Goal: Task Accomplishment & Management: Complete application form

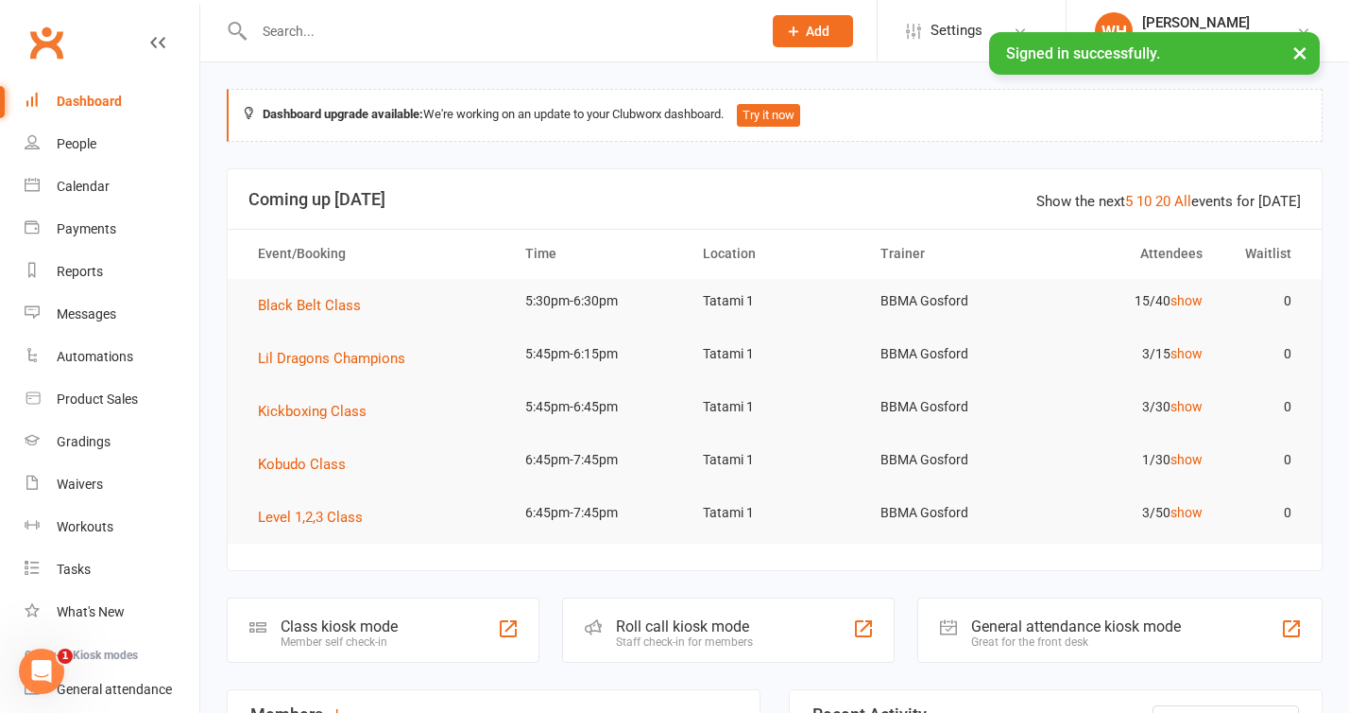
click at [1302, 57] on button "×" at bounding box center [1300, 52] width 34 height 41
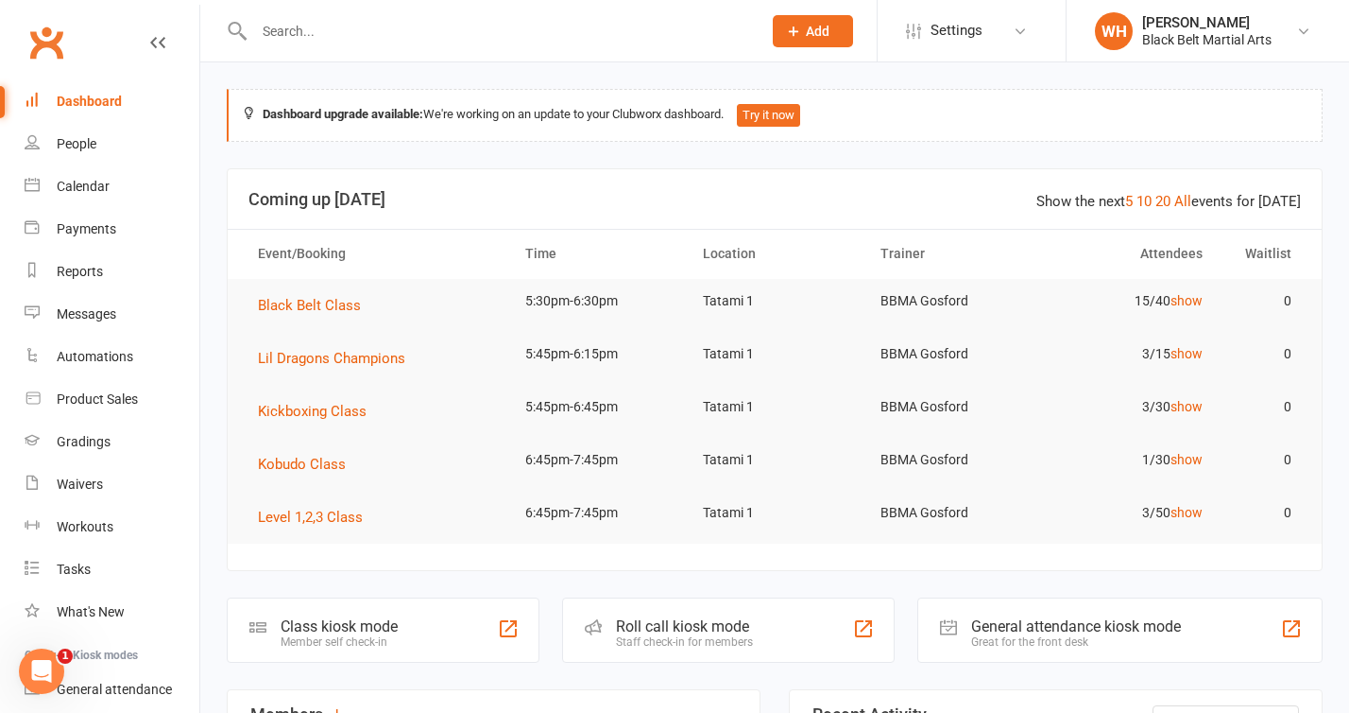
click at [131, 399] on div "Product Sales" at bounding box center [97, 398] width 81 height 15
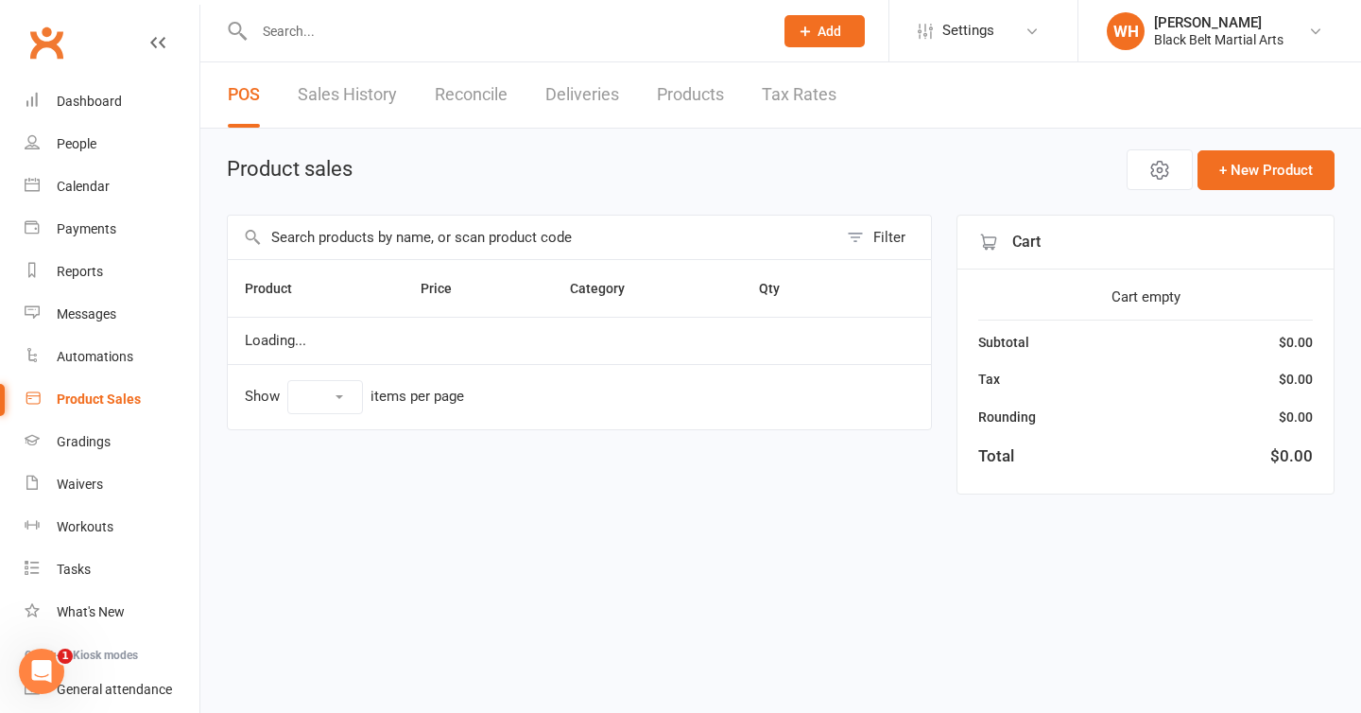
select select "10"
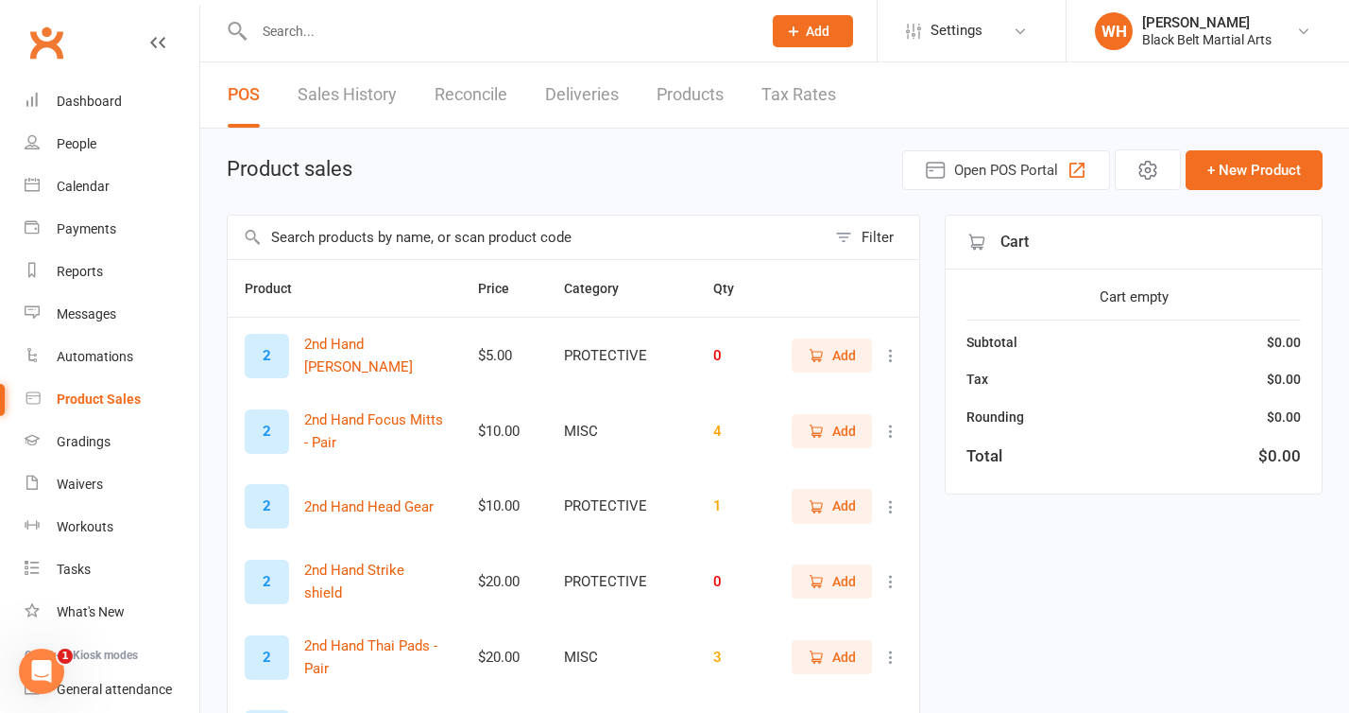
click at [853, 245] on button "Filter" at bounding box center [873, 236] width 94 height 43
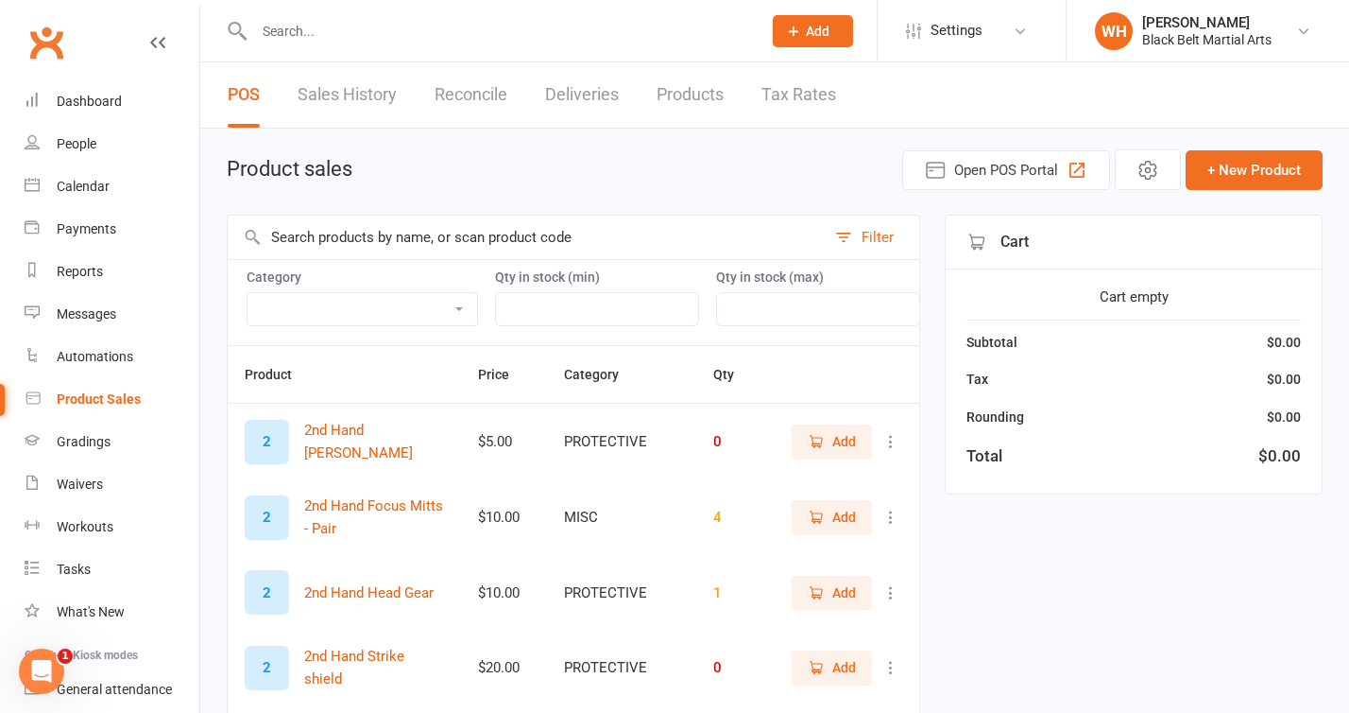
click at [446, 303] on select "BIRTHDAY PARTIES CAMPS CLOTHING CLOTHINGBBMAF EVENTS GRADING KOBUDO MISC OTHER …" at bounding box center [363, 309] width 230 height 32
select select "2528"
click at [248, 293] on select "BIRTHDAY PARTIES CAMPS CLOTHING CLOTHINGBBMAF EVENTS GRADING KOBUDO MISC OTHER …" at bounding box center [363, 309] width 230 height 32
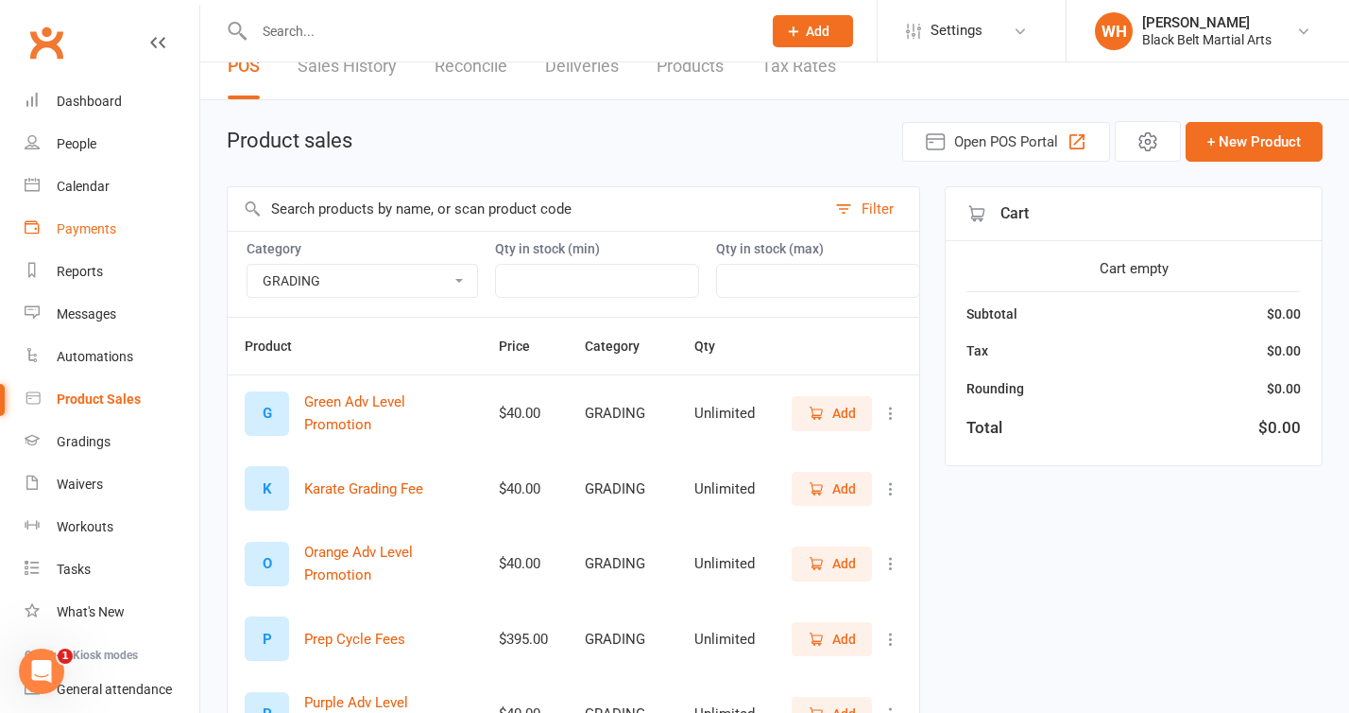
click at [112, 234] on div "Payments" at bounding box center [87, 228] width 60 height 15
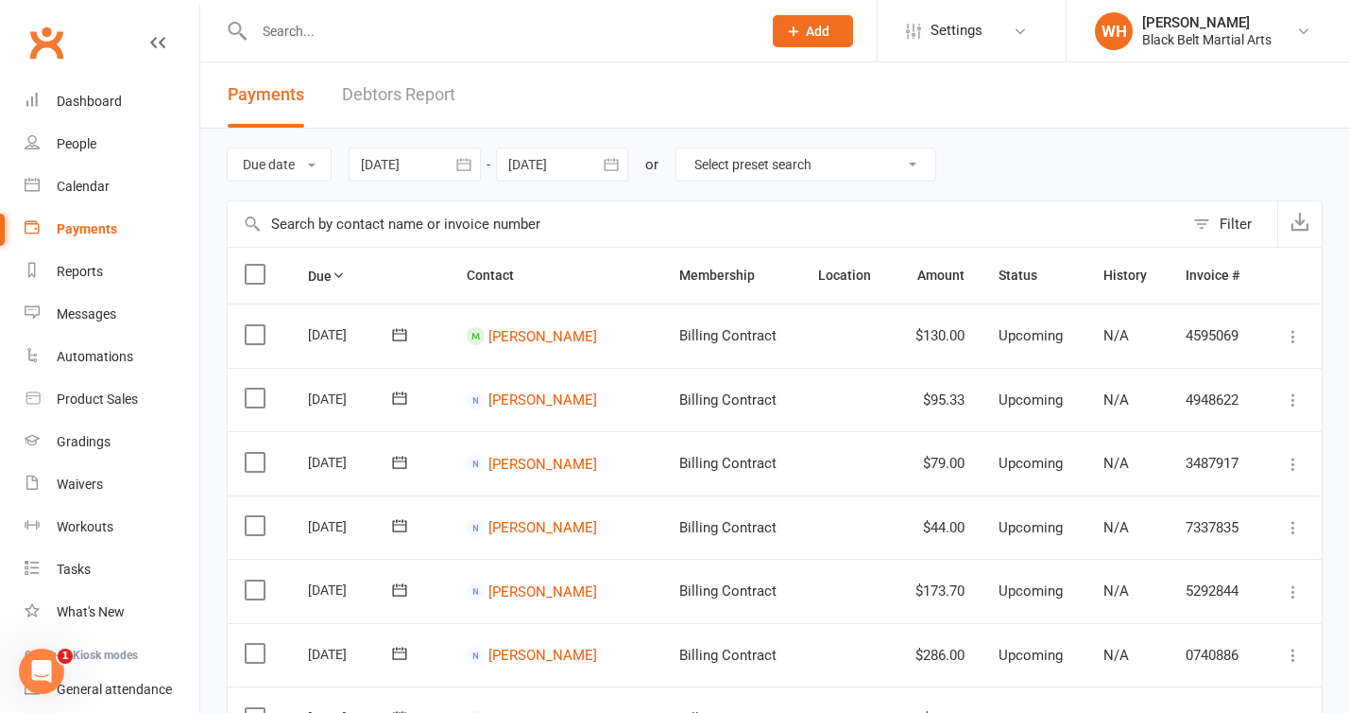
click at [1208, 226] on button "Filter" at bounding box center [1231, 223] width 94 height 45
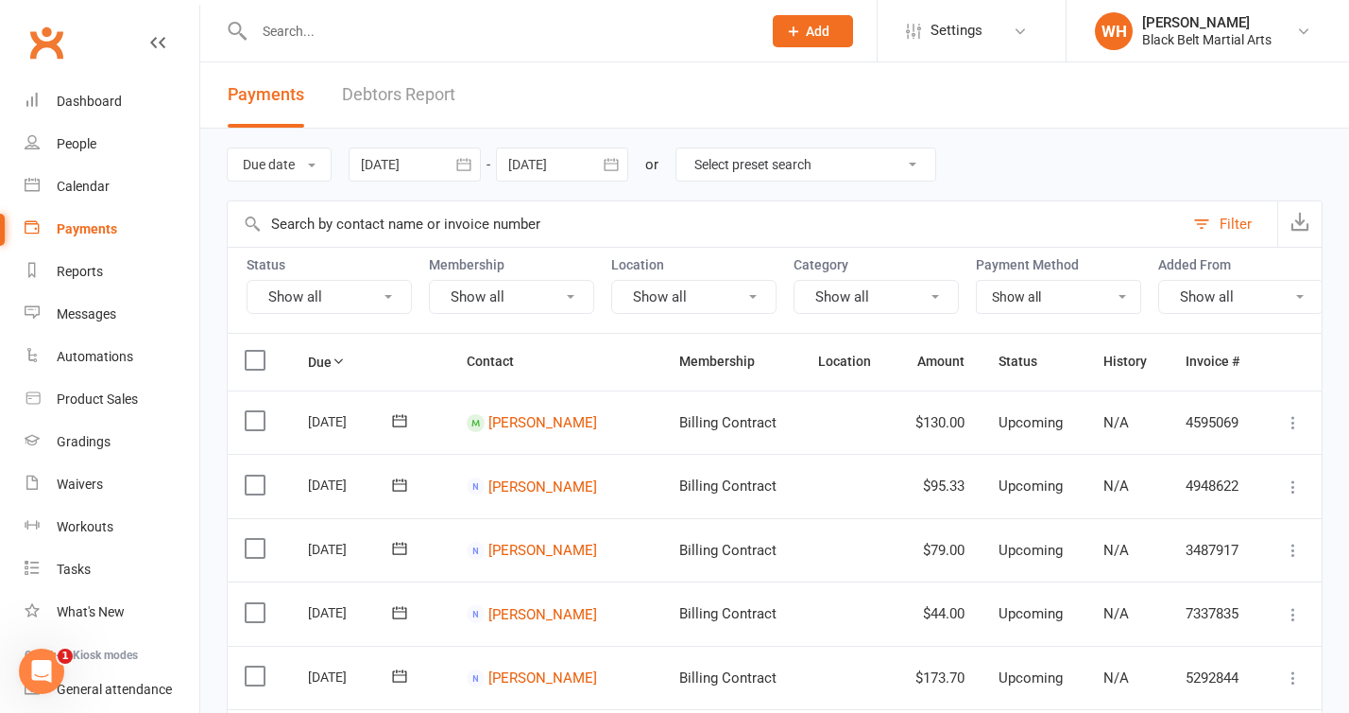
click at [841, 298] on button "Show all" at bounding box center [876, 297] width 165 height 34
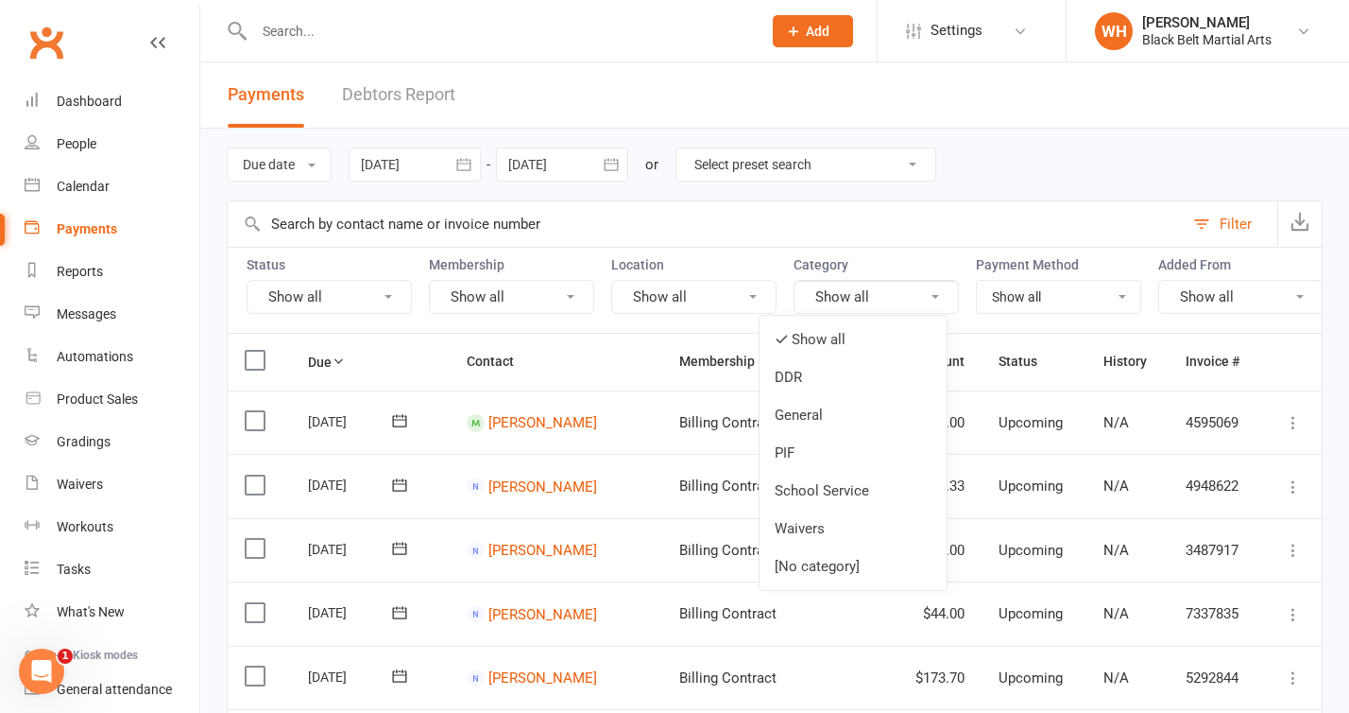
click at [885, 302] on button "Show all" at bounding box center [876, 297] width 165 height 34
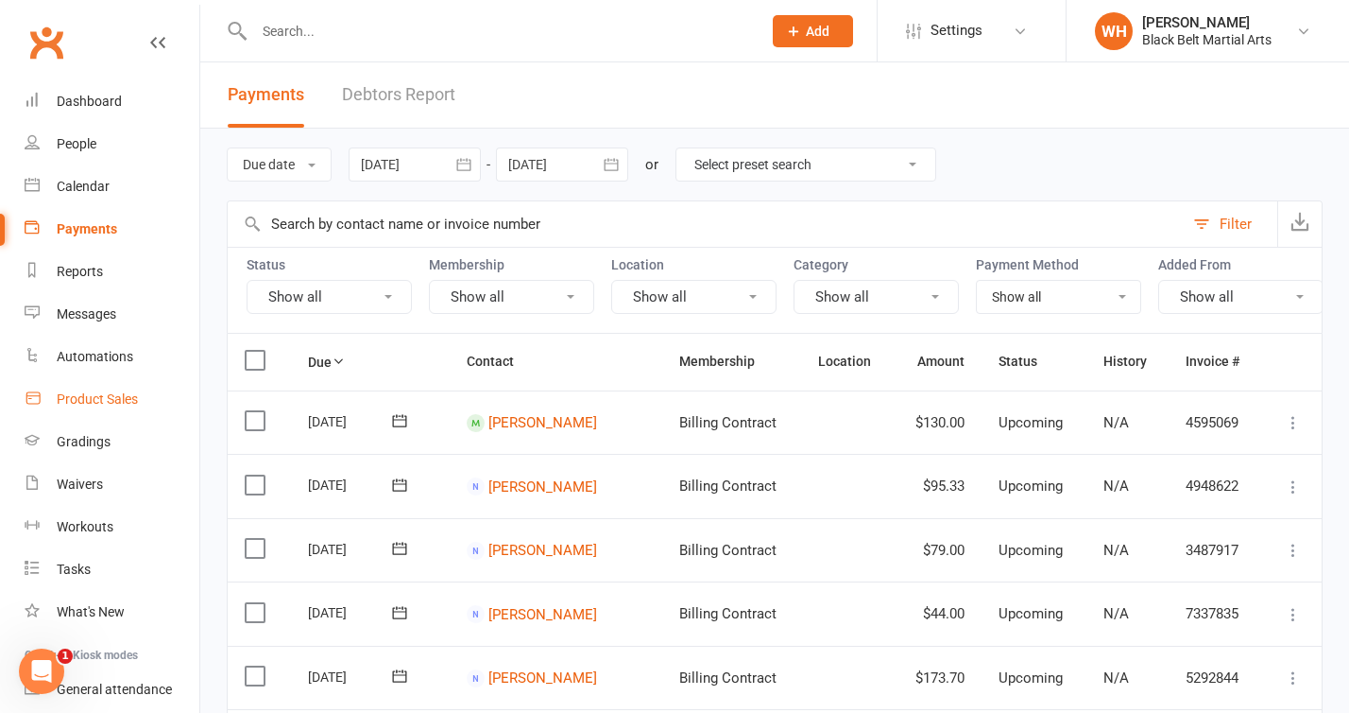
click at [124, 402] on div "Product Sales" at bounding box center [97, 398] width 81 height 15
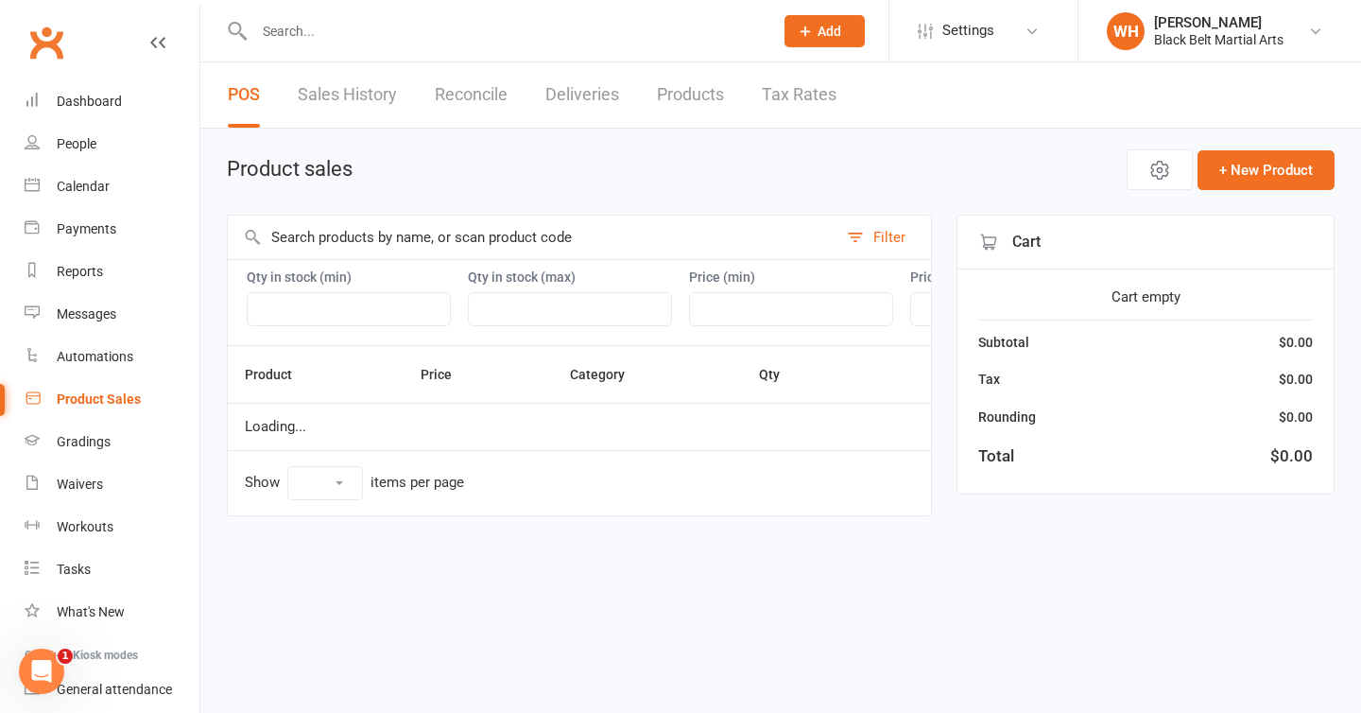
select select "10"
select select "2528"
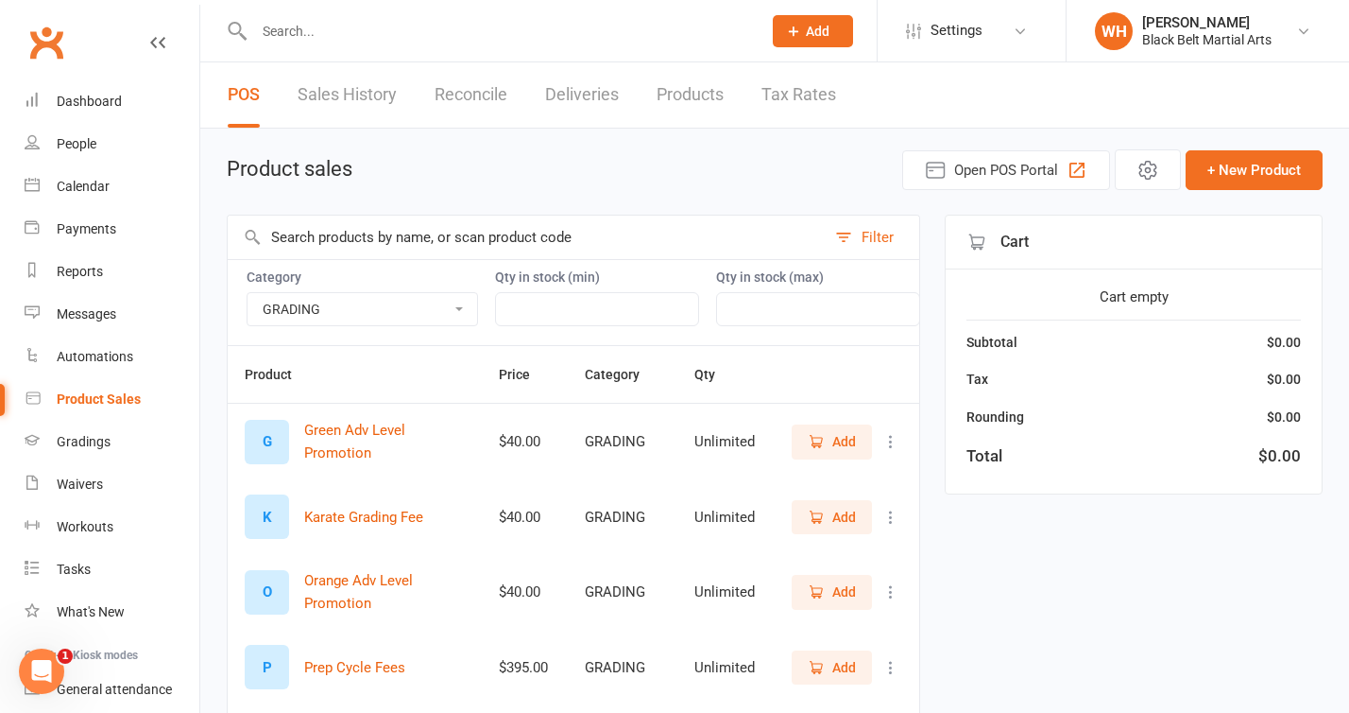
click at [816, 36] on span "Add" at bounding box center [818, 31] width 24 height 15
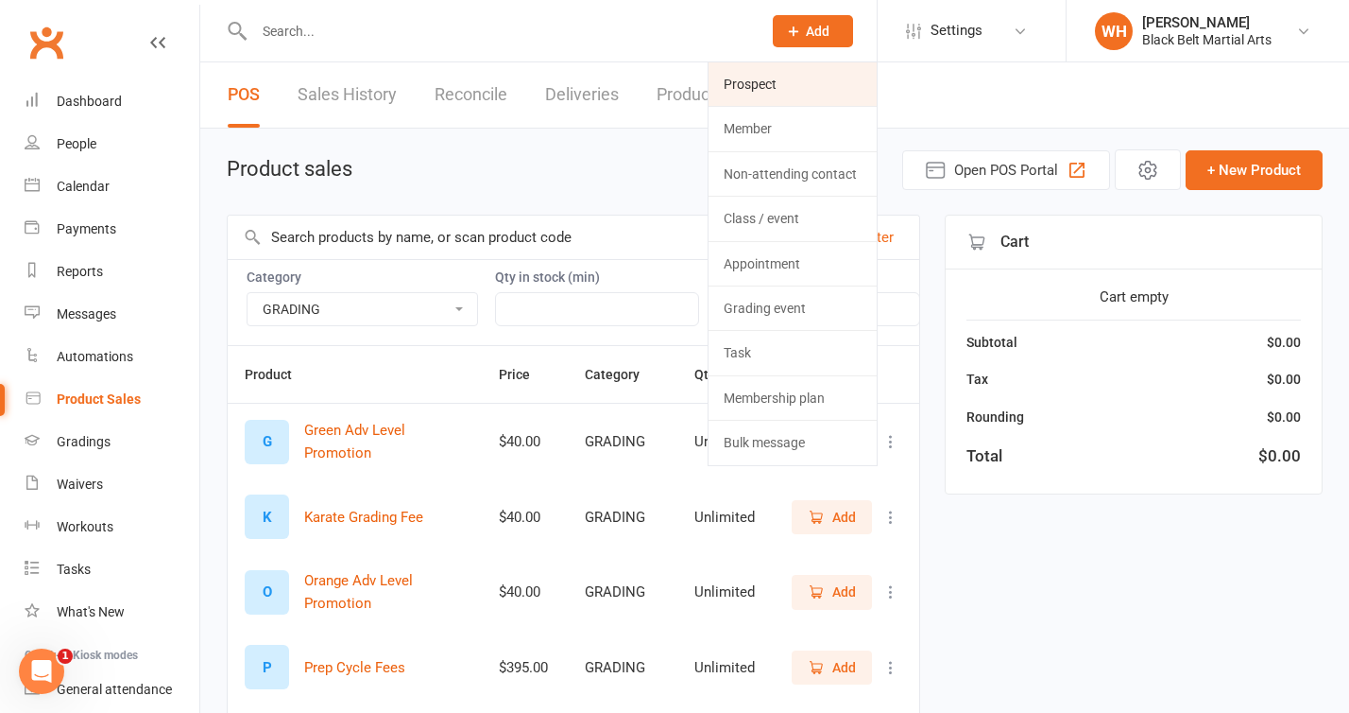
click at [799, 76] on link "Prospect" at bounding box center [793, 83] width 168 height 43
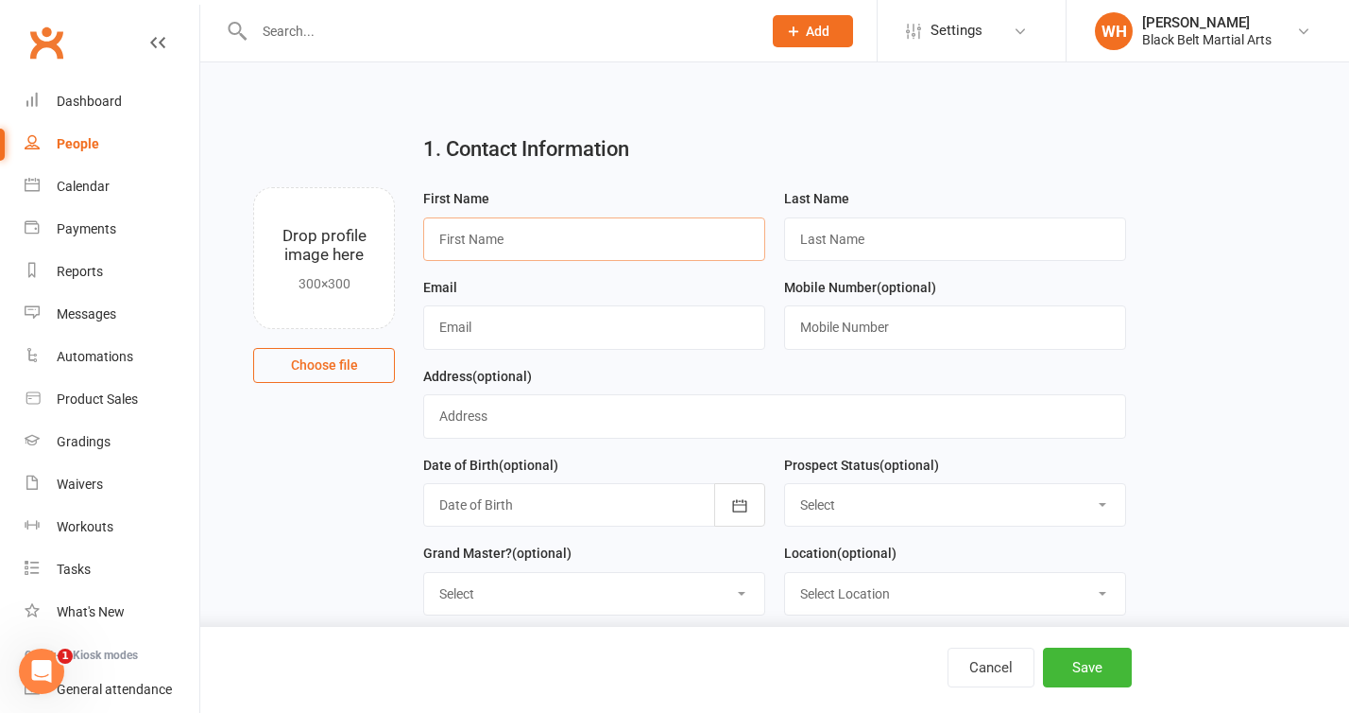
click at [567, 231] on input "text" at bounding box center [594, 238] width 342 height 43
click at [938, 232] on input "text" at bounding box center [955, 238] width 342 height 43
click at [782, 282] on div "Mobile Number (optional)" at bounding box center [955, 320] width 361 height 89
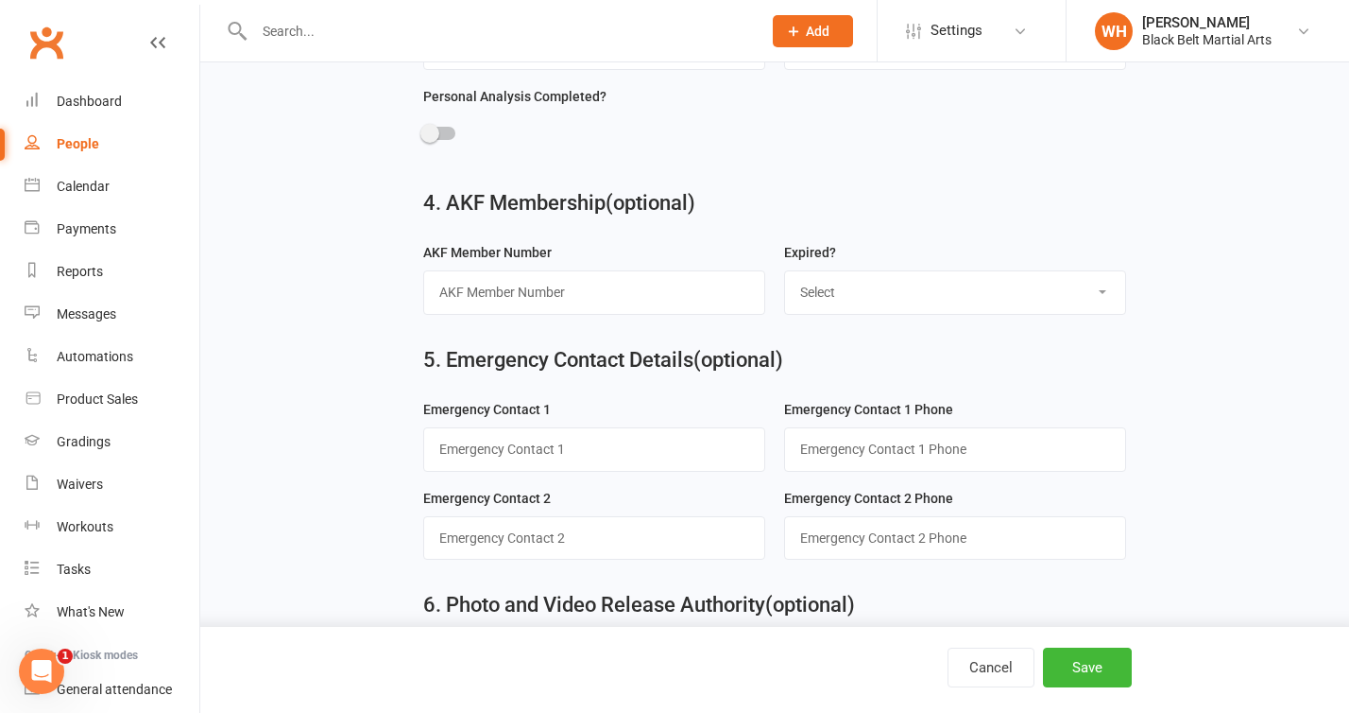
scroll to position [1566, 0]
click at [980, 308] on select "Select Yes" at bounding box center [955, 294] width 340 height 42
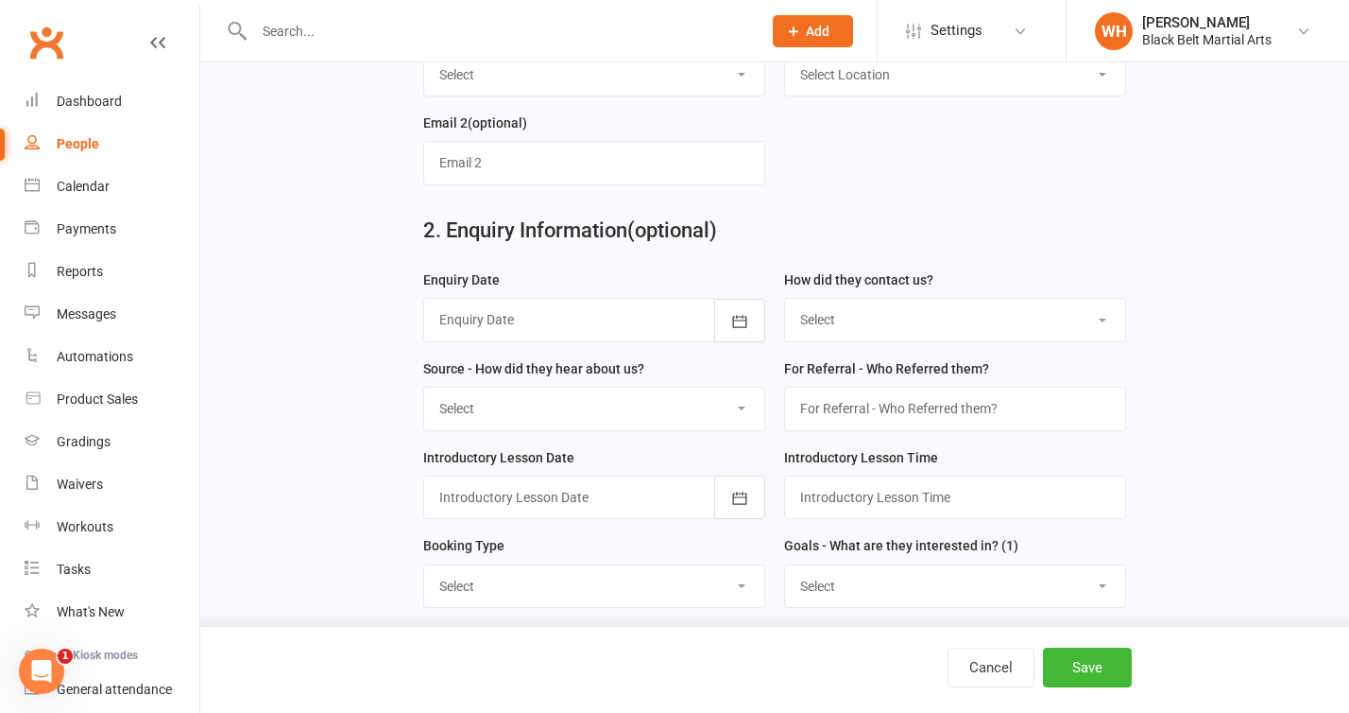
scroll to position [0, 0]
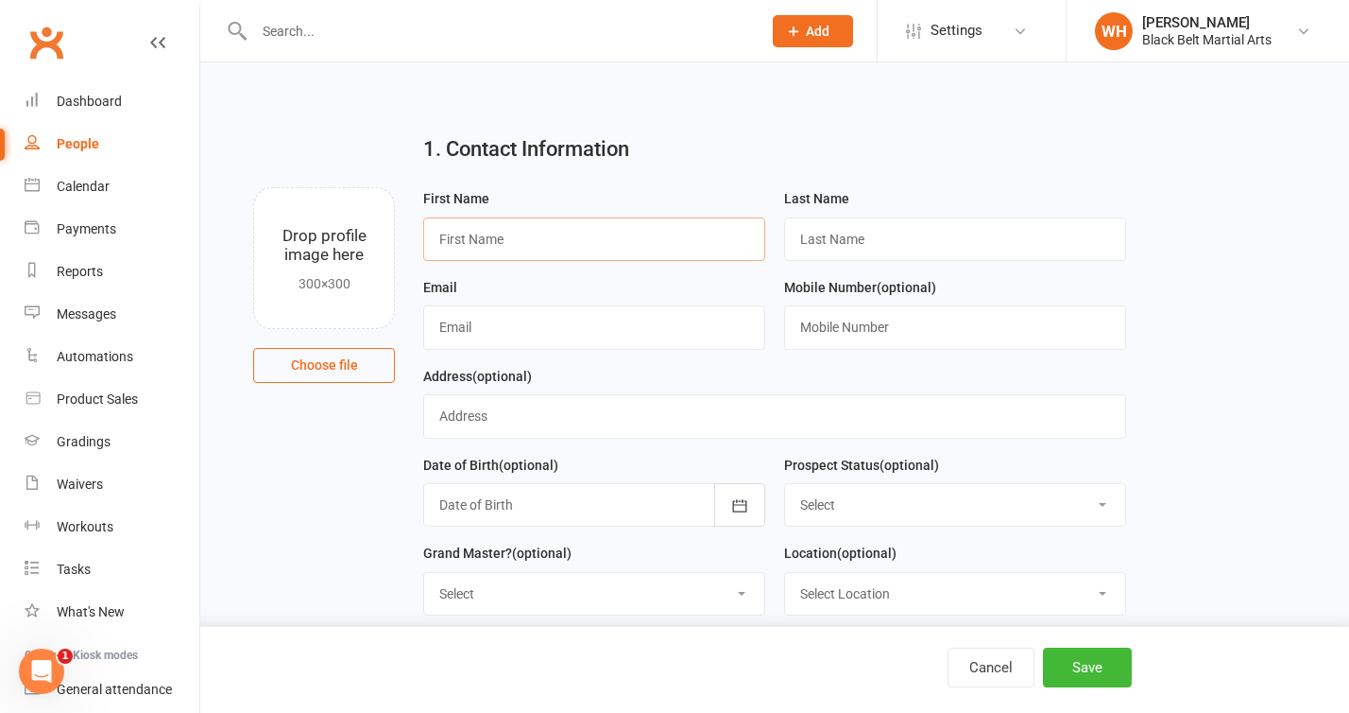
click at [622, 250] on input "text" at bounding box center [594, 238] width 342 height 43
type input "[PERSON_NAME]"
click at [1005, 227] on input "text" at bounding box center [955, 238] width 342 height 43
type input "Pickup"
click at [621, 322] on input "text" at bounding box center [594, 326] width 342 height 43
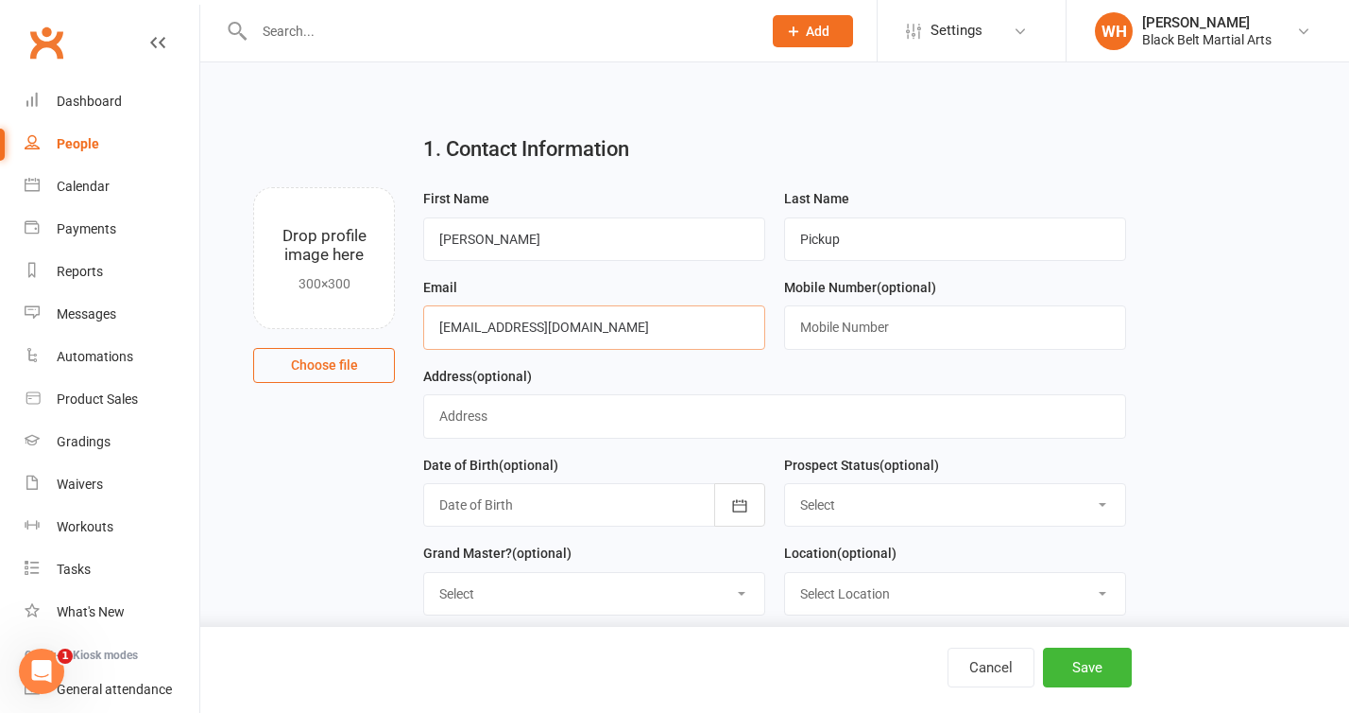
type input "[EMAIL_ADDRESS][DOMAIN_NAME]"
click at [832, 320] on input "text" at bounding box center [955, 326] width 342 height 43
type input "0450644763"
click at [759, 412] on input "text" at bounding box center [774, 415] width 702 height 43
click at [728, 372] on div "Address (optional)" at bounding box center [774, 402] width 702 height 74
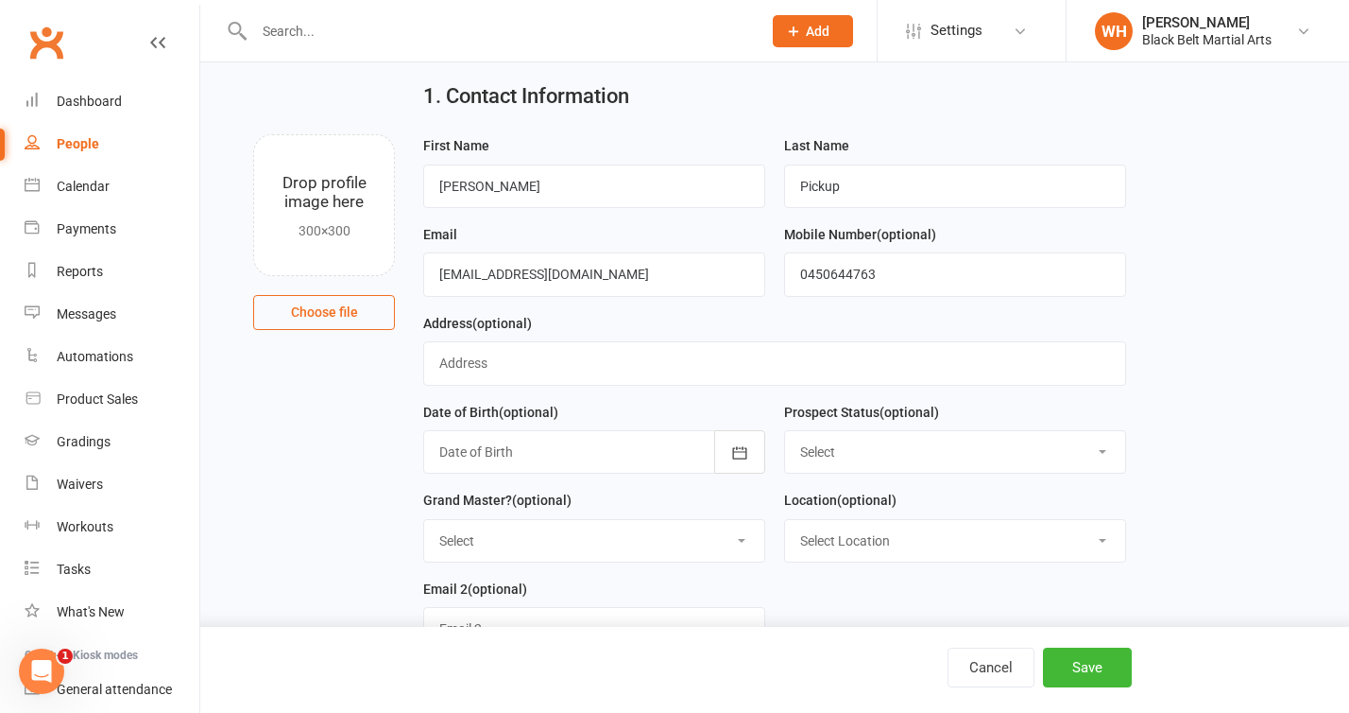
scroll to position [71, 0]
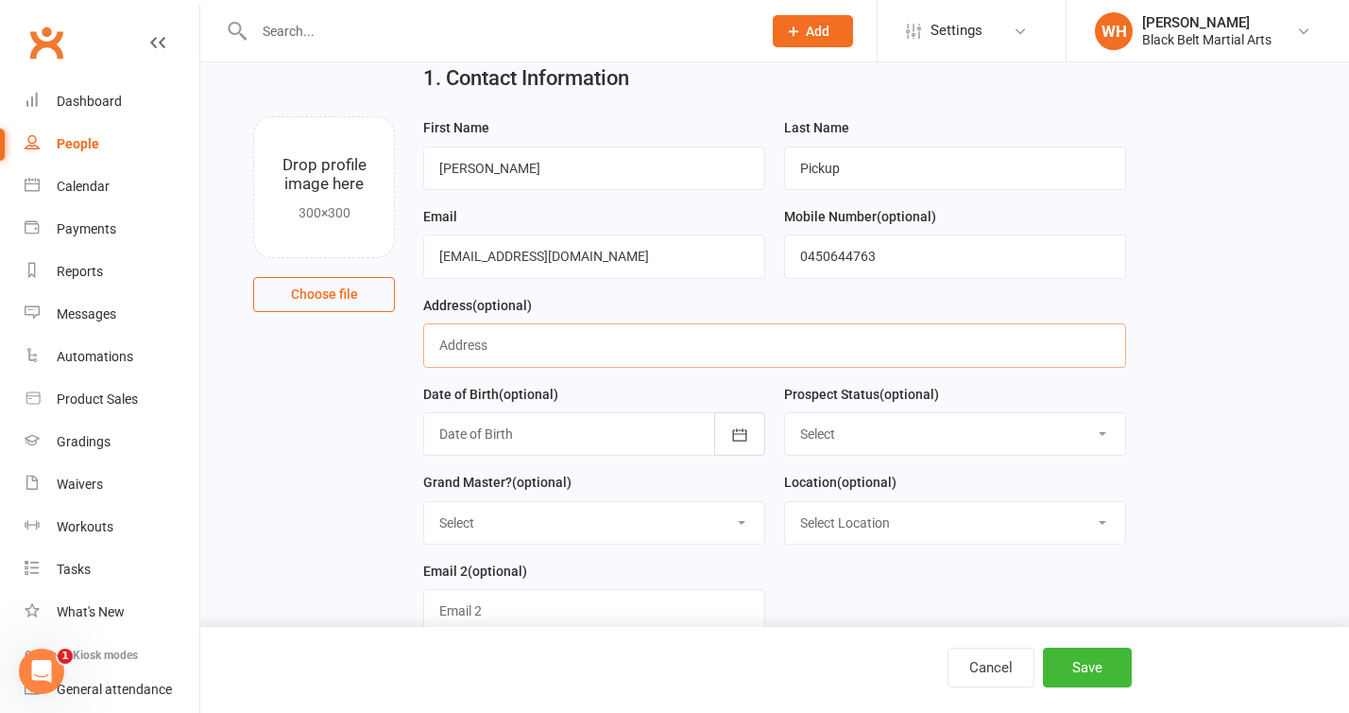
click at [641, 342] on input "text" at bounding box center [774, 344] width 702 height 43
type input "8 Lalor Terrace Narara 2050"
click at [582, 397] on div "Date of Birth (optional) [DATE] - [DATE] 2021 2022 2023 2024 2025 2026 2027 202…" at bounding box center [594, 420] width 342 height 74
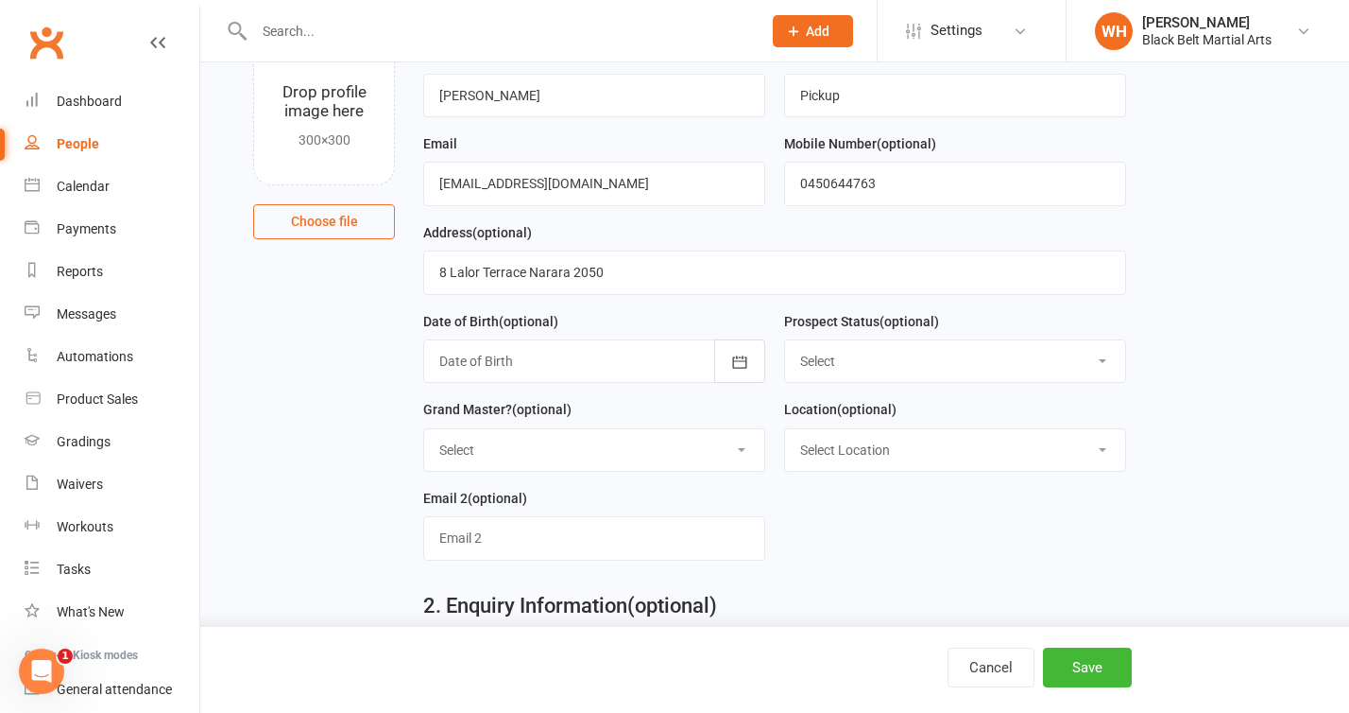
scroll to position [164, 0]
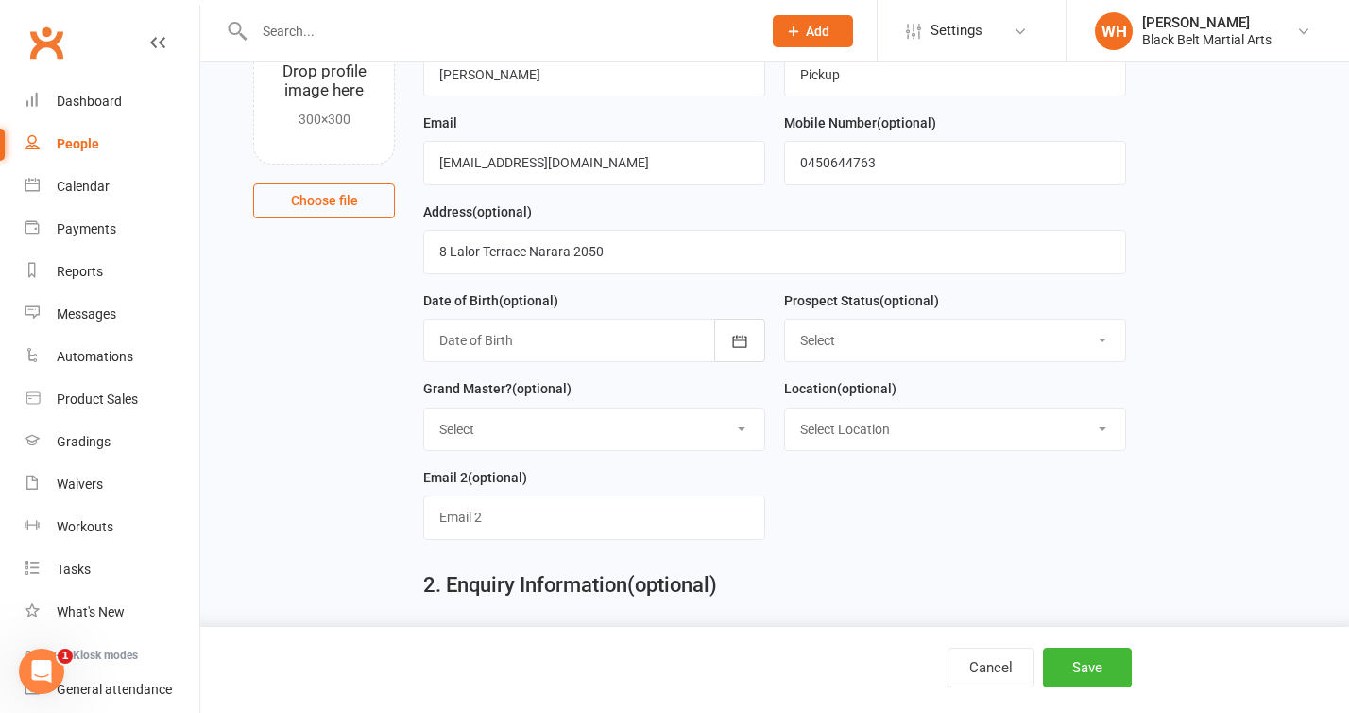
click at [627, 357] on div at bounding box center [594, 339] width 342 height 43
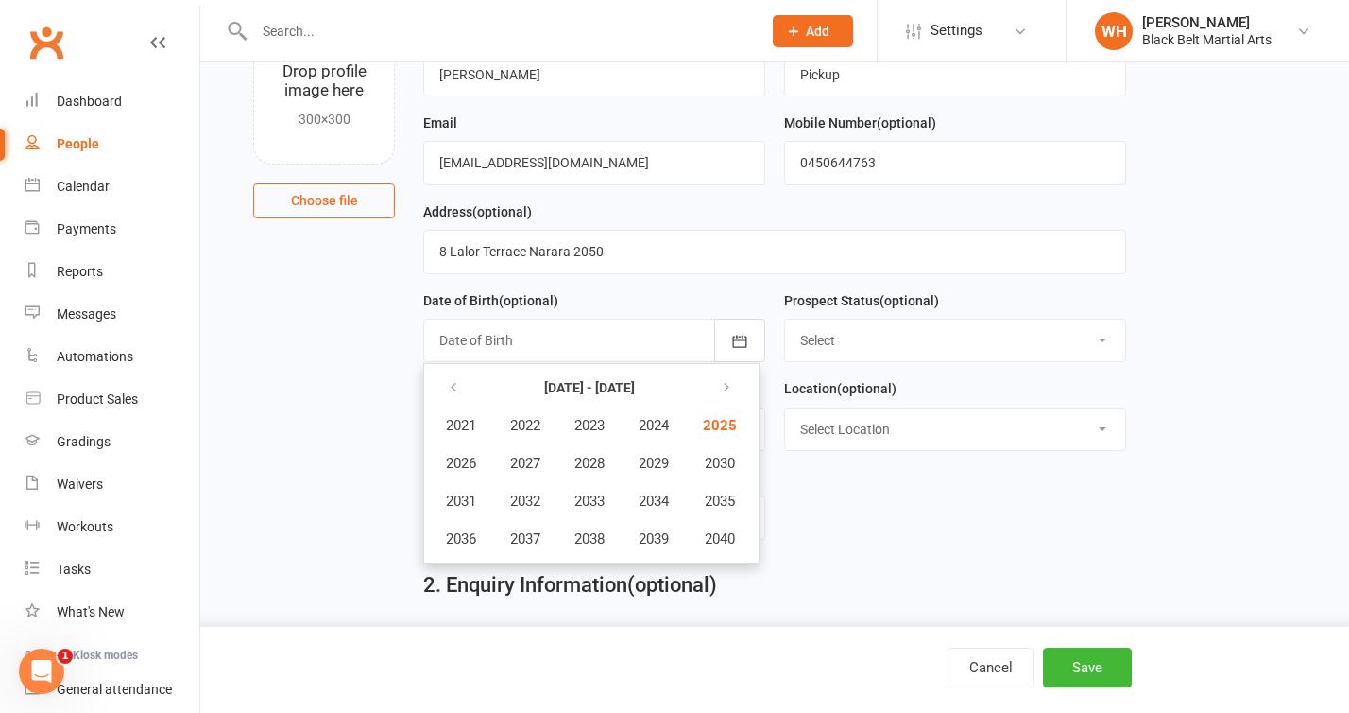
click at [564, 348] on div at bounding box center [594, 339] width 342 height 43
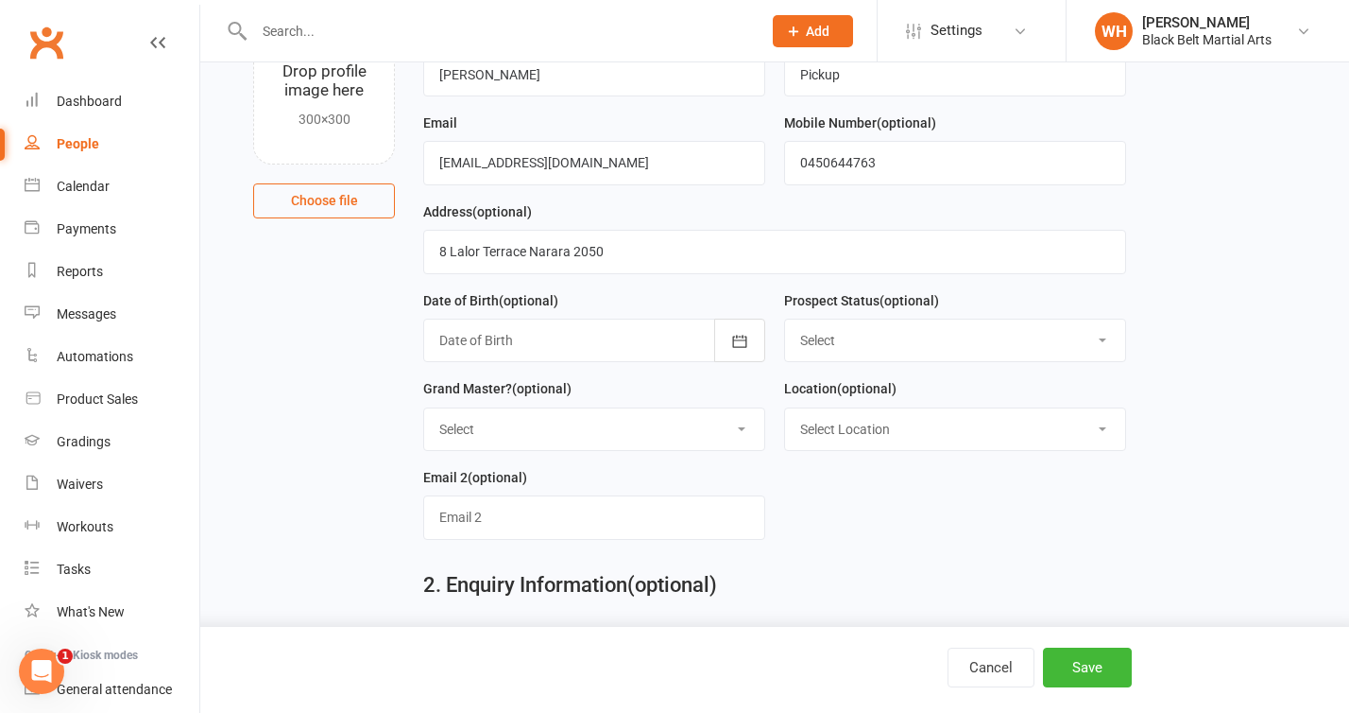
click at [564, 348] on div at bounding box center [594, 339] width 342 height 43
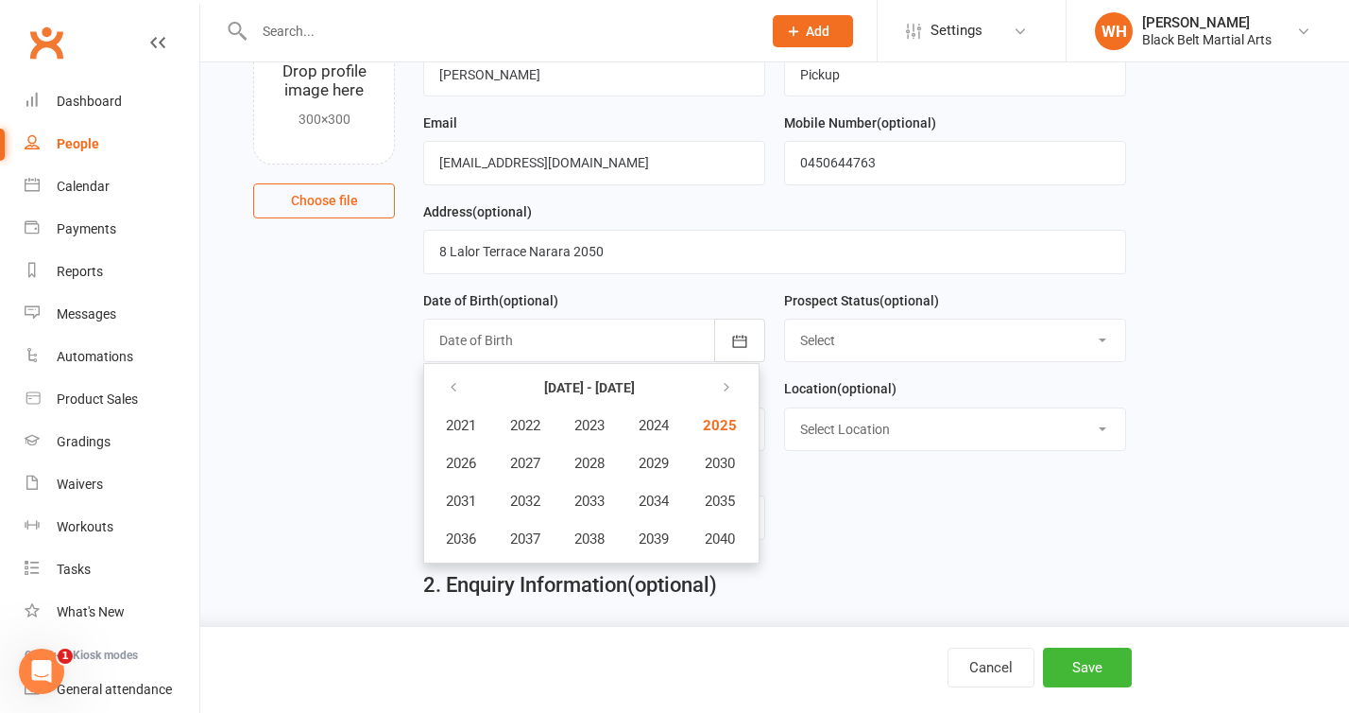
click at [503, 349] on div at bounding box center [594, 339] width 342 height 43
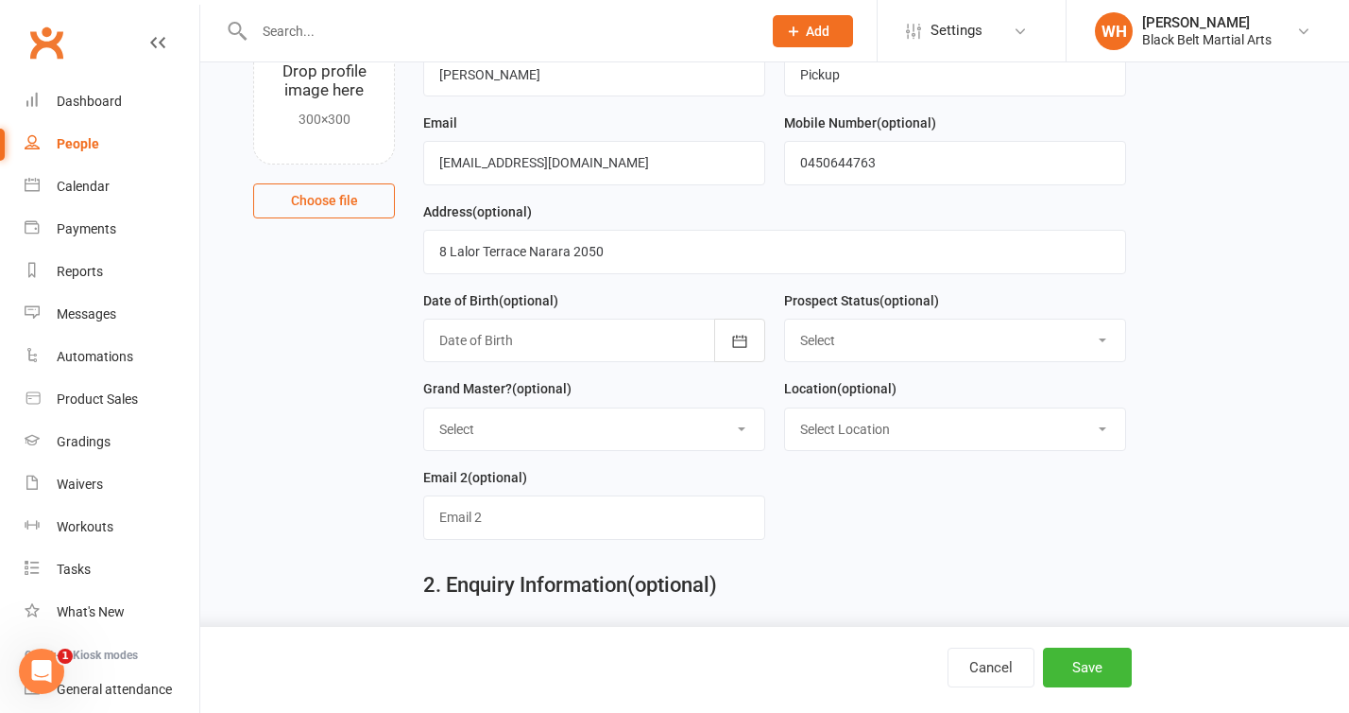
click at [492, 349] on div at bounding box center [594, 339] width 342 height 43
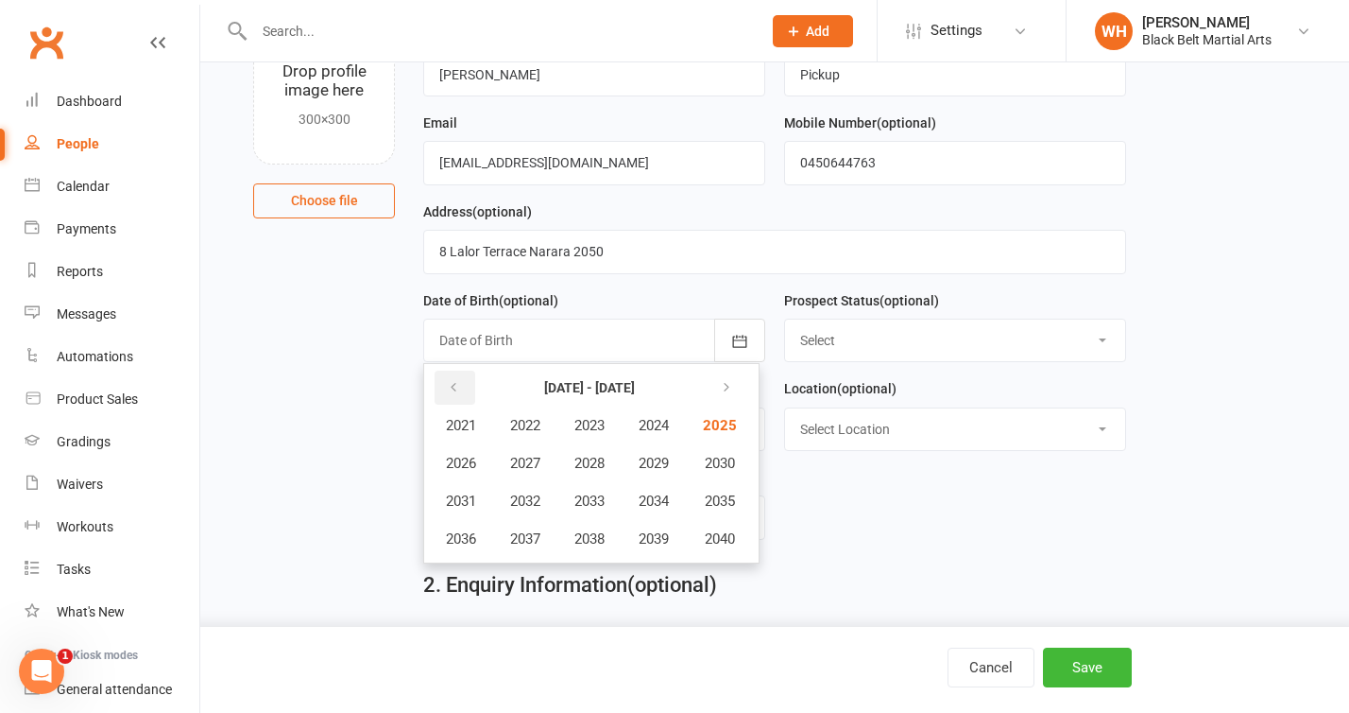
click at [459, 393] on icon "button" at bounding box center [453, 387] width 13 height 15
click at [533, 534] on span "1977" at bounding box center [525, 538] width 30 height 17
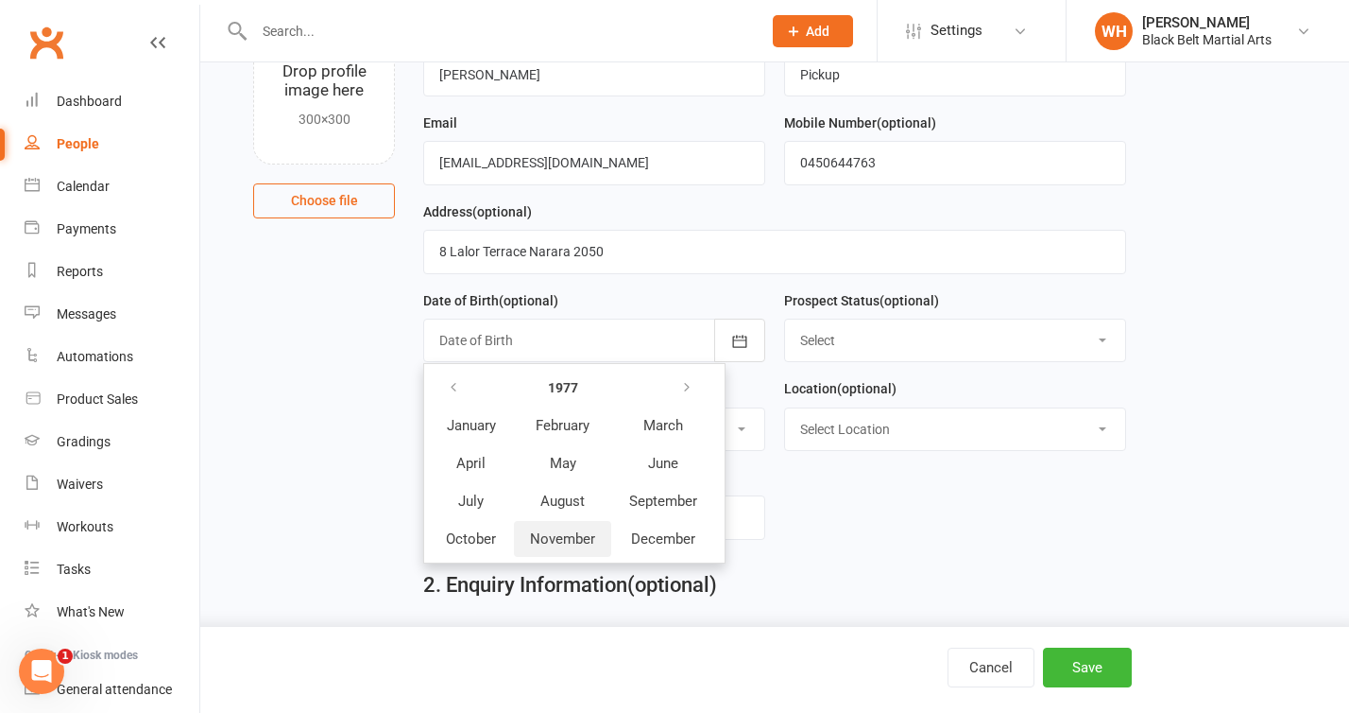
click at [559, 538] on span "November" at bounding box center [562, 538] width 65 height 17
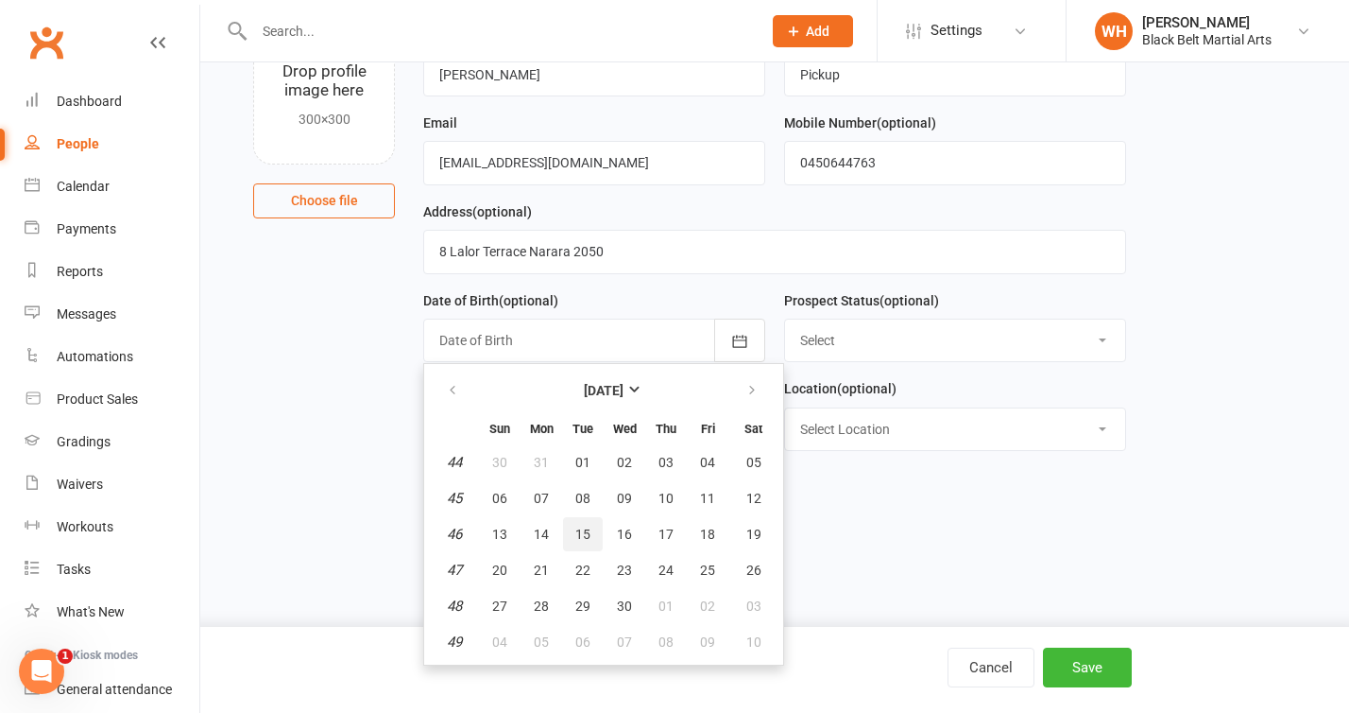
click at [587, 531] on span "15" at bounding box center [583, 533] width 15 height 15
type input "[DATE]"
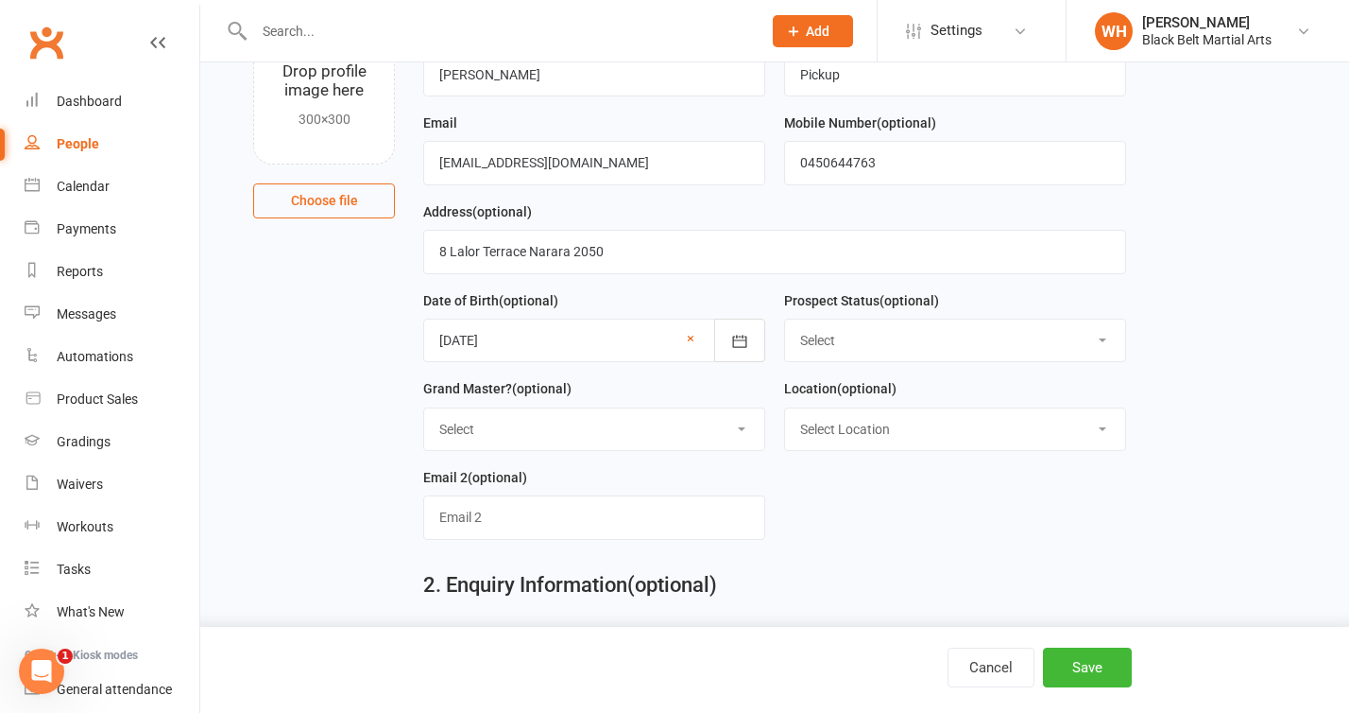
click at [898, 348] on select "Select - Event Lead Initial Contact Intro attended Did not attend Intro Did not…" at bounding box center [955, 340] width 340 height 42
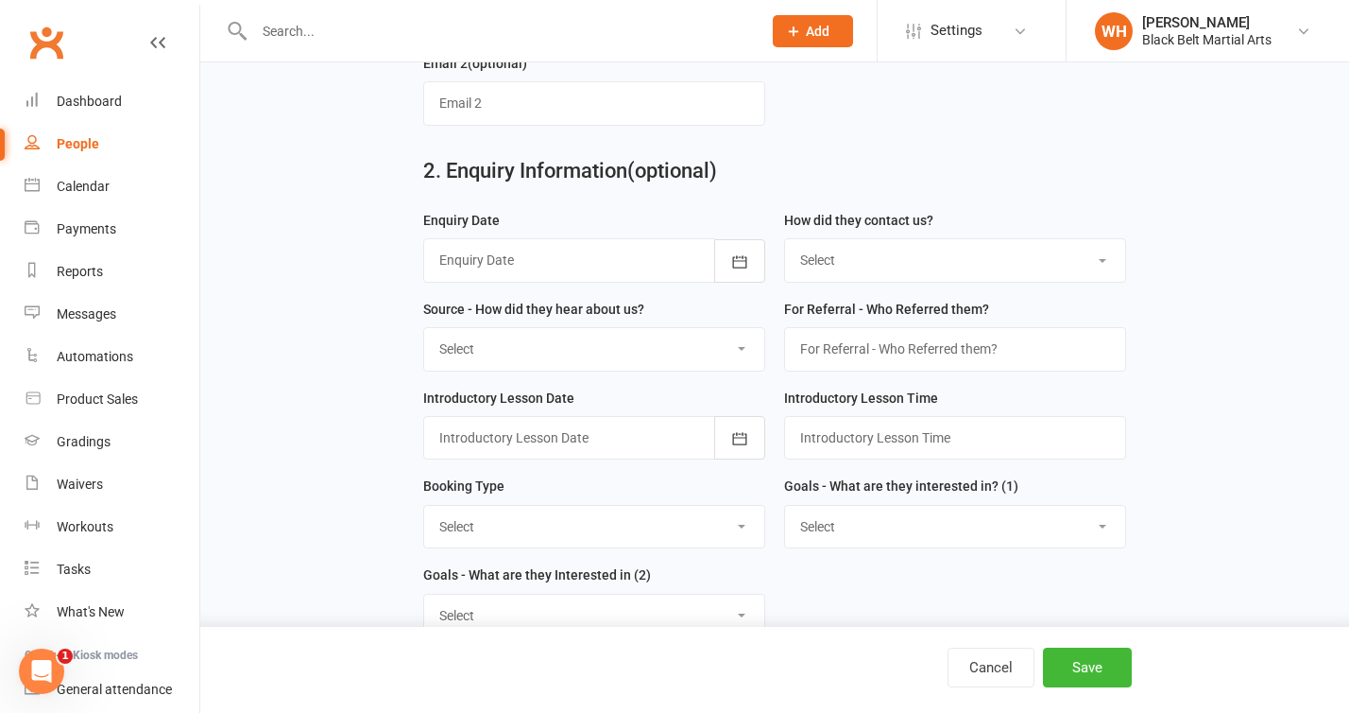
scroll to position [576, 0]
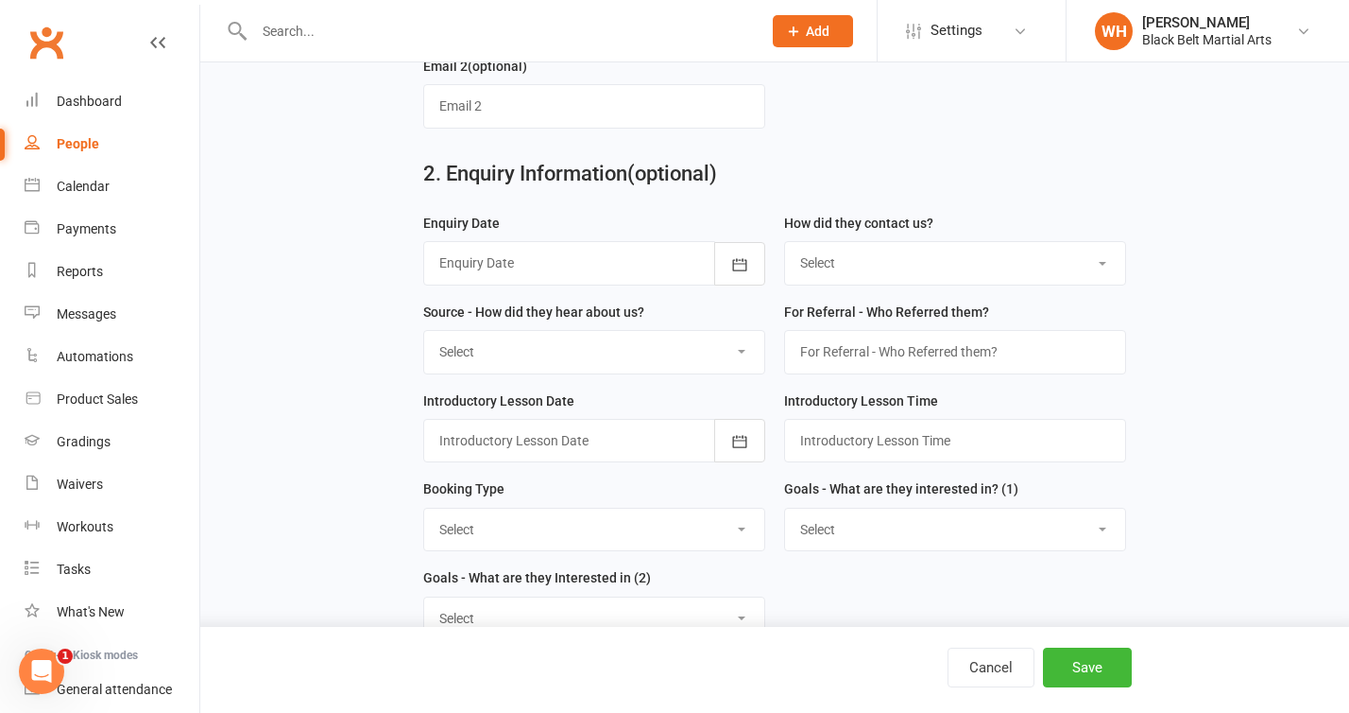
click at [903, 267] on select "Select (T) Phone (I) Internet / Online (W) Walk in (S) School Initiated" at bounding box center [955, 263] width 340 height 42
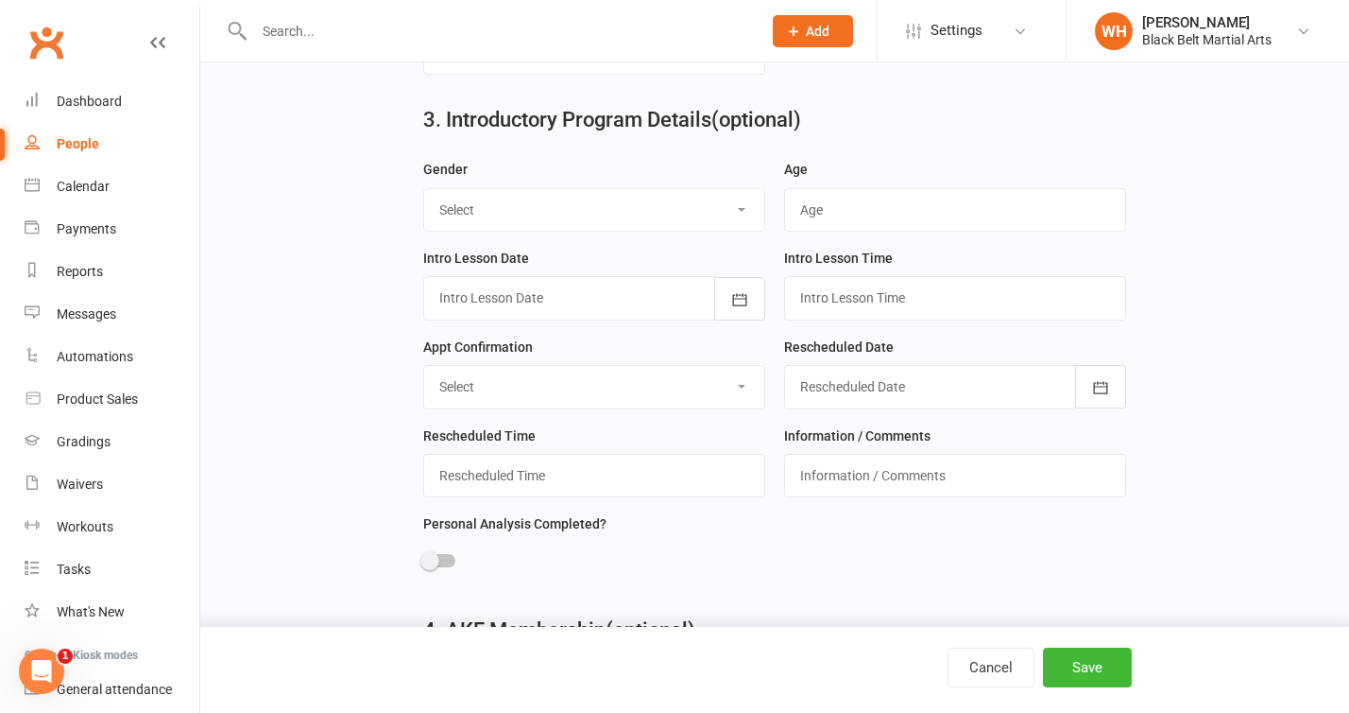
scroll to position [1147, 0]
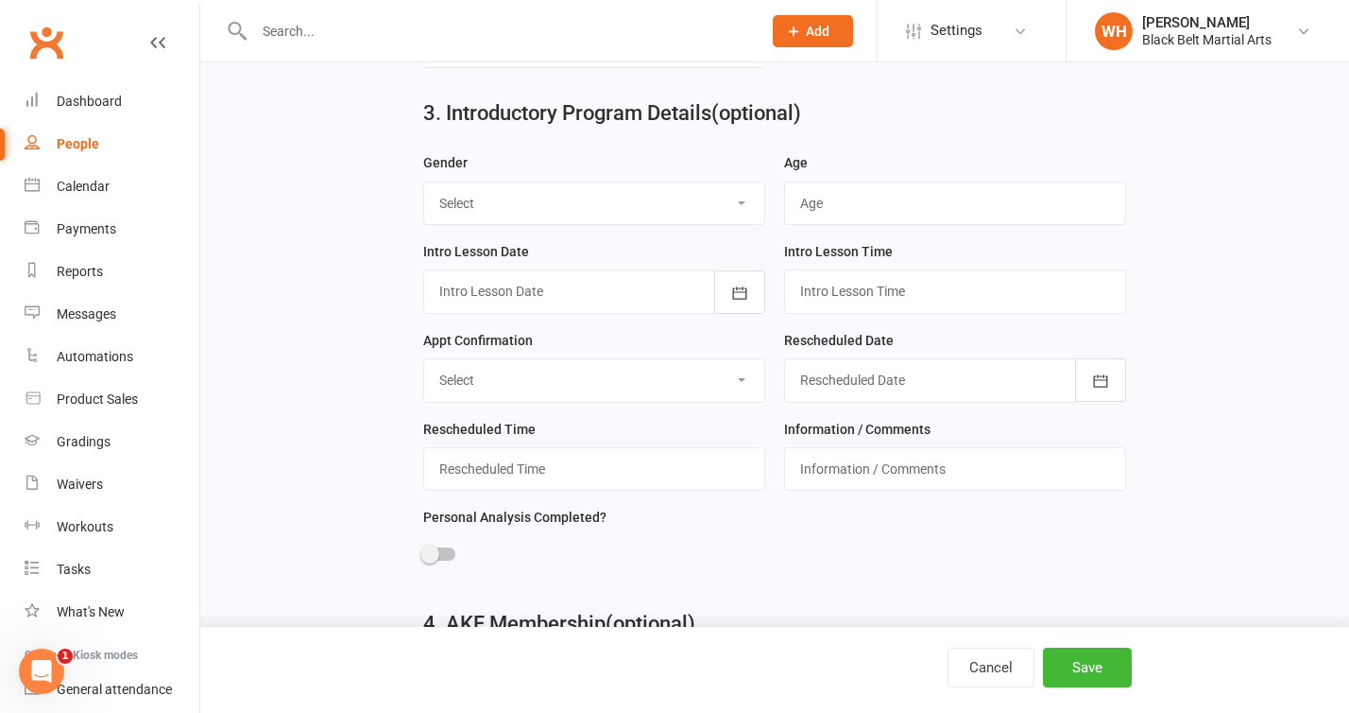
click at [719, 204] on select "Select [DEMOGRAPHIC_DATA] [DEMOGRAPHIC_DATA] Other" at bounding box center [594, 203] width 340 height 42
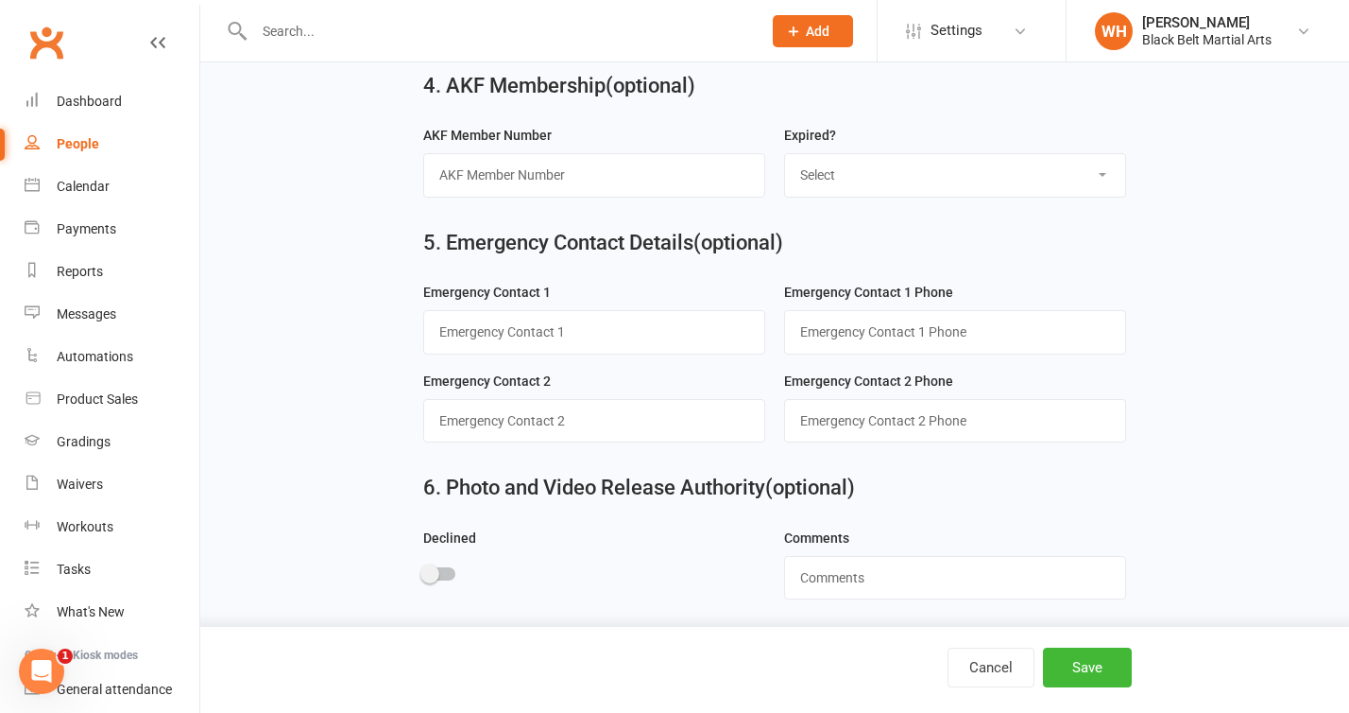
scroll to position [1701, 0]
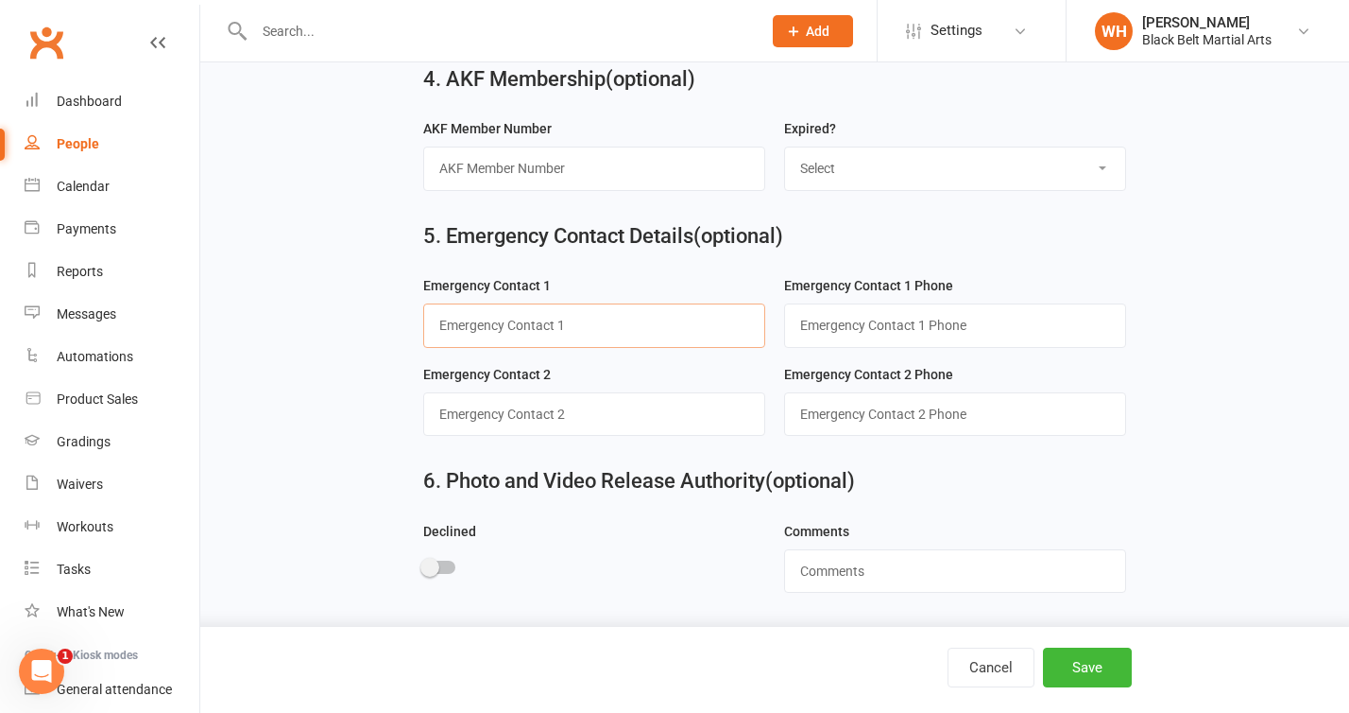
click at [712, 324] on input "text" at bounding box center [594, 324] width 342 height 43
type input "[PERSON_NAME]"
click at [1018, 337] on input "text" at bounding box center [955, 324] width 342 height 43
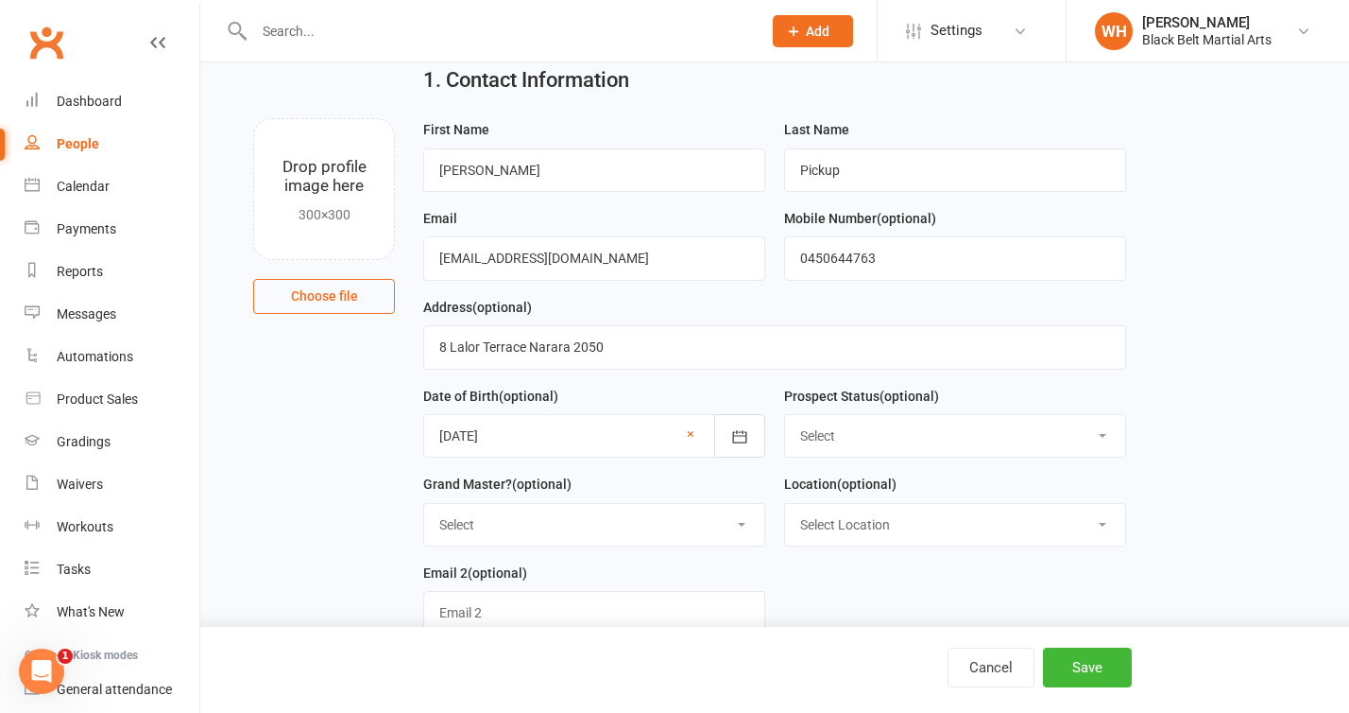
scroll to position [65, 0]
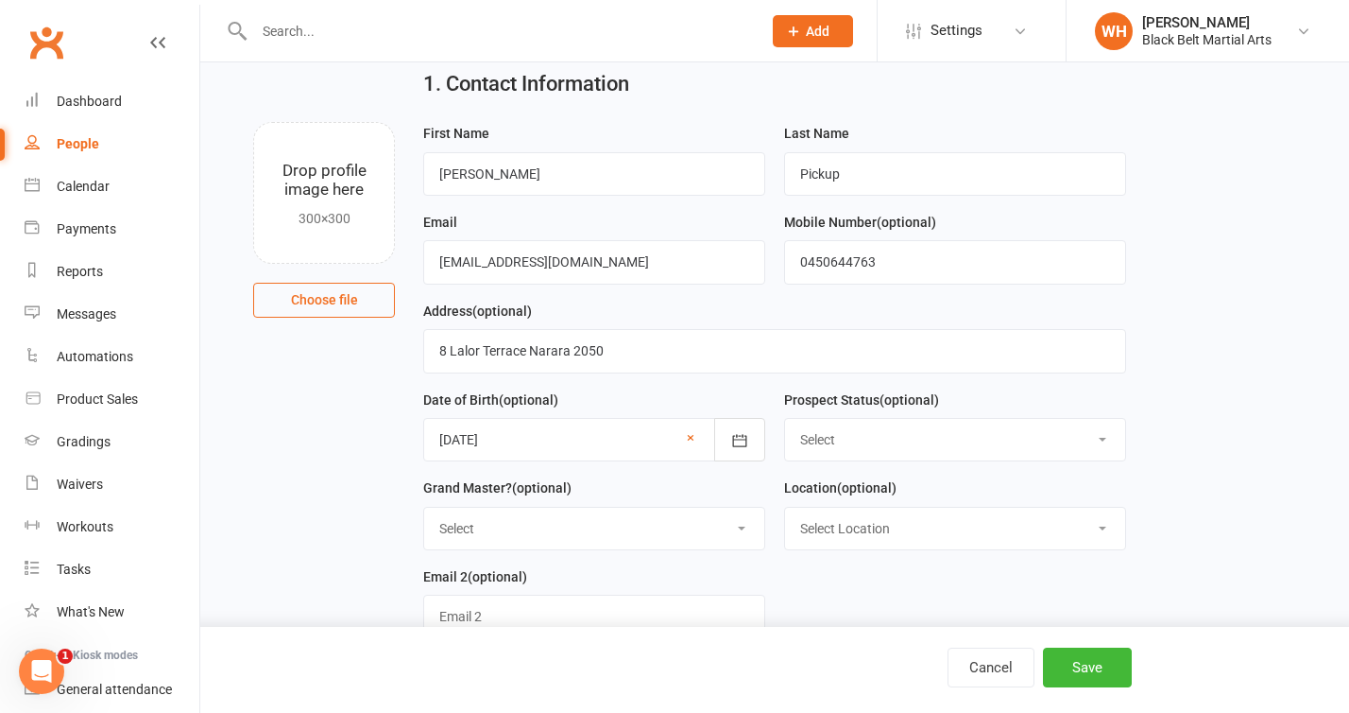
type input "0450644763"
click at [932, 266] on input "0450644763" at bounding box center [955, 261] width 342 height 43
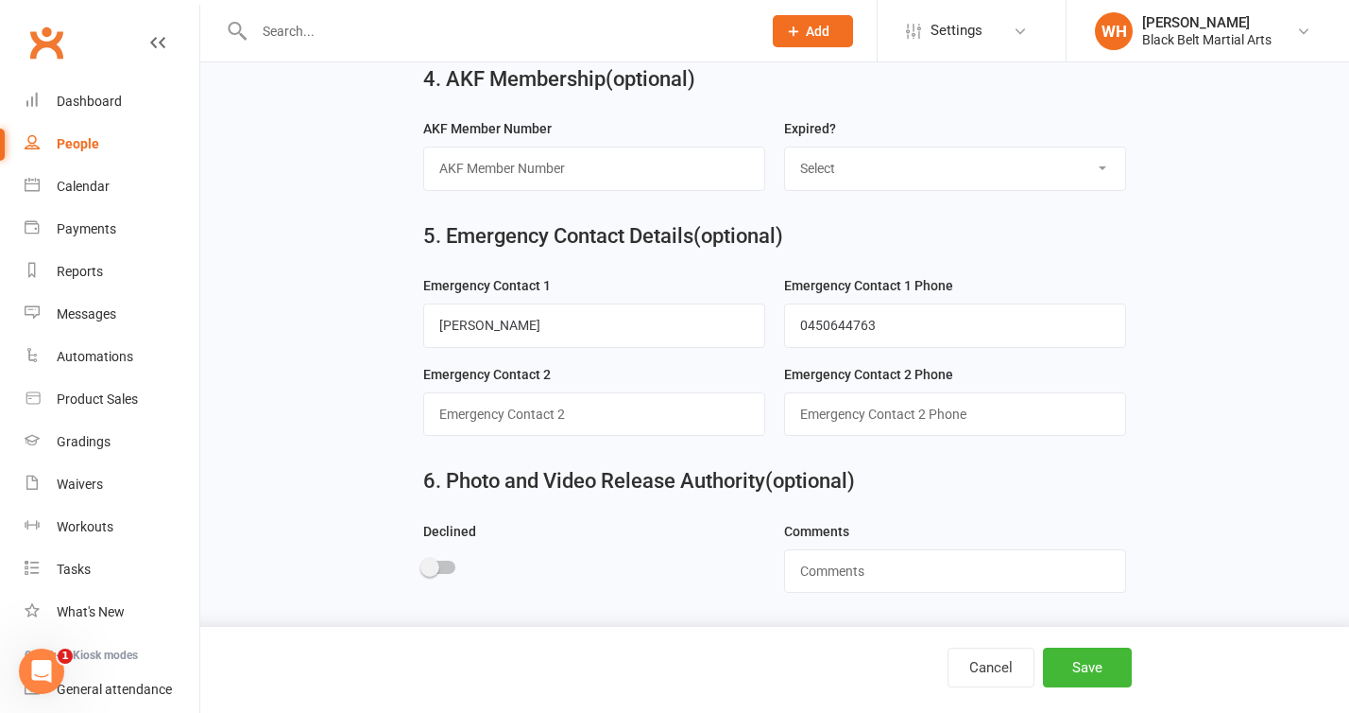
scroll to position [1701, 0]
type input "0450653991"
click at [998, 322] on input "0450644763" at bounding box center [955, 324] width 342 height 43
click at [920, 372] on label "Emergency Contact 2 Phone" at bounding box center [868, 374] width 169 height 21
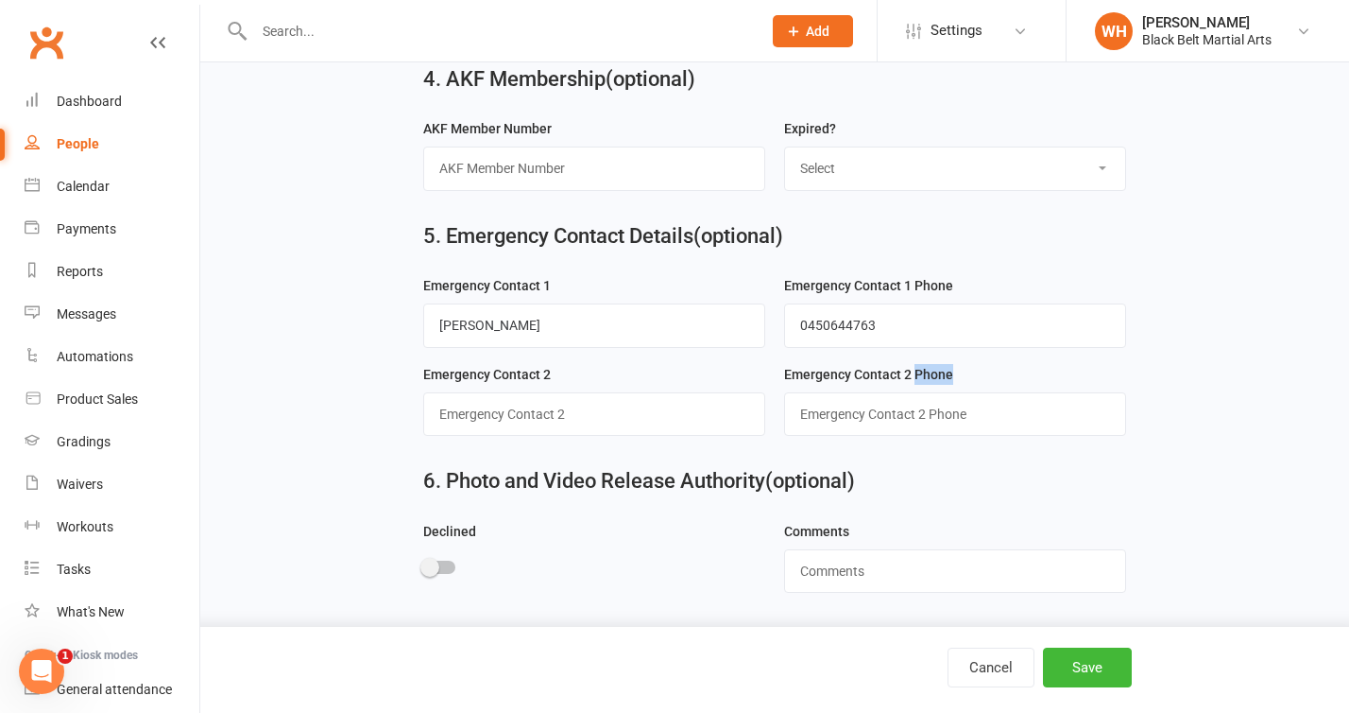
click at [920, 372] on label "Emergency Contact 2 Phone" at bounding box center [868, 374] width 169 height 21
click at [1015, 375] on div "Emergency Contact 2 Phone" at bounding box center [955, 400] width 342 height 74
click at [958, 378] on div "Emergency Contact 2 Phone" at bounding box center [955, 400] width 342 height 74
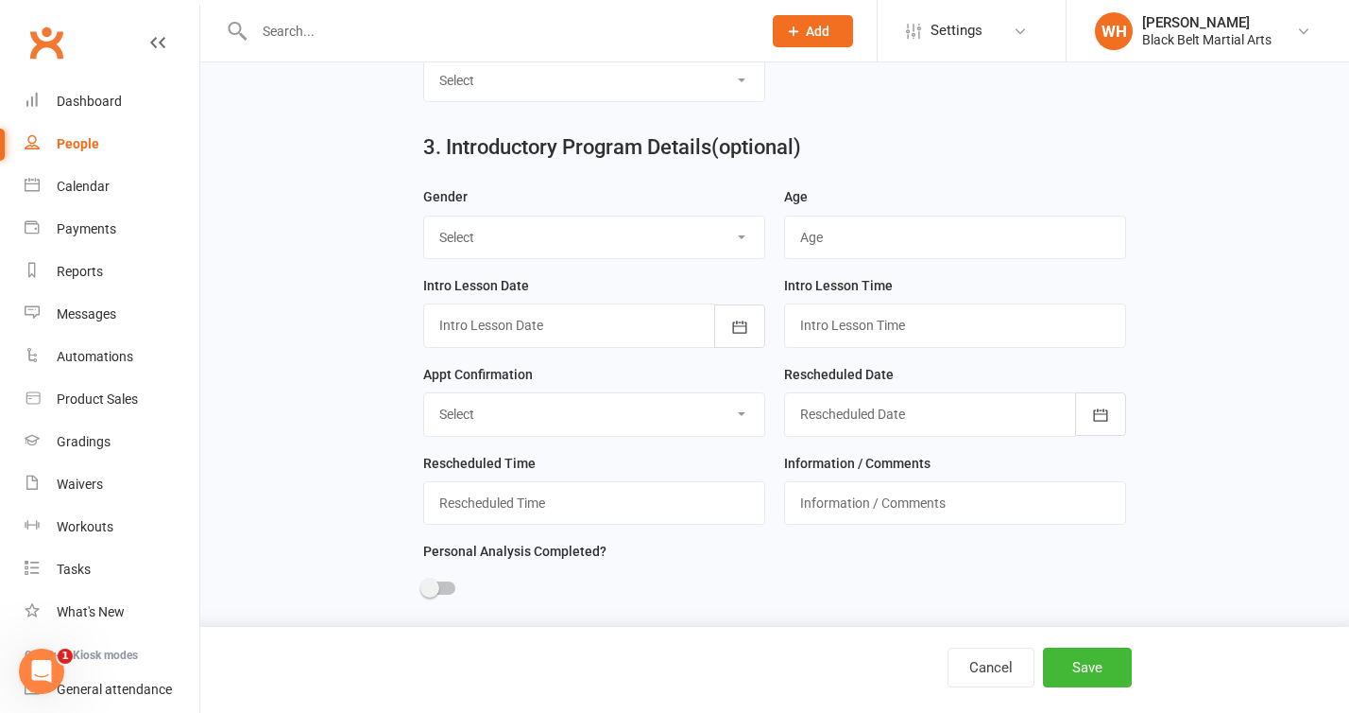
scroll to position [1114, 0]
click at [625, 330] on div at bounding box center [594, 323] width 342 height 43
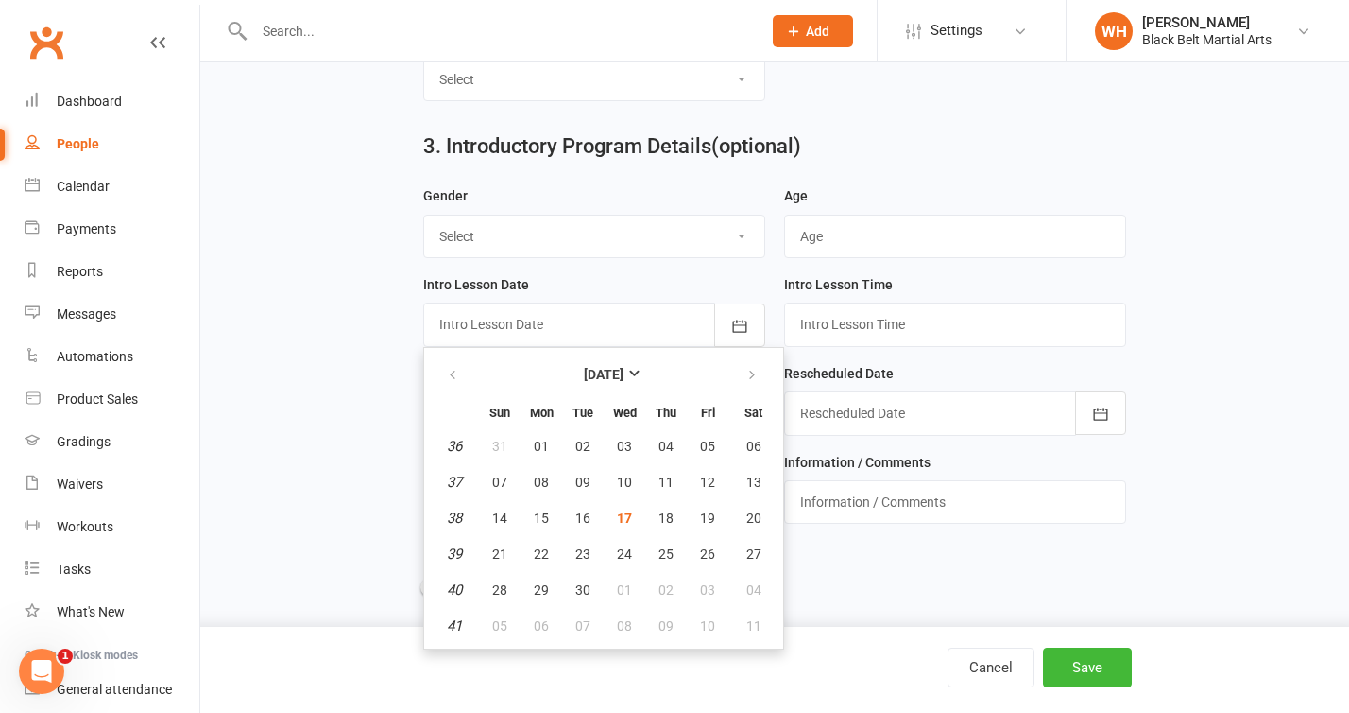
click at [625, 330] on div at bounding box center [594, 323] width 342 height 43
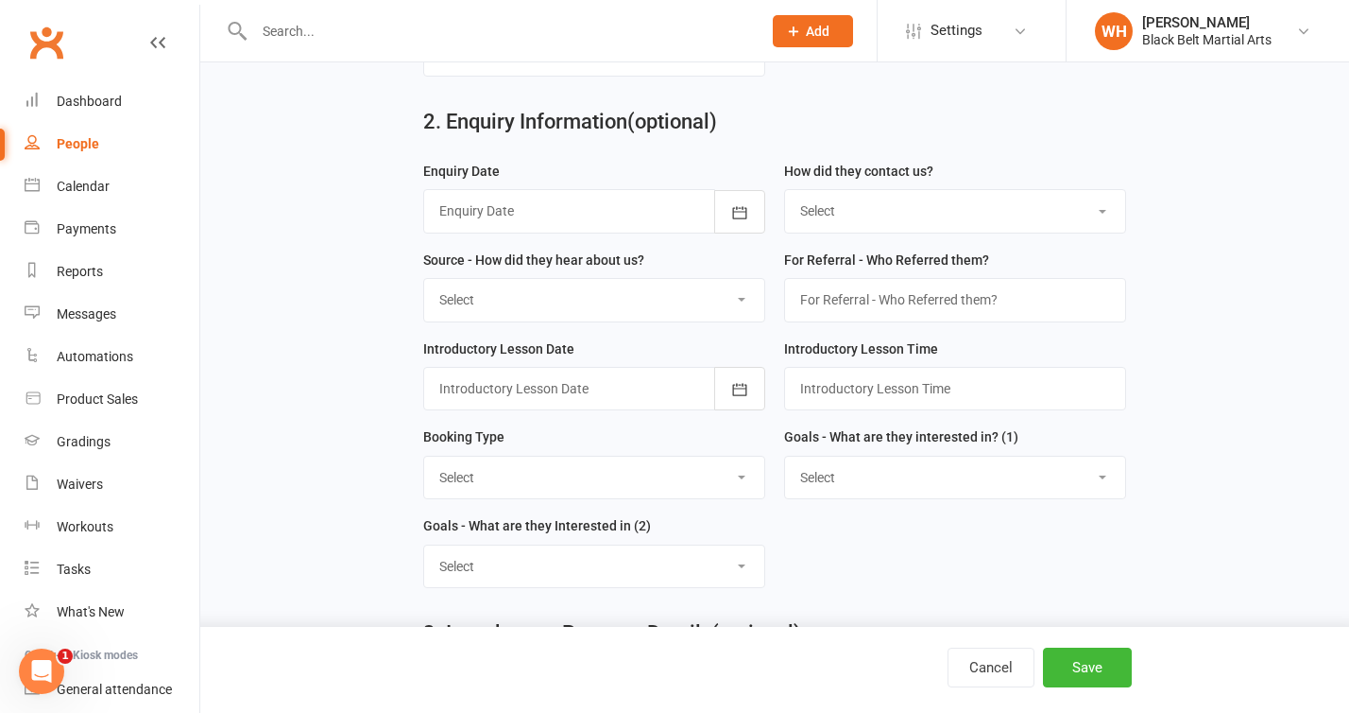
scroll to position [592, 0]
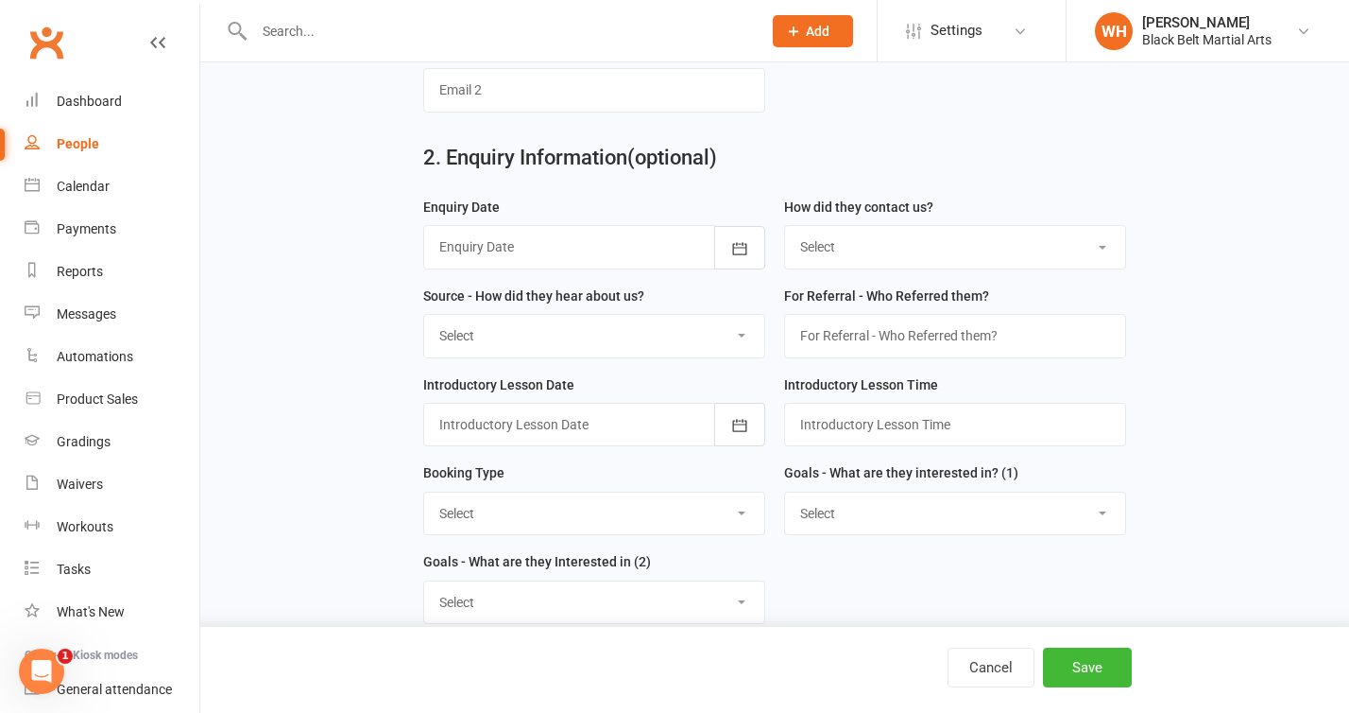
click at [636, 264] on div at bounding box center [594, 246] width 342 height 43
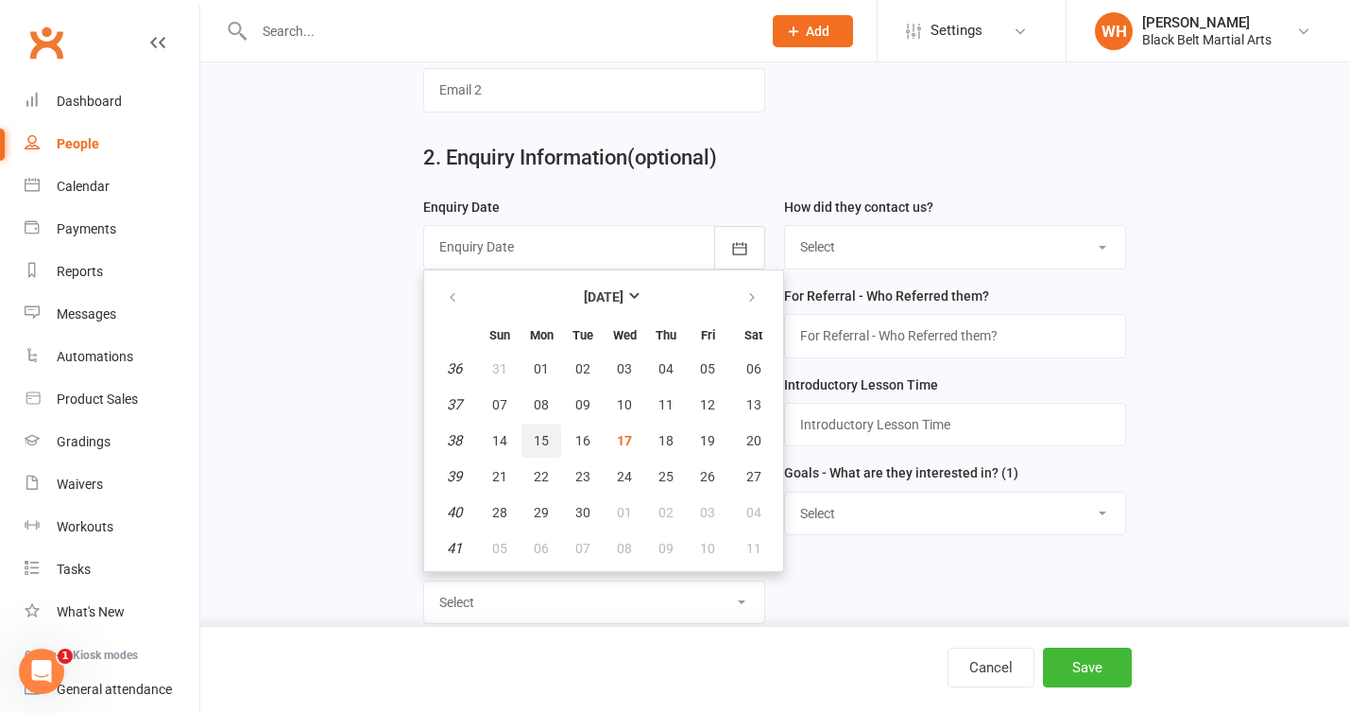
click at [551, 447] on button "15" at bounding box center [542, 440] width 40 height 34
type input "[DATE]"
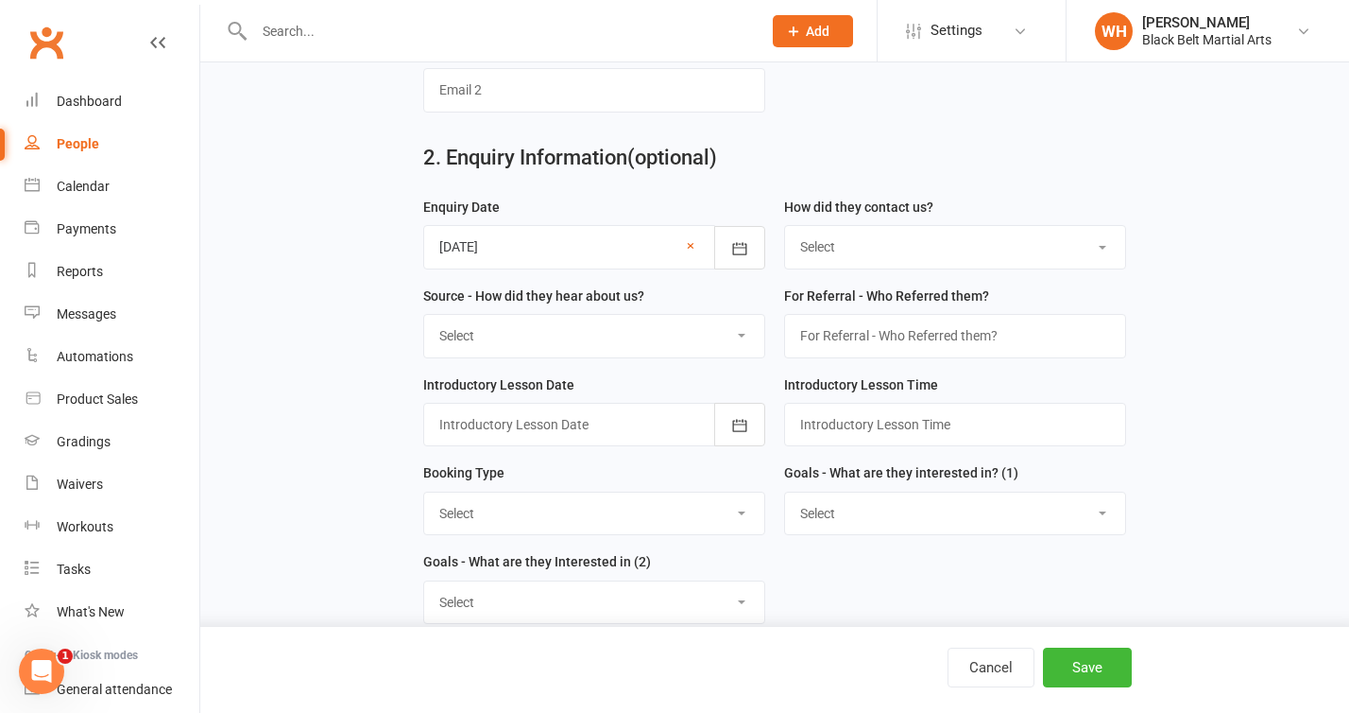
click at [955, 251] on select "Select (T) Phone (I) Internet / Online (W) Walk in (S) School Initiated" at bounding box center [955, 247] width 340 height 42
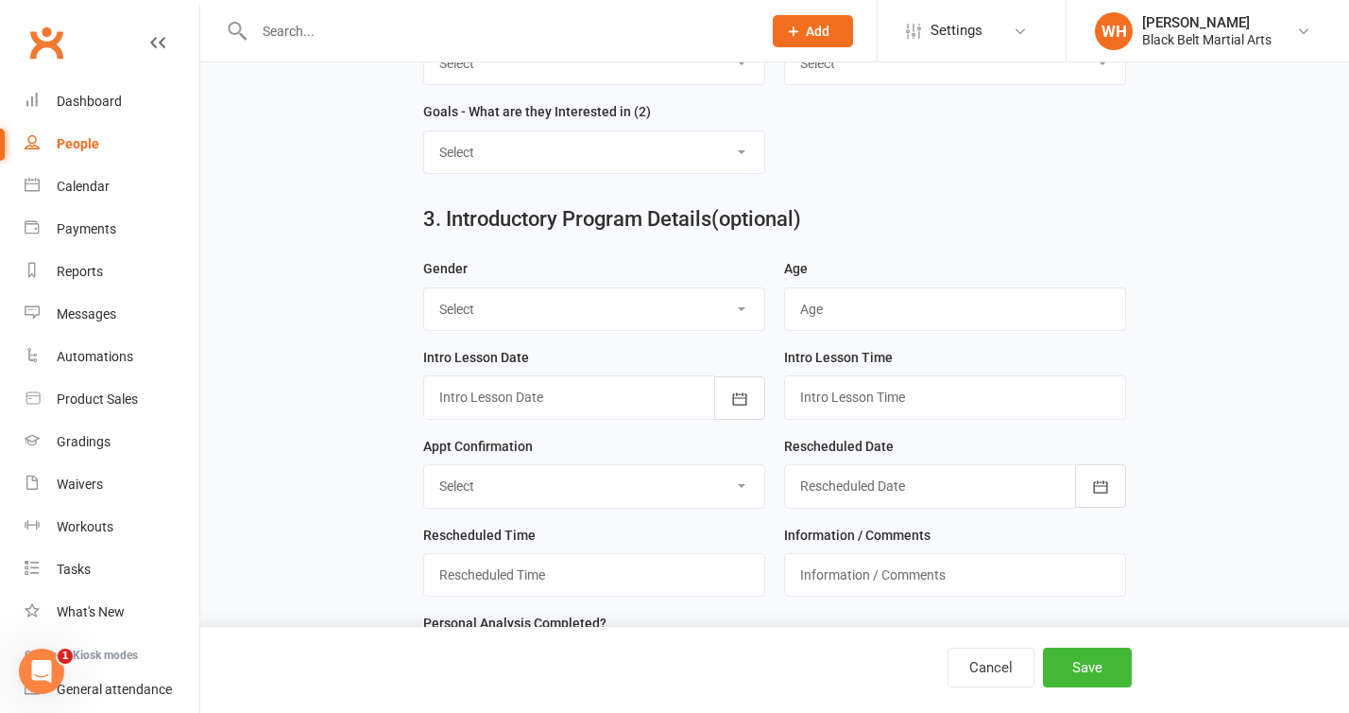
scroll to position [1049, 0]
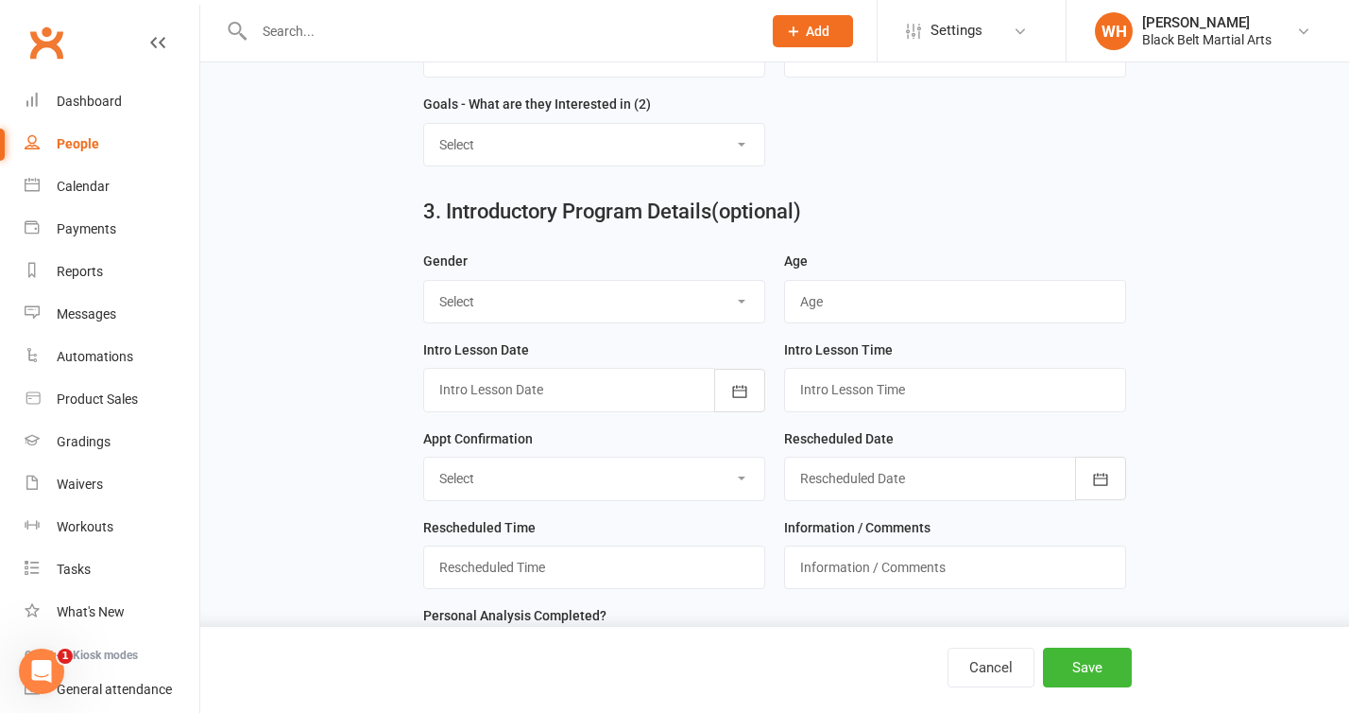
click at [644, 402] on div at bounding box center [594, 389] width 342 height 43
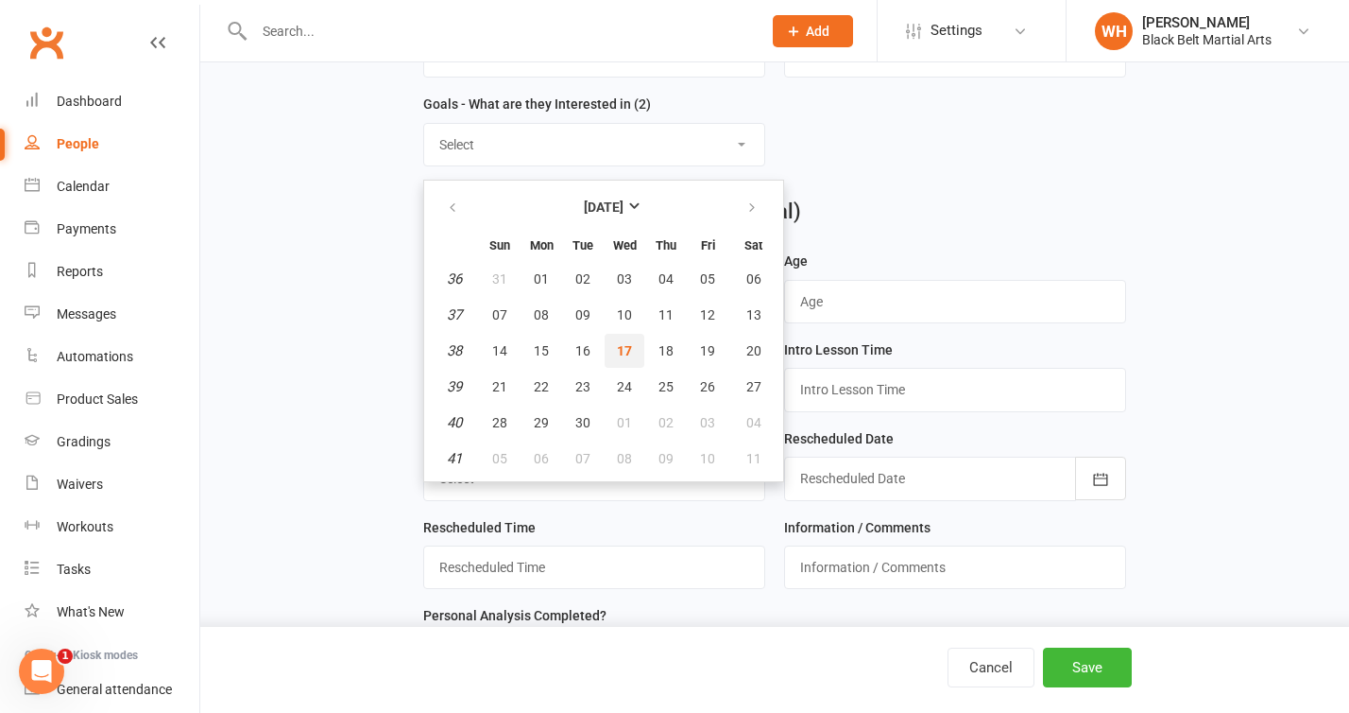
click at [627, 354] on span "17" at bounding box center [624, 350] width 15 height 15
type input "[DATE]"
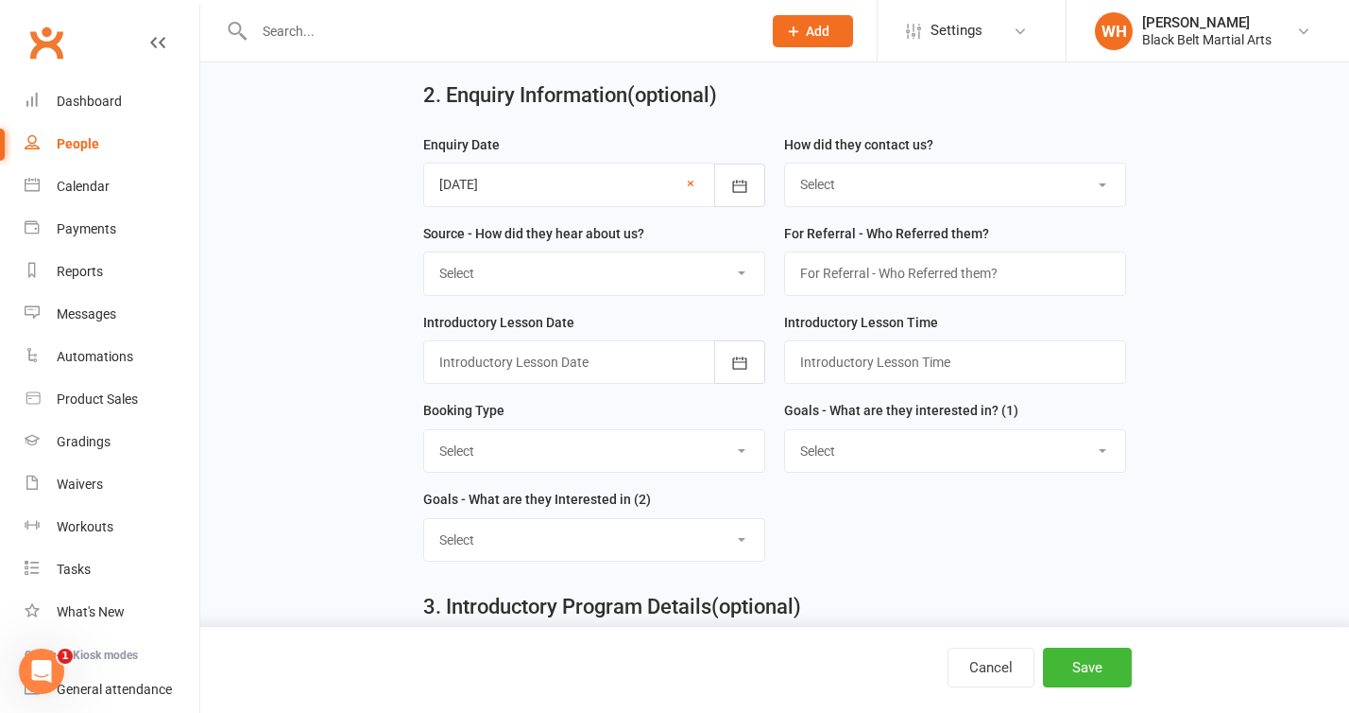
scroll to position [651, 0]
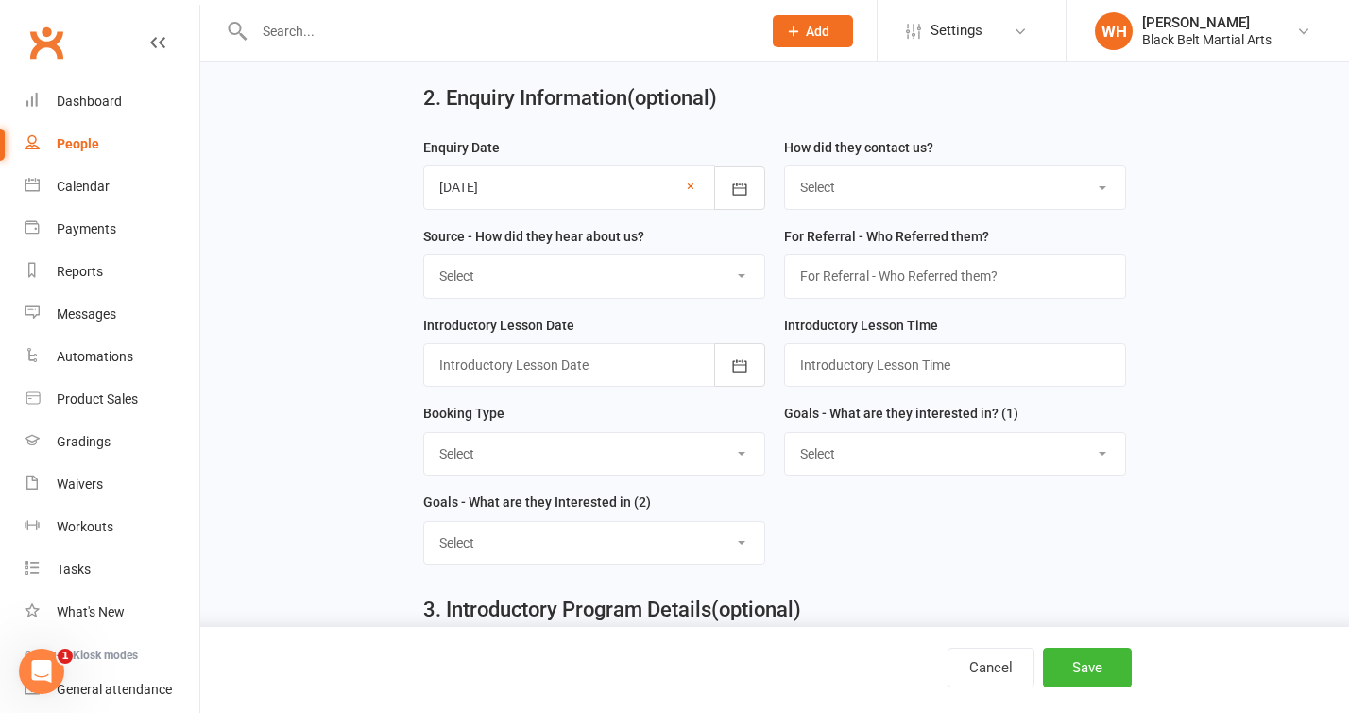
click at [909, 185] on select "Select (T) Phone (I) Internet / Online (W) Walk in (S) School Initiated" at bounding box center [955, 187] width 340 height 42
click at [1074, 129] on div "2. Enquiry Information (optional)" at bounding box center [774, 102] width 730 height 68
click at [1070, 191] on select "Select (T) Phone (I) Internet / Online (W) Walk in (S) School Initiated" at bounding box center [955, 187] width 340 height 42
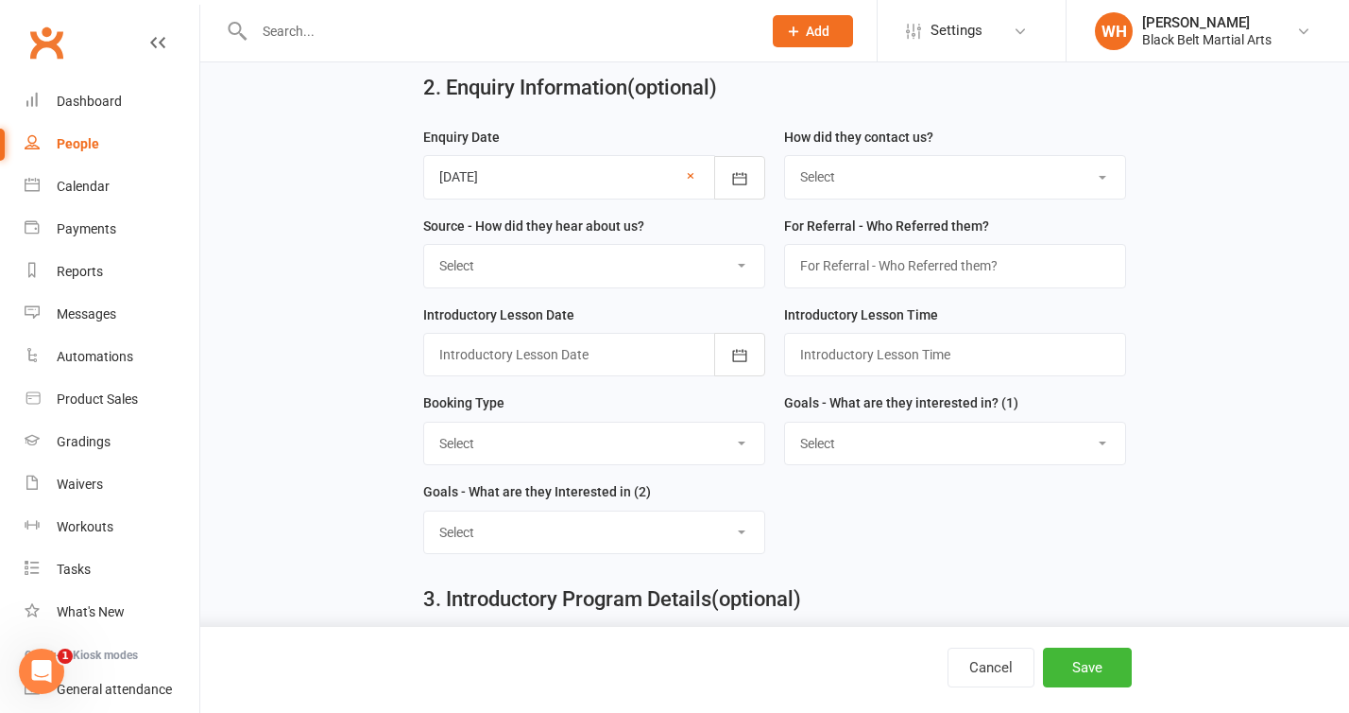
scroll to position [653, 0]
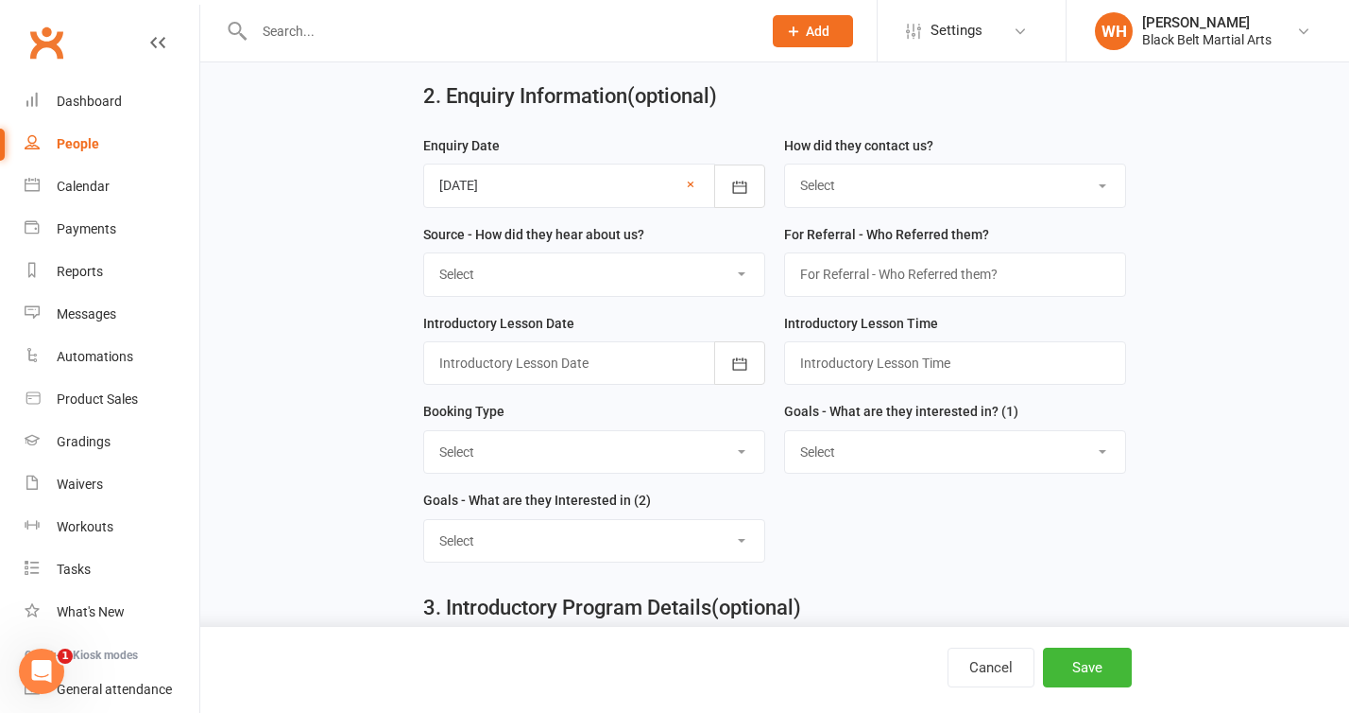
click at [664, 371] on div at bounding box center [594, 362] width 342 height 43
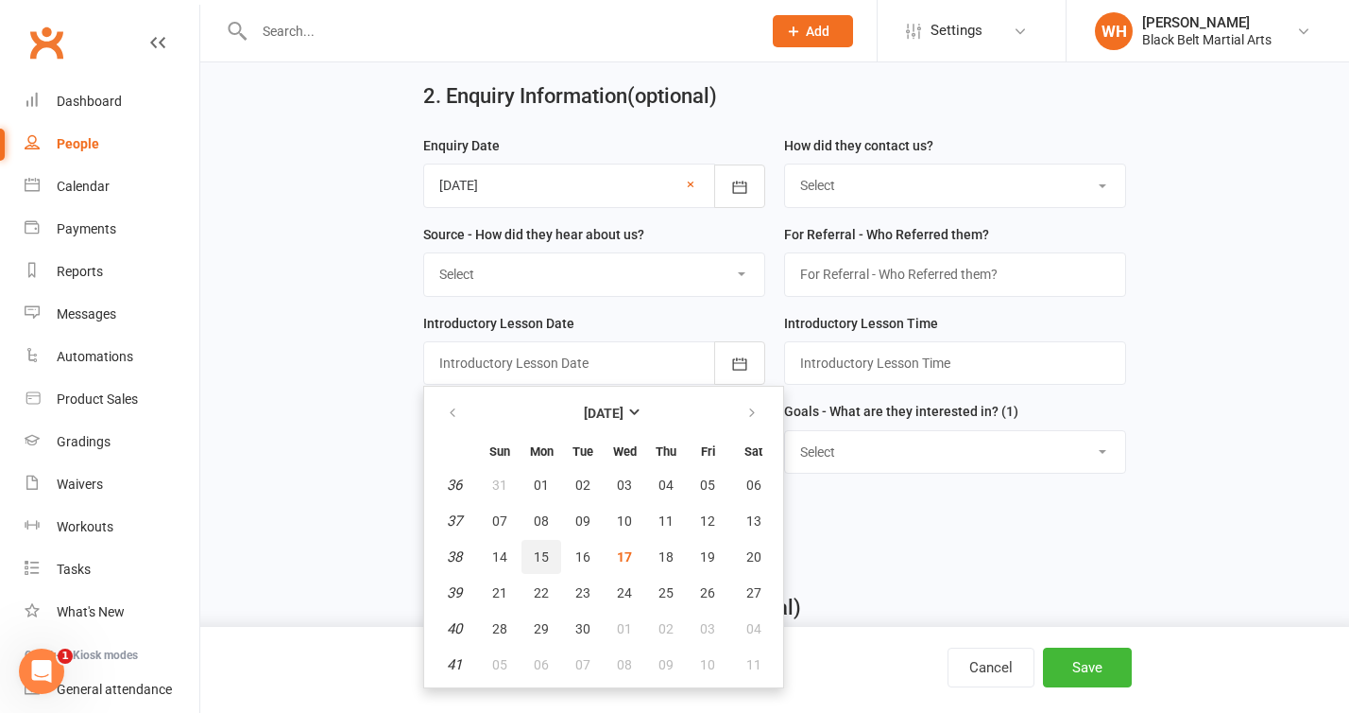
click at [545, 564] on span "15" at bounding box center [541, 556] width 15 height 15
type input "[DATE]"
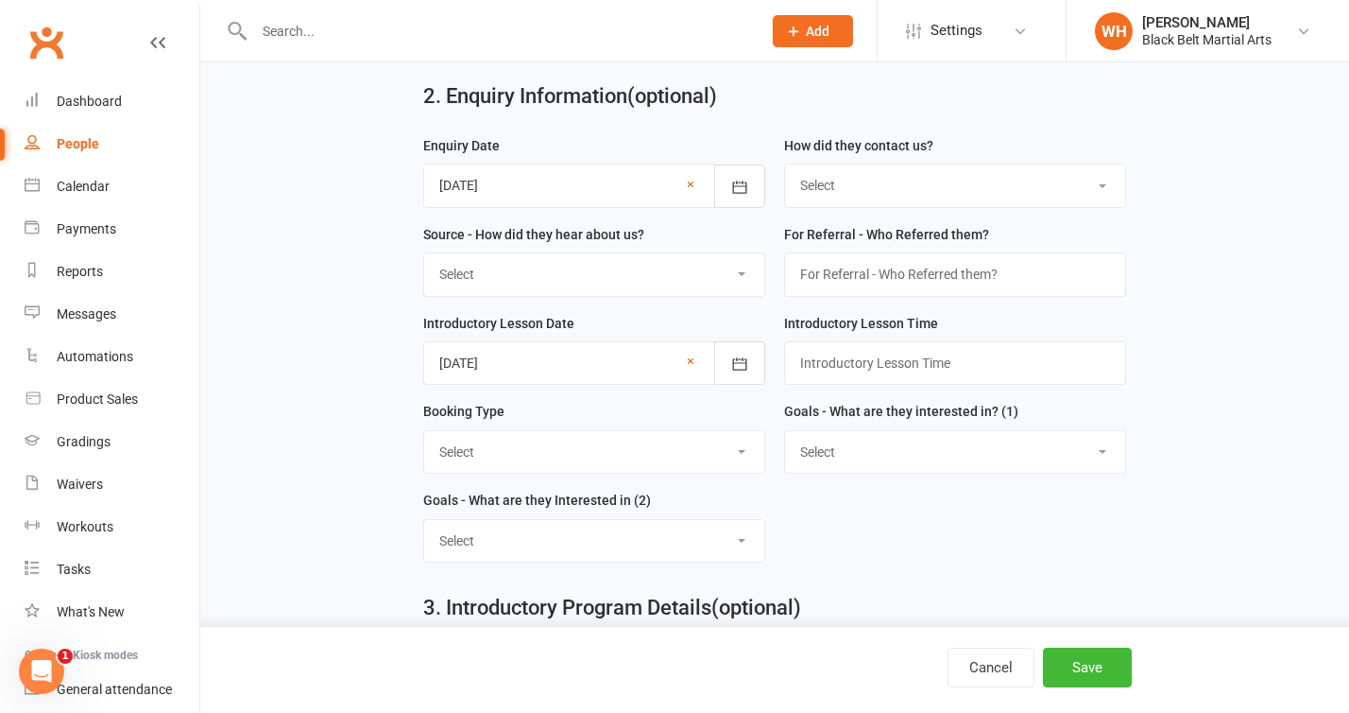
click at [1165, 500] on main "1. Contact Information Drop profile image here 300×300 Choose file First Name […" at bounding box center [775, 512] width 1096 height 2092
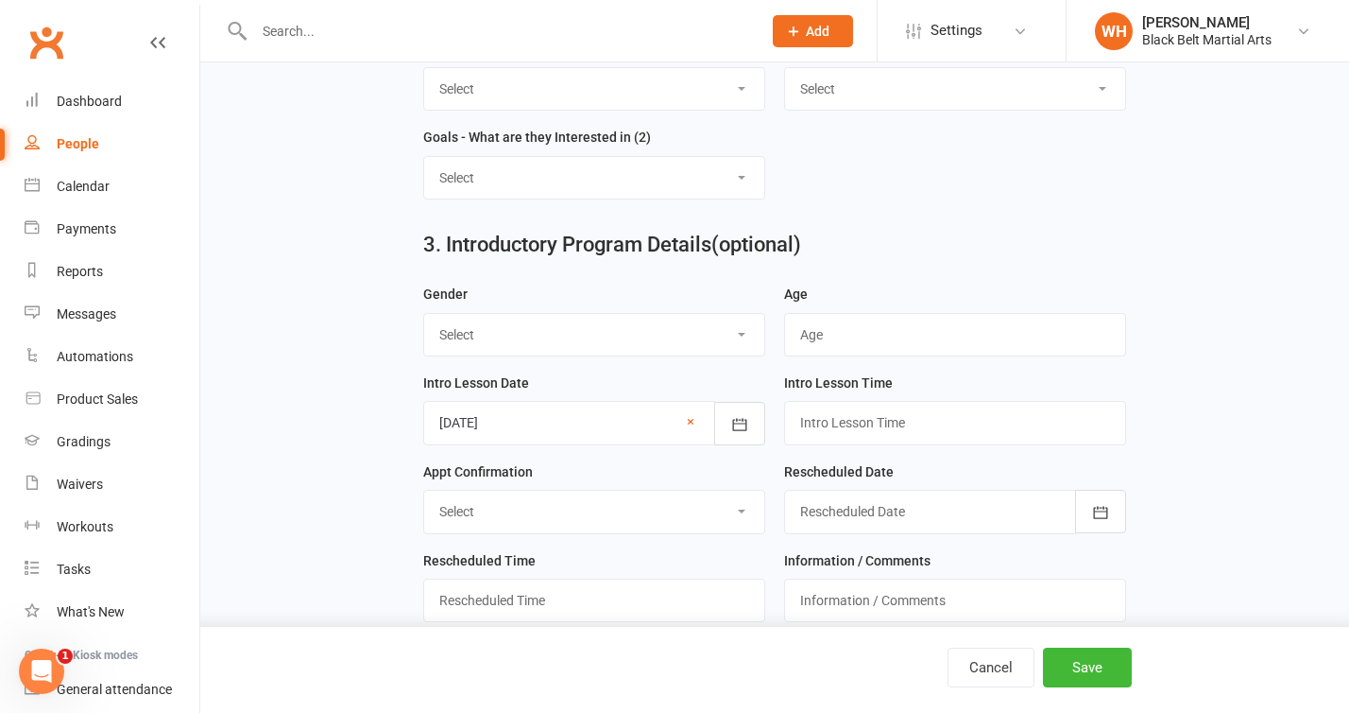
scroll to position [1010, 0]
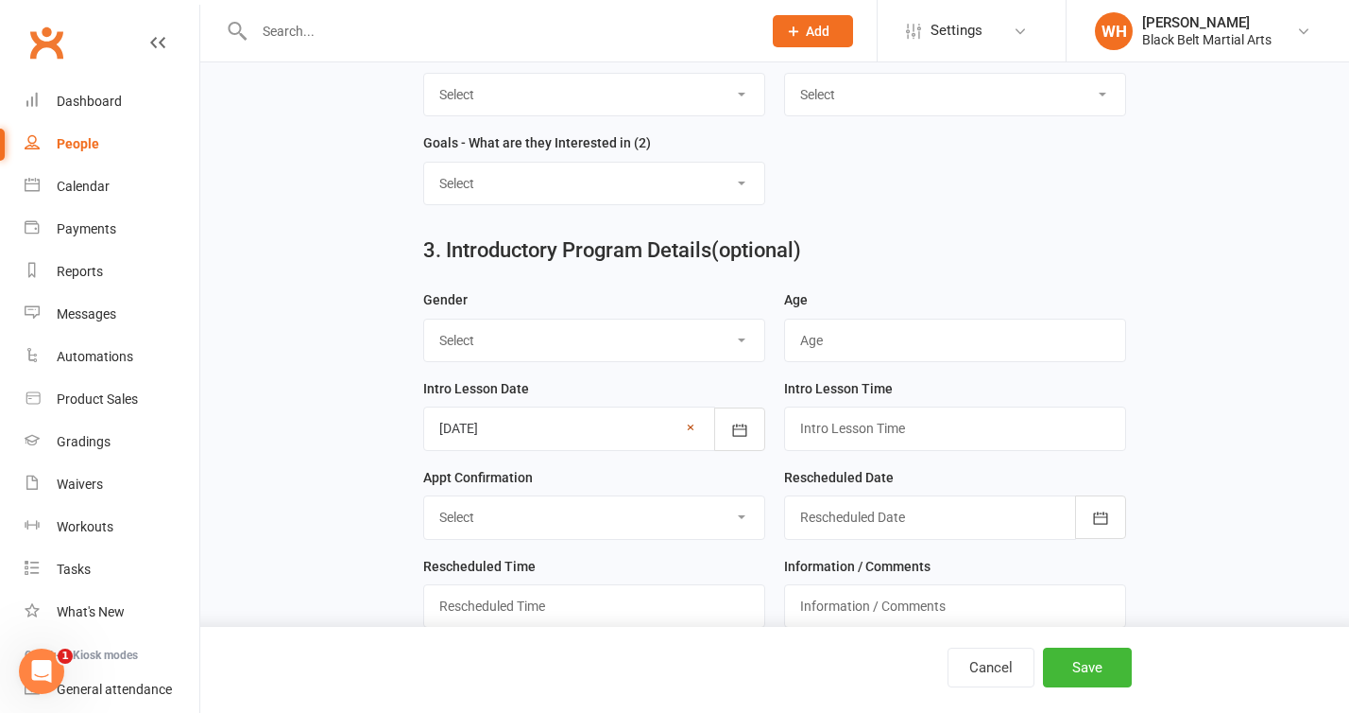
click at [692, 429] on link "×" at bounding box center [691, 427] width 8 height 23
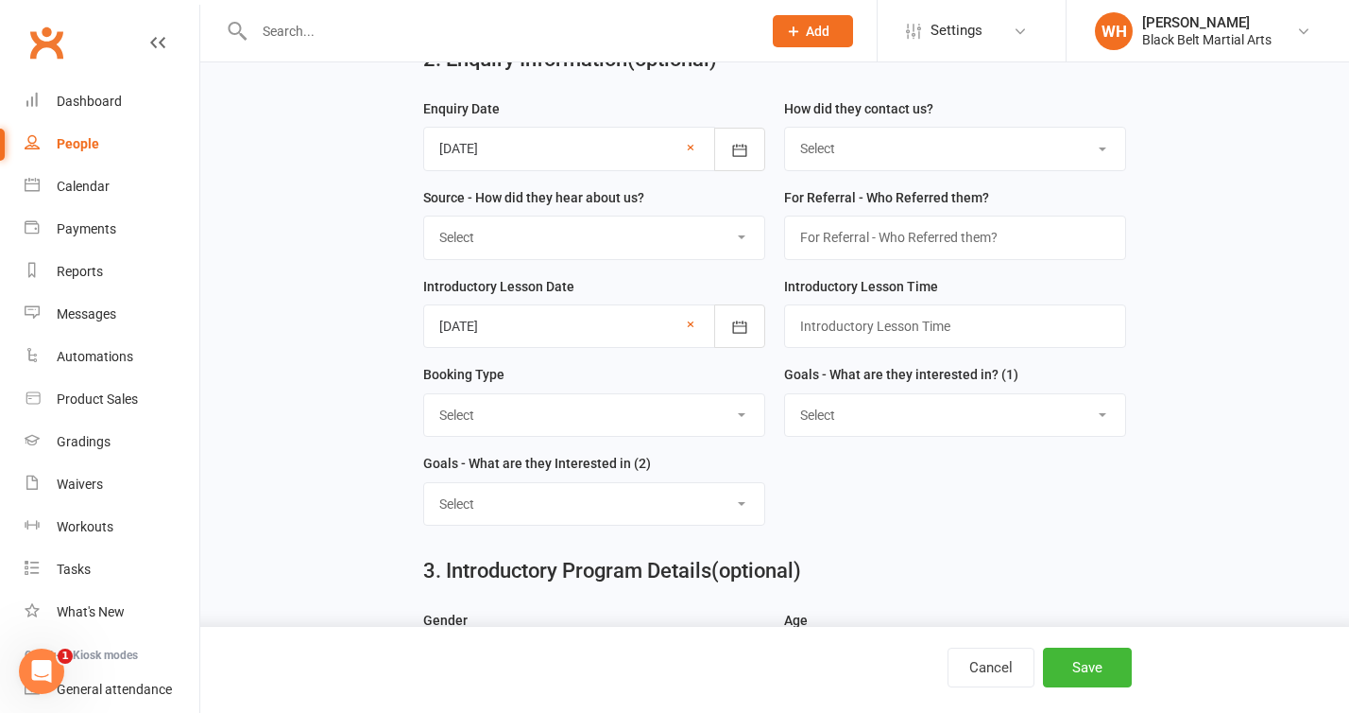
scroll to position [671, 0]
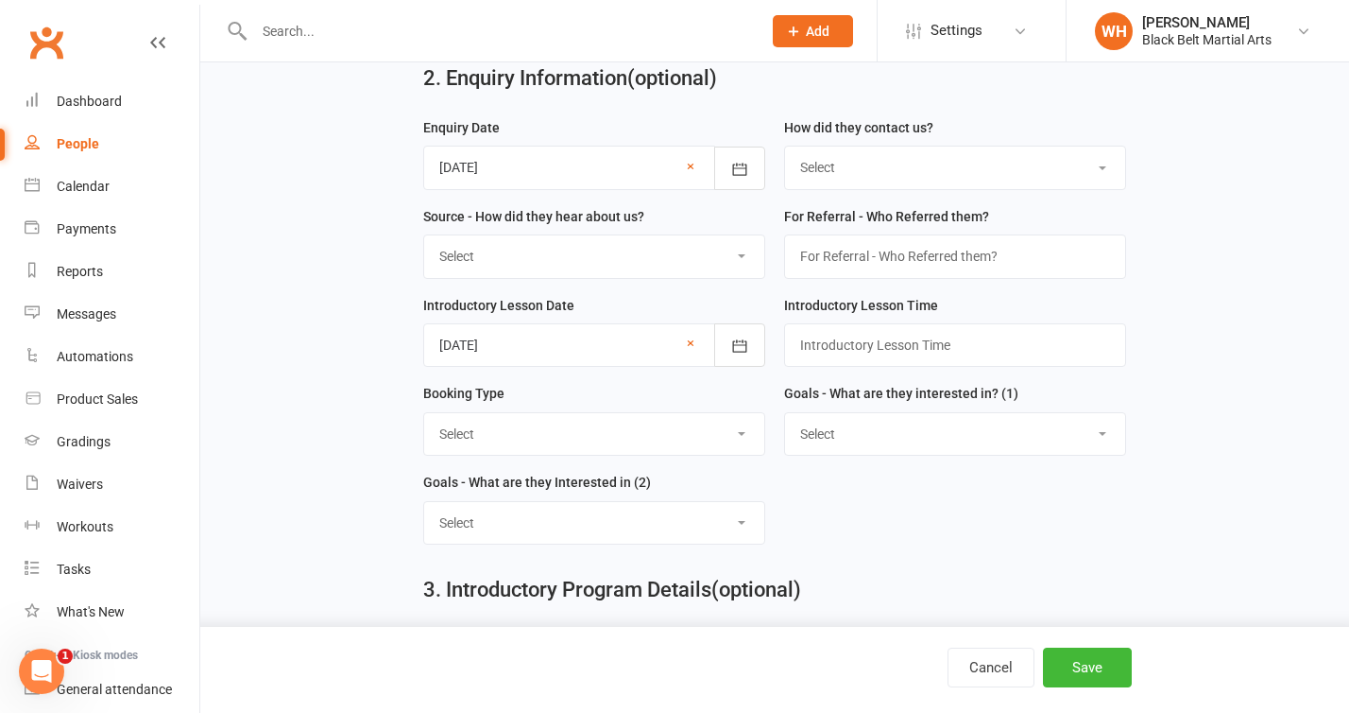
click at [607, 348] on div at bounding box center [594, 344] width 342 height 43
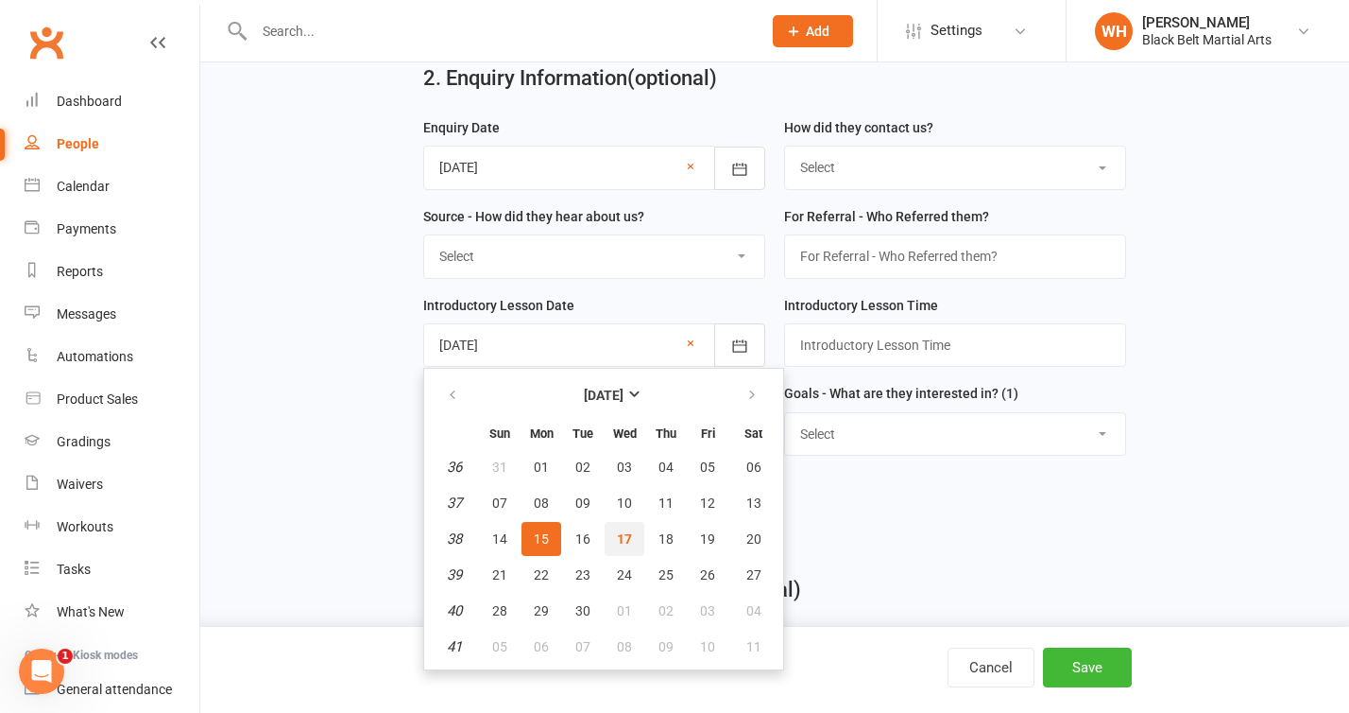
click at [626, 543] on span "17" at bounding box center [624, 538] width 15 height 15
type input "[DATE]"
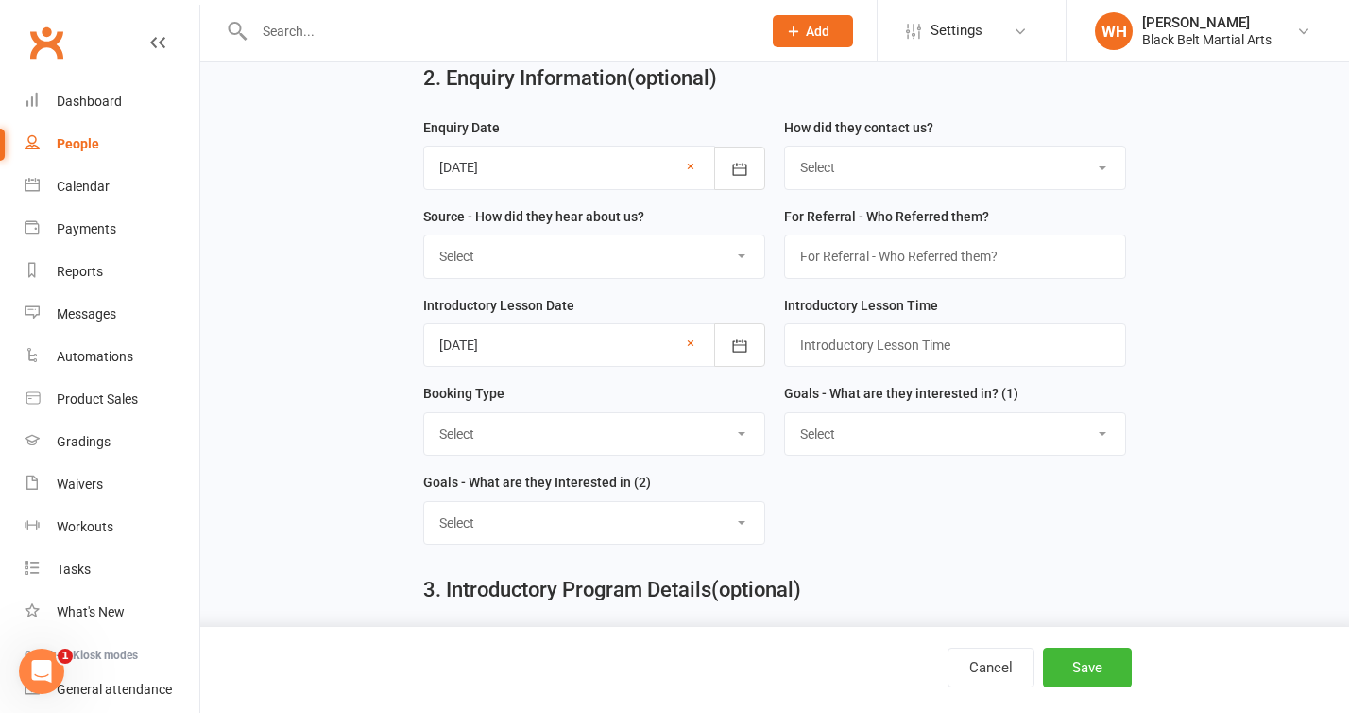
click at [609, 301] on div "Introductory Lesson Date [DATE] [DATE] Sun Mon Tue Wed Thu Fri Sat 36 31 01 02 …" at bounding box center [594, 331] width 342 height 74
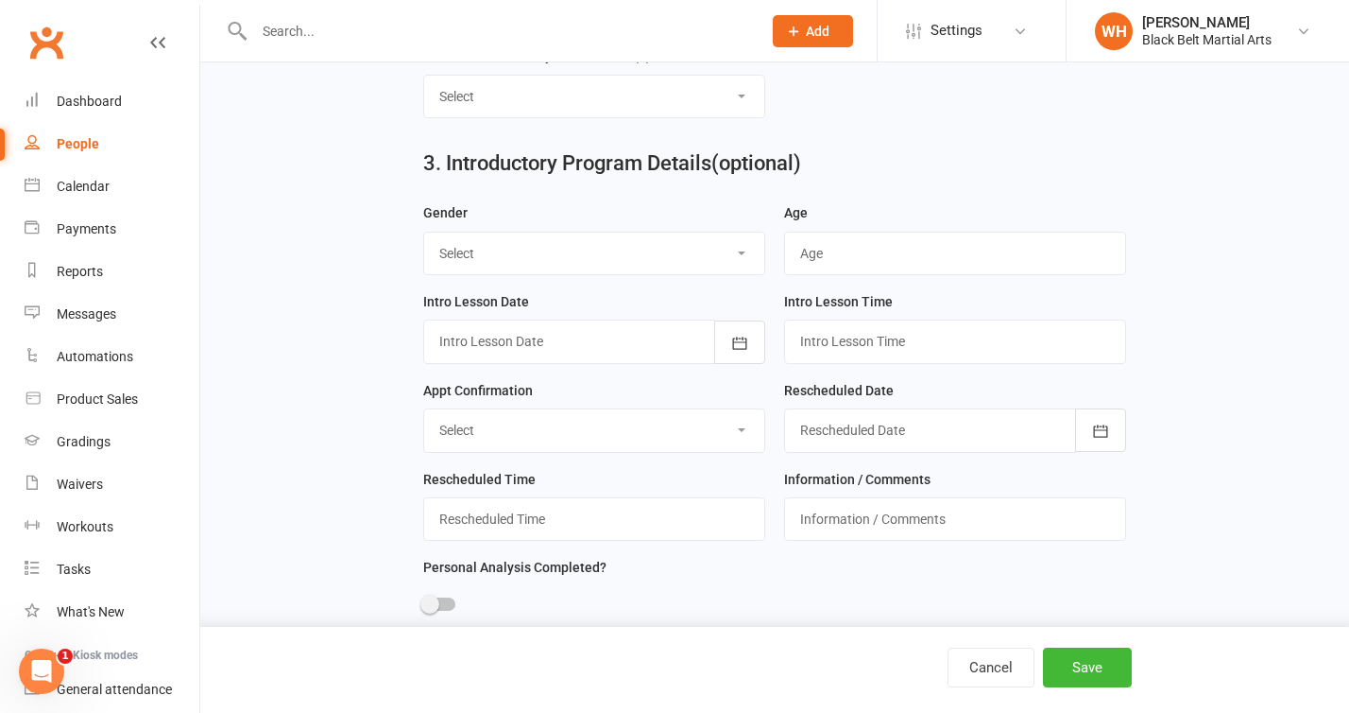
scroll to position [1094, 0]
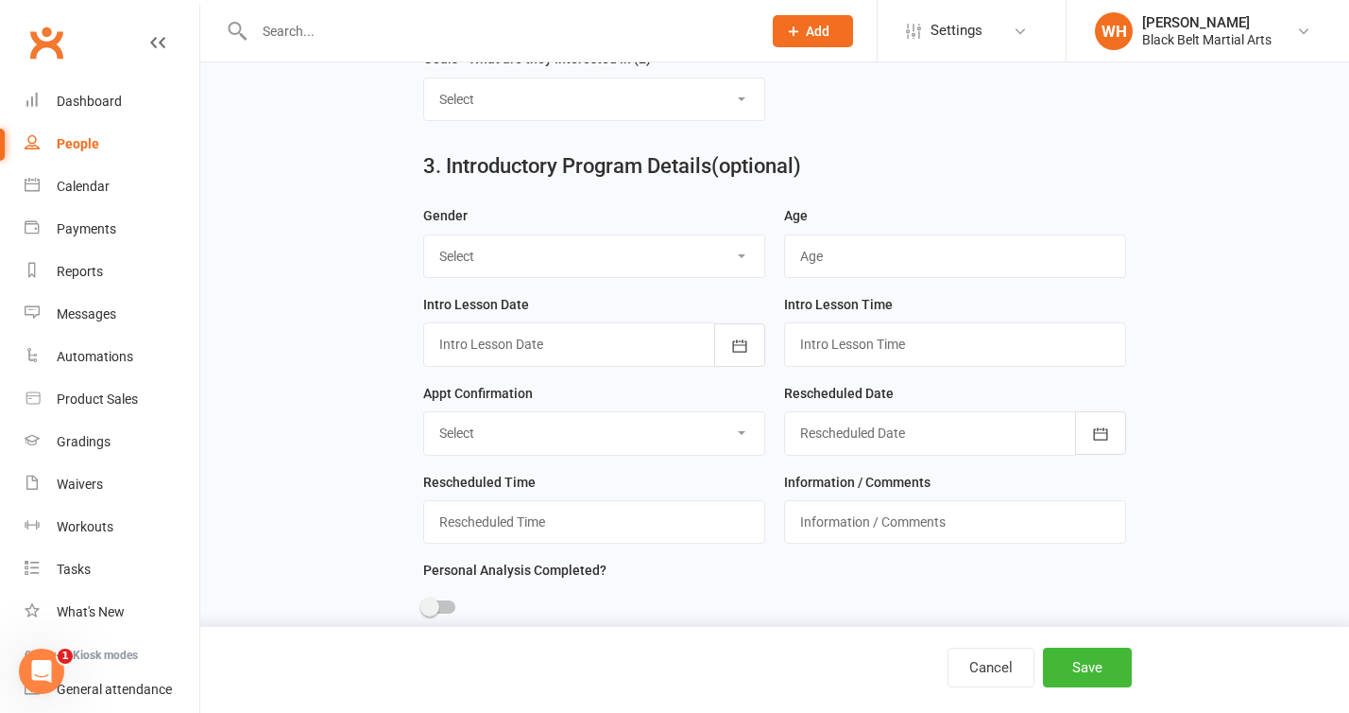
click at [596, 349] on div at bounding box center [594, 343] width 342 height 43
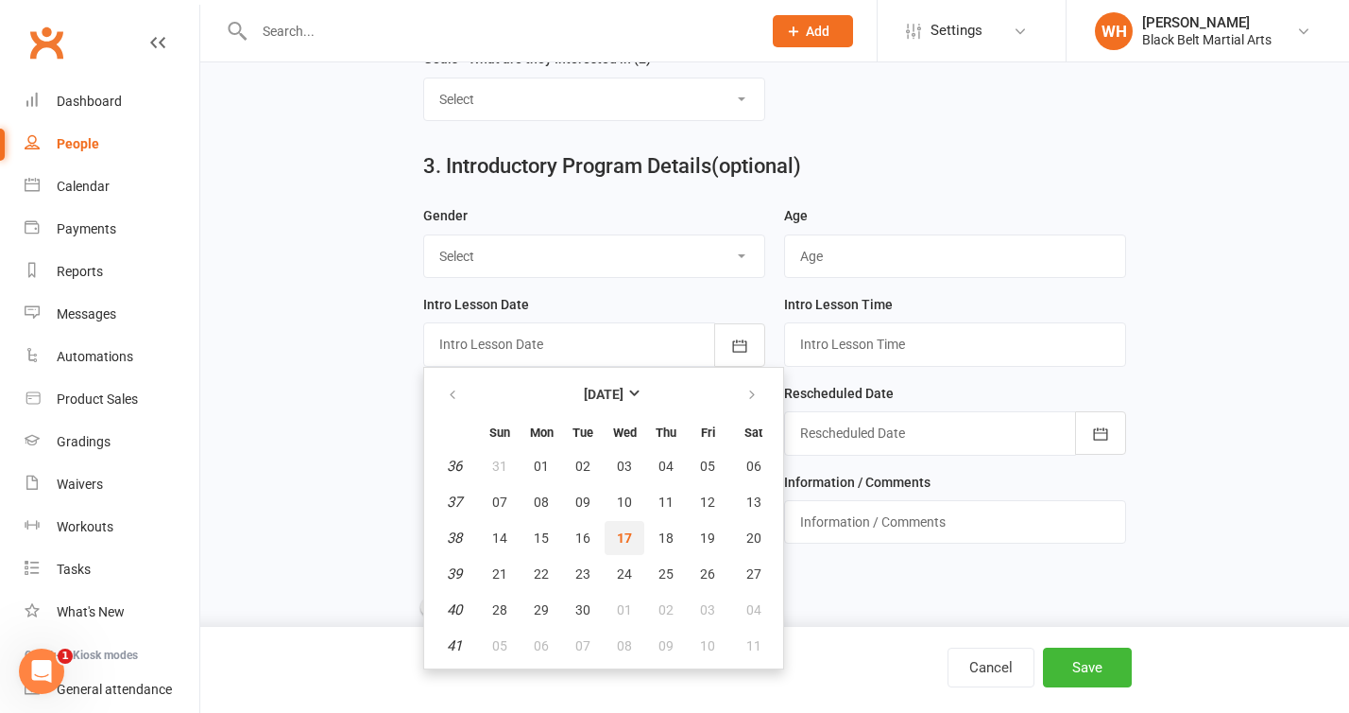
click at [625, 538] on span "17" at bounding box center [624, 537] width 15 height 15
type input "[DATE]"
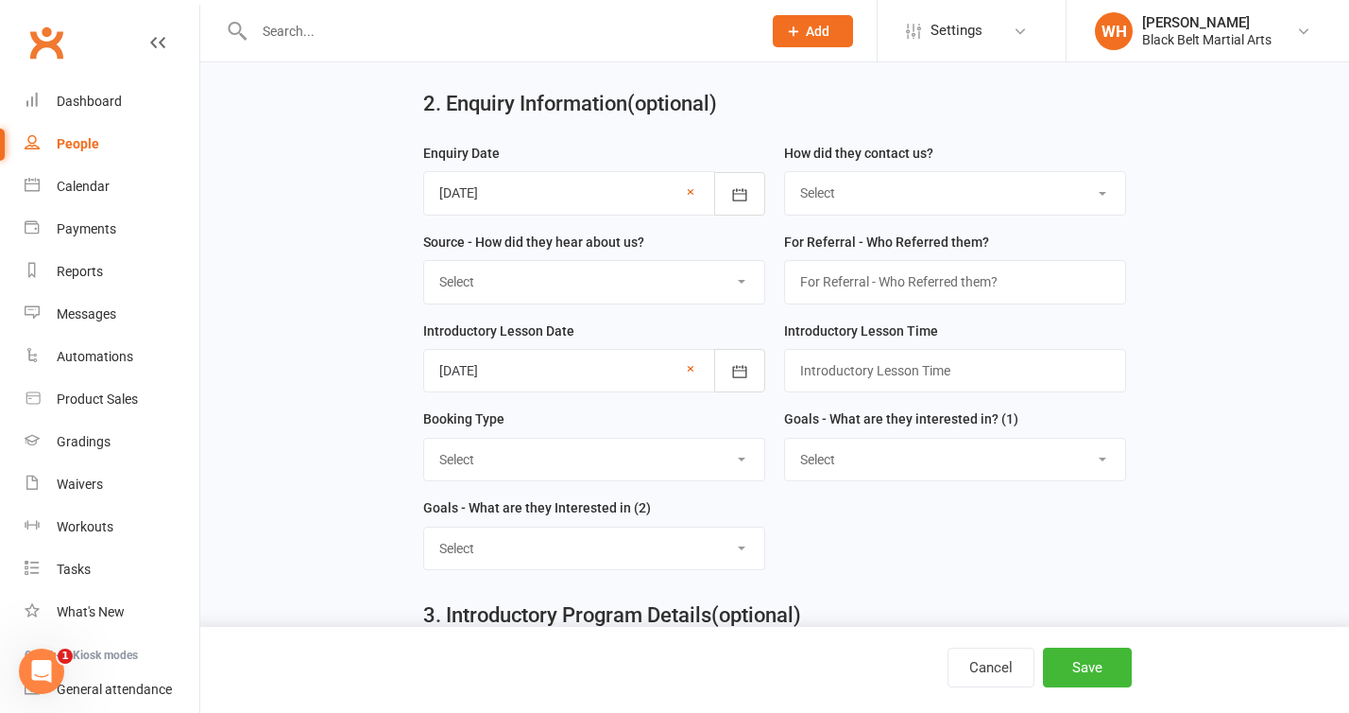
scroll to position [646, 0]
click at [868, 194] on select "Select (T) Phone (I) Internet / Online (W) Walk in (S) School Initiated" at bounding box center [955, 192] width 340 height 42
select select "(S) School Initiated"
click at [785, 174] on select "Select (T) Phone (I) Internet / Online (W) Walk in (S) School Initiated" at bounding box center [955, 192] width 340 height 42
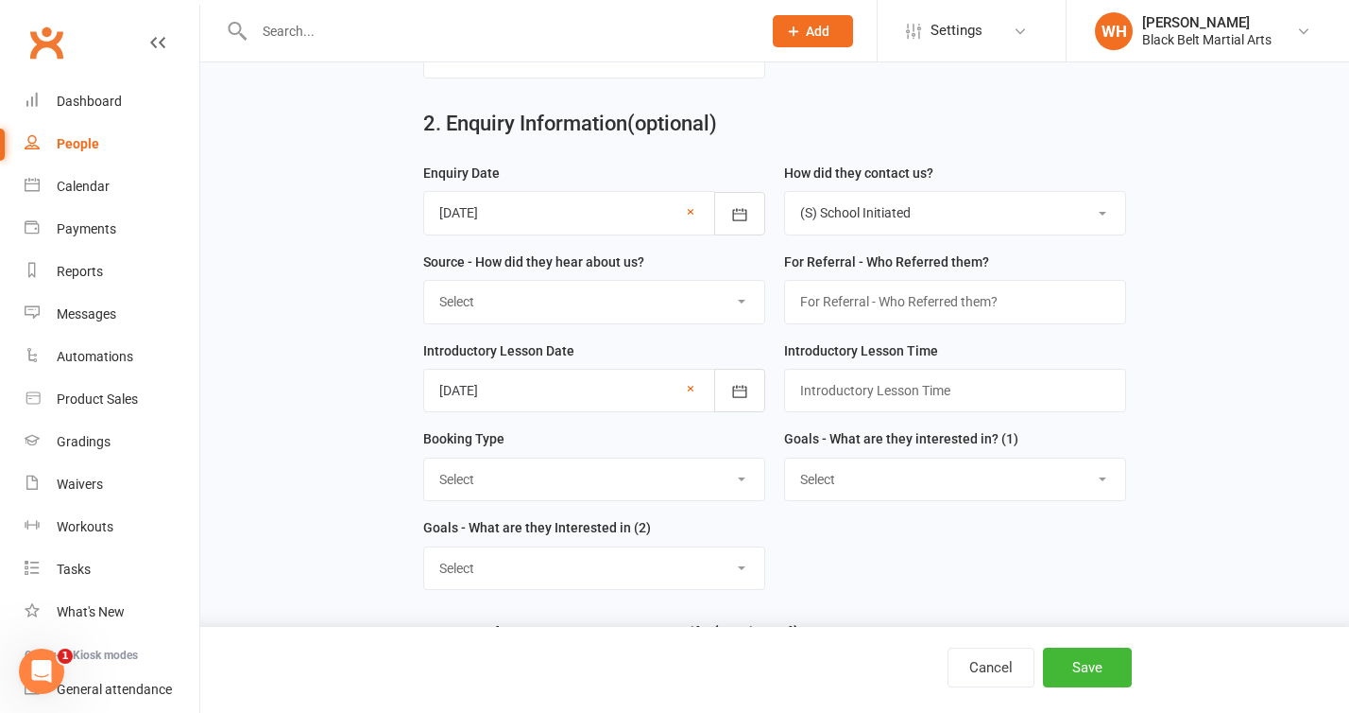
scroll to position [619, 0]
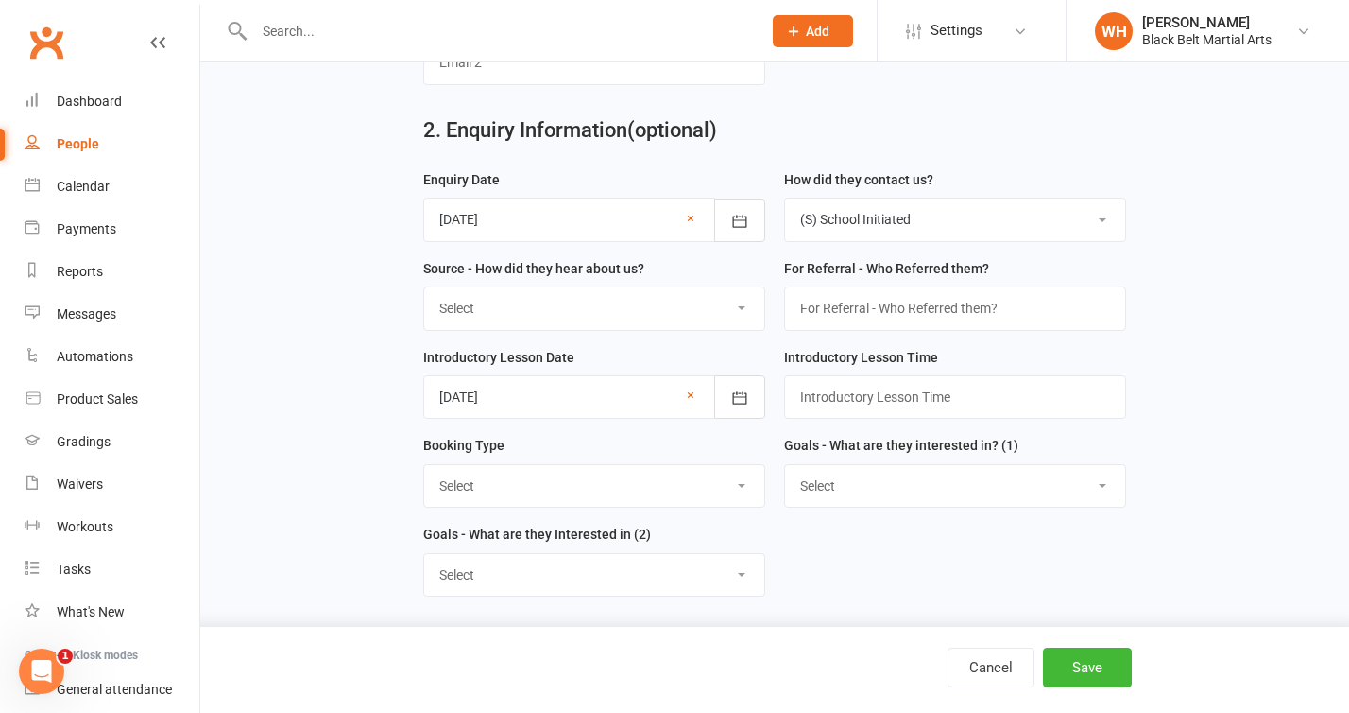
click at [642, 326] on select "Select A1 - Direct Mail A2 - Print Media A3 - Flyer A5 - Radio A6 - Sign A7 - T…" at bounding box center [594, 308] width 340 height 42
select select "S4 - Search Engine"
click at [424, 290] on select "Select A1 - Direct Mail A2 - Print Media A3 - Flyer A5 - Radio A6 - Sign A7 - T…" at bounding box center [594, 308] width 340 height 42
click at [1099, 221] on select "Select (T) Phone (I) Internet / Online (W) Walk in (S) School Initiated" at bounding box center [955, 219] width 340 height 42
select select
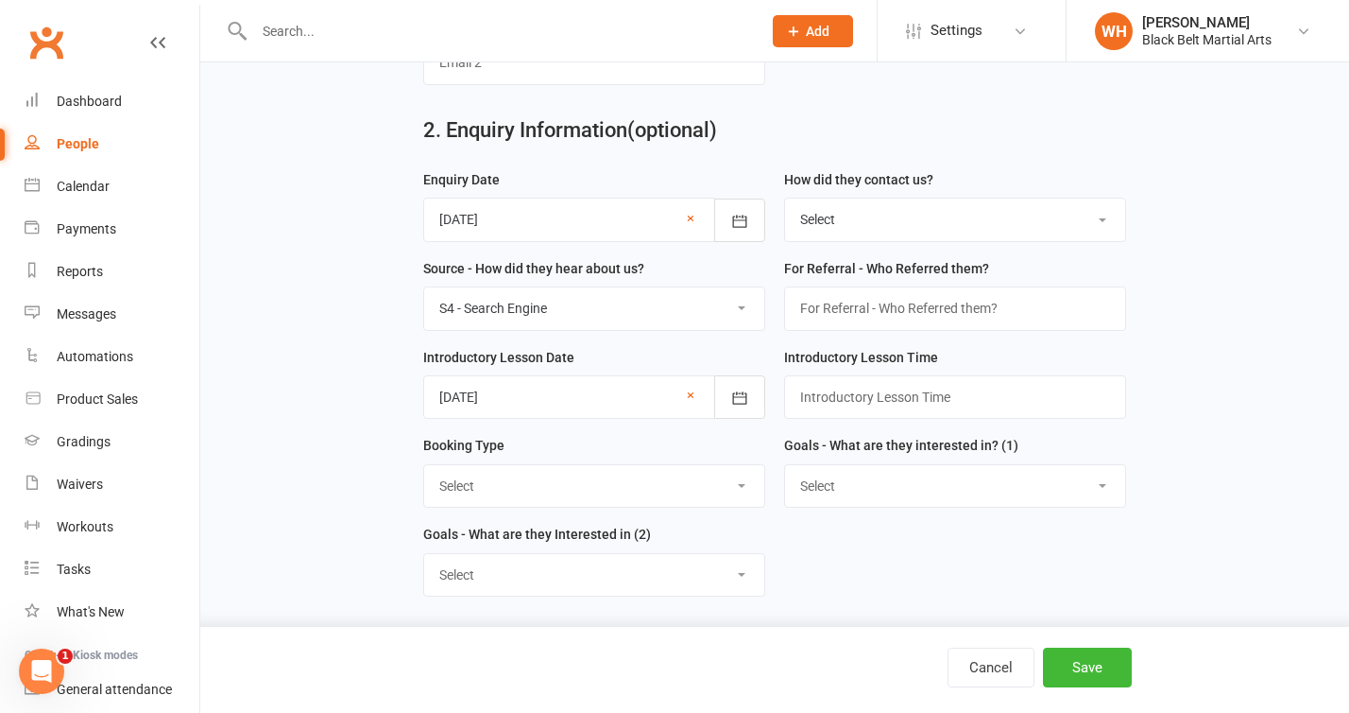
click at [785, 201] on select "Select (T) Phone (I) Internet / Online (W) Walk in (S) School Initiated" at bounding box center [955, 219] width 340 height 42
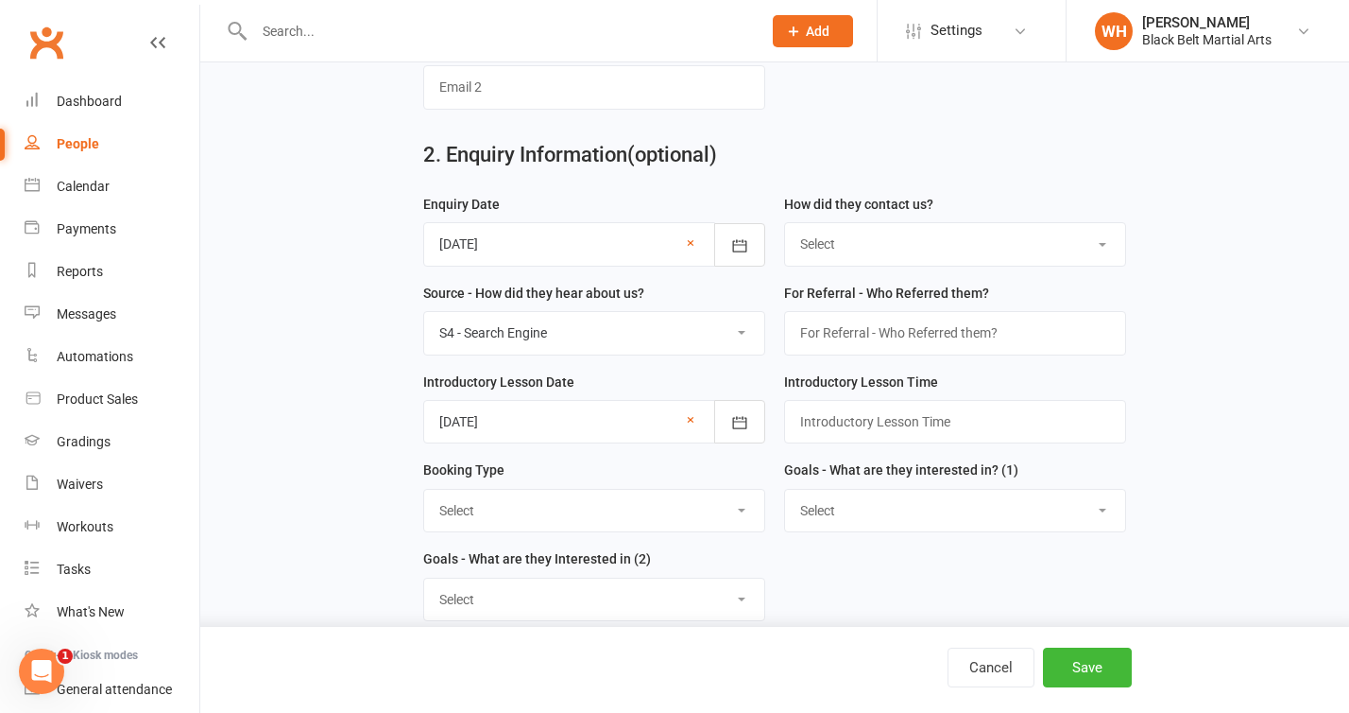
scroll to position [651, 0]
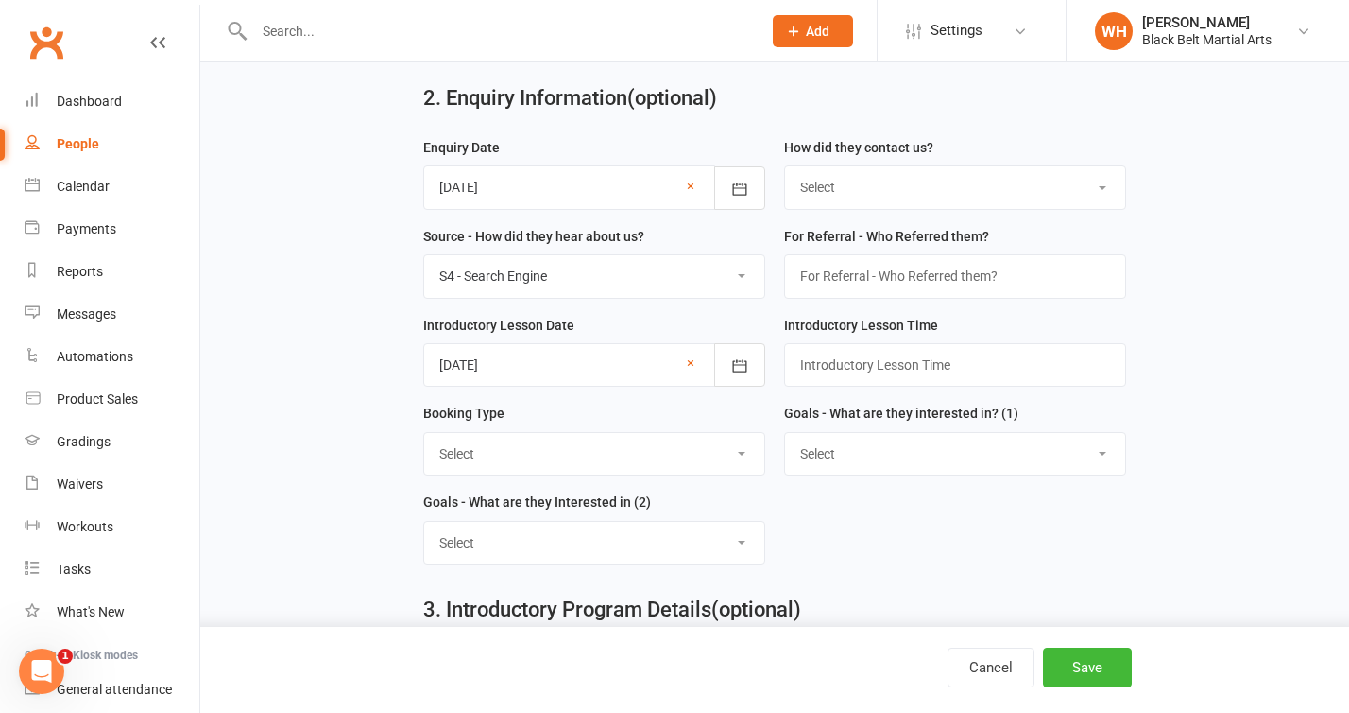
click at [687, 455] on select "Select One on One - Karate One on One - Lil Dragons Trial Class - Lil Dragons T…" at bounding box center [594, 454] width 340 height 42
select select "Trial Class - Kickboxing"
click at [424, 437] on select "Select One on One - Karate One on One - Lil Dragons Trial Class - Lil Dragons T…" at bounding box center [594, 454] width 340 height 42
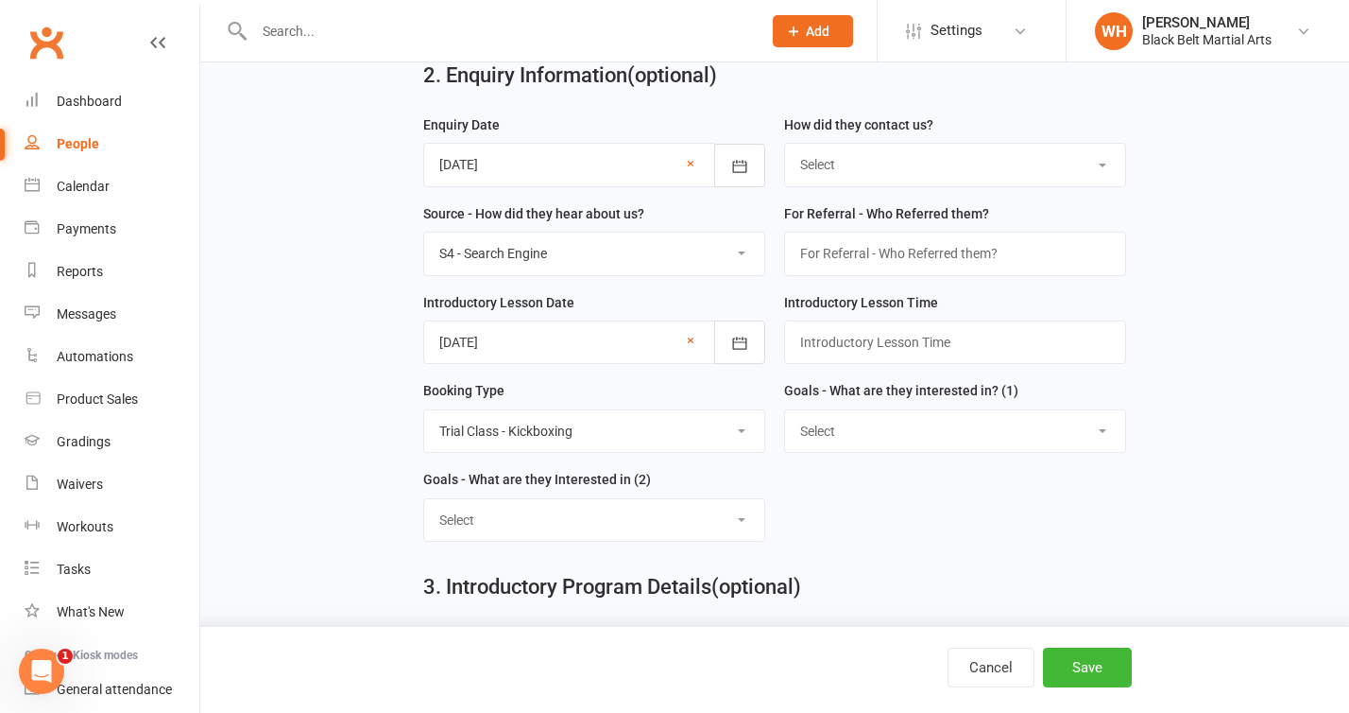
scroll to position [679, 0]
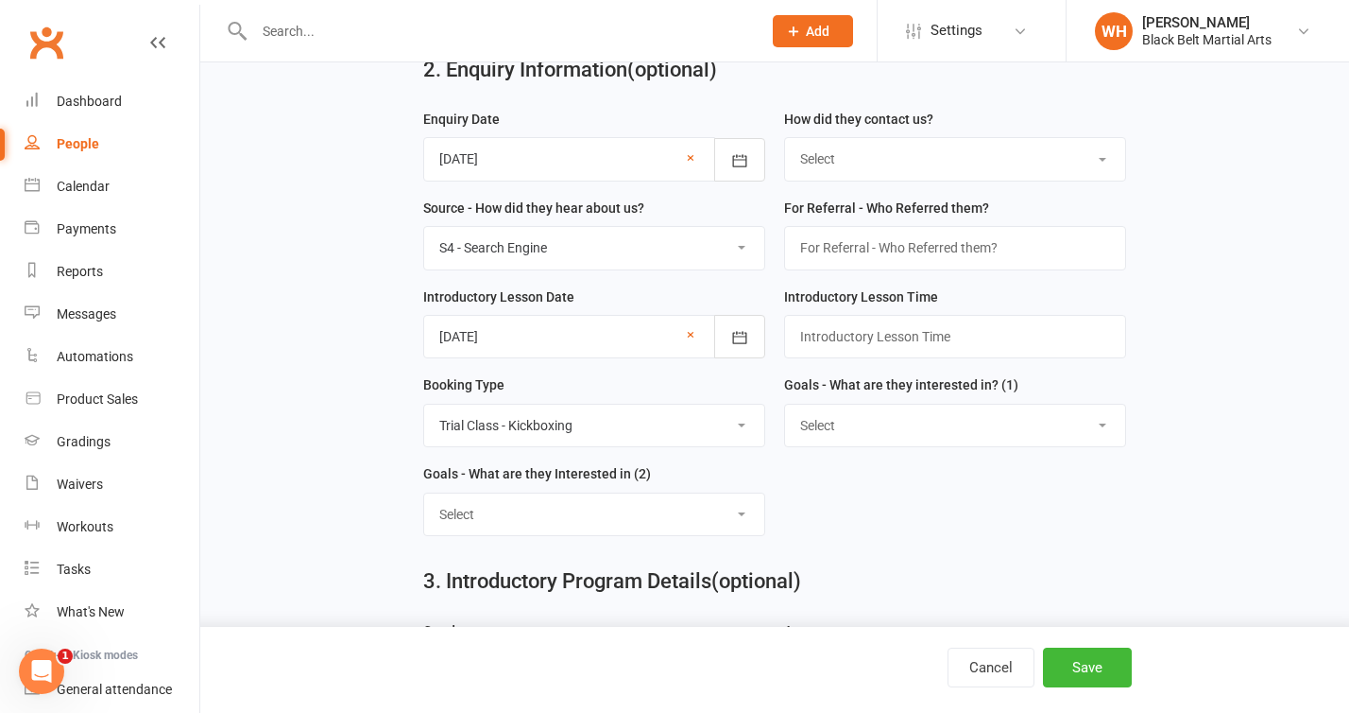
click at [882, 431] on select "Select Increased Confidence Better Focus Improved Self Esteem Sporting Ability …" at bounding box center [955, 425] width 340 height 42
select select "Fitness"
click at [785, 408] on select "Select Increased Confidence Better Focus Improved Self Esteem Sporting Ability …" at bounding box center [955, 425] width 340 height 42
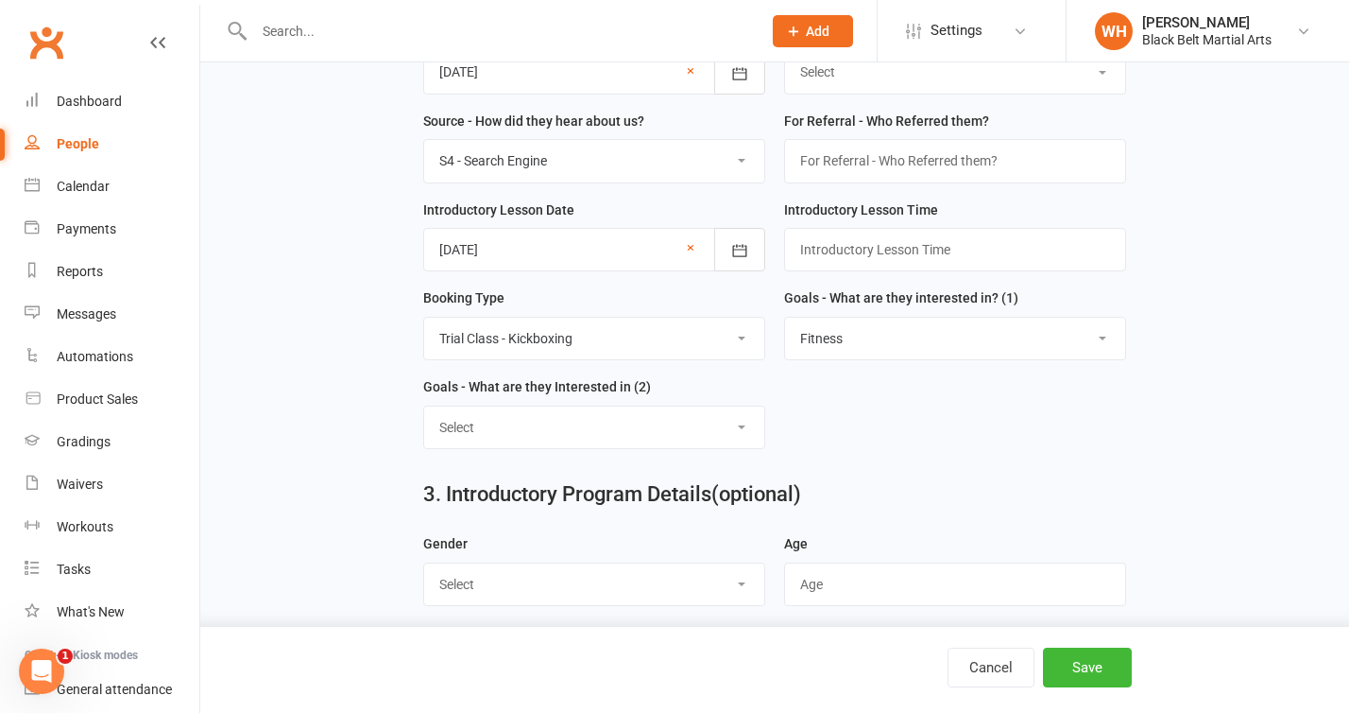
click at [701, 434] on select "Select Increased Confidence Better Focus Improved Self Esteem Sporting Ability …" at bounding box center [594, 427] width 340 height 42
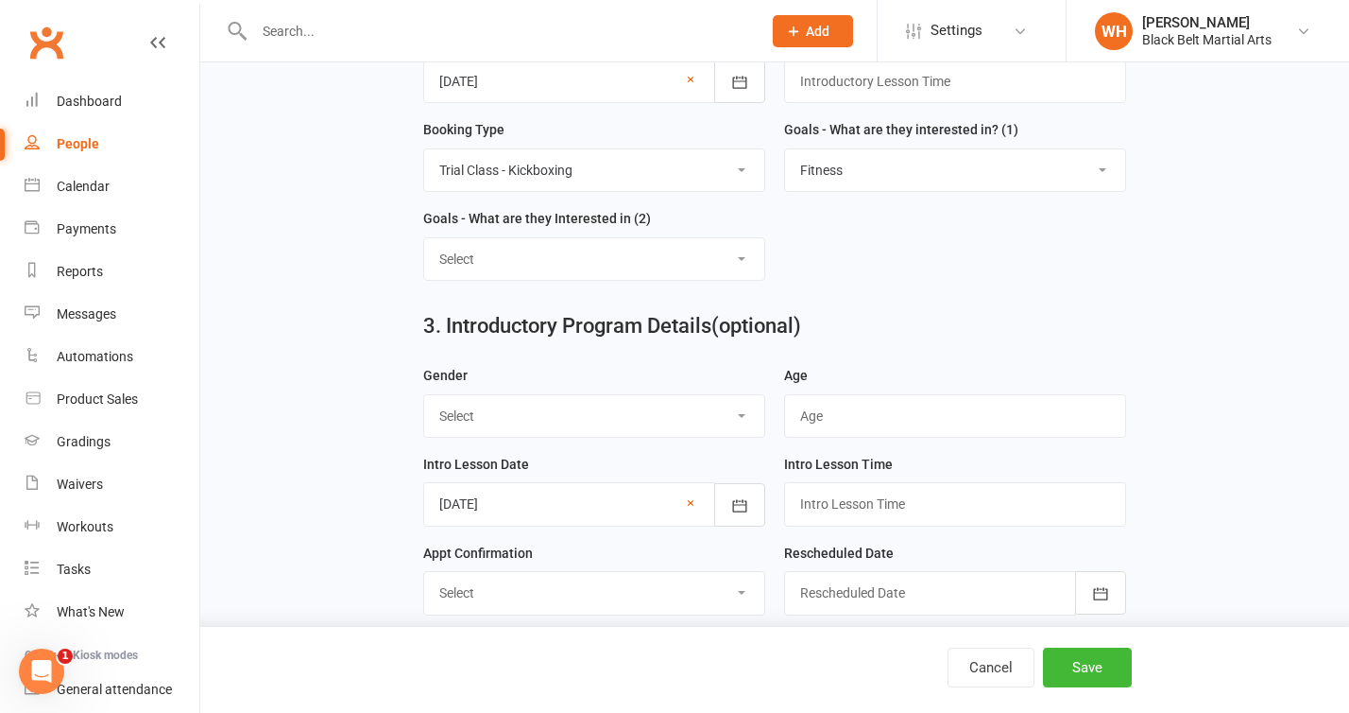
scroll to position [954, 0]
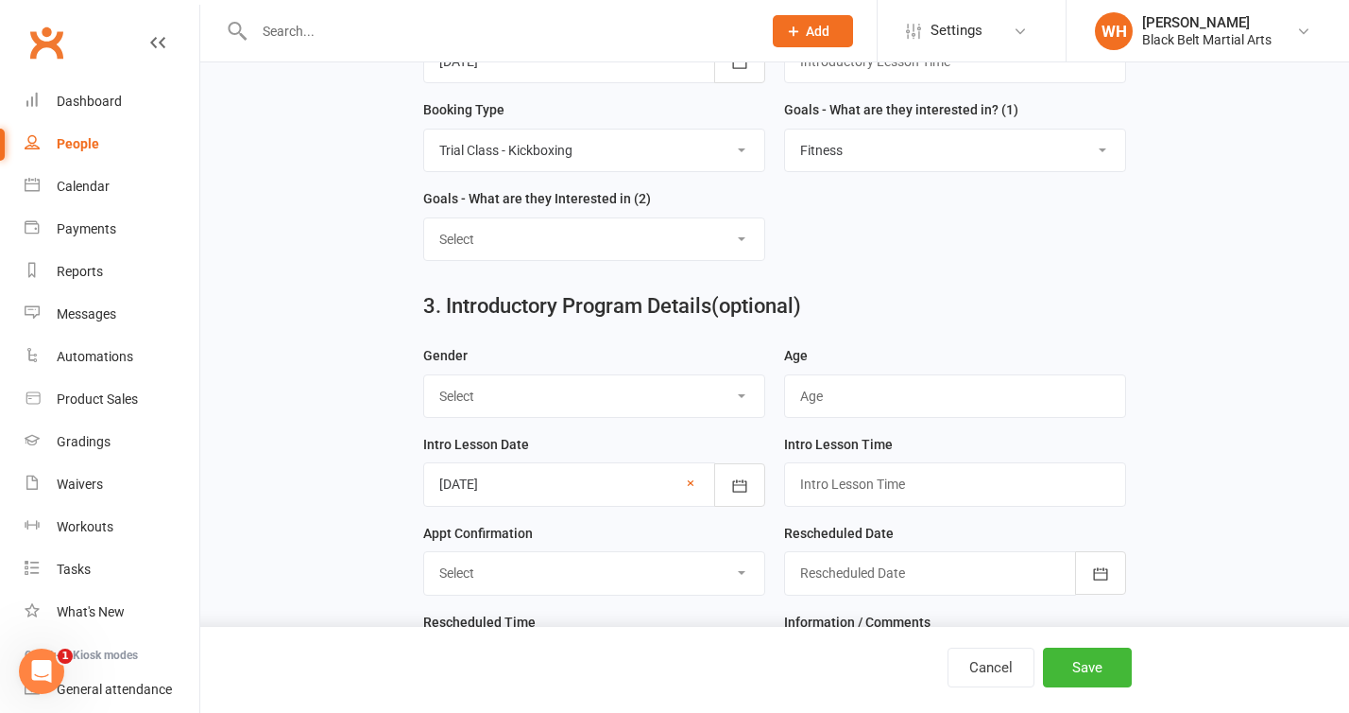
click at [689, 387] on select "Select [DEMOGRAPHIC_DATA] [DEMOGRAPHIC_DATA] Other" at bounding box center [594, 396] width 340 height 42
select select "[DEMOGRAPHIC_DATA]"
click at [424, 380] on select "Select [DEMOGRAPHIC_DATA] [DEMOGRAPHIC_DATA] Other" at bounding box center [594, 396] width 340 height 42
click at [899, 401] on input "text" at bounding box center [955, 395] width 342 height 43
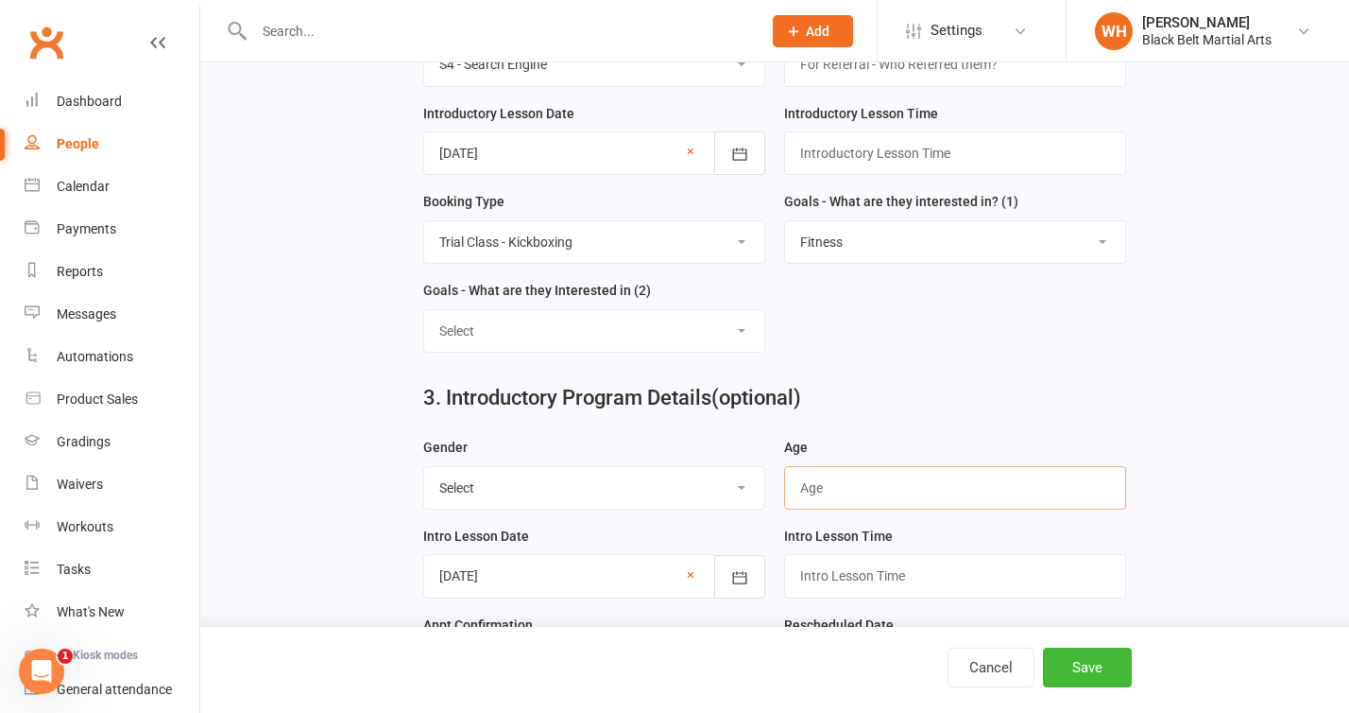
scroll to position [868, 0]
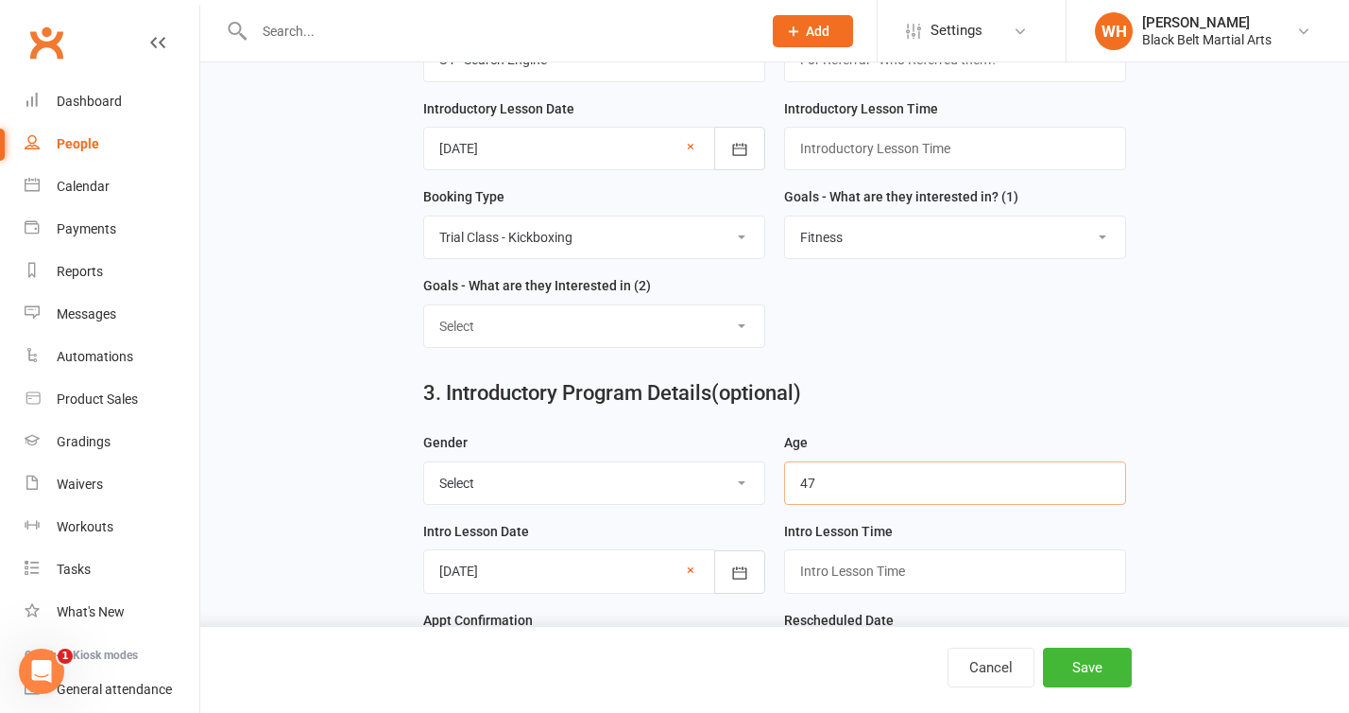
type input "47"
click at [975, 384] on div "3. Introductory Program Details (optional)" at bounding box center [774, 397] width 730 height 68
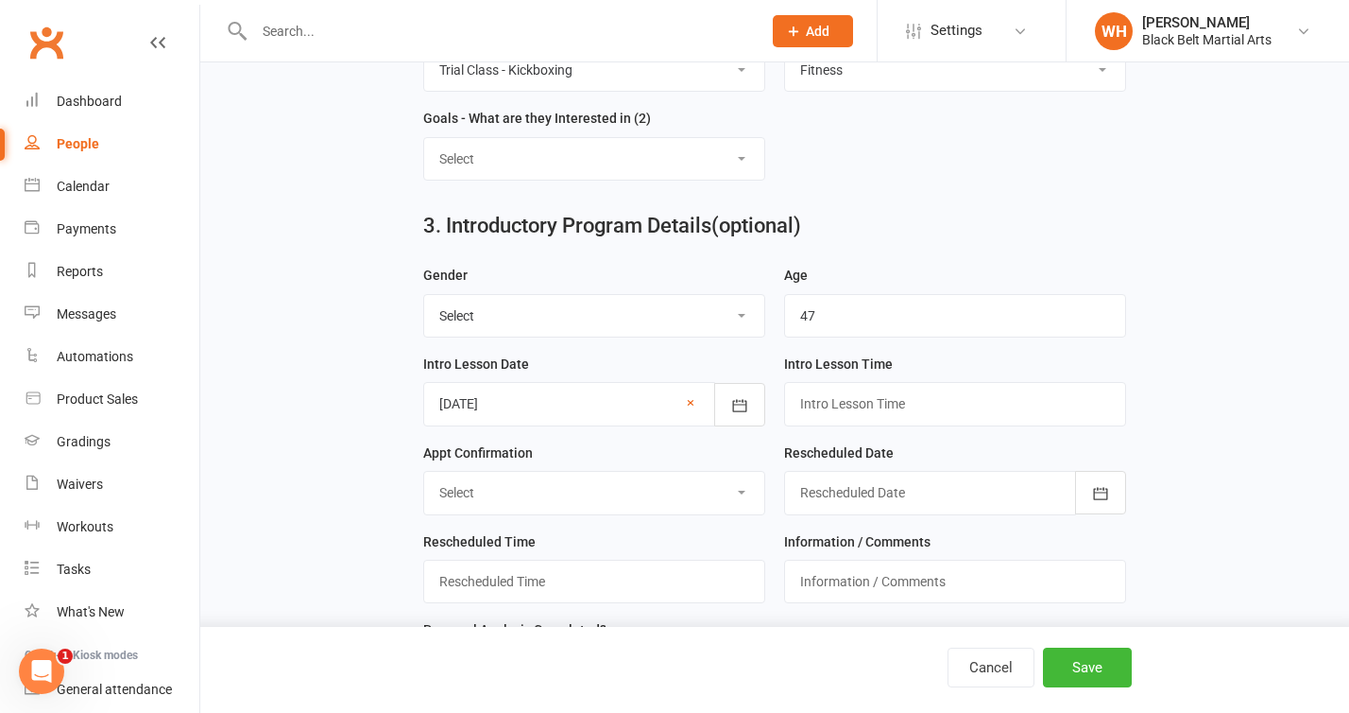
scroll to position [1048, 0]
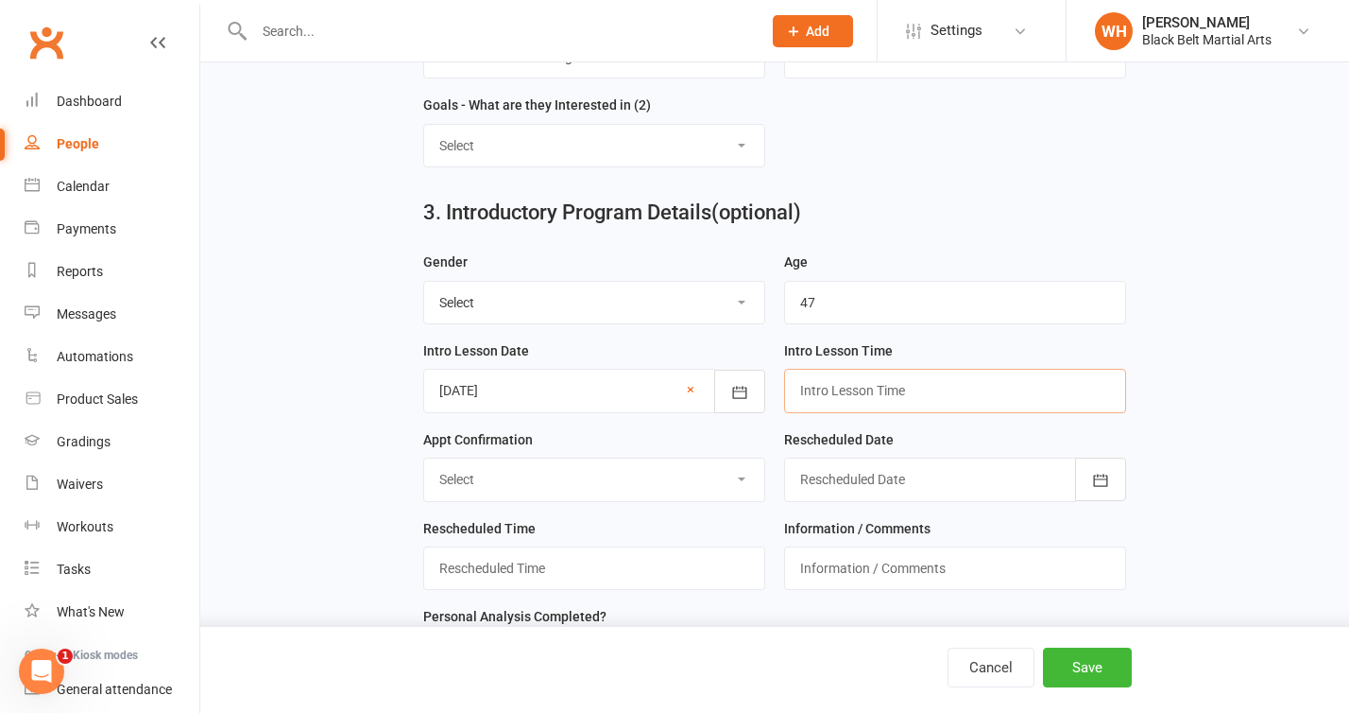
click at [944, 390] on input "text" at bounding box center [955, 390] width 342 height 43
click at [1265, 405] on main "1. Contact Information Drop profile image here 300×300 Choose file First Name […" at bounding box center [775, 117] width 1096 height 2092
click at [813, 399] on input "5.45" at bounding box center [955, 390] width 342 height 43
type input "5:45"
click at [932, 372] on div "Intro Lesson Time 5:45" at bounding box center [955, 376] width 342 height 74
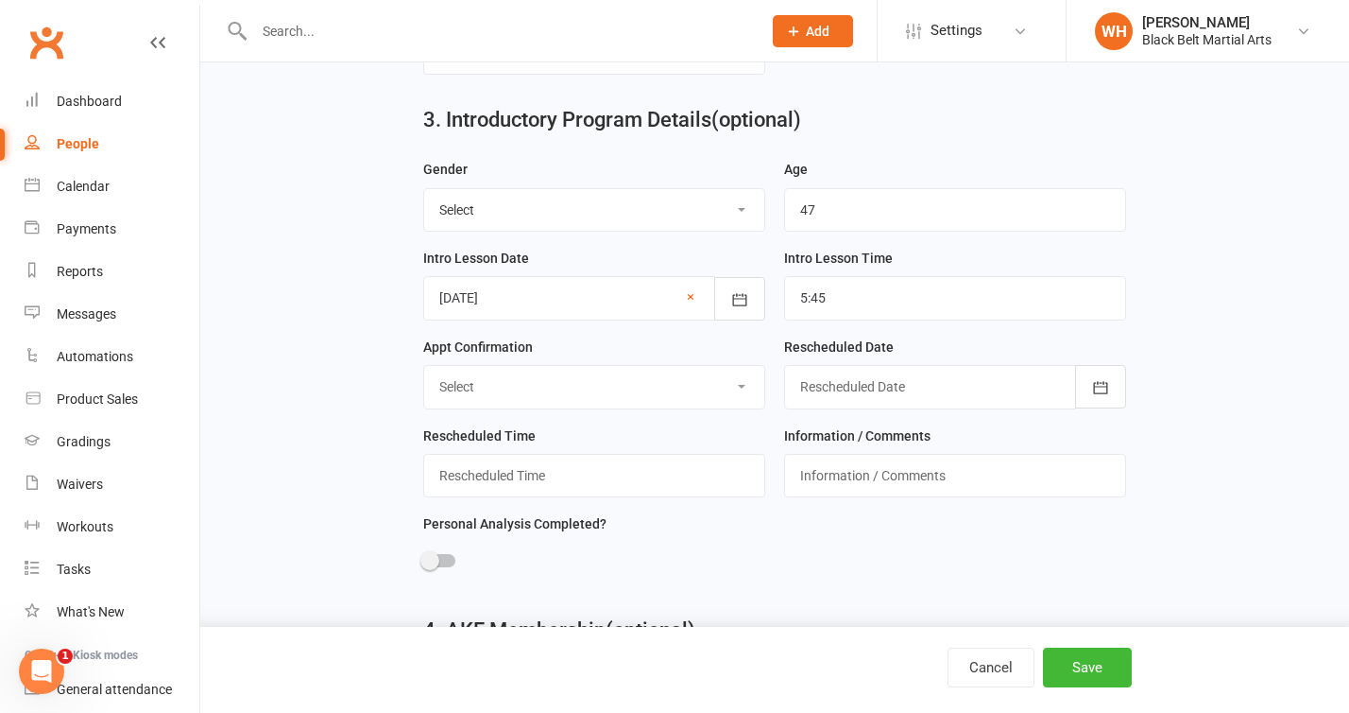
scroll to position [1173, 0]
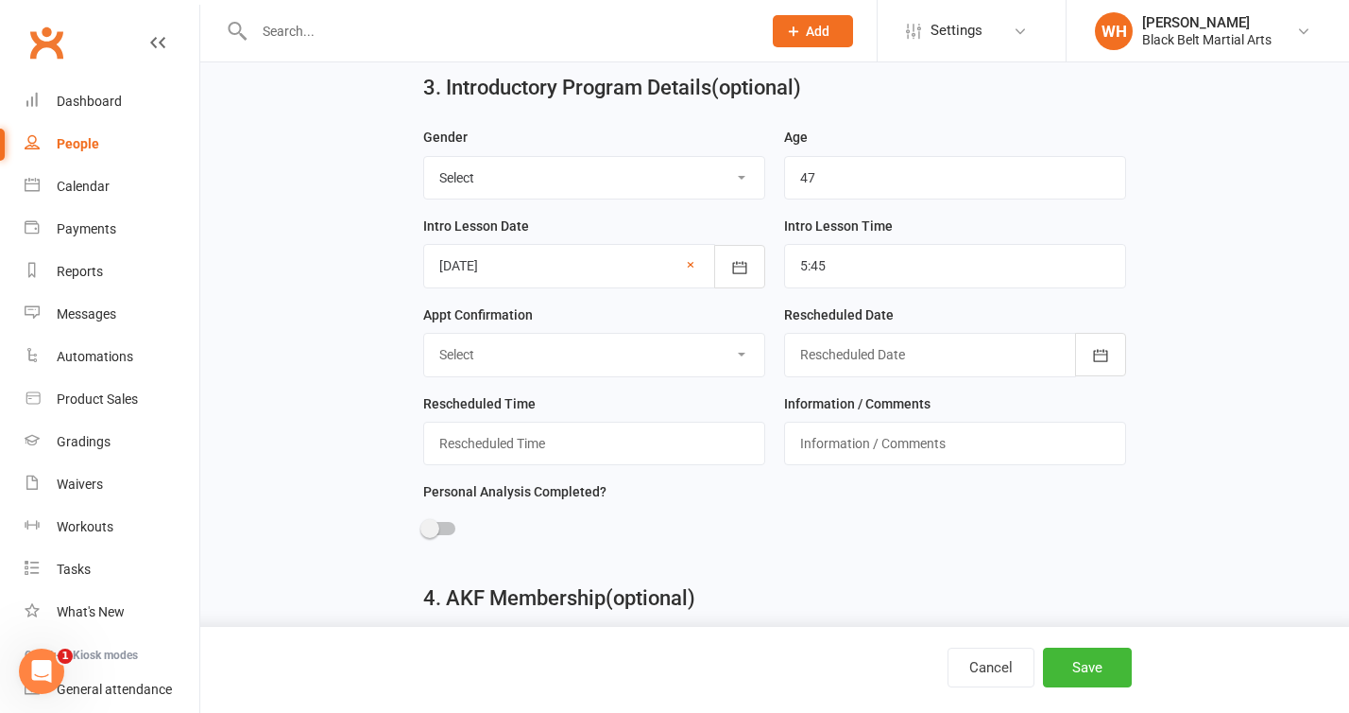
click at [661, 359] on select "Select Confirmed Left Message / Sent Text No Answer Rescheduled Cancelled Did N…" at bounding box center [594, 355] width 340 height 42
select select "Confirmed"
click at [424, 340] on select "Select Confirmed Left Message / Sent Text No Answer Rescheduled Cancelled Did N…" at bounding box center [594, 355] width 340 height 42
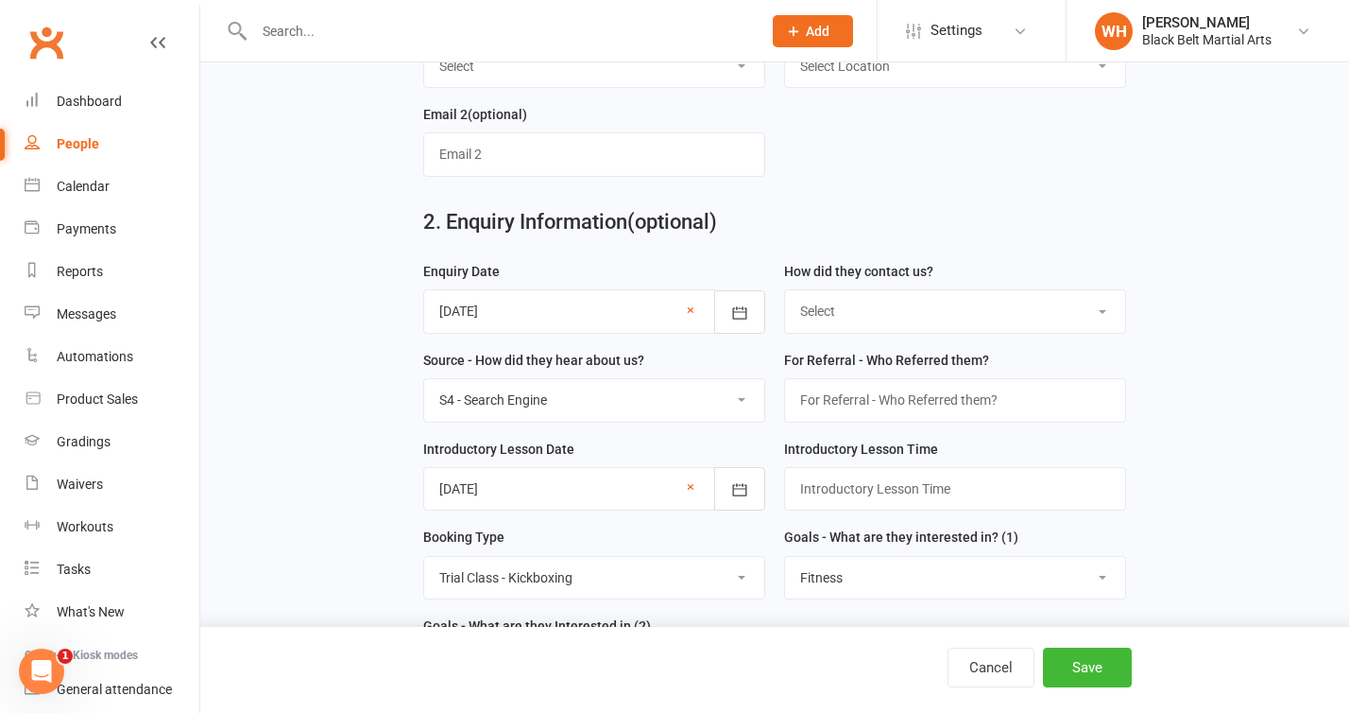
scroll to position [525, 0]
click at [945, 323] on select "Select (T) Phone (I) Internet / Online (W) Walk in (S) School Initiated" at bounding box center [955, 313] width 340 height 42
select select "(I) Internet / Online"
click at [785, 296] on select "Select (T) Phone (I) Internet / Online (W) Walk in (S) School Initiated" at bounding box center [955, 313] width 340 height 42
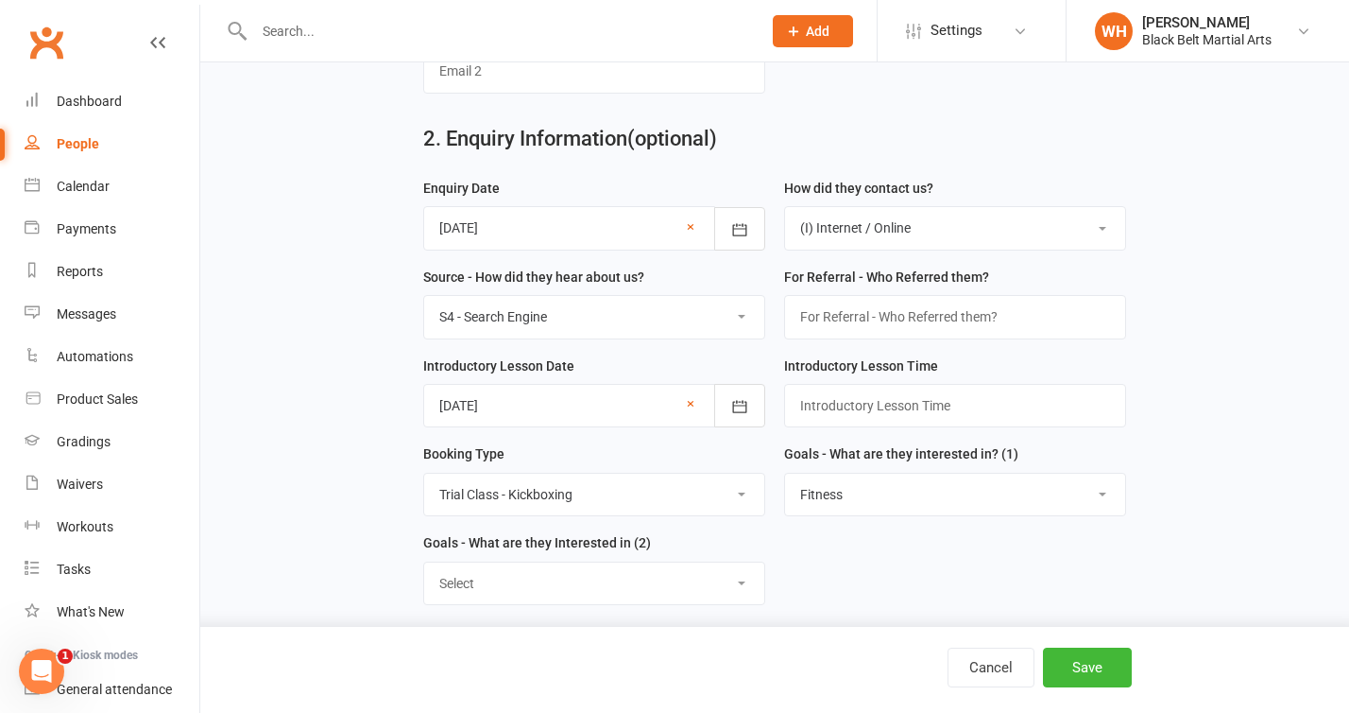
scroll to position [613, 0]
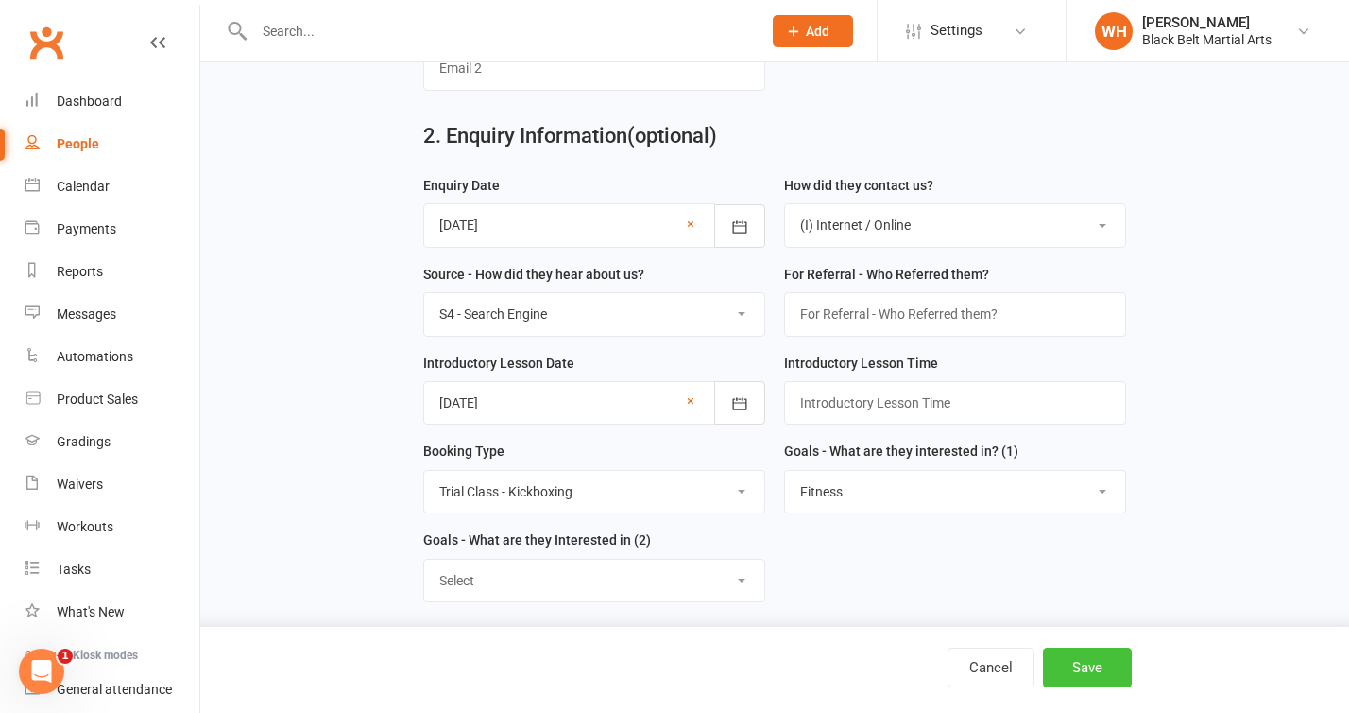
click at [1085, 661] on button "Save" at bounding box center [1087, 667] width 89 height 40
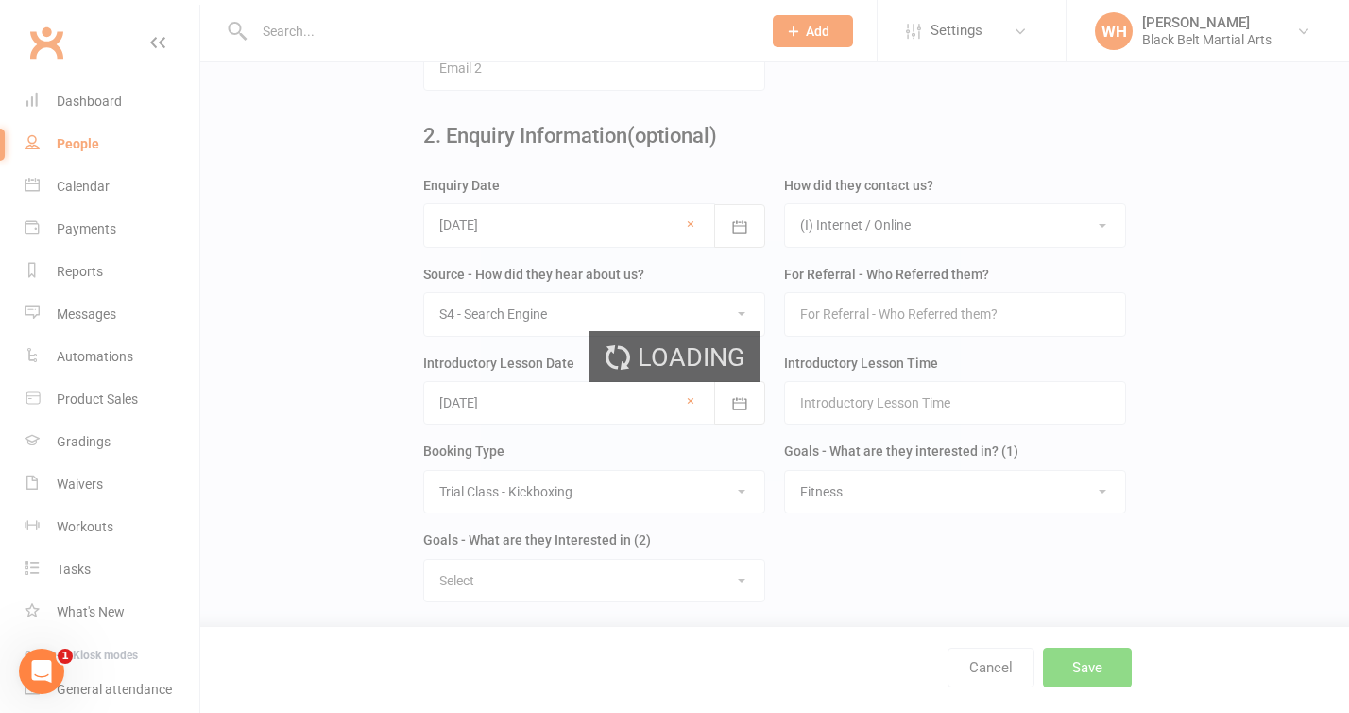
scroll to position [0, 0]
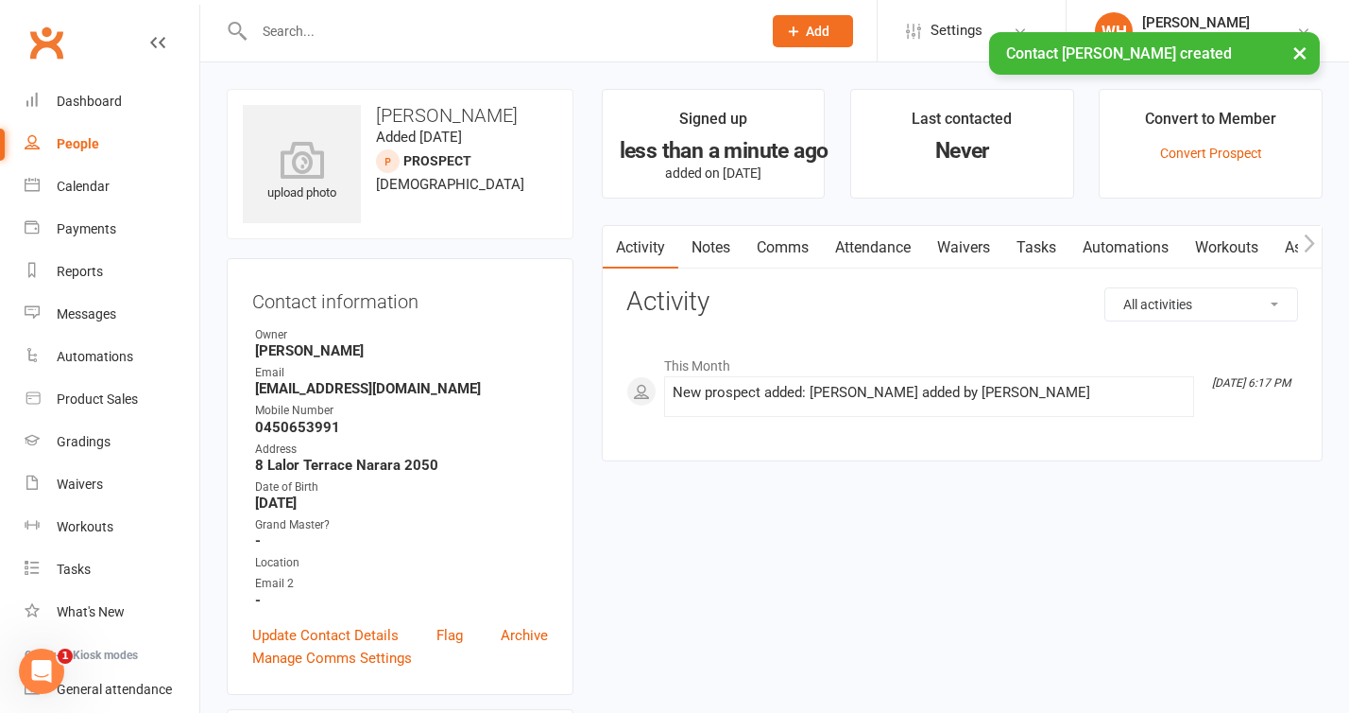
click at [816, 32] on div "× Contact [PERSON_NAME] created" at bounding box center [662, 32] width 1325 height 0
click at [802, 32] on div "× Contact [PERSON_NAME] created" at bounding box center [662, 32] width 1325 height 0
click at [884, 32] on div "× Contact [PERSON_NAME] created" at bounding box center [662, 32] width 1325 height 0
click at [1300, 59] on button "×" at bounding box center [1300, 52] width 34 height 41
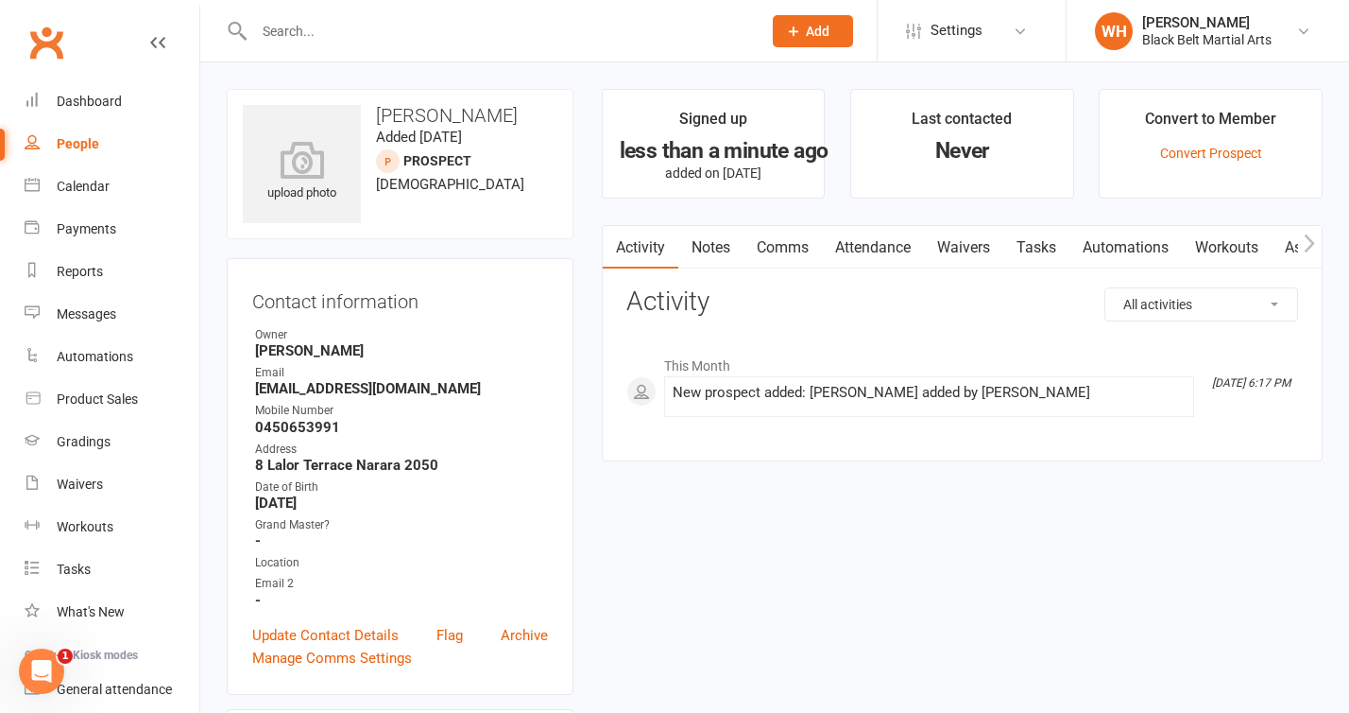
click at [825, 36] on span "Add" at bounding box center [818, 31] width 24 height 15
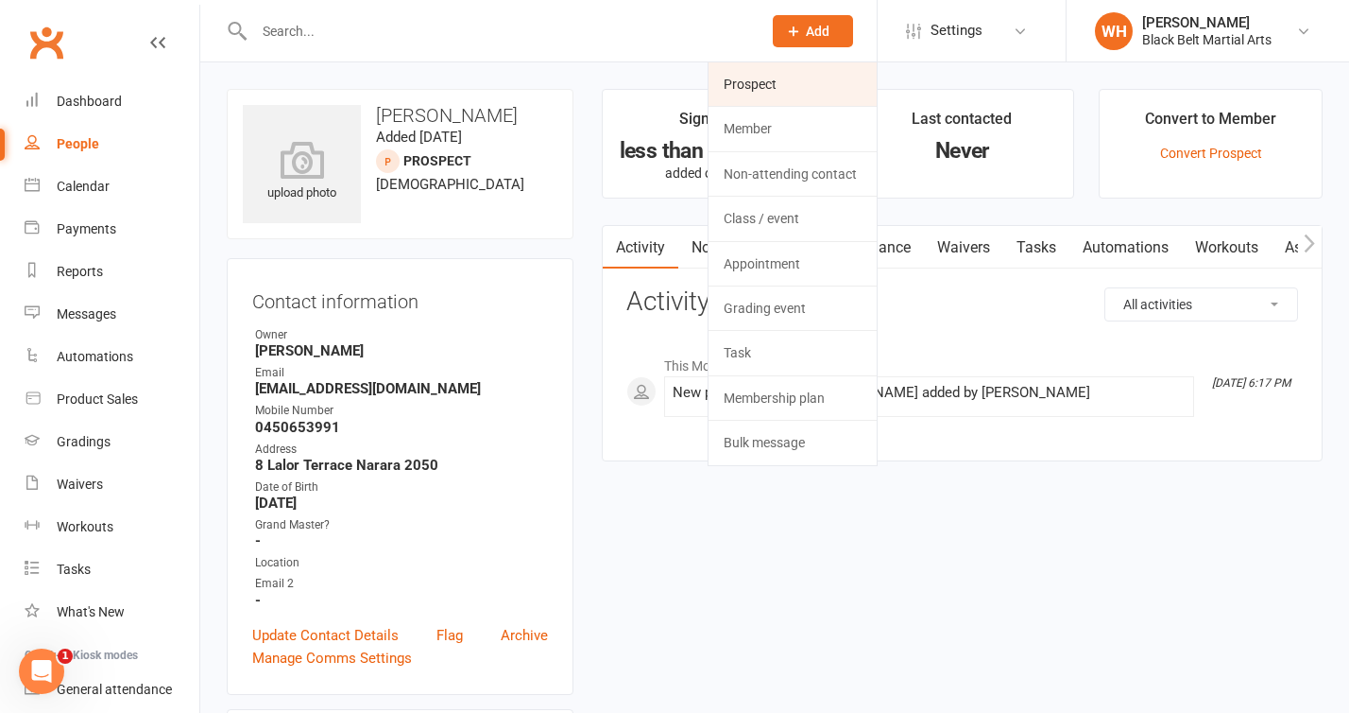
click at [799, 83] on link "Prospect" at bounding box center [793, 83] width 168 height 43
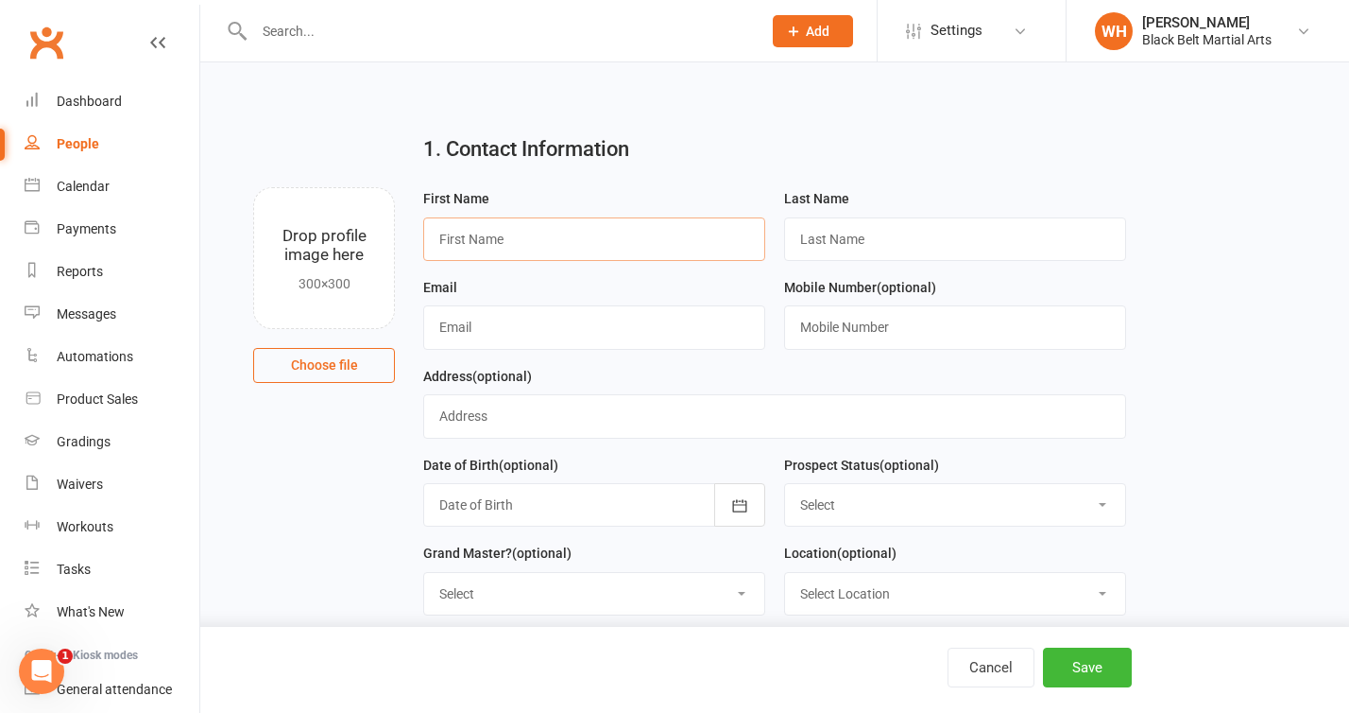
click at [611, 250] on input "text" at bounding box center [594, 238] width 342 height 43
type input "[PERSON_NAME]"
click at [831, 235] on input "text" at bounding box center [955, 238] width 342 height 43
type input "Field"
click at [621, 355] on div "Email" at bounding box center [594, 320] width 361 height 89
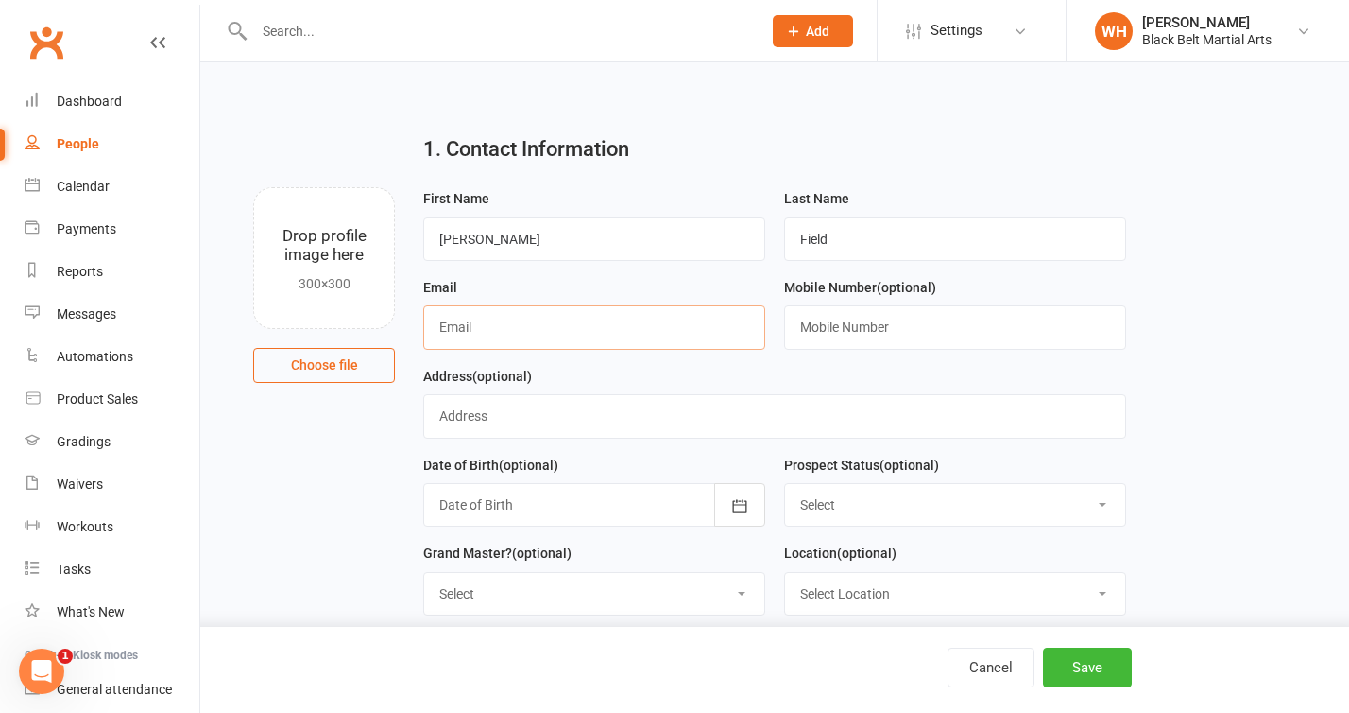
click at [641, 329] on input "text" at bounding box center [594, 326] width 342 height 43
type input "[EMAIL_ADDRESS][DOMAIN_NAME]"
click at [848, 327] on input "text" at bounding box center [955, 326] width 342 height 43
type input "0450653991"
click at [870, 361] on div "Mobile Number (optional) [PHONE_NUMBER]" at bounding box center [955, 320] width 361 height 89
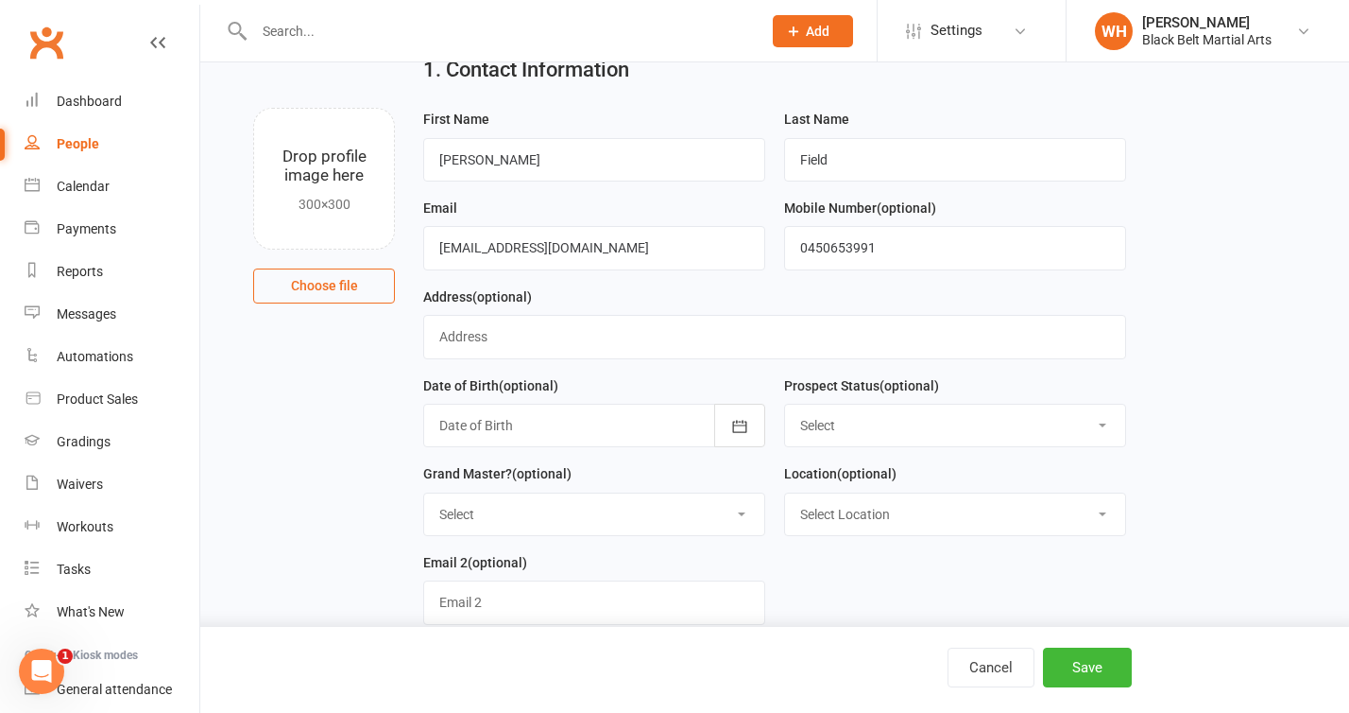
scroll to position [90, 0]
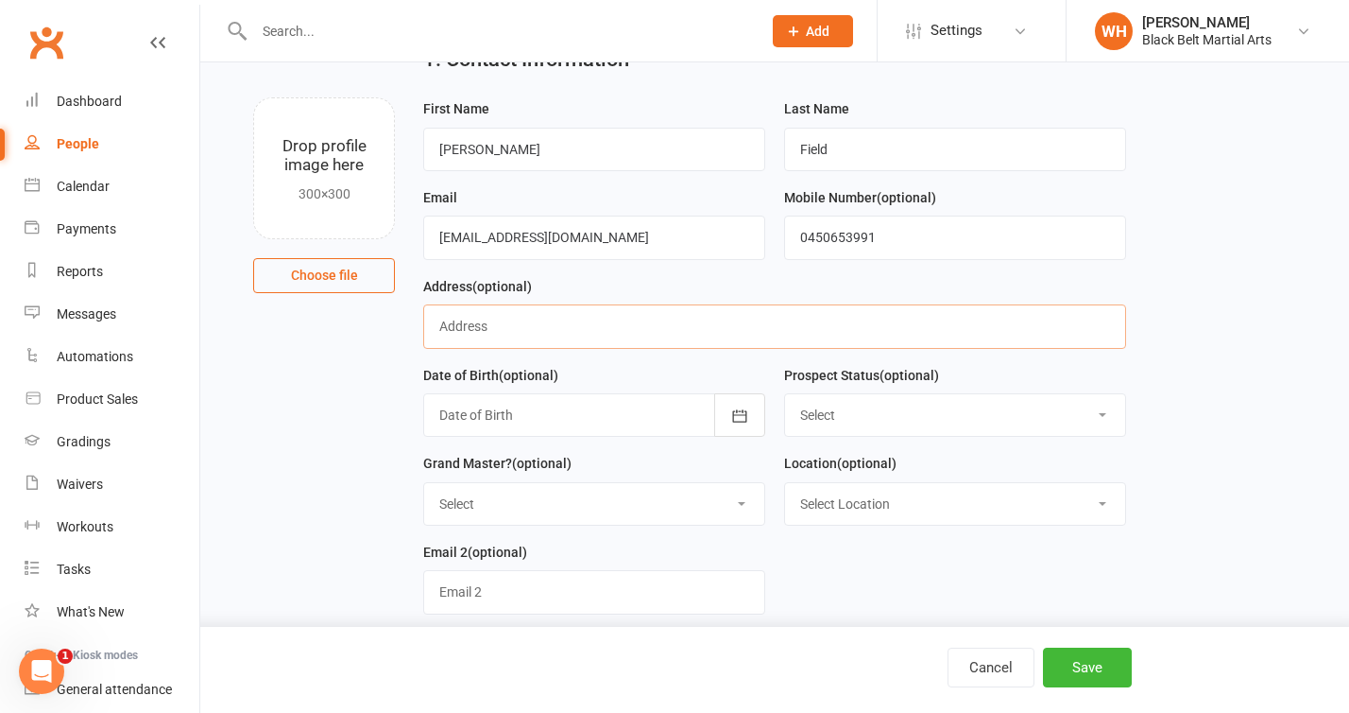
click at [762, 324] on input "text" at bounding box center [774, 325] width 702 height 43
type input "[STREET_ADDRESS]"
click at [650, 419] on div at bounding box center [594, 414] width 342 height 43
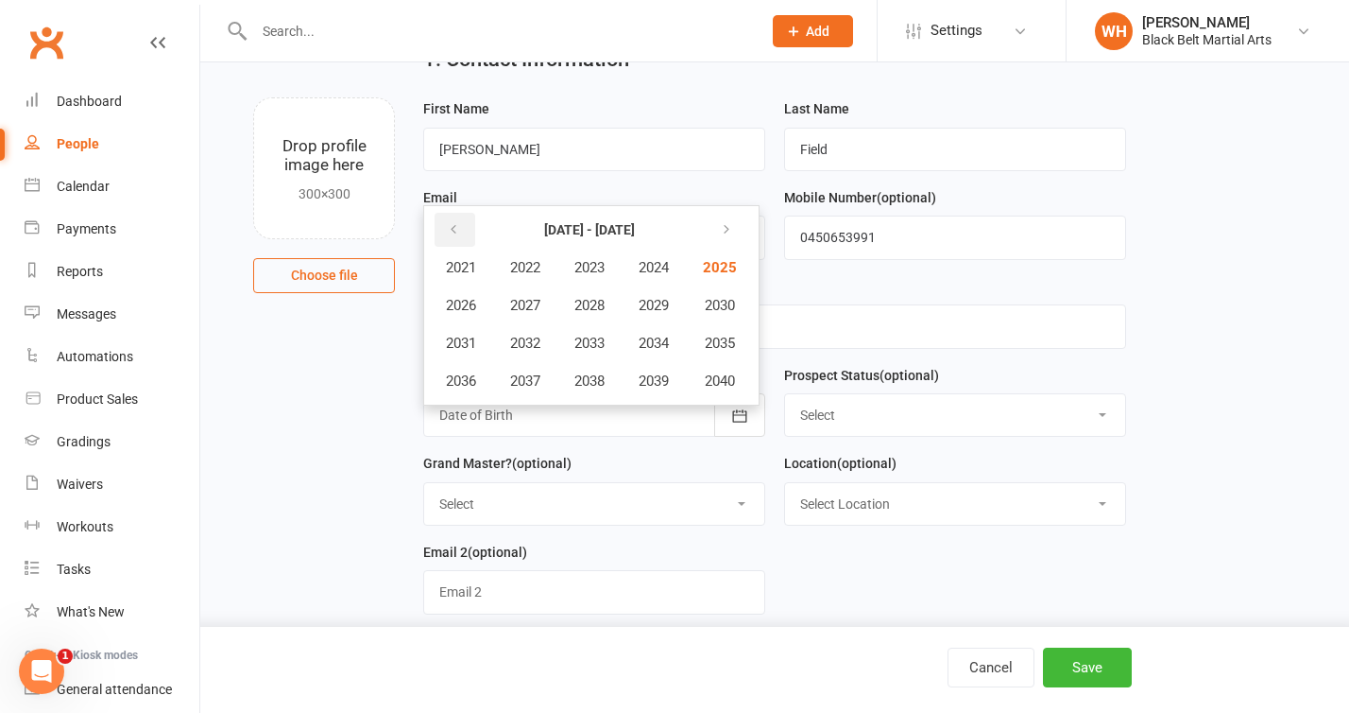
click at [463, 235] on button "button" at bounding box center [455, 230] width 41 height 34
click at [597, 338] on span "2013" at bounding box center [590, 343] width 30 height 17
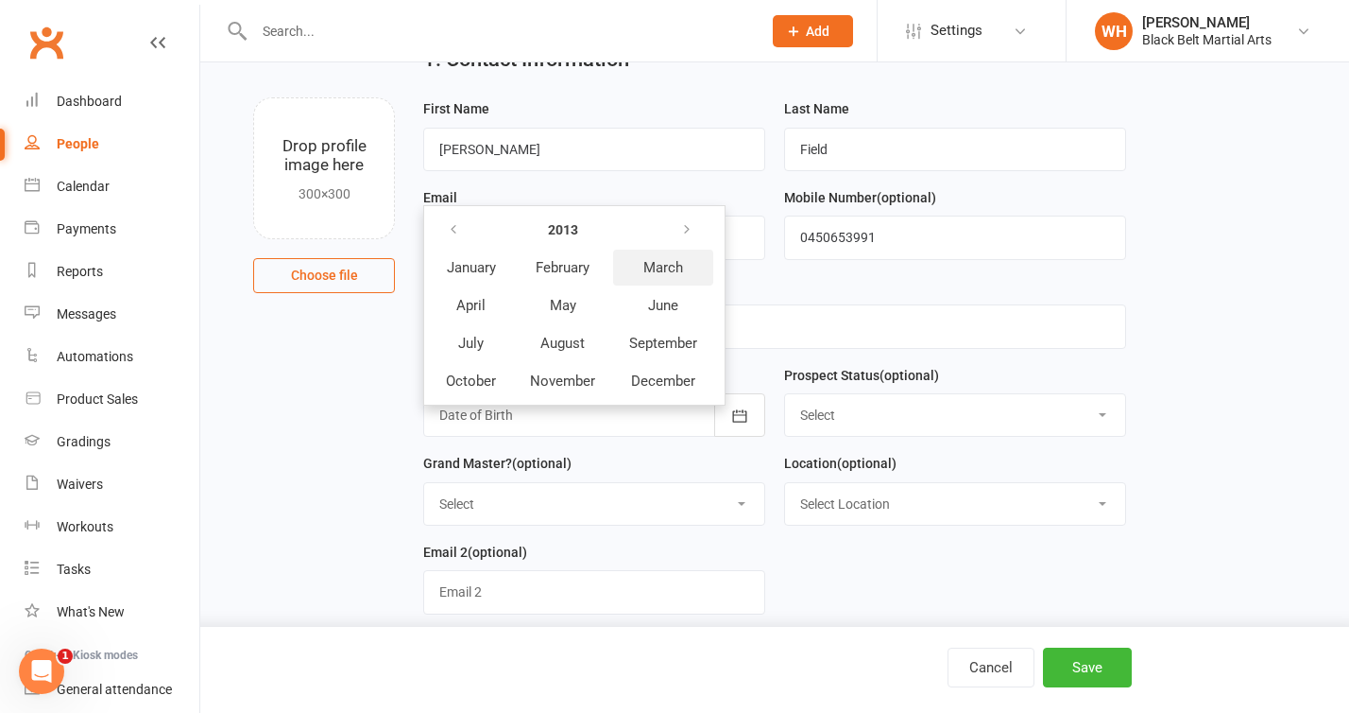
click at [662, 266] on span "March" at bounding box center [664, 267] width 40 height 17
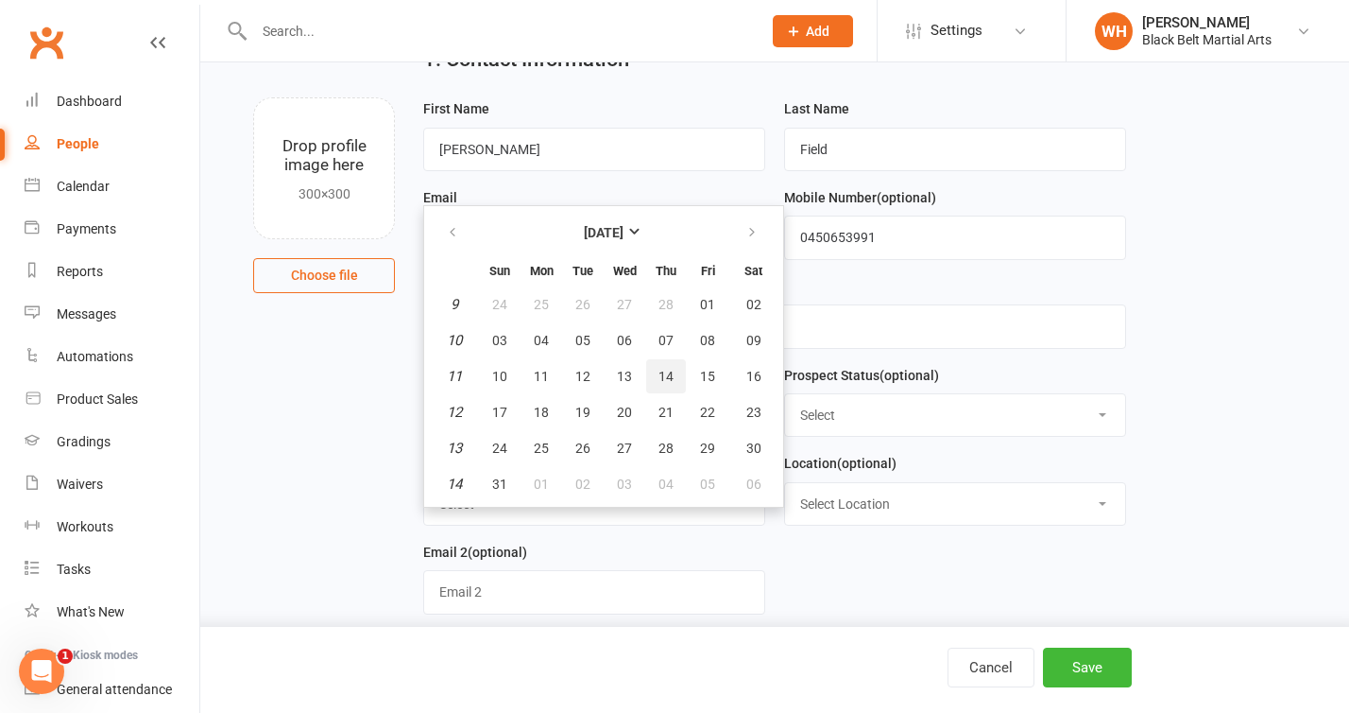
click at [674, 375] on button "14" at bounding box center [666, 376] width 40 height 34
type input "[DATE]"
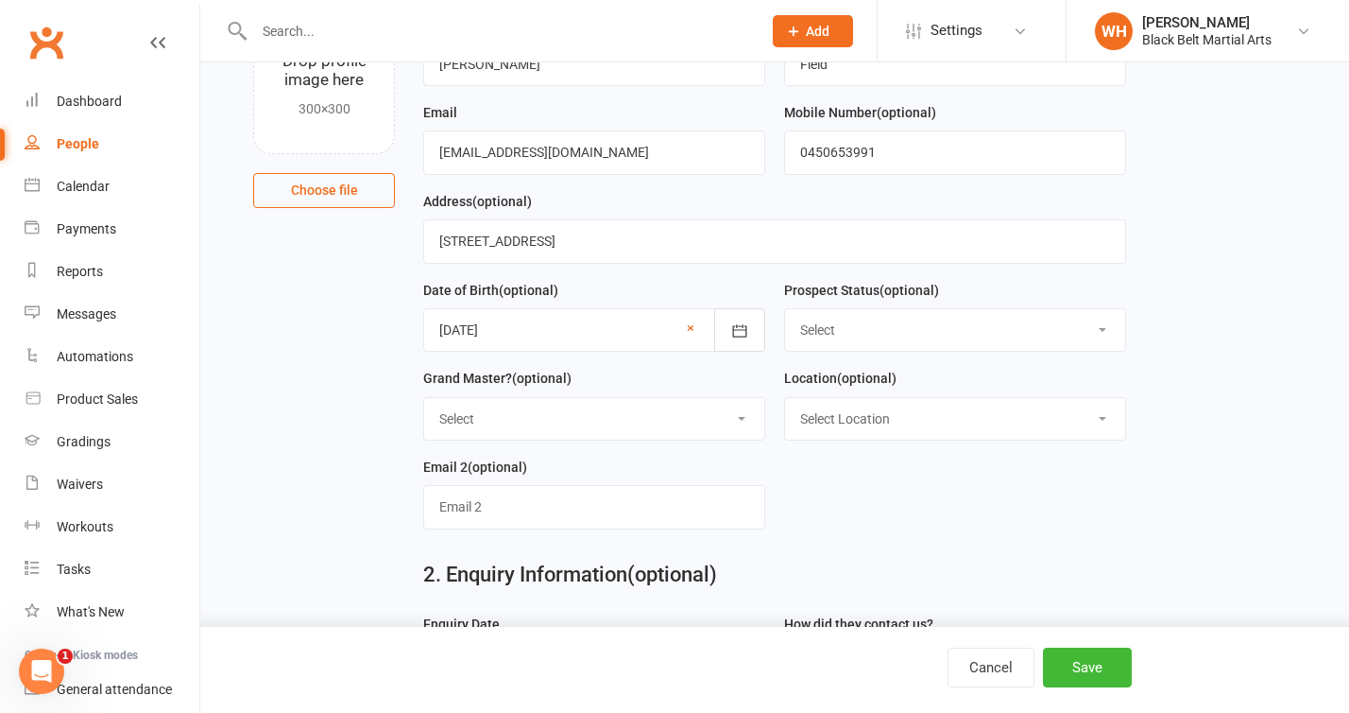
scroll to position [177, 0]
click at [1000, 337] on select "Select - Event Lead Initial Contact Intro attended Did not attend Intro Did not…" at bounding box center [955, 328] width 340 height 42
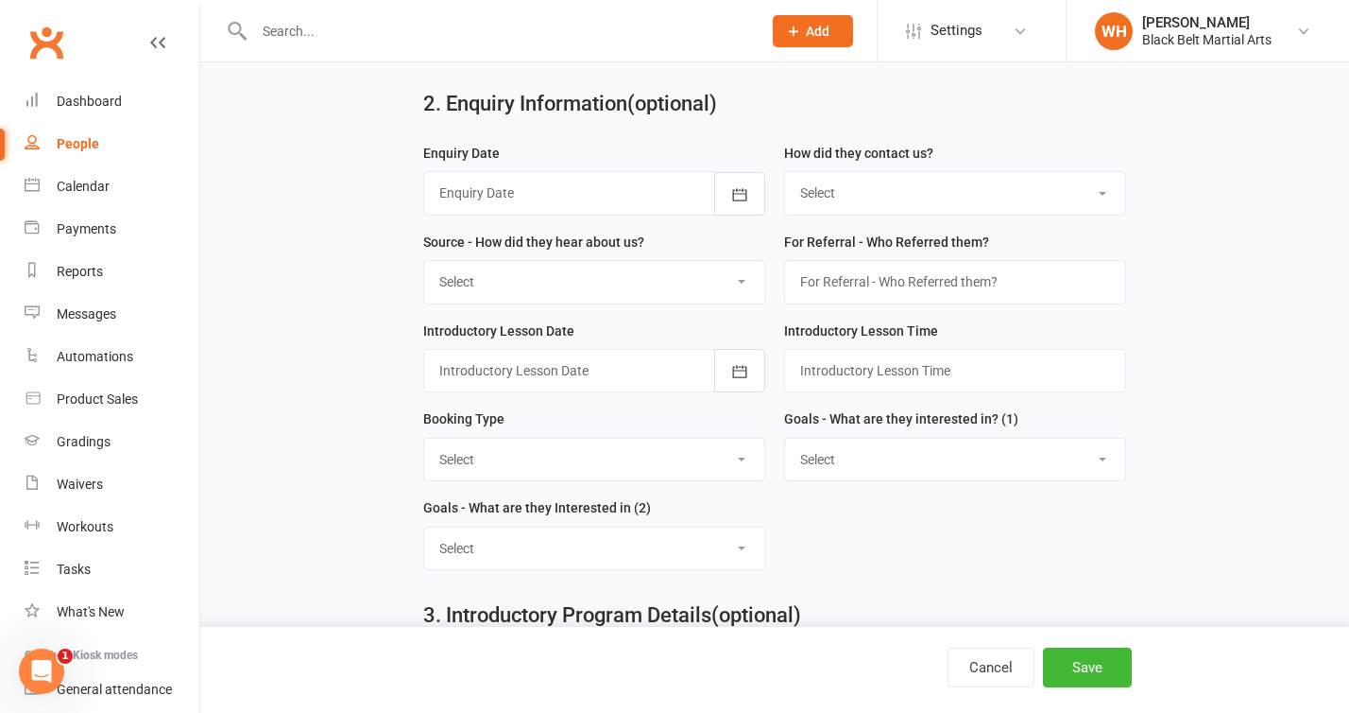
scroll to position [661, 0]
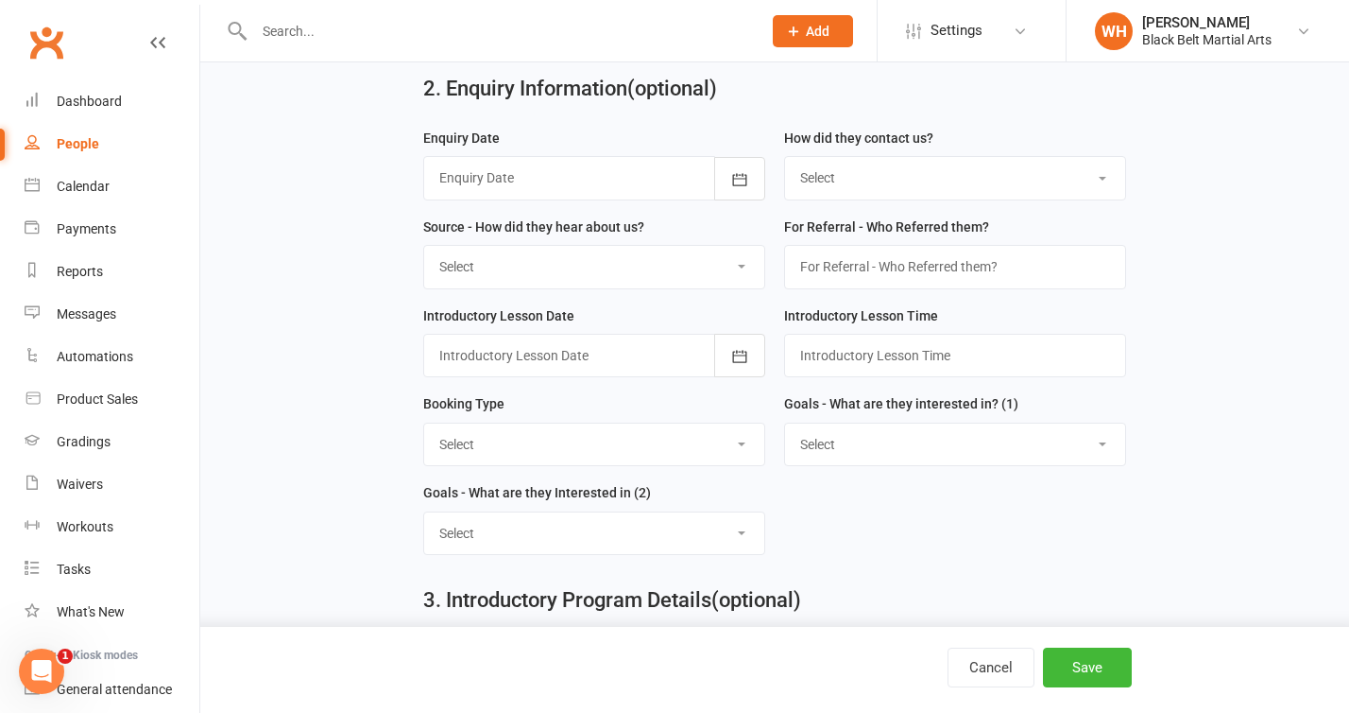
click at [617, 185] on div at bounding box center [594, 177] width 342 height 43
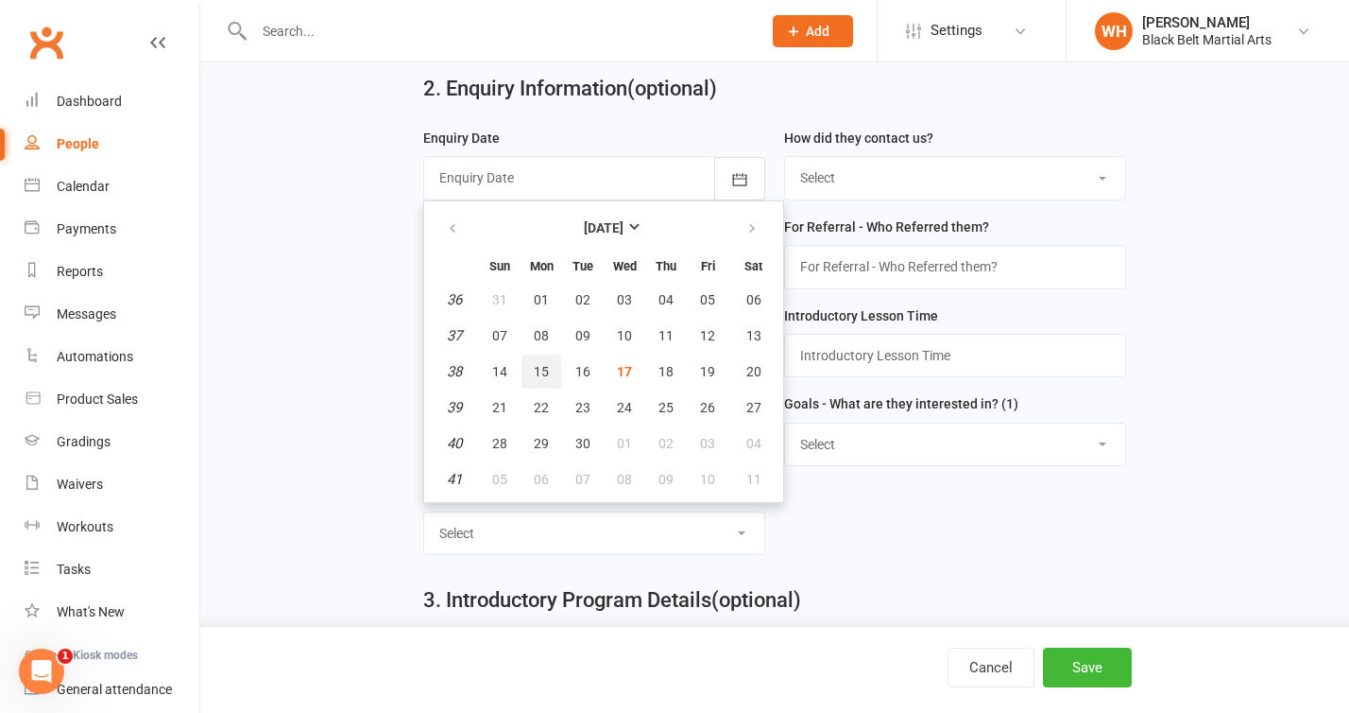
click at [541, 372] on span "15" at bounding box center [541, 371] width 15 height 15
type input "[DATE]"
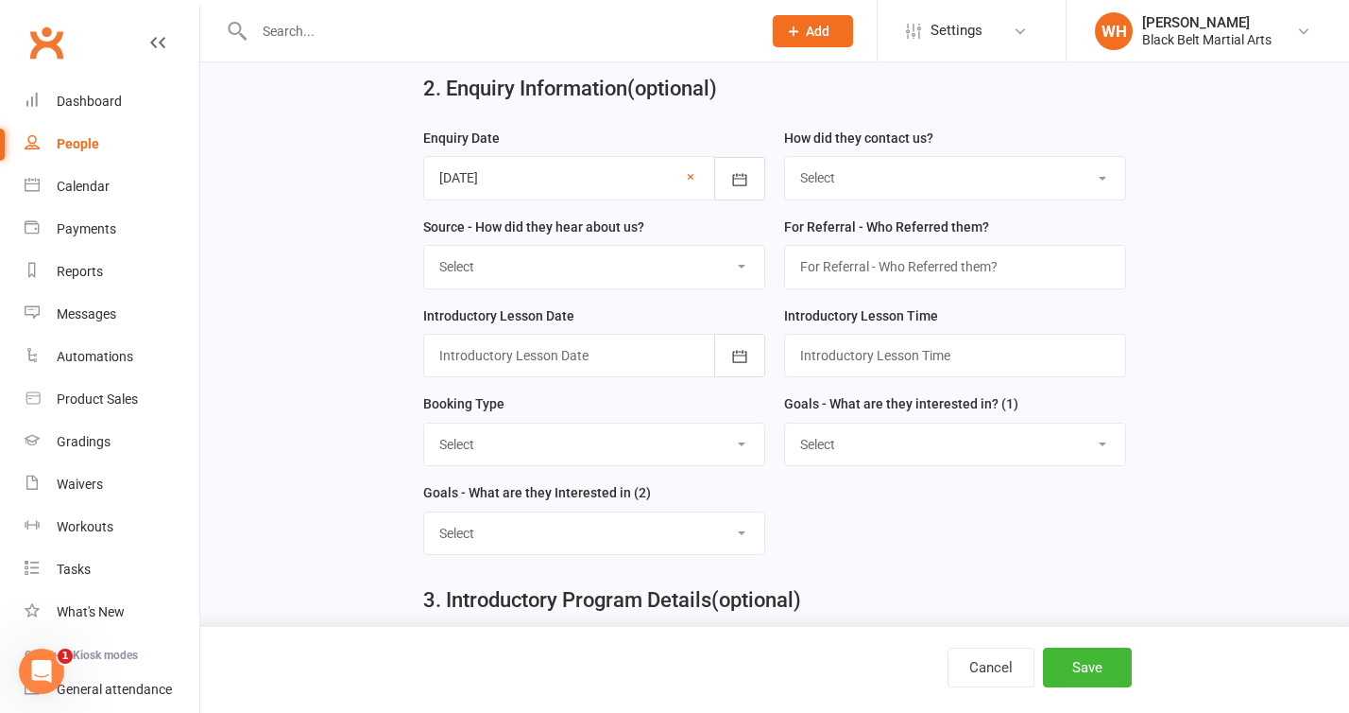
click at [911, 187] on select "Select (T) Phone (I) Internet / Online (W) Walk in (S) School Initiated" at bounding box center [955, 178] width 340 height 42
select select "(I) Internet / Online"
click at [785, 161] on select "Select (T) Phone (I) Internet / Online (W) Walk in (S) School Initiated" at bounding box center [955, 178] width 340 height 42
click at [693, 281] on select "Select A1 - Direct Mail A2 - Print Media A3 - Flyer A5 - Radio A6 - Sign A7 - T…" at bounding box center [594, 267] width 340 height 42
select select "S4 - Search Engine"
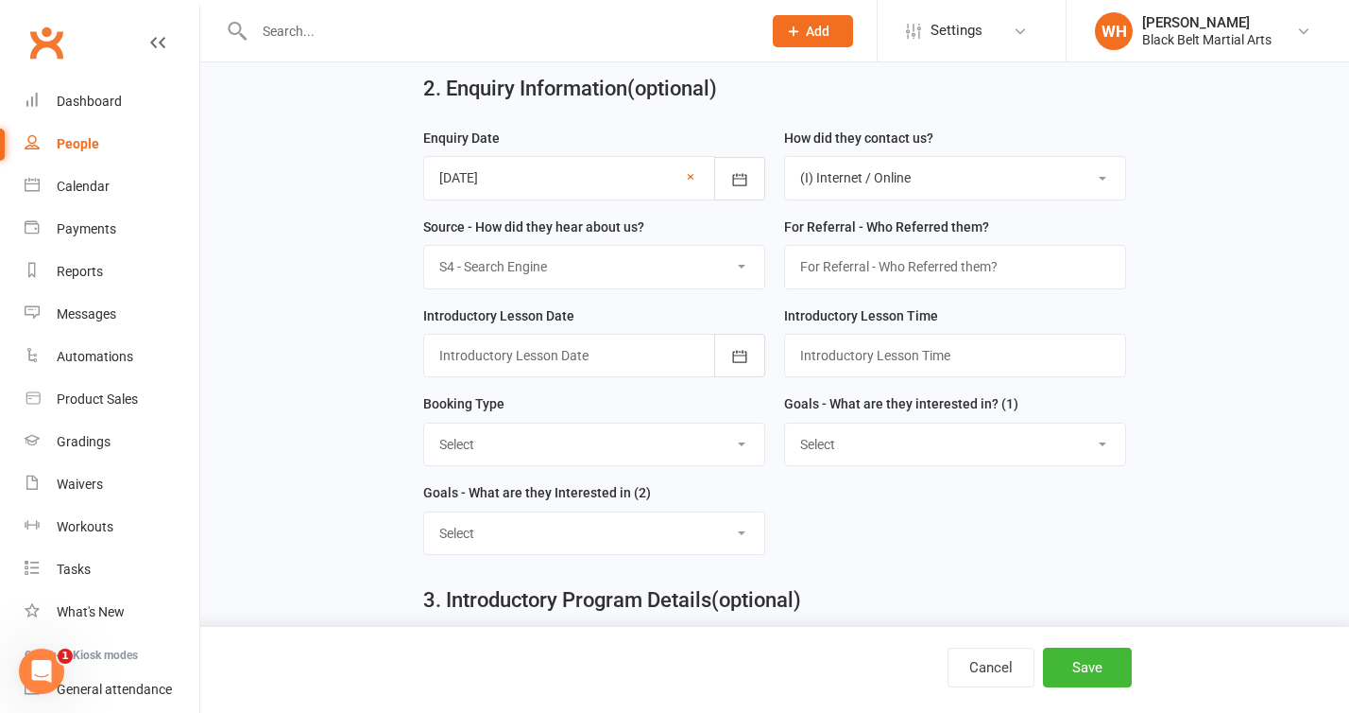
click at [424, 249] on select "Select A1 - Direct Mail A2 - Print Media A3 - Flyer A5 - Radio A6 - Sign A7 - T…" at bounding box center [594, 267] width 340 height 42
click at [591, 264] on select "Select A1 - Direct Mail A2 - Print Media A3 - Flyer A5 - Radio A6 - Sign A7 - T…" at bounding box center [594, 267] width 340 height 42
click at [424, 249] on select "Select A1 - Direct Mail A2 - Print Media A3 - Flyer A5 - Radio A6 - Sign A7 - T…" at bounding box center [594, 267] width 340 height 42
click at [656, 300] on div "Source - How did they hear about us? Select A1 - Direct Mail A2 - Print Media A…" at bounding box center [594, 259] width 361 height 89
click at [871, 281] on input "text" at bounding box center [955, 266] width 342 height 43
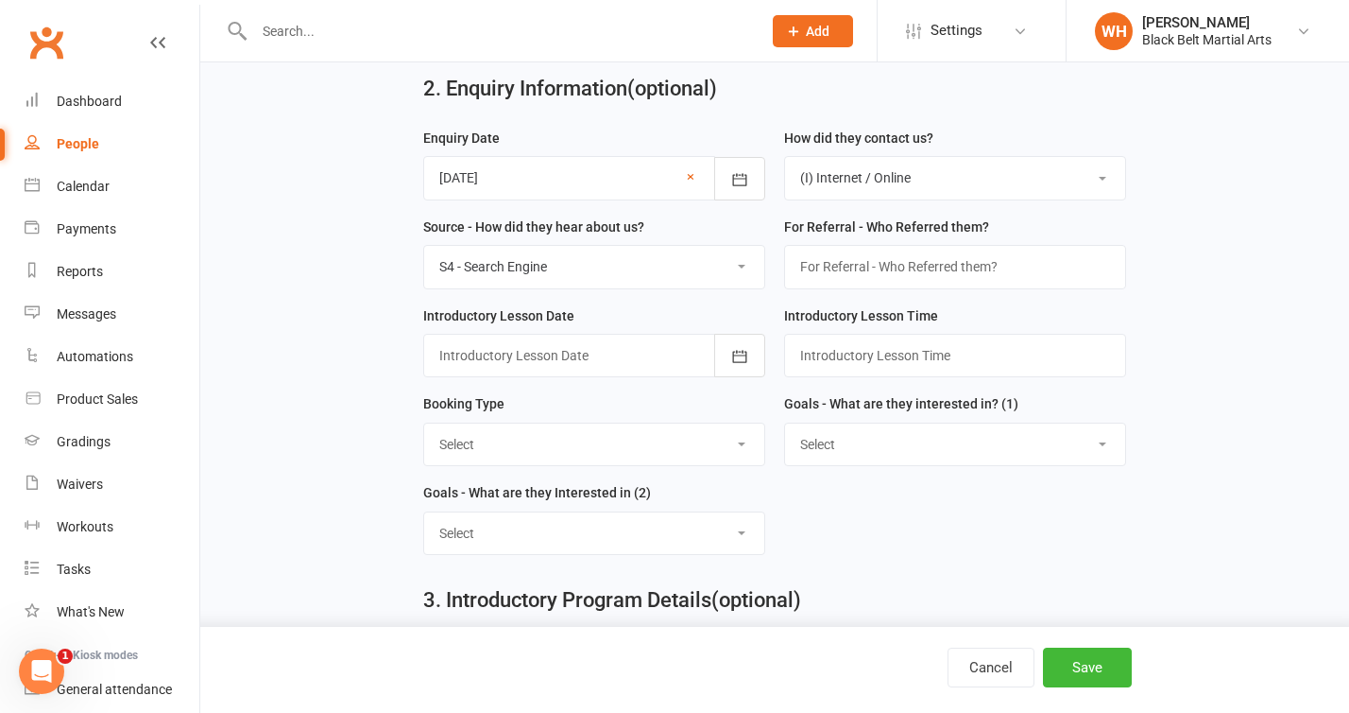
click at [968, 313] on div "Introductory Lesson Time" at bounding box center [955, 341] width 342 height 74
click at [643, 368] on div at bounding box center [594, 355] width 342 height 43
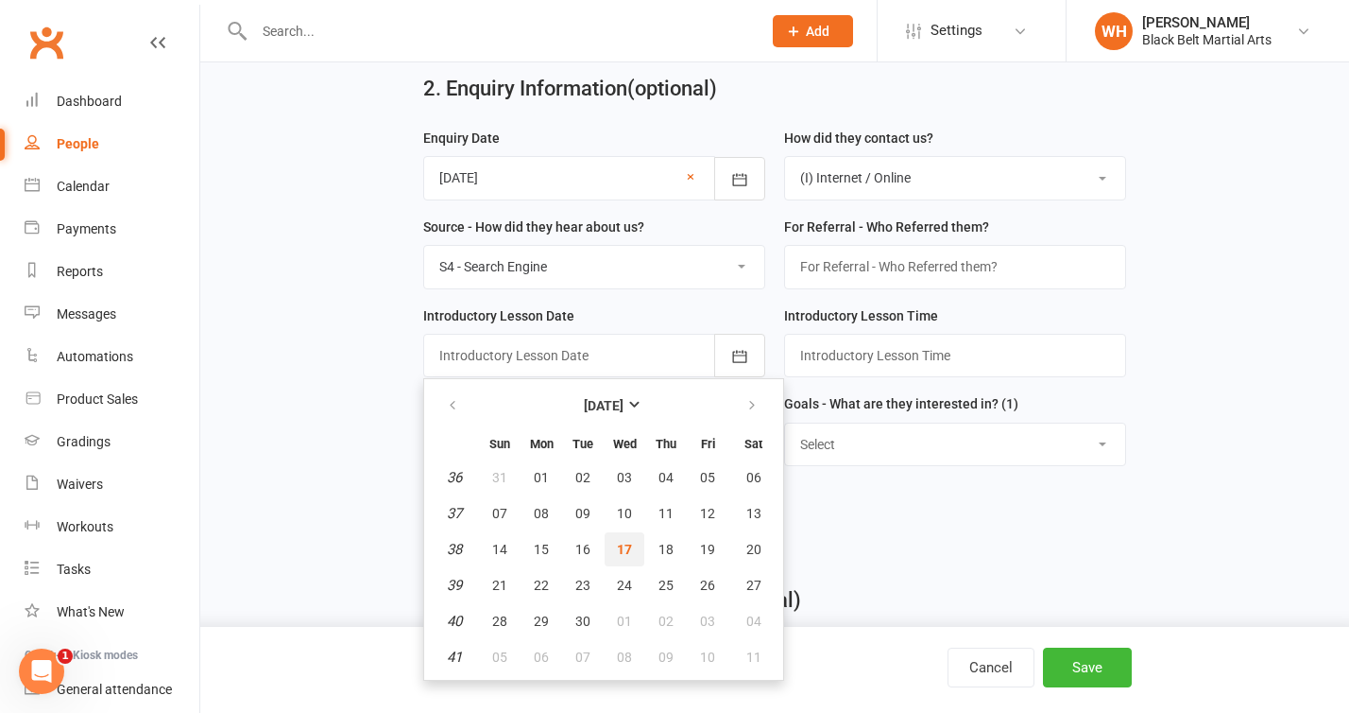
click at [630, 546] on span "17" at bounding box center [624, 548] width 15 height 15
type input "[DATE]"
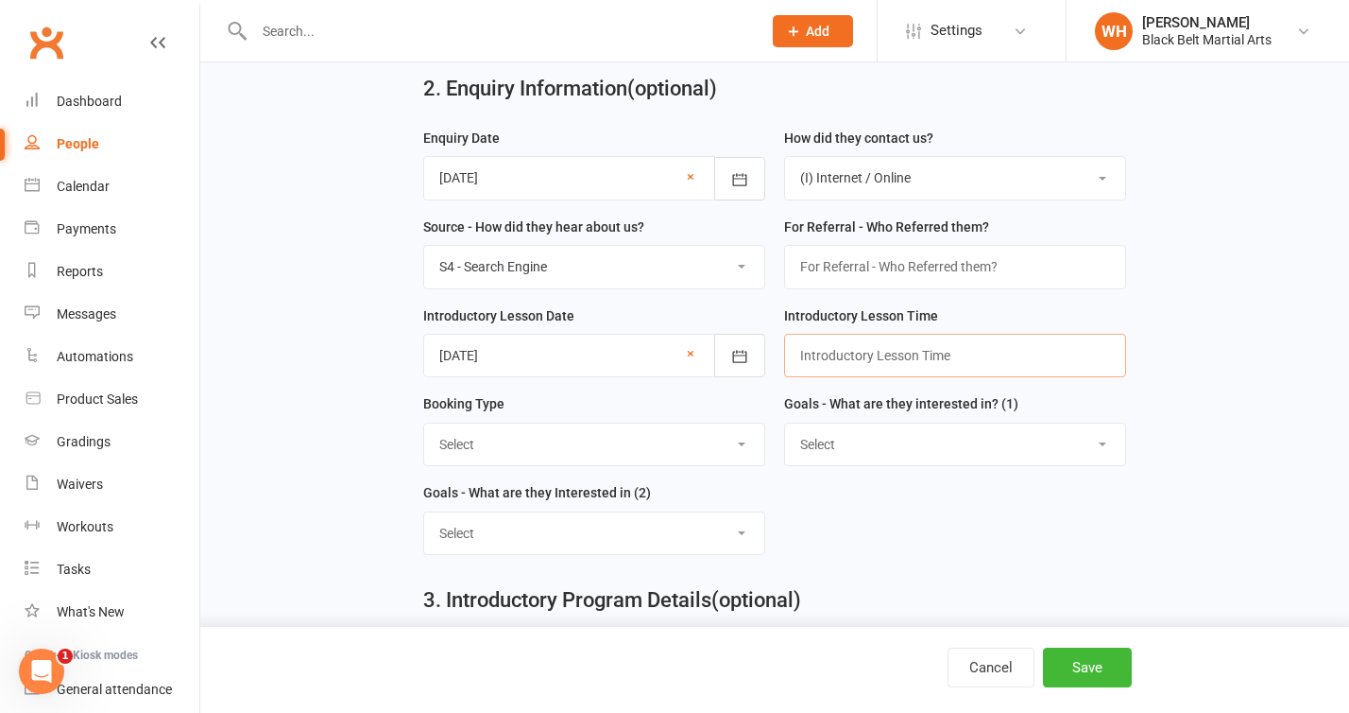
click at [894, 357] on input "text" at bounding box center [955, 355] width 342 height 43
click at [875, 408] on label "Goals - What are they interested in? (1)" at bounding box center [901, 403] width 234 height 21
click at [868, 350] on input "5:45" at bounding box center [955, 355] width 342 height 43
type input "5:45pm"
click at [881, 401] on label "Goals - What are they interested in? (1)" at bounding box center [901, 403] width 234 height 21
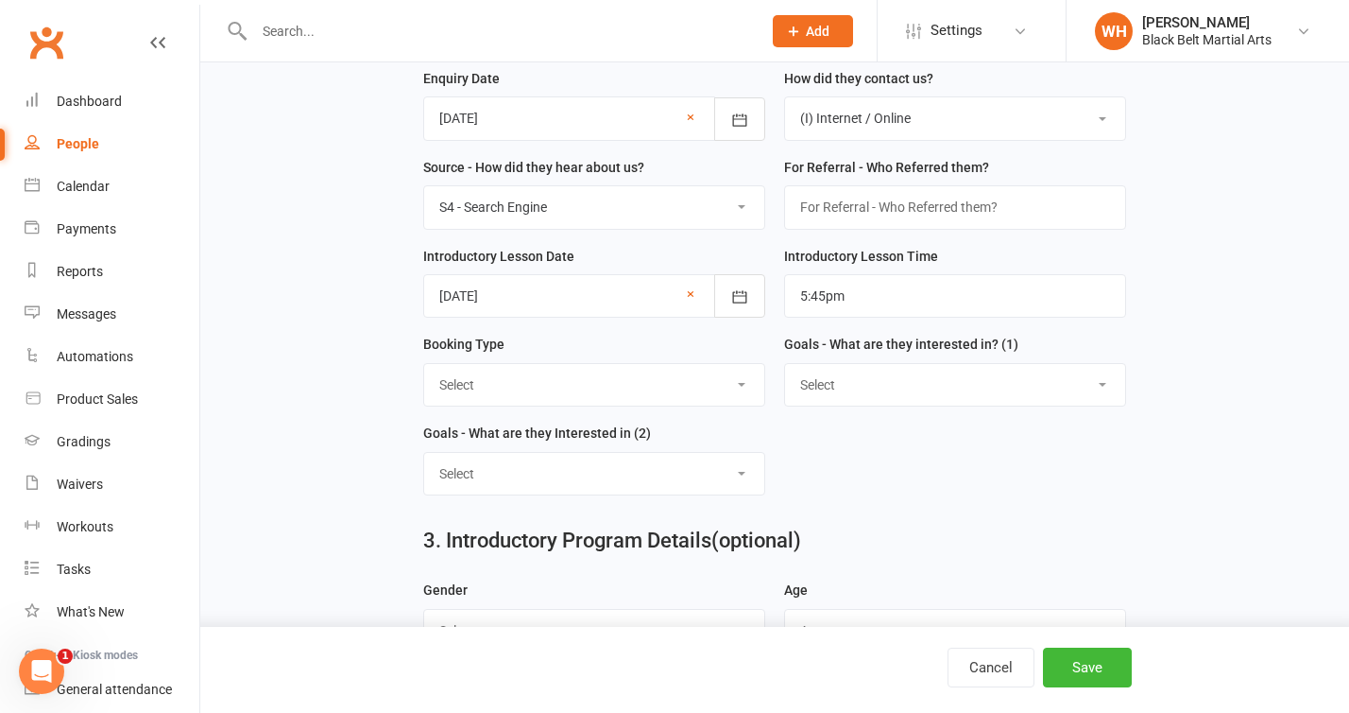
scroll to position [733, 0]
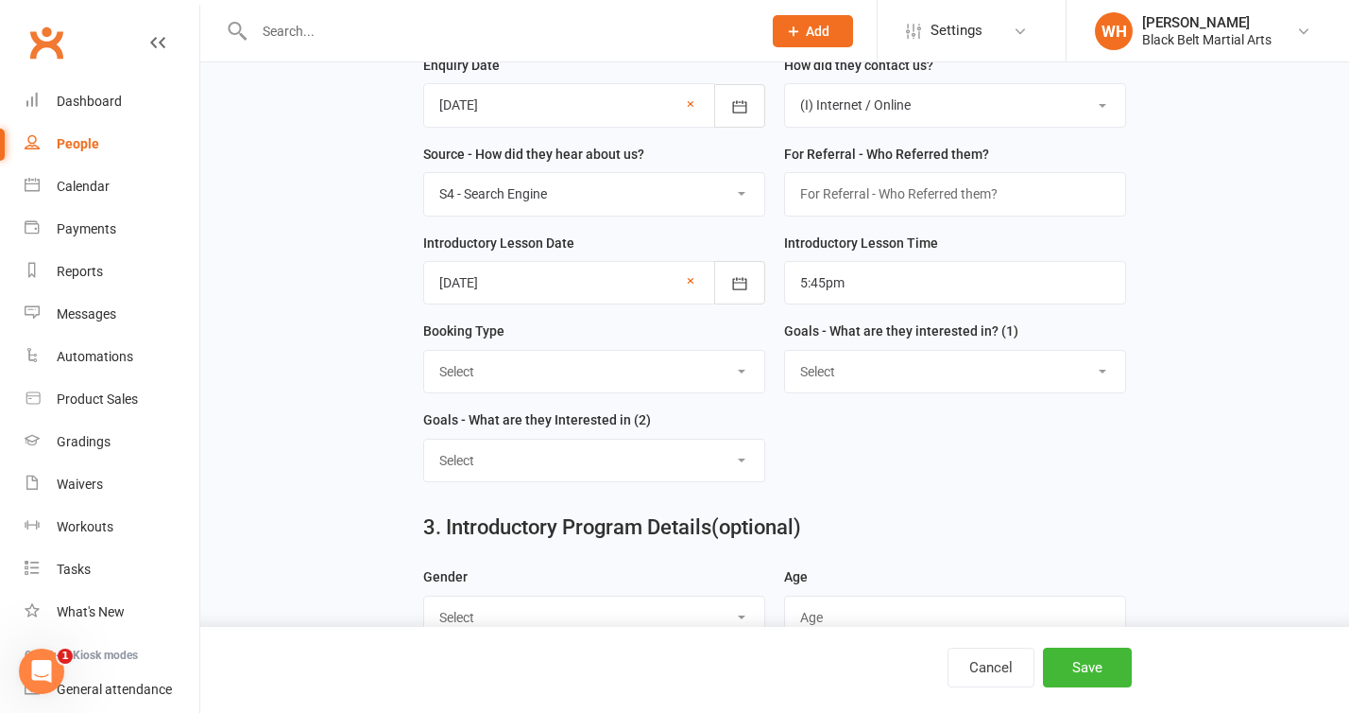
click at [723, 373] on select "Select One on One - Karate One on One - Lil Dragons Trial Class - Lil Dragons T…" at bounding box center [594, 372] width 340 height 42
select select "Trial Class - Kickboxing"
click at [424, 354] on select "Select One on One - Karate One on One - Lil Dragons Trial Class - Lil Dragons T…" at bounding box center [594, 372] width 340 height 42
click at [895, 376] on select "Select Increased Confidence Better Focus Improved Self Esteem Sporting Ability …" at bounding box center [955, 372] width 340 height 42
select select "Fun"
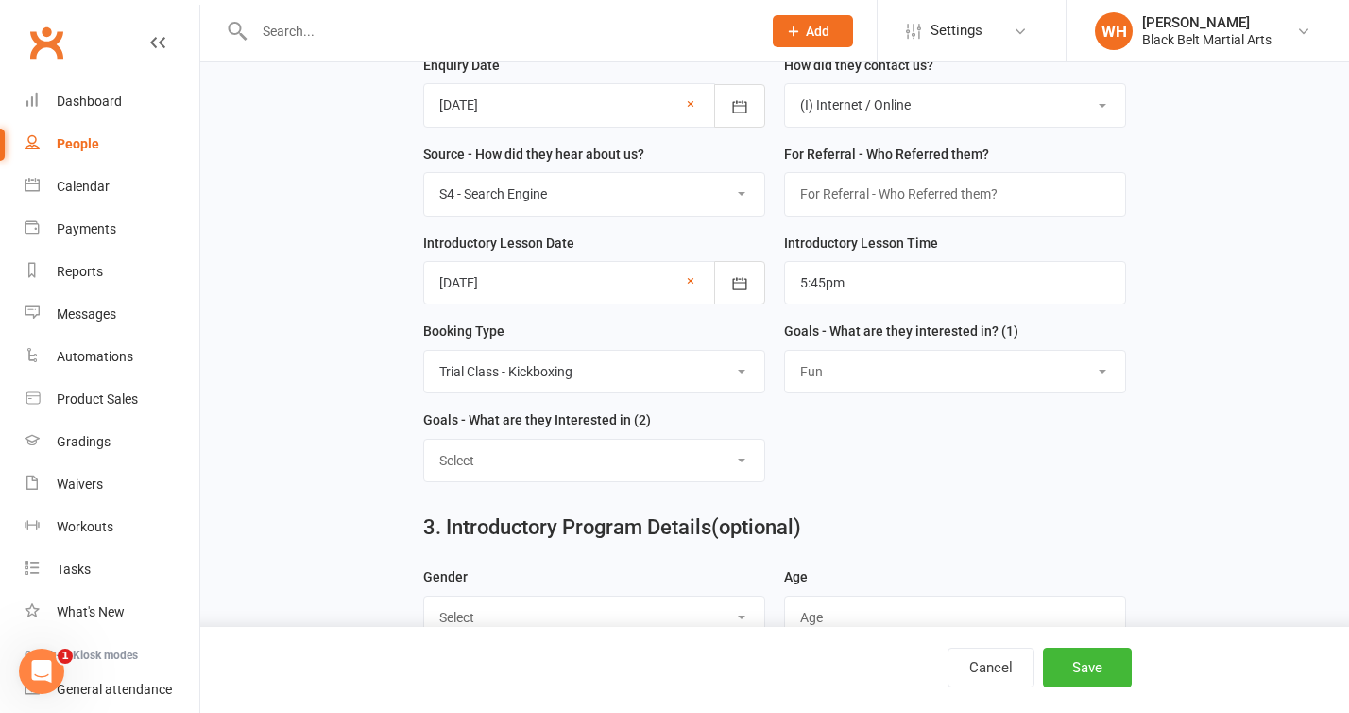
click at [785, 354] on select "Select Increased Confidence Better Focus Improved Self Esteem Sporting Ability …" at bounding box center [955, 372] width 340 height 42
click at [664, 480] on select "Select Increased Confidence Better Focus Improved Self Esteem Sporting Ability …" at bounding box center [594, 460] width 340 height 42
select select "Fitness"
click at [424, 444] on select "Select Increased Confidence Better Focus Improved Self Esteem Sporting Ability …" at bounding box center [594, 460] width 340 height 42
click at [873, 505] on div "3. Introductory Program Details (optional)" at bounding box center [774, 531] width 730 height 68
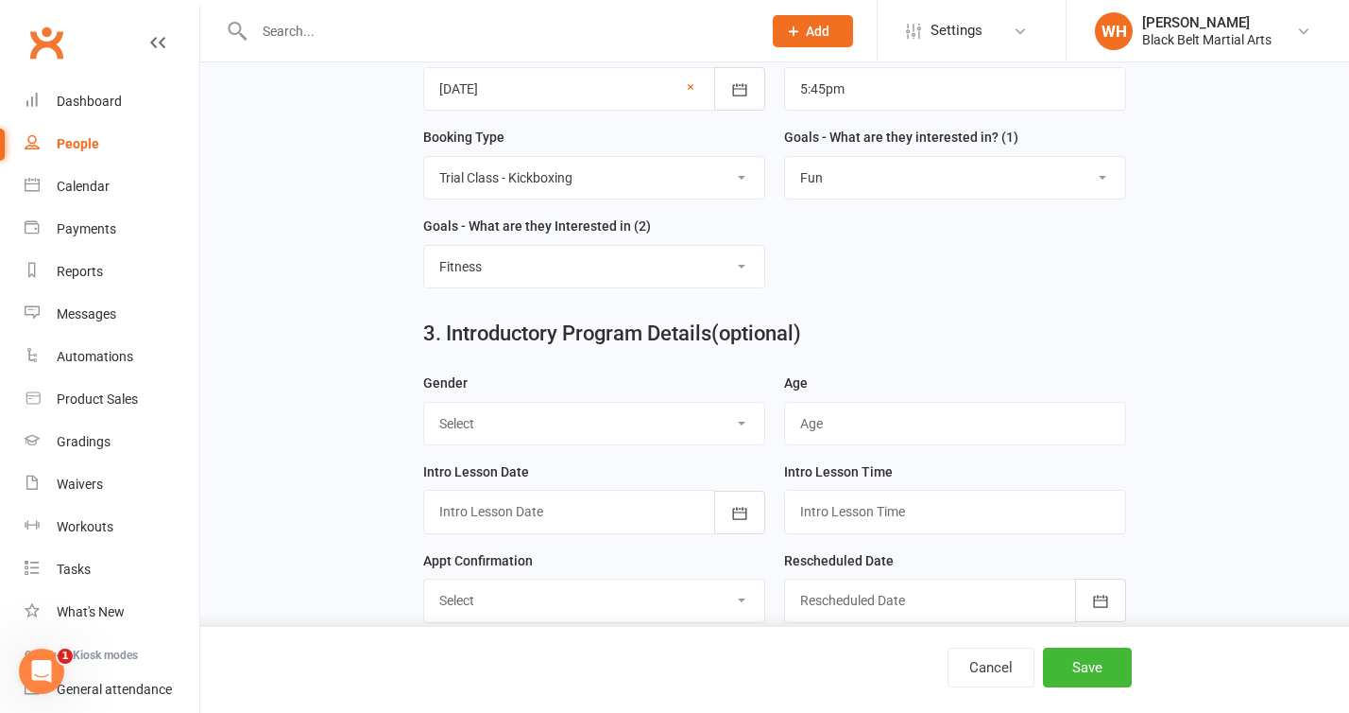
scroll to position [1085, 0]
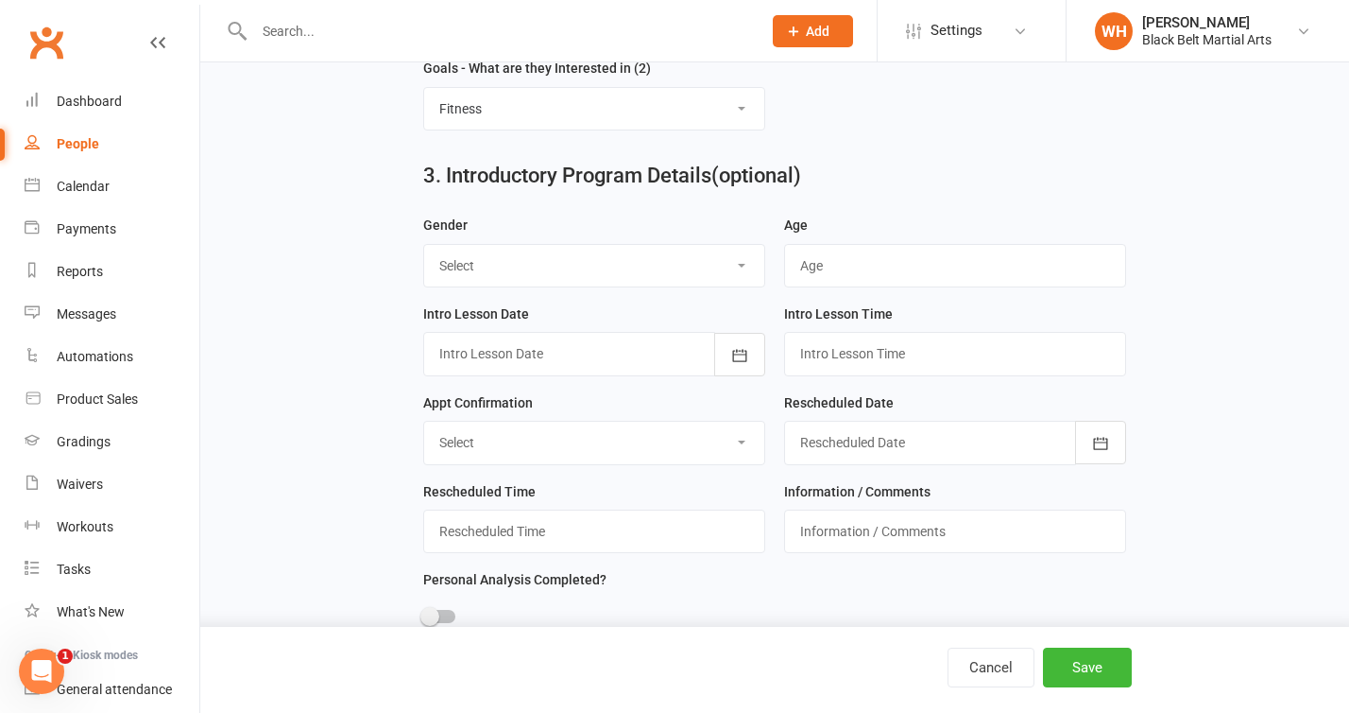
click at [630, 270] on select "Select [DEMOGRAPHIC_DATA] [DEMOGRAPHIC_DATA] Other" at bounding box center [594, 266] width 340 height 42
select select "[DEMOGRAPHIC_DATA]"
click at [424, 249] on select "Select [DEMOGRAPHIC_DATA] [DEMOGRAPHIC_DATA] Other" at bounding box center [594, 266] width 340 height 42
click at [871, 276] on input "text" at bounding box center [955, 265] width 342 height 43
type input "`"
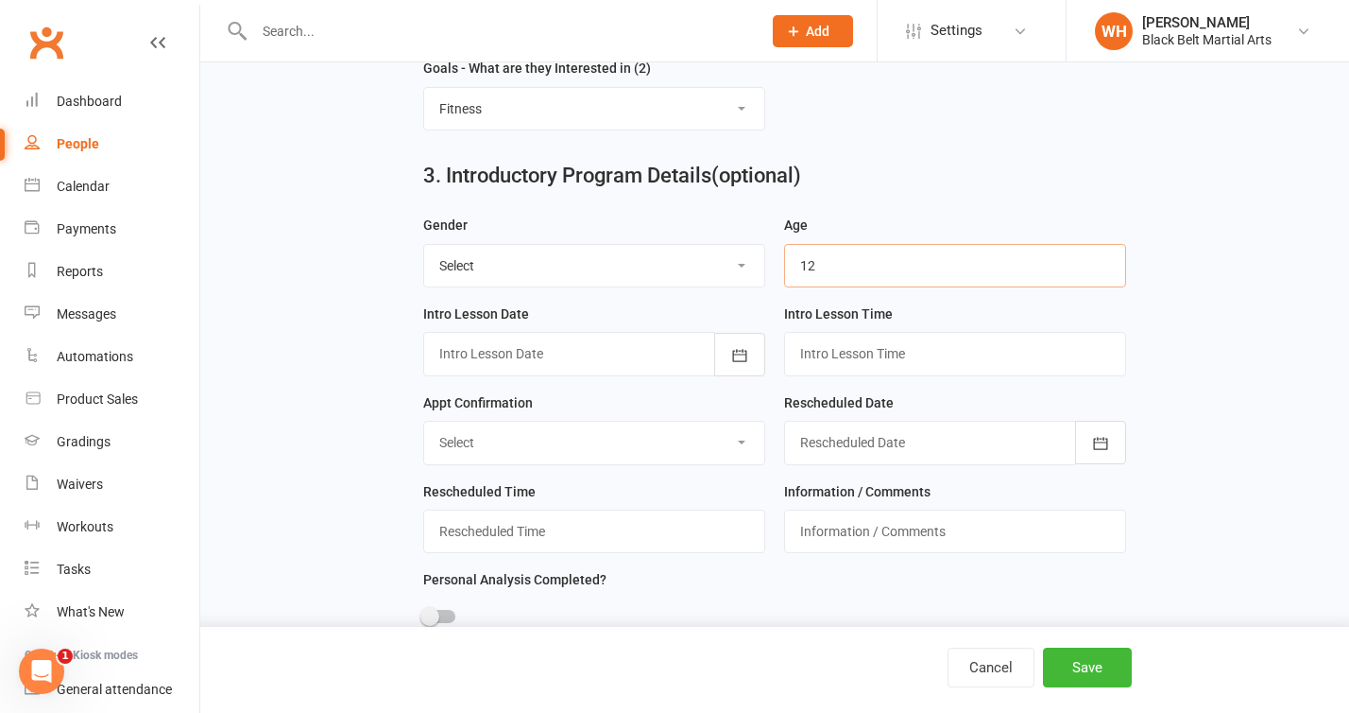
type input "12"
click at [990, 311] on div "Intro Lesson Time" at bounding box center [955, 339] width 342 height 74
click at [594, 355] on div at bounding box center [594, 353] width 342 height 43
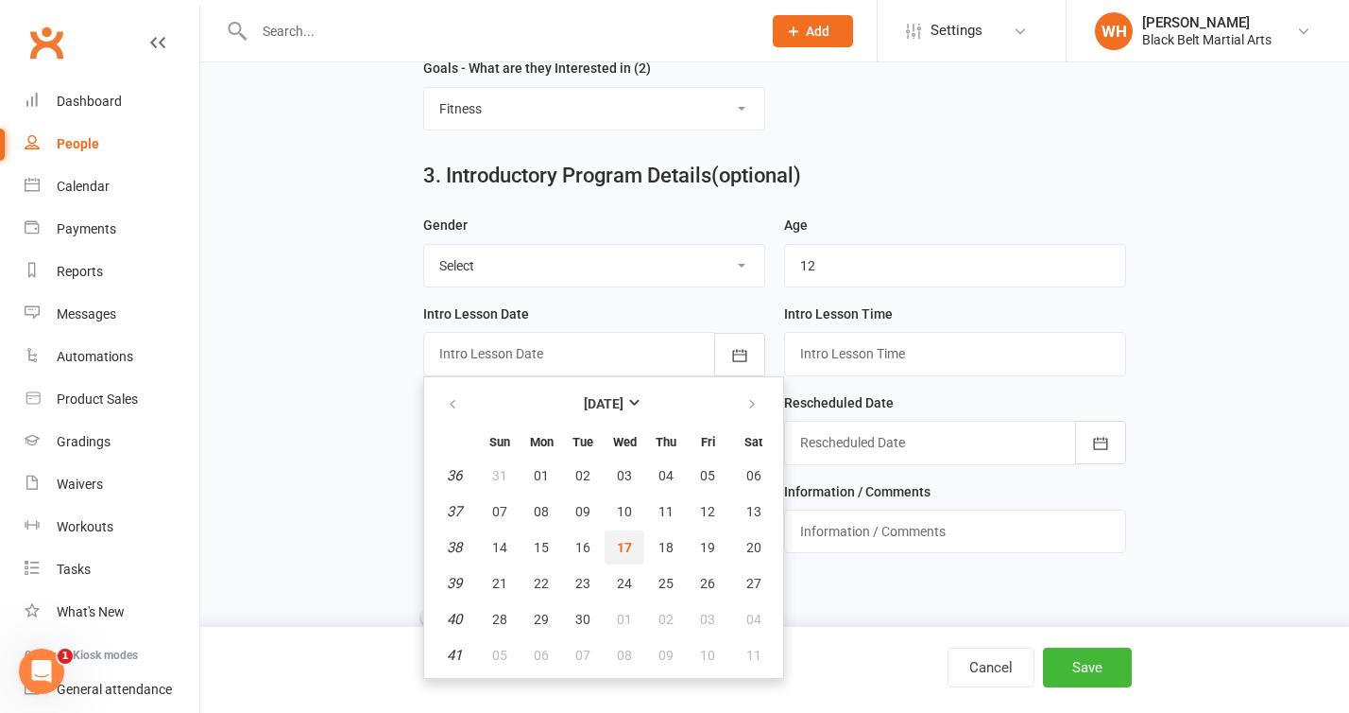
click at [629, 554] on span "17" at bounding box center [624, 547] width 15 height 15
type input "[DATE]"
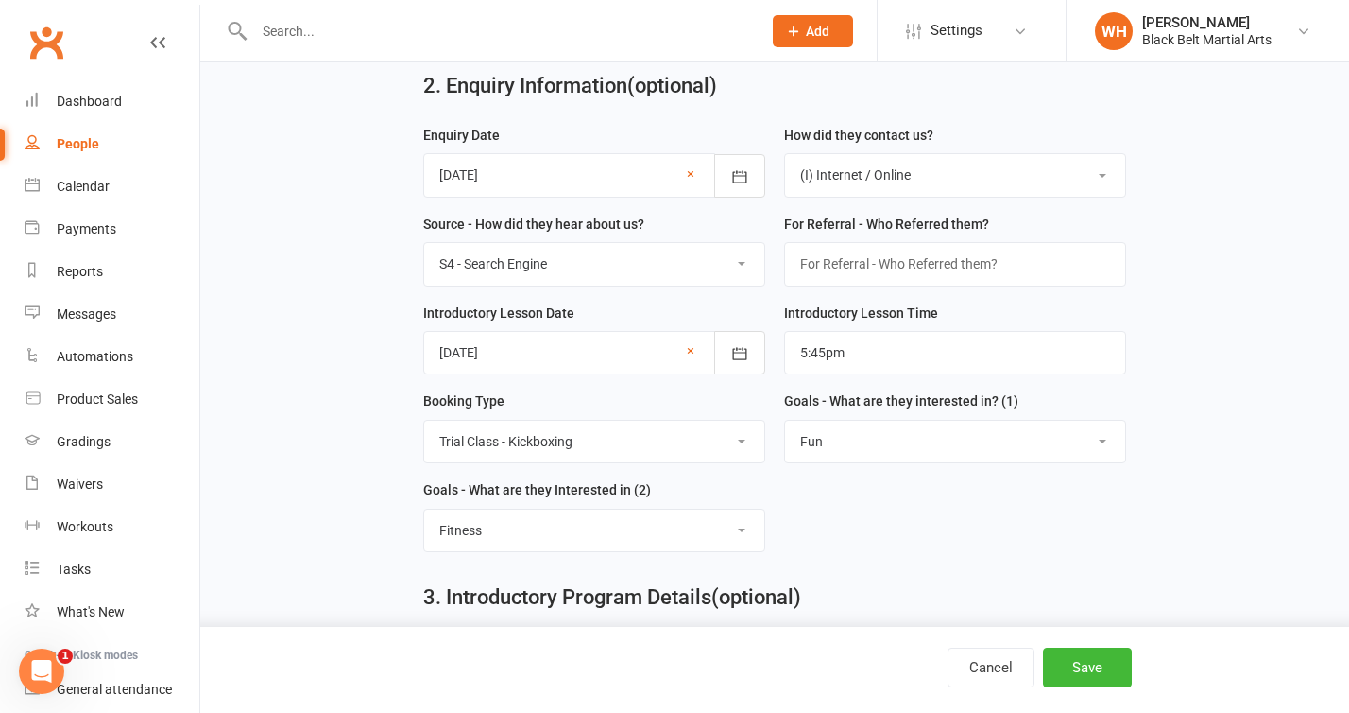
scroll to position [664, 0]
click at [859, 358] on input "5:45pm" at bounding box center [955, 351] width 342 height 43
click at [918, 384] on div "Introductory Lesson Time 5:45pm" at bounding box center [955, 345] width 361 height 89
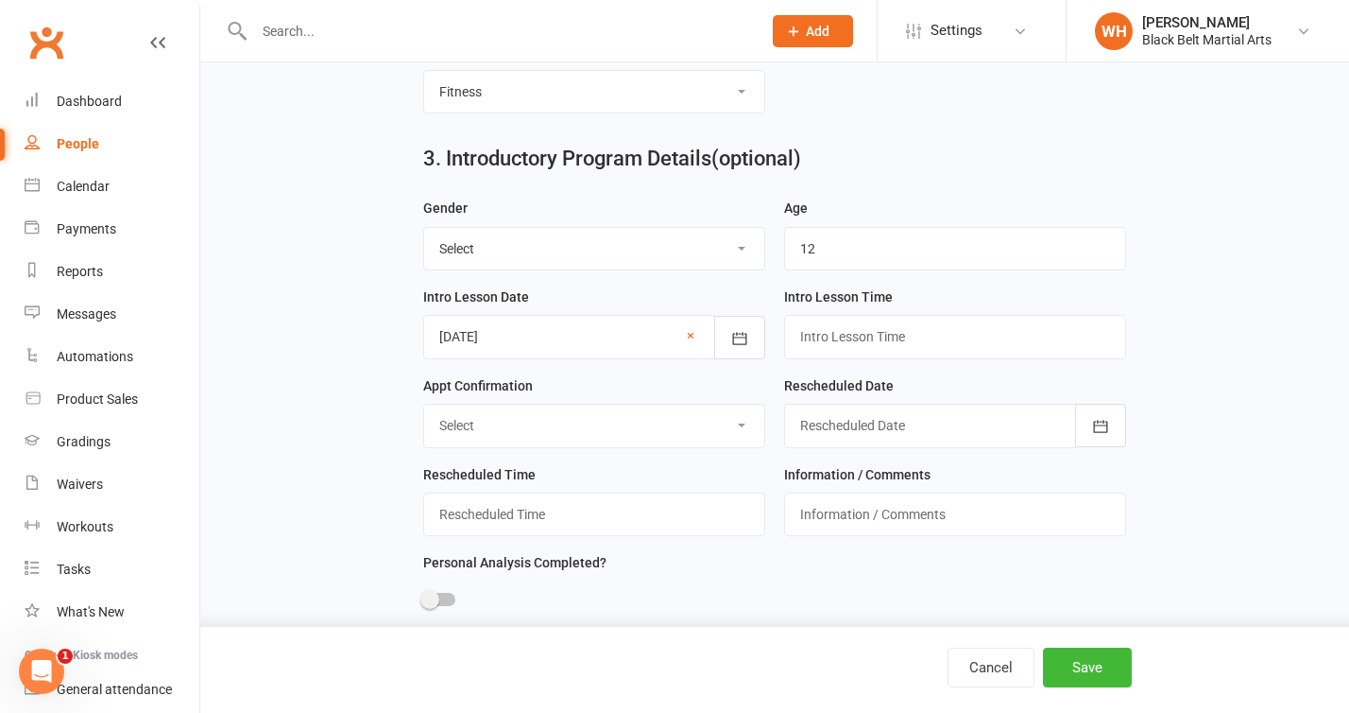
scroll to position [1104, 0]
click at [884, 345] on input "text" at bounding box center [955, 334] width 342 height 43
type input "%"
type input "5:45"
click at [987, 372] on div "Intro Lesson Time 5:45" at bounding box center [955, 328] width 361 height 89
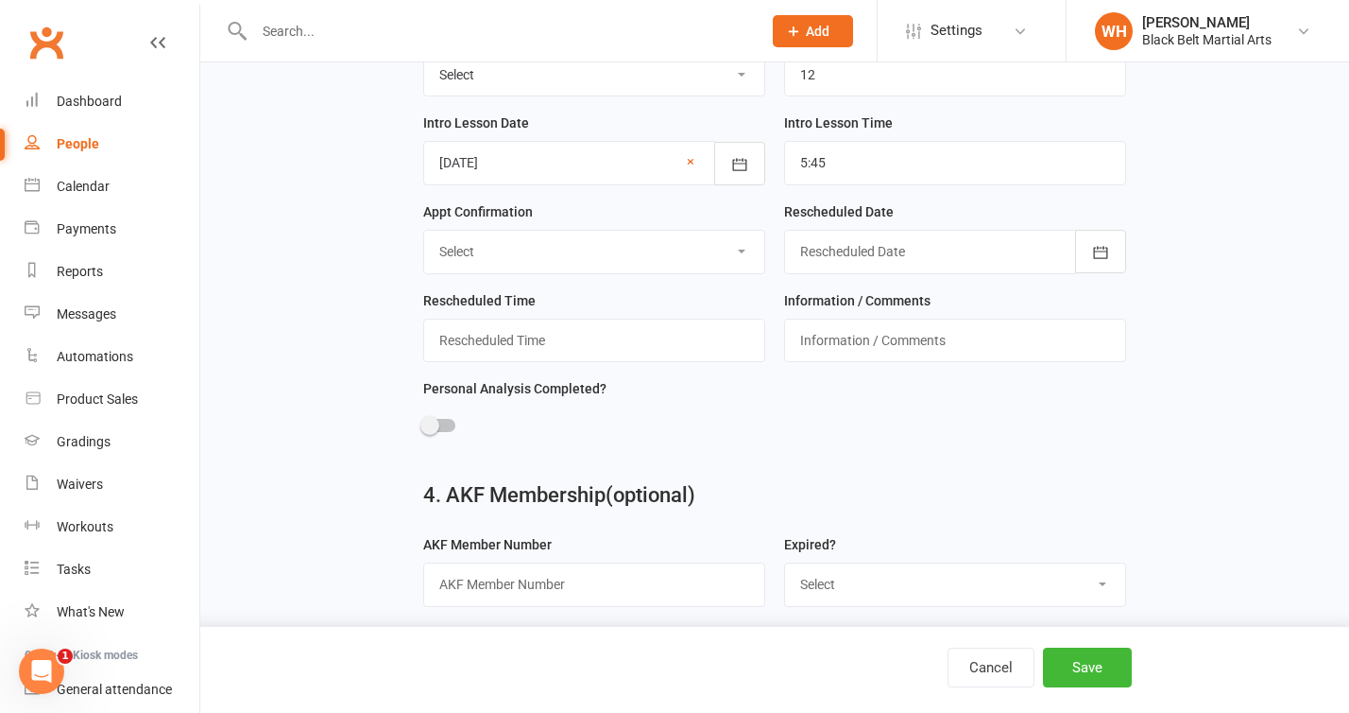
scroll to position [1291, 0]
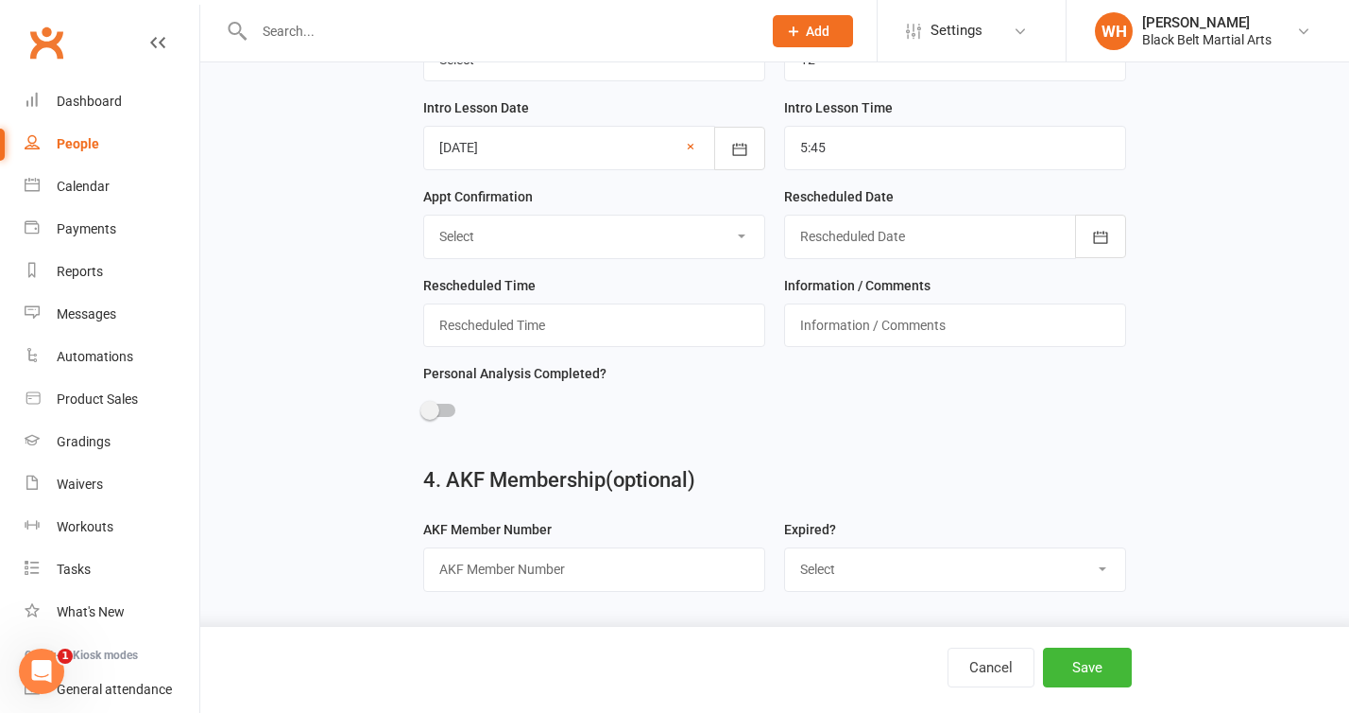
click at [685, 256] on select "Select Confirmed Left Message / Sent Text No Answer Rescheduled Cancelled Did N…" at bounding box center [594, 236] width 340 height 42
select select "Confirmed"
click at [424, 222] on select "Select Confirmed Left Message / Sent Text No Answer Rescheduled Cancelled Did N…" at bounding box center [594, 236] width 340 height 42
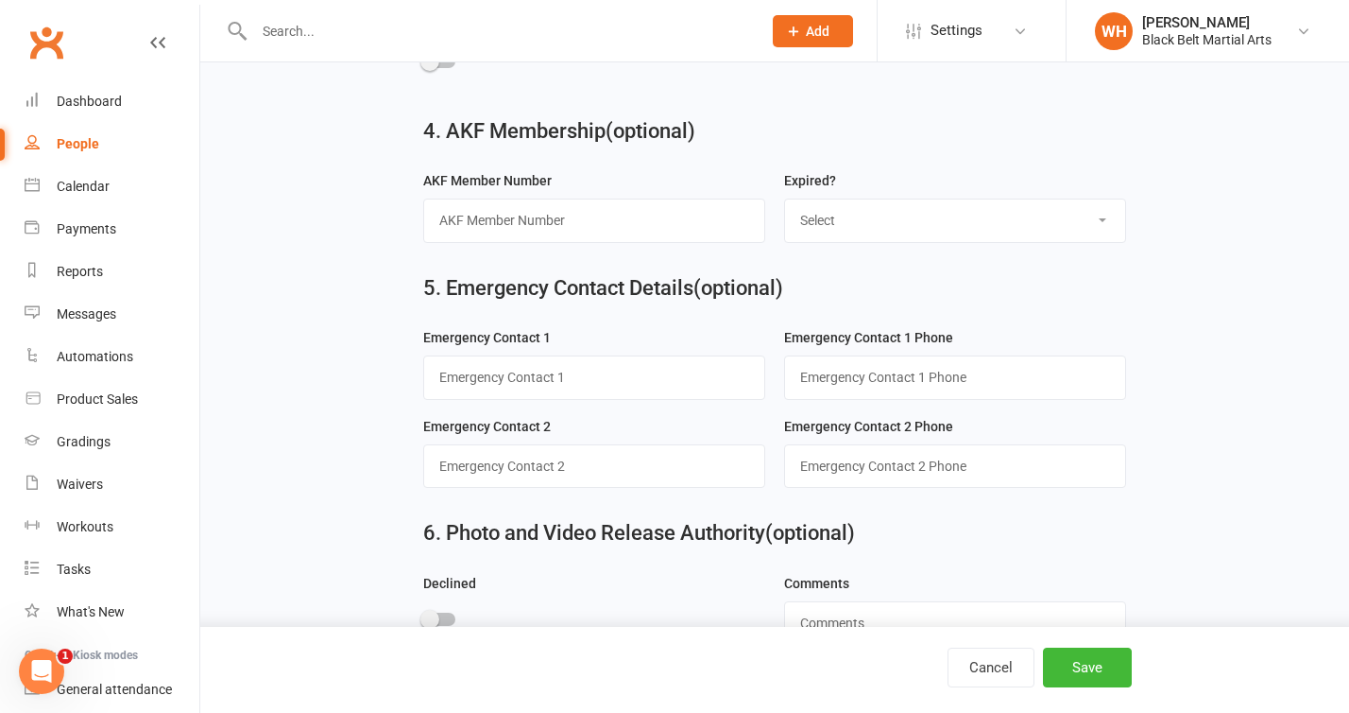
scroll to position [1701, 0]
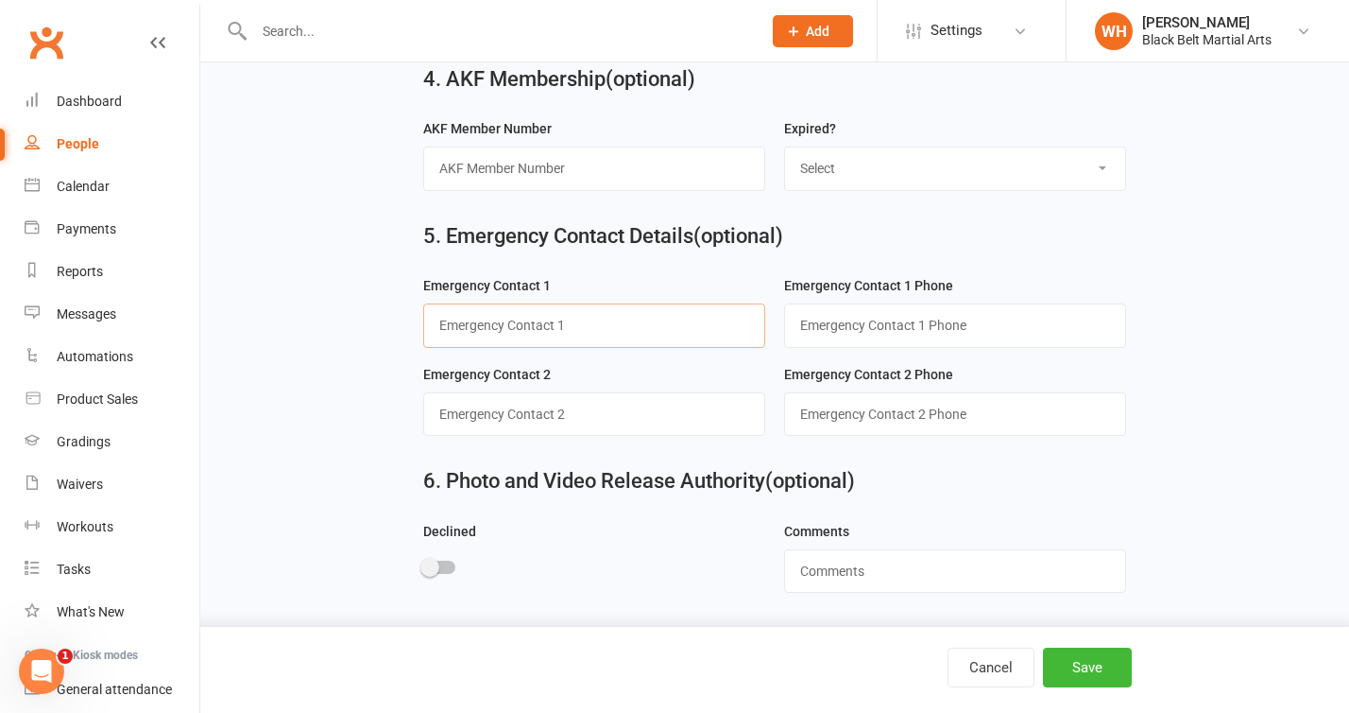
click at [626, 327] on input "text" at bounding box center [594, 324] width 342 height 43
type input "[PERSON_NAME]"
click at [872, 327] on input "text" at bounding box center [955, 324] width 342 height 43
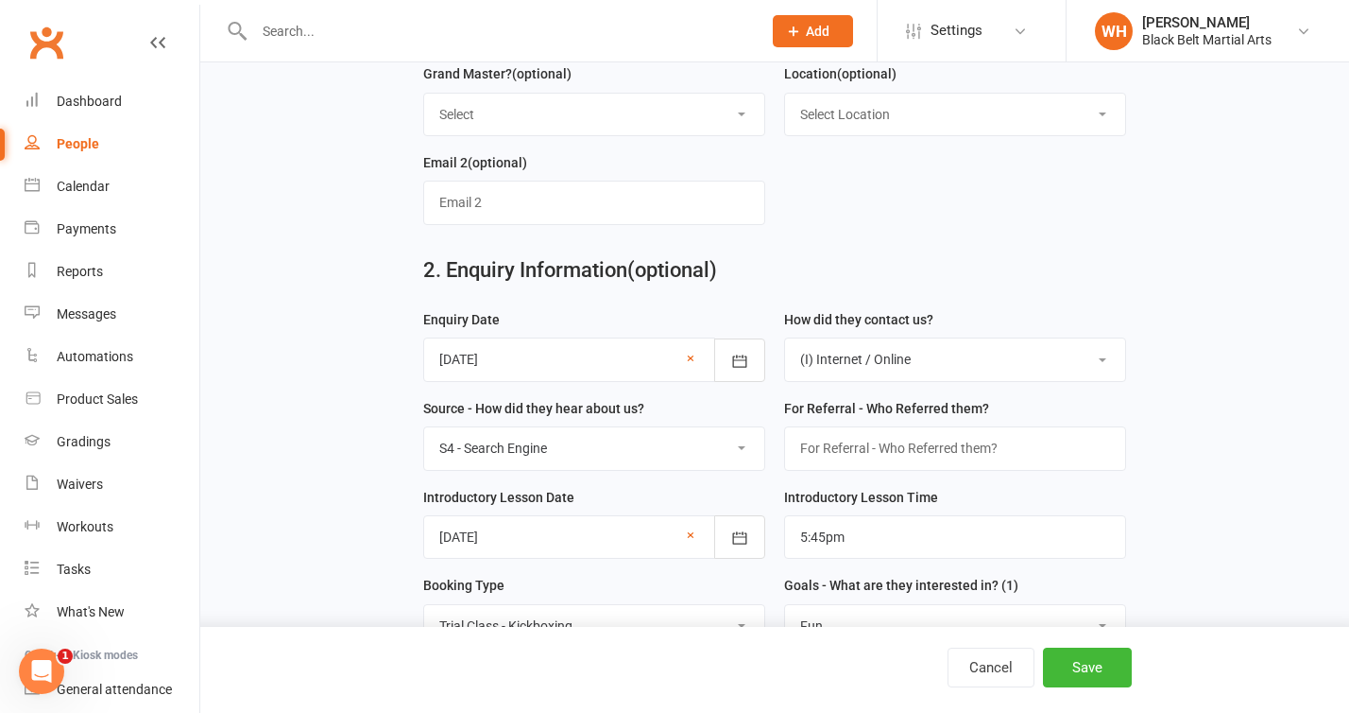
scroll to position [0, 0]
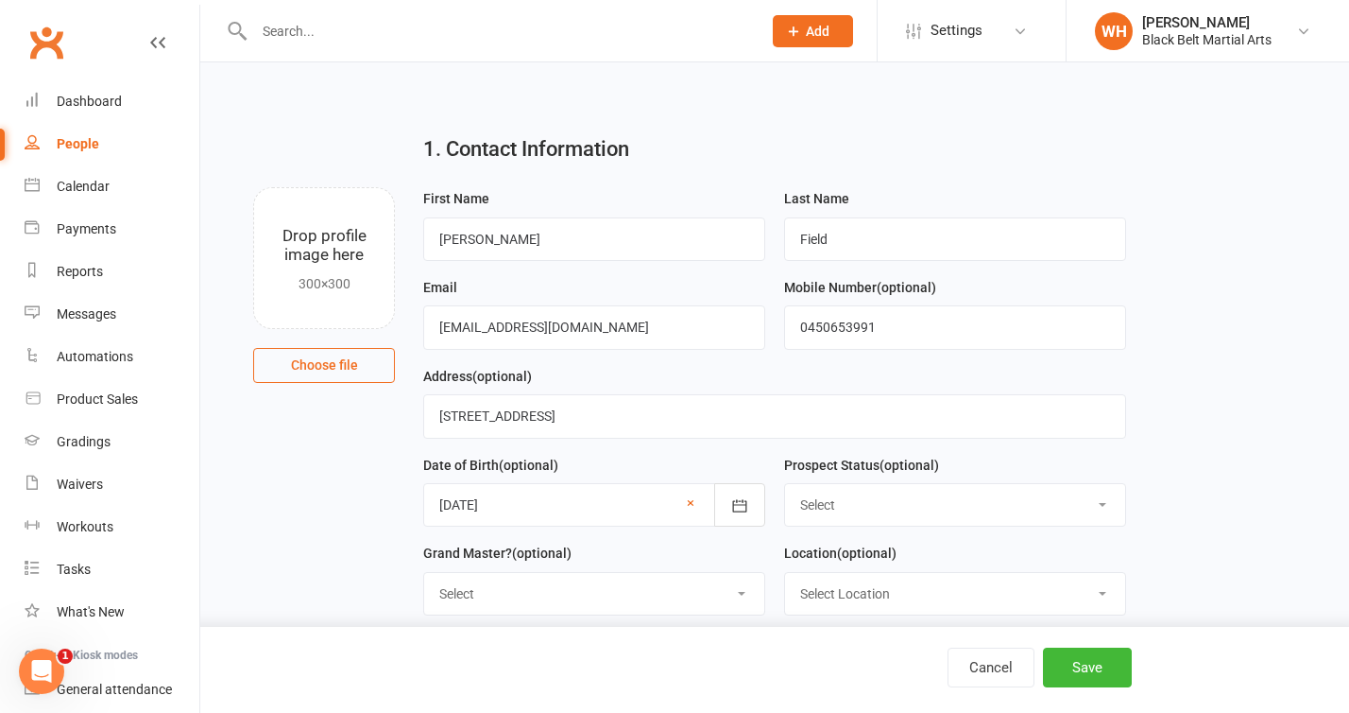
type input "0450653991"
click at [1088, 607] on select "Select Location Other Tatami 1 Tatami 2 Tatami 3 Tatami 4" at bounding box center [955, 594] width 340 height 42
click at [1099, 627] on div "Cancel Save" at bounding box center [674, 670] width 1349 height 86
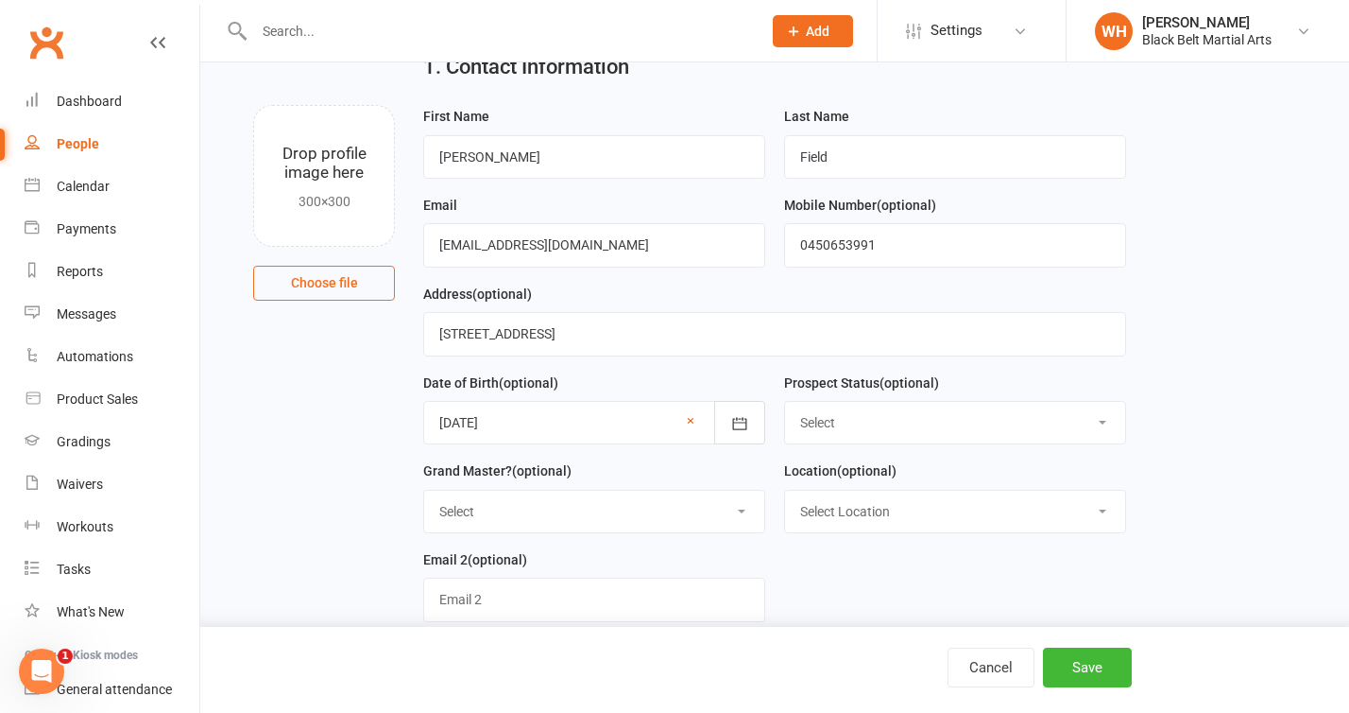
scroll to position [100, 0]
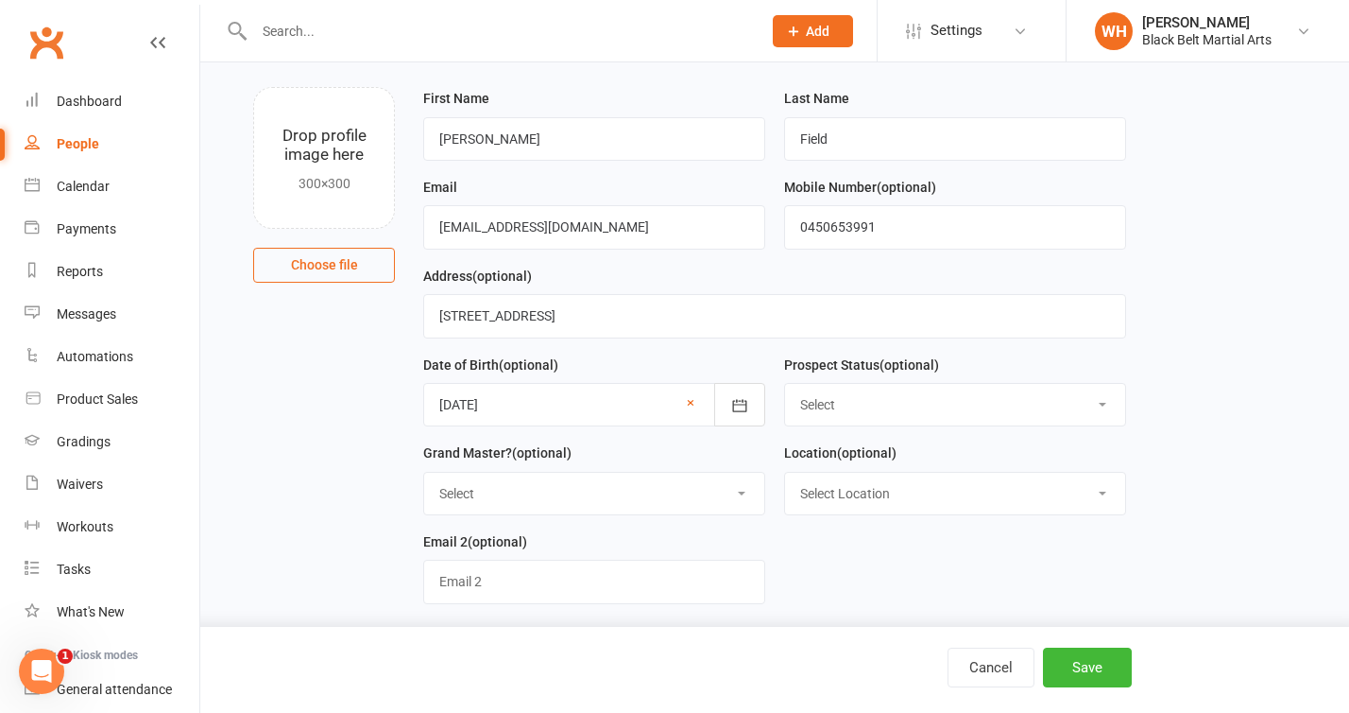
click at [1073, 494] on select "Select Location Other Tatami 1 Tatami 2 Tatami 3 Tatami 4" at bounding box center [955, 494] width 340 height 42
click at [1106, 661] on button "Save" at bounding box center [1087, 667] width 89 height 40
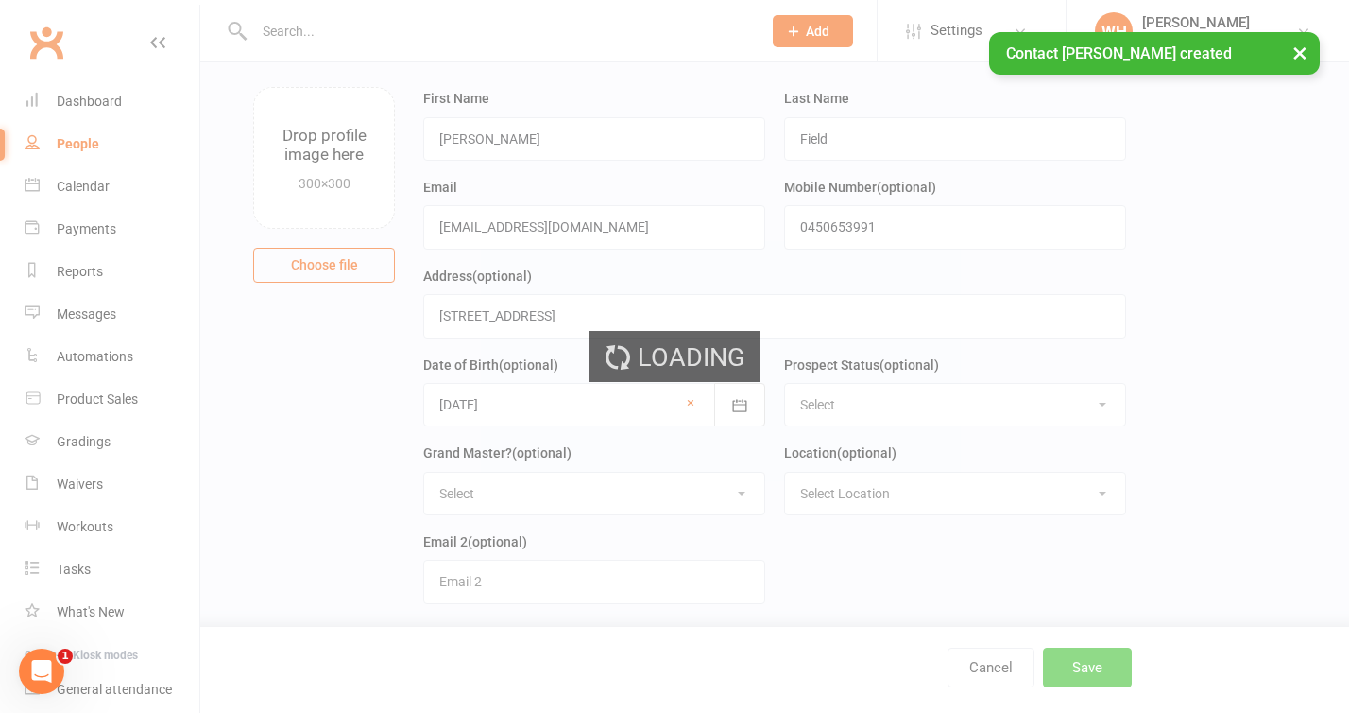
scroll to position [0, 0]
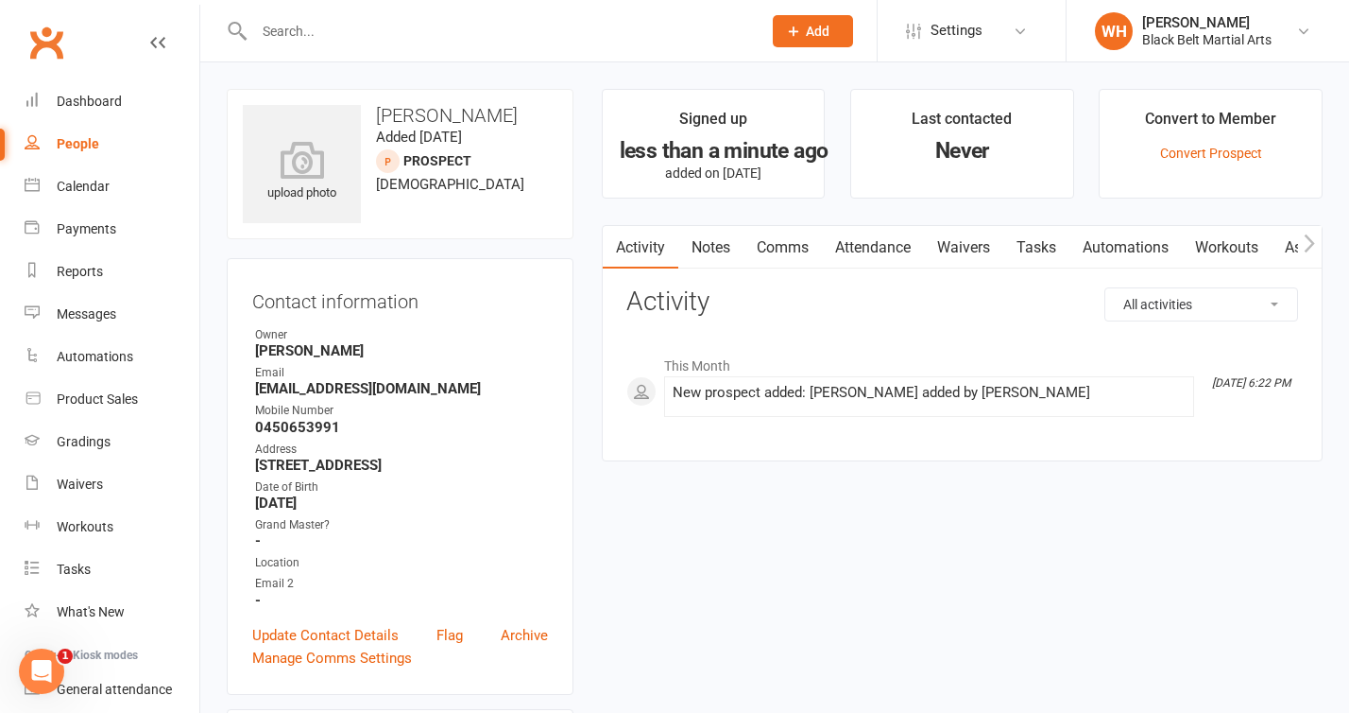
click at [811, 26] on span "Add" at bounding box center [818, 31] width 24 height 15
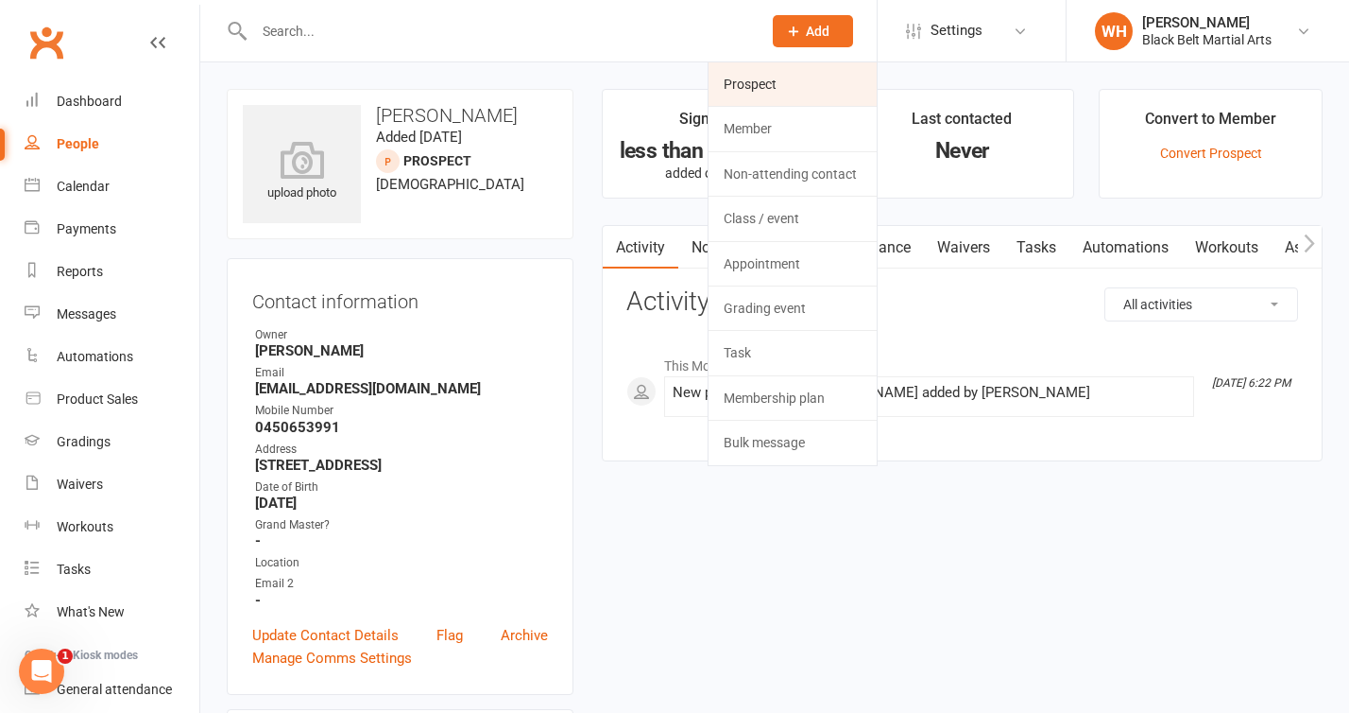
click at [805, 78] on link "Prospect" at bounding box center [793, 83] width 168 height 43
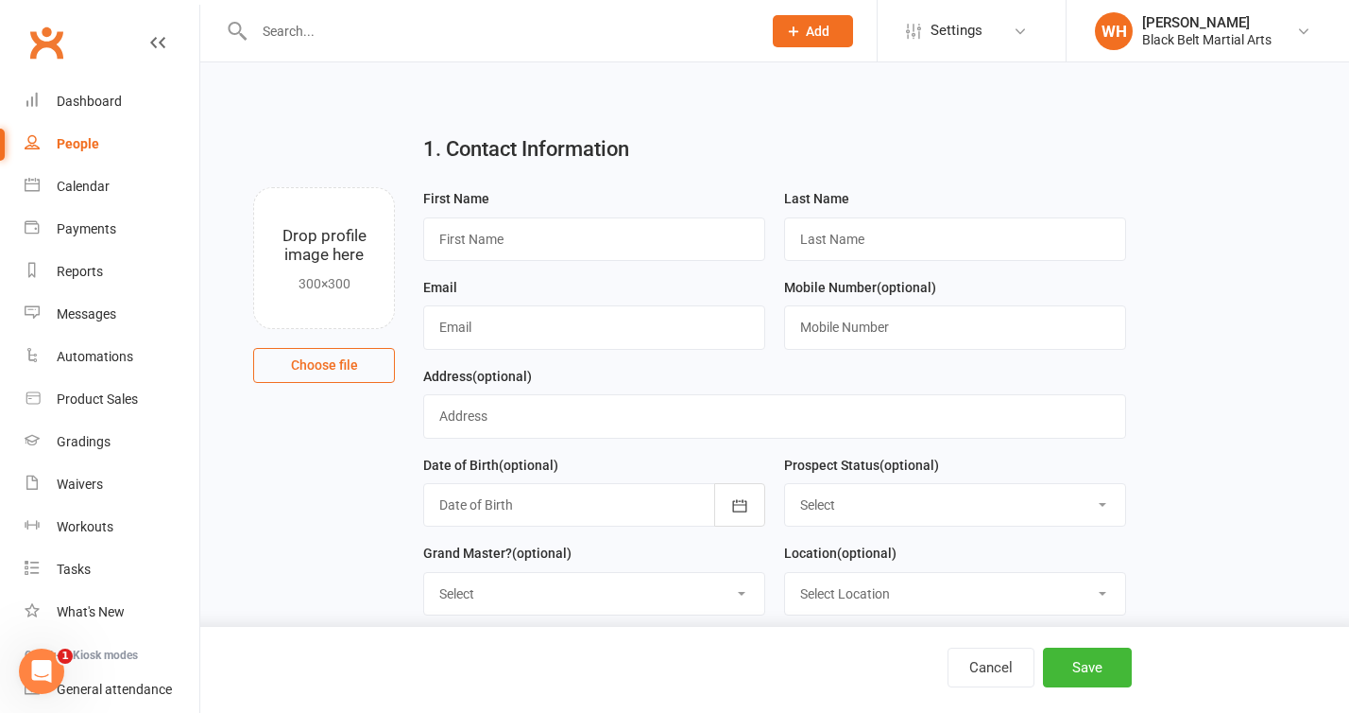
click at [638, 216] on div "First Name" at bounding box center [594, 224] width 342 height 74
click at [644, 234] on input "text" at bounding box center [594, 238] width 342 height 43
click at [660, 234] on input "text" at bounding box center [594, 238] width 342 height 43
type input "[PERSON_NAME]"
click at [945, 245] on input "text" at bounding box center [955, 238] width 342 height 43
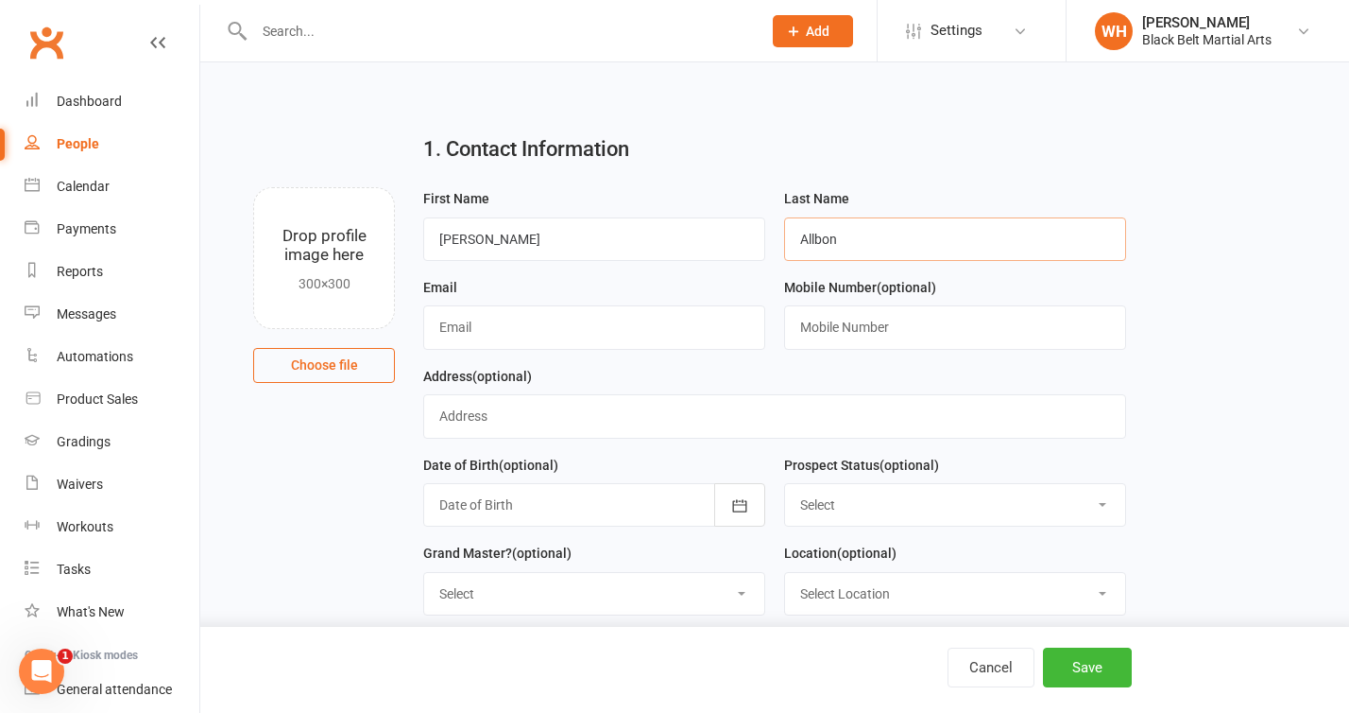
type input "Allbon"
click at [831, 292] on label "Mobile Number (optional)" at bounding box center [860, 287] width 152 height 21
click at [640, 339] on input "text" at bounding box center [594, 326] width 342 height 43
type input "[EMAIL_ADDRESS][DOMAIN_NAME]"
click at [878, 335] on input "text" at bounding box center [955, 326] width 342 height 43
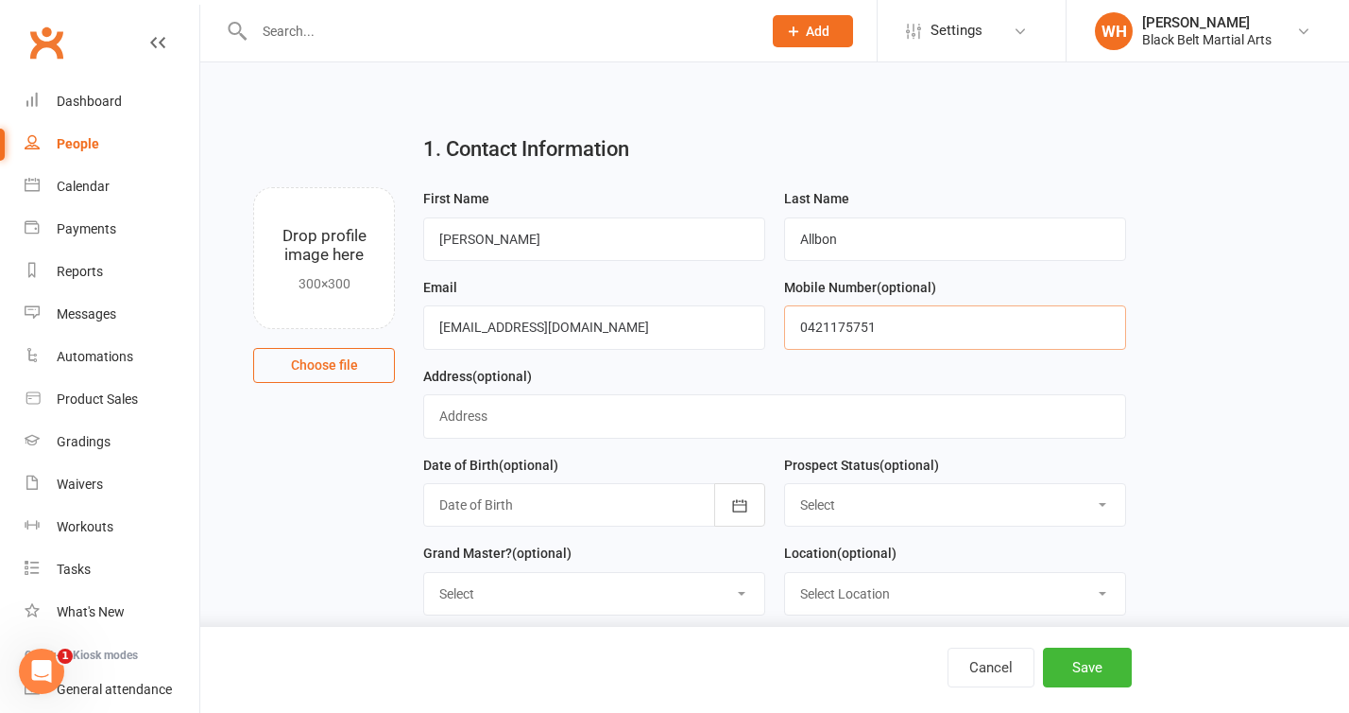
type input "0421175751"
click at [812, 404] on input "text" at bounding box center [774, 415] width 702 height 43
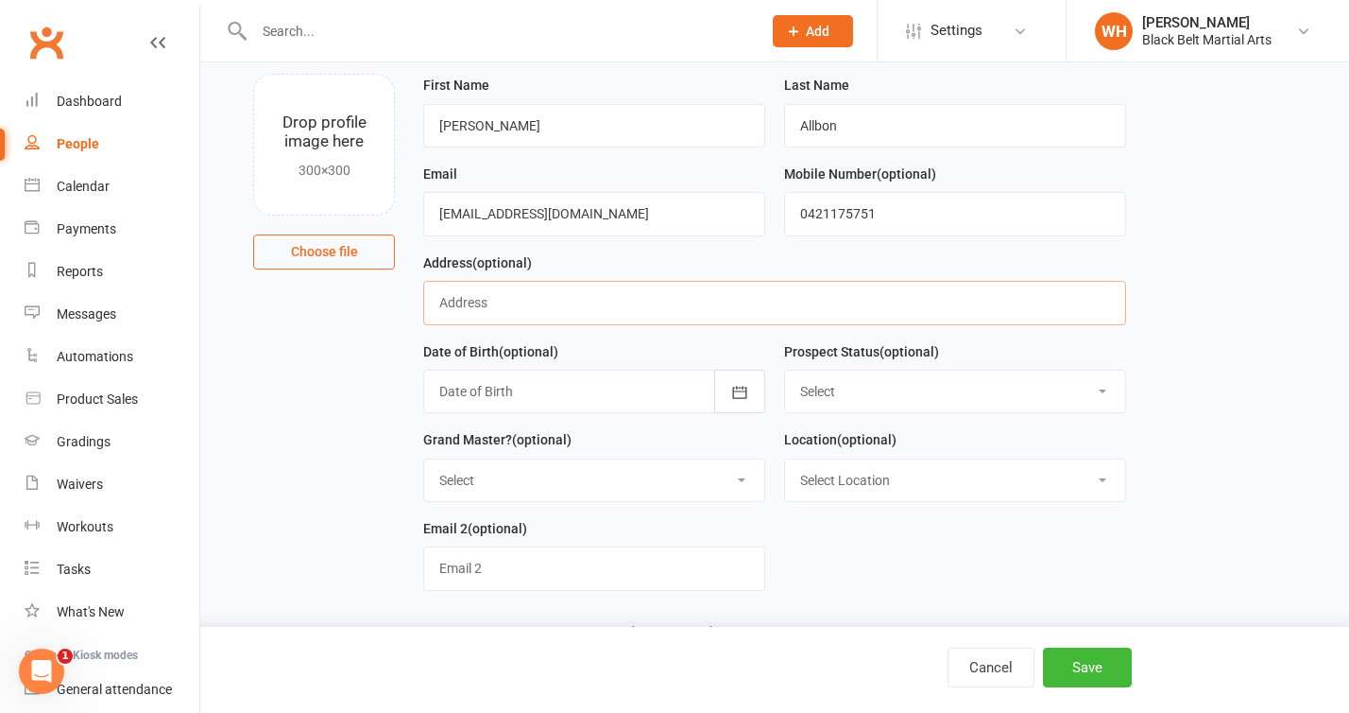
scroll to position [115, 0]
click at [670, 307] on input "text" at bounding box center [774, 300] width 702 height 43
type input "[STREET_ADDRESS][PERSON_NAME]"
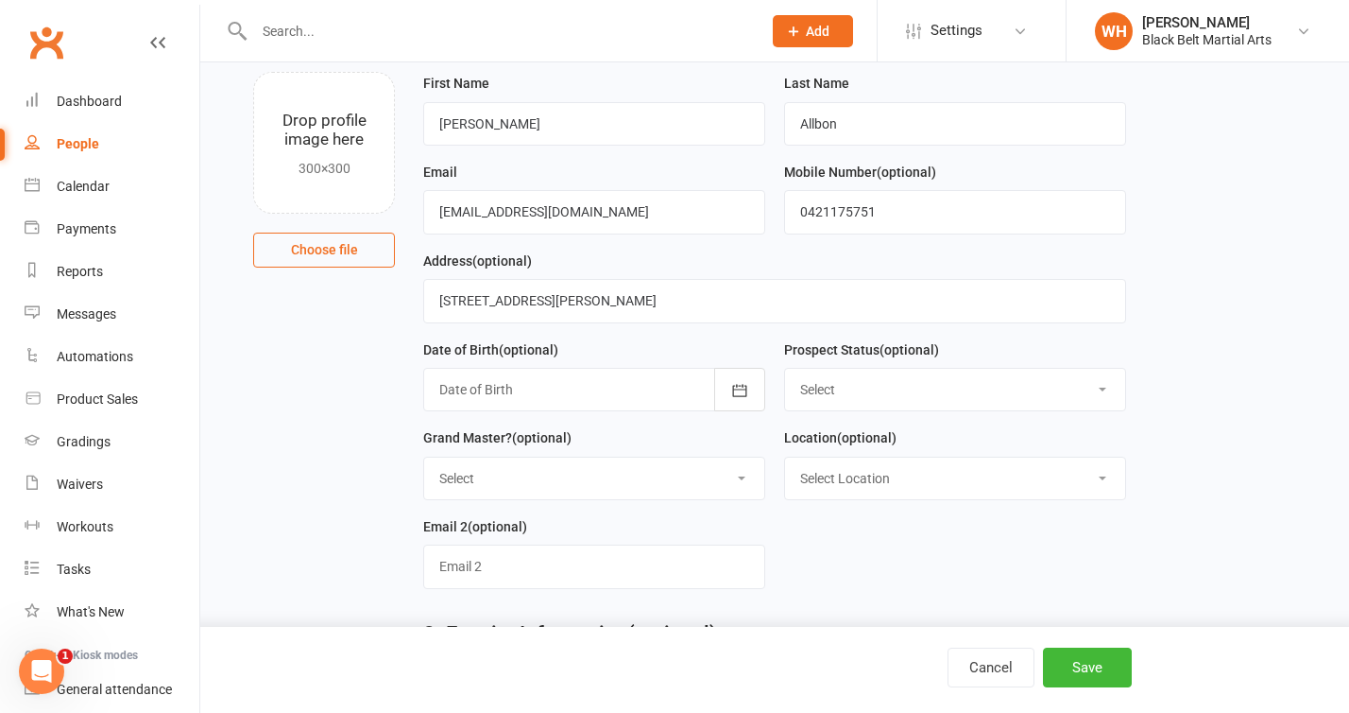
click at [591, 388] on div at bounding box center [594, 389] width 342 height 43
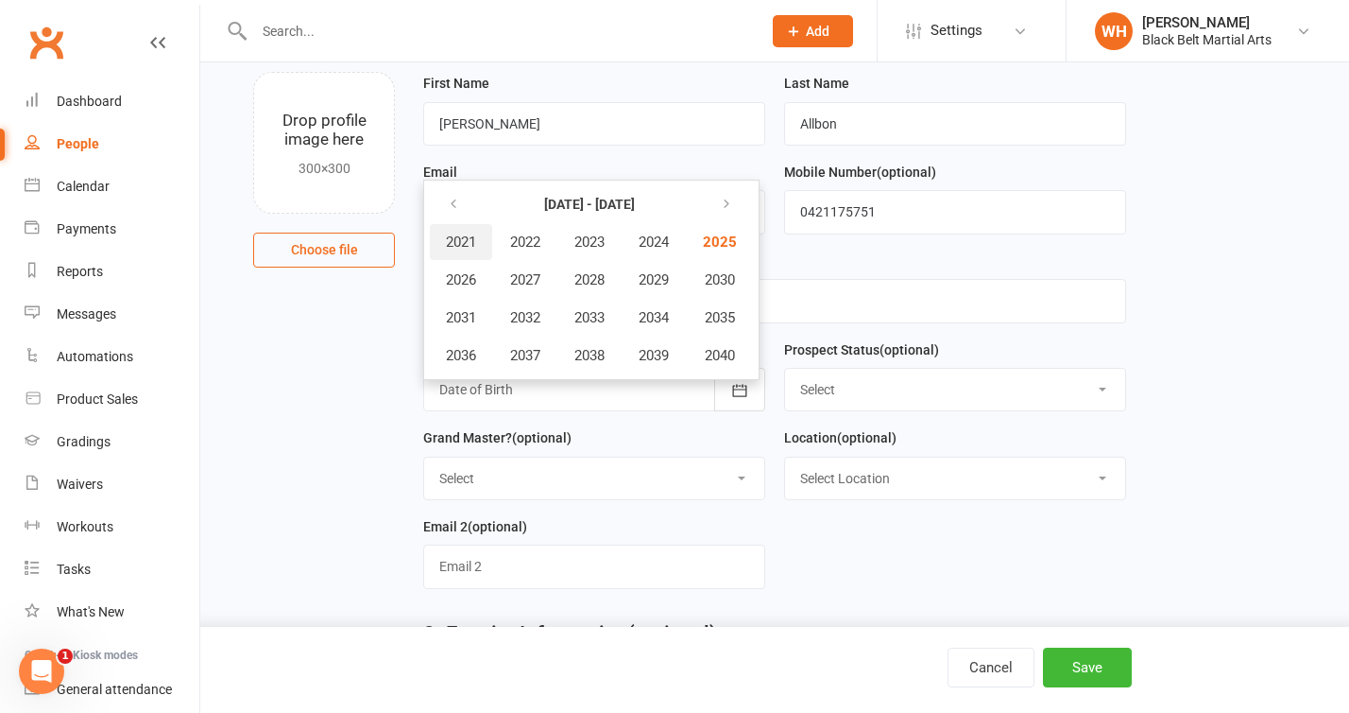
click at [474, 246] on span "2021" at bounding box center [461, 241] width 30 height 17
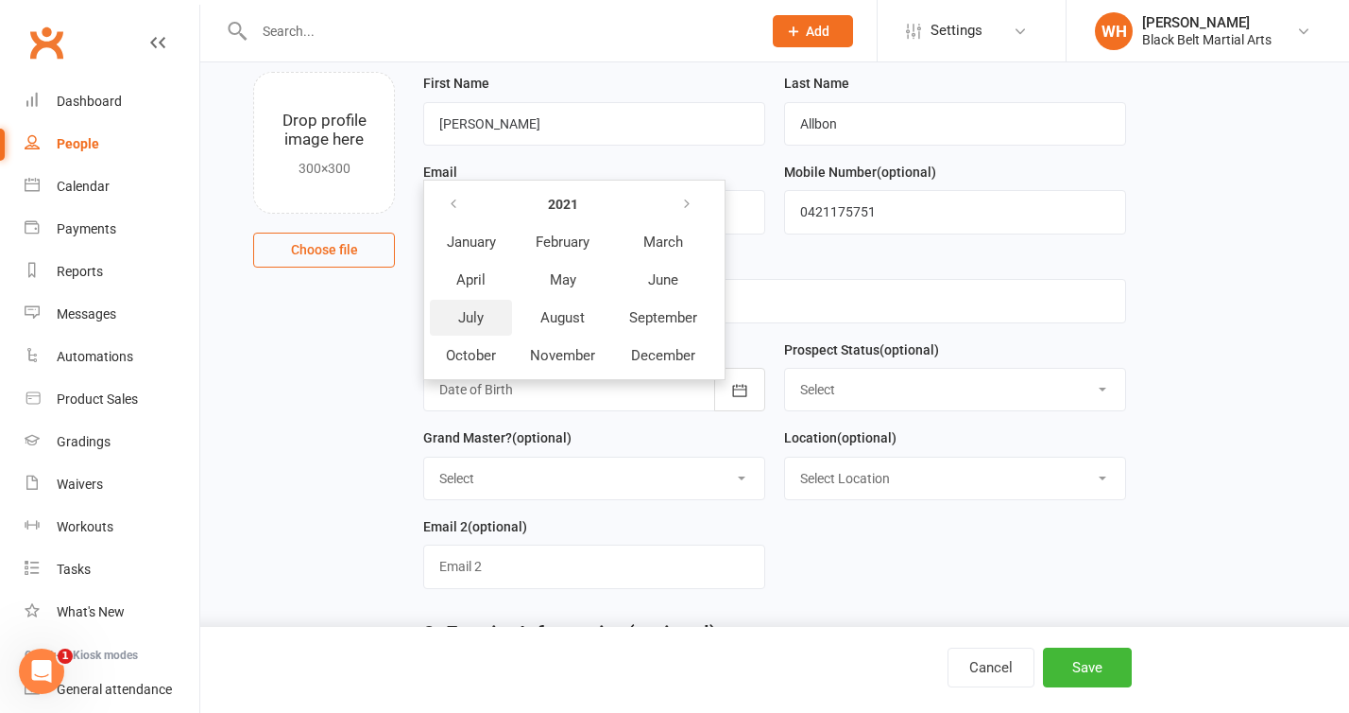
click at [491, 313] on button "July" at bounding box center [471, 318] width 82 height 36
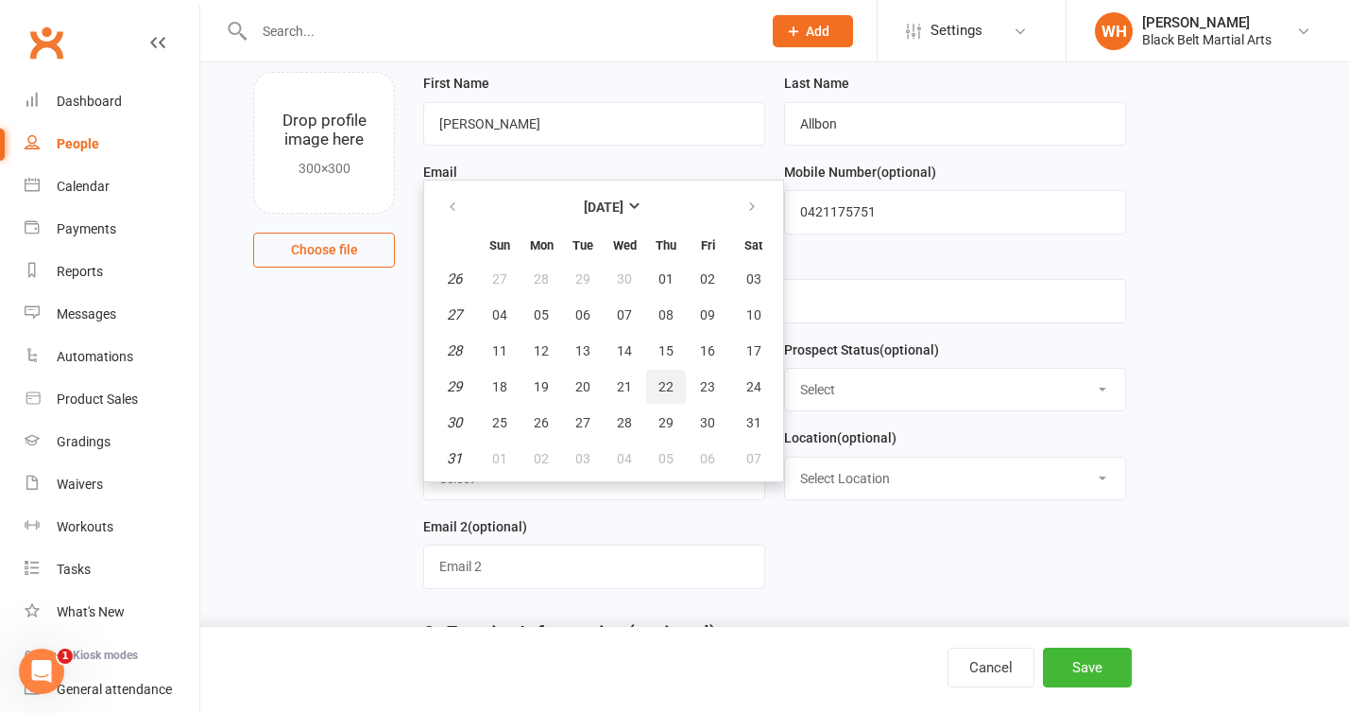
click at [662, 387] on span "22" at bounding box center [666, 386] width 15 height 15
type input "[DATE]"
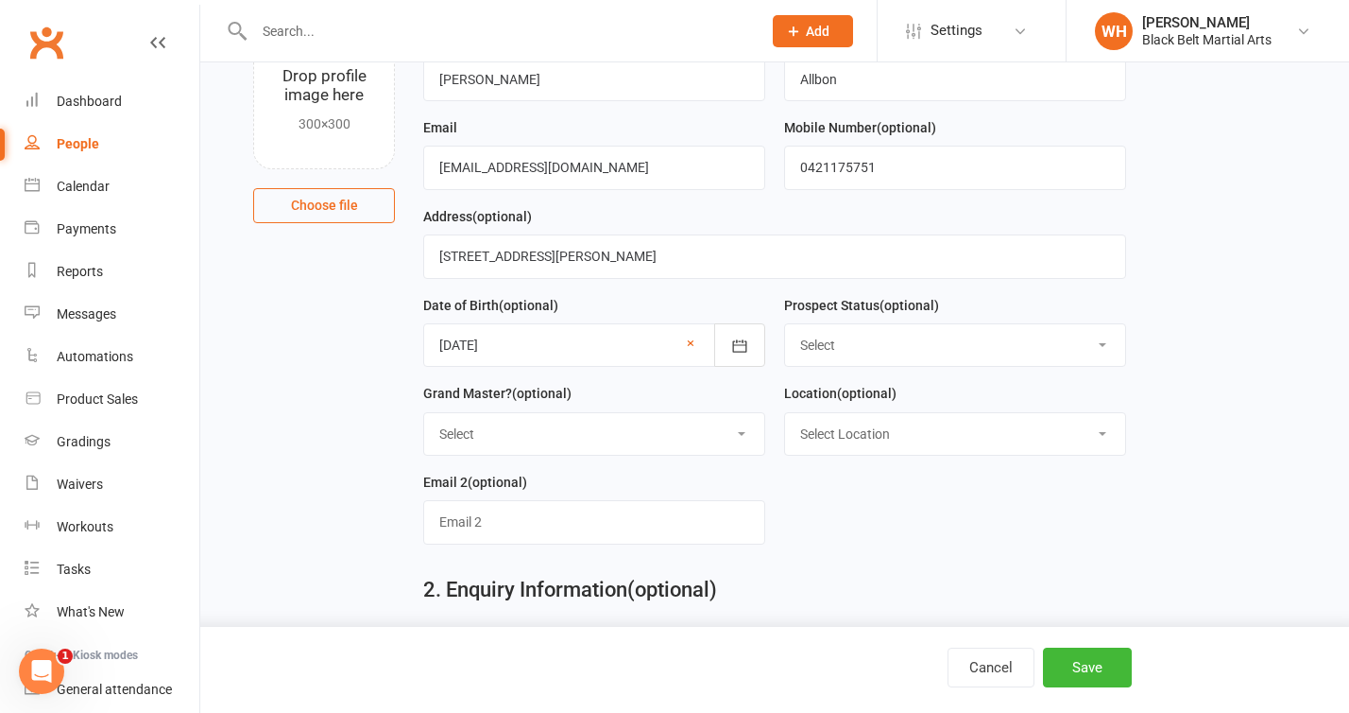
scroll to position [176, 0]
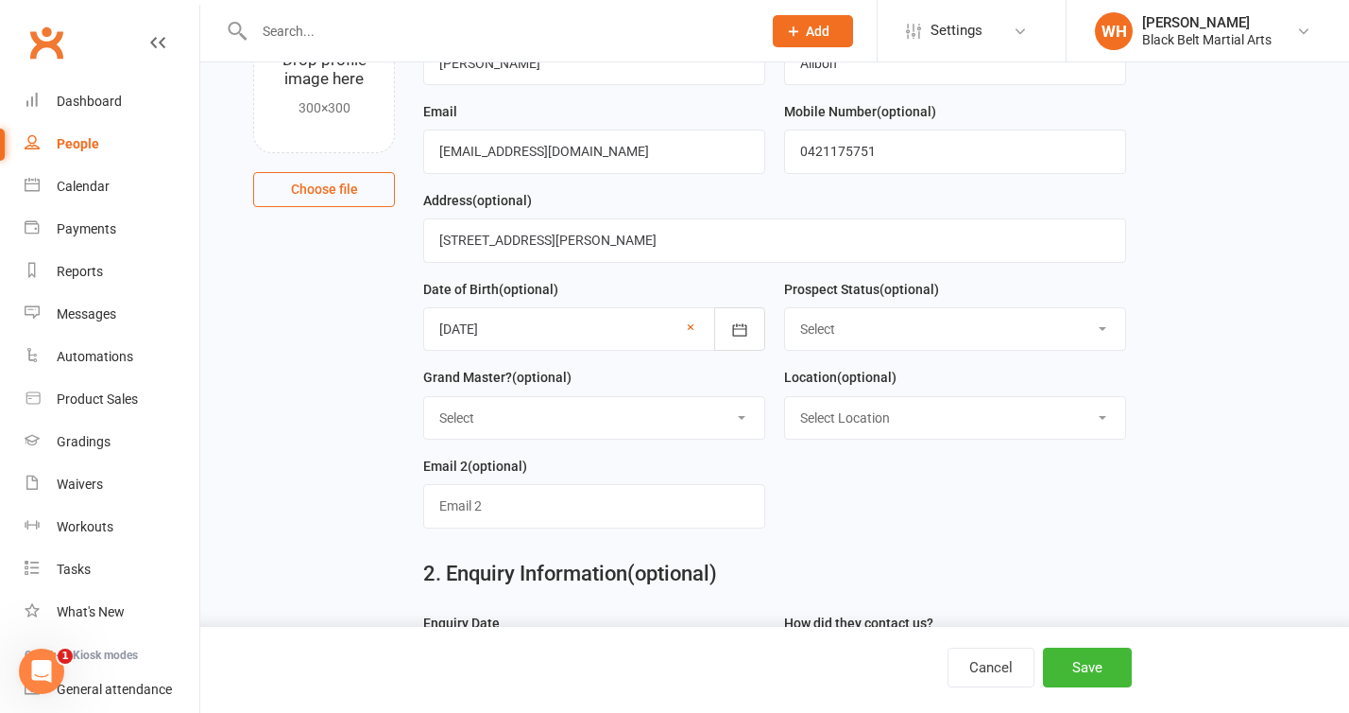
click at [886, 344] on select "Select - Event Lead Initial Contact Intro attended Did not attend Intro Did not…" at bounding box center [955, 329] width 340 height 42
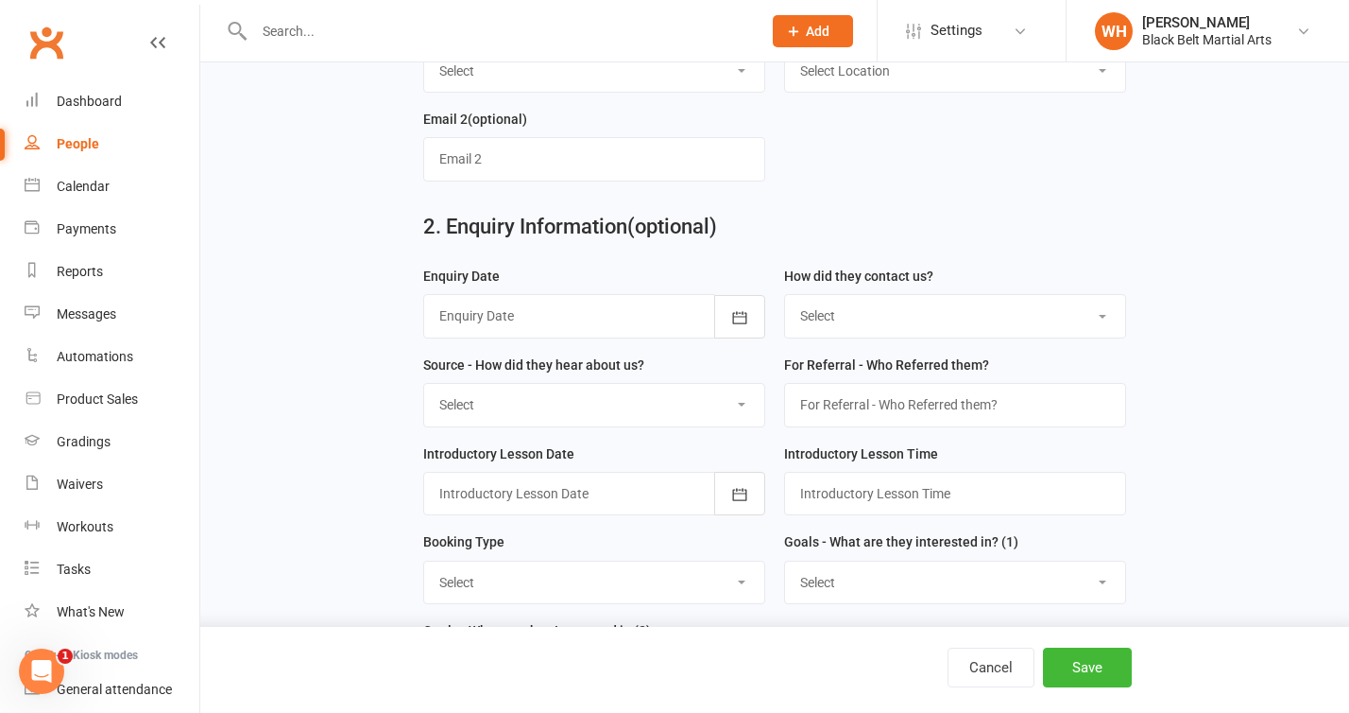
scroll to position [539, 0]
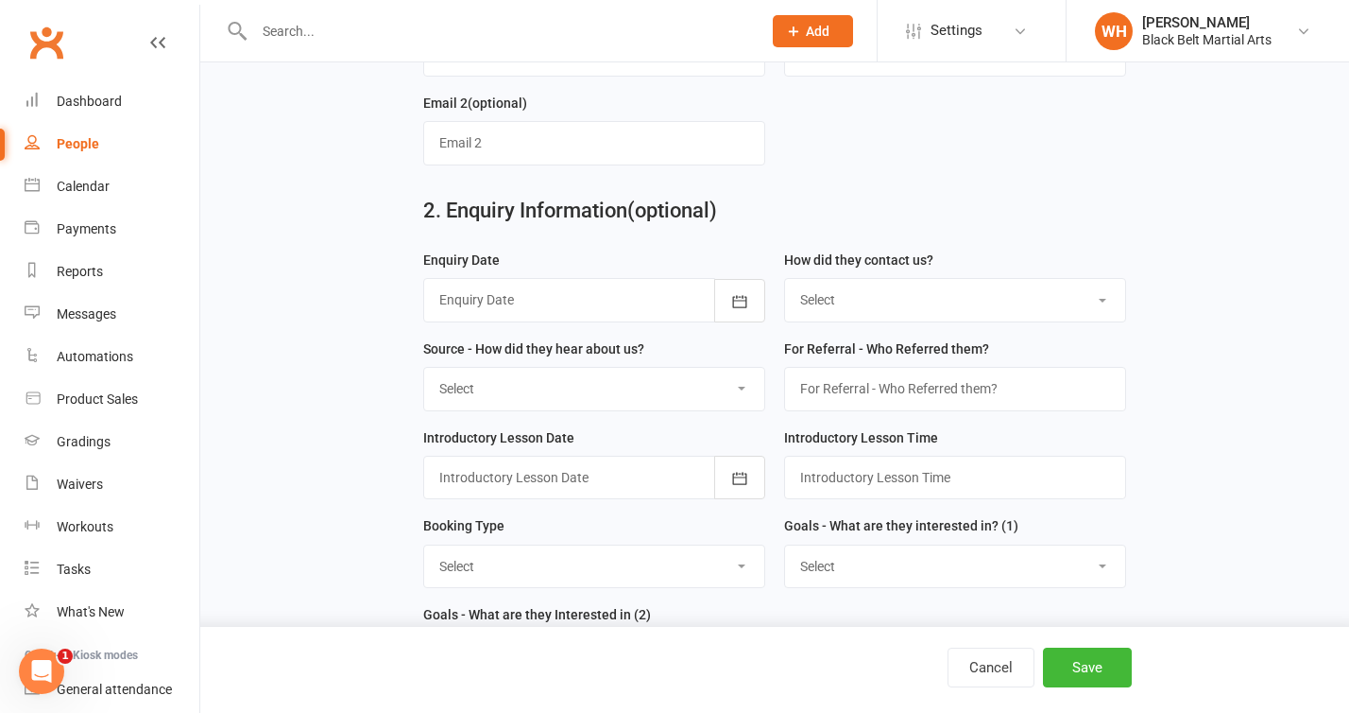
click at [633, 303] on div at bounding box center [594, 299] width 342 height 43
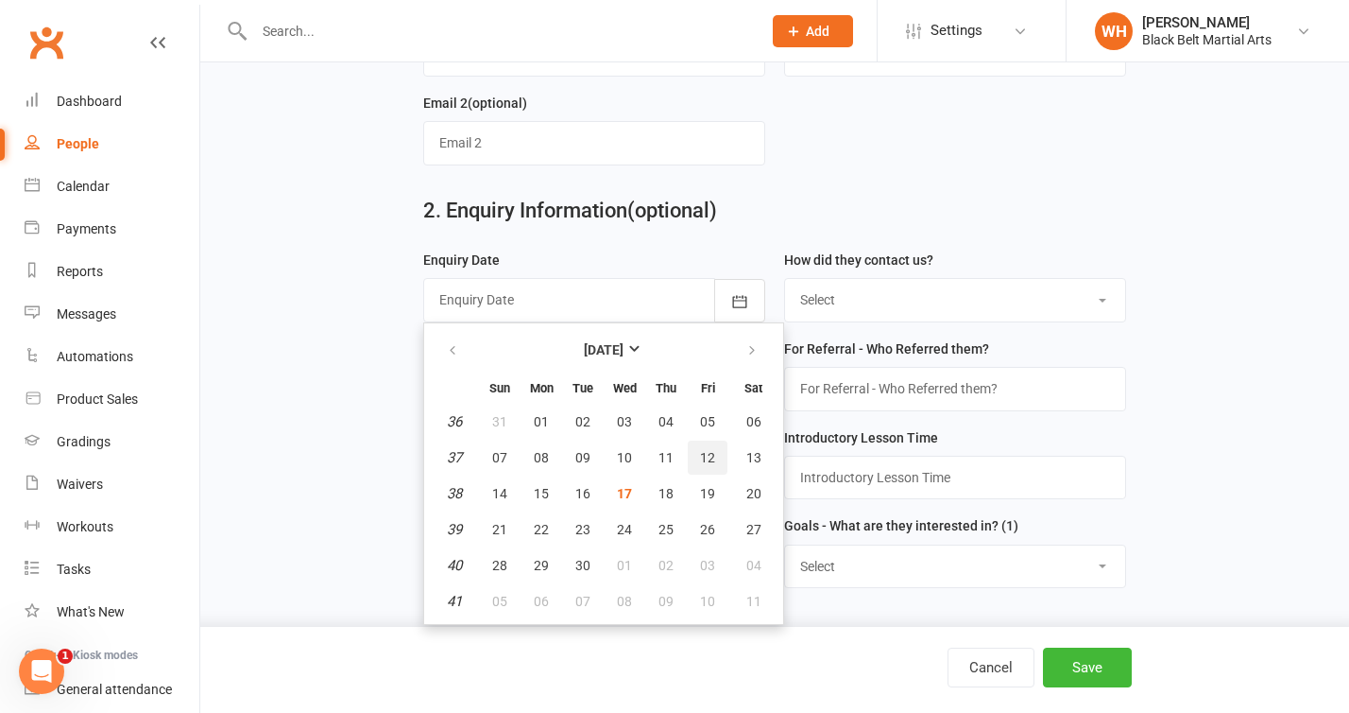
click at [713, 462] on span "12" at bounding box center [707, 457] width 15 height 15
type input "[DATE]"
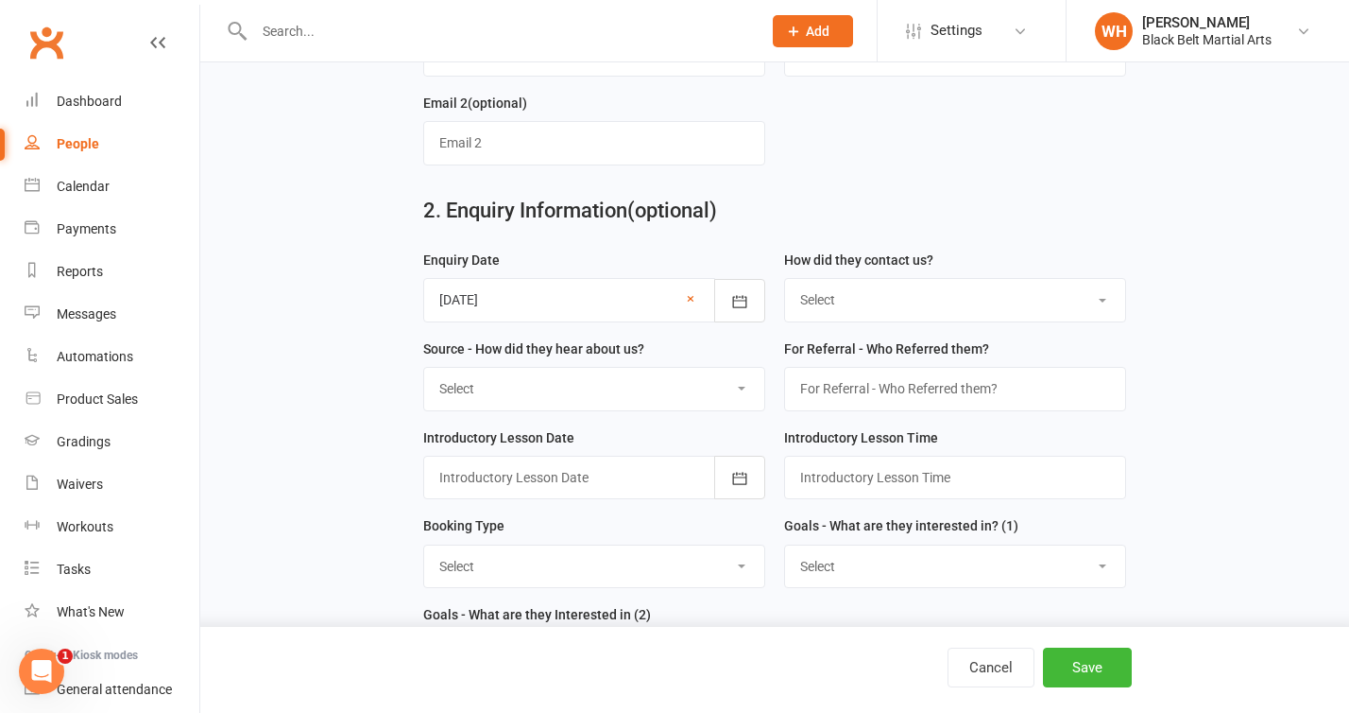
click at [924, 312] on select "Select (T) Phone (I) Internet / Online (W) Walk in (S) School Initiated" at bounding box center [955, 300] width 340 height 42
click at [567, 402] on select "Select A1 - Direct Mail A2 - Print Media A3 - Flyer A5 - Radio A6 - Sign A7 - T…" at bounding box center [594, 389] width 340 height 42
select select "S1 - Facebook"
click at [424, 371] on select "Select A1 - Direct Mail A2 - Print Media A3 - Flyer A5 - Radio A6 - Sign A7 - T…" at bounding box center [594, 389] width 340 height 42
click at [878, 303] on select "Select (T) Phone (I) Internet / Online (W) Walk in (S) School Initiated" at bounding box center [955, 300] width 340 height 42
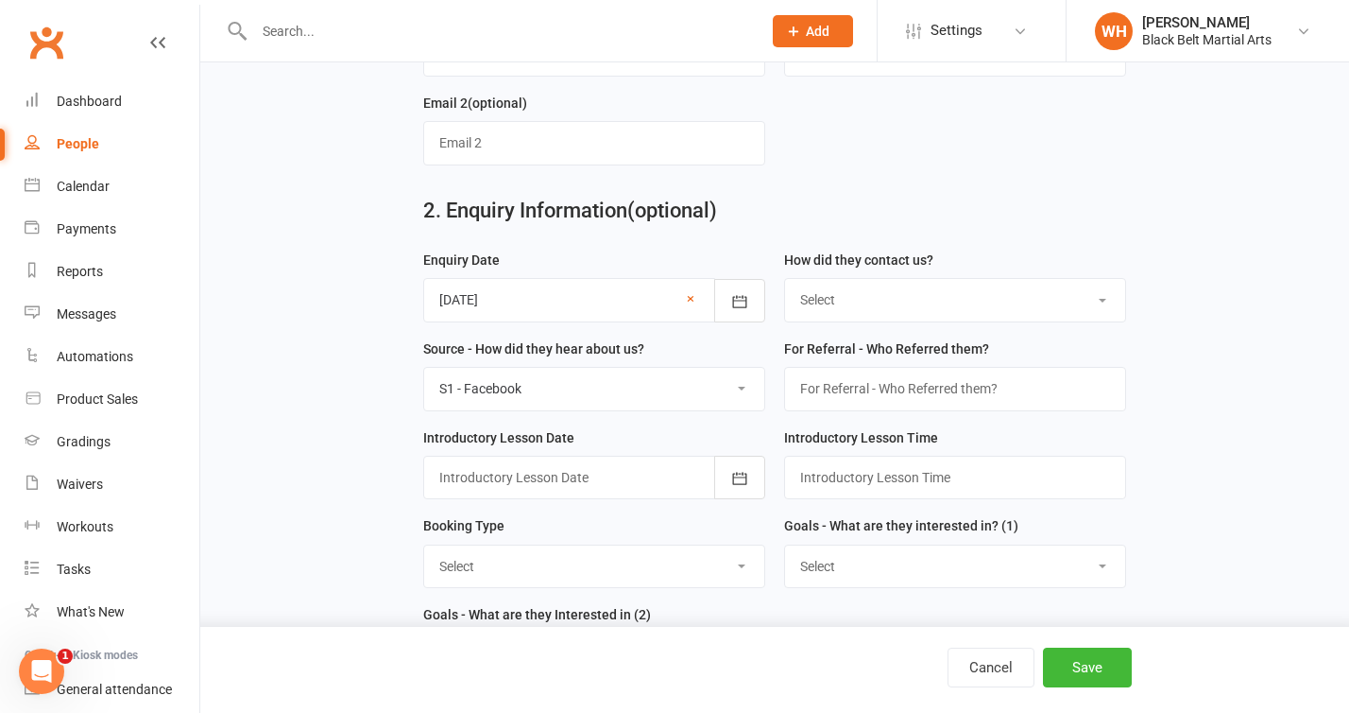
click at [892, 298] on select "Select (T) Phone (I) Internet / Online (W) Walk in (S) School Initiated" at bounding box center [955, 300] width 340 height 42
select select "(I) Internet / Online"
click at [785, 283] on select "Select (T) Phone (I) Internet / Online (W) Walk in (S) School Initiated" at bounding box center [955, 300] width 340 height 42
click at [584, 389] on select "Select A1 - Direct Mail A2 - Print Media A3 - Flyer A5 - Radio A6 - Sign A7 - T…" at bounding box center [594, 389] width 340 height 42
click at [424, 371] on select "Select A1 - Direct Mail A2 - Print Media A3 - Flyer A5 - Radio A6 - Sign A7 - T…" at bounding box center [594, 389] width 340 height 42
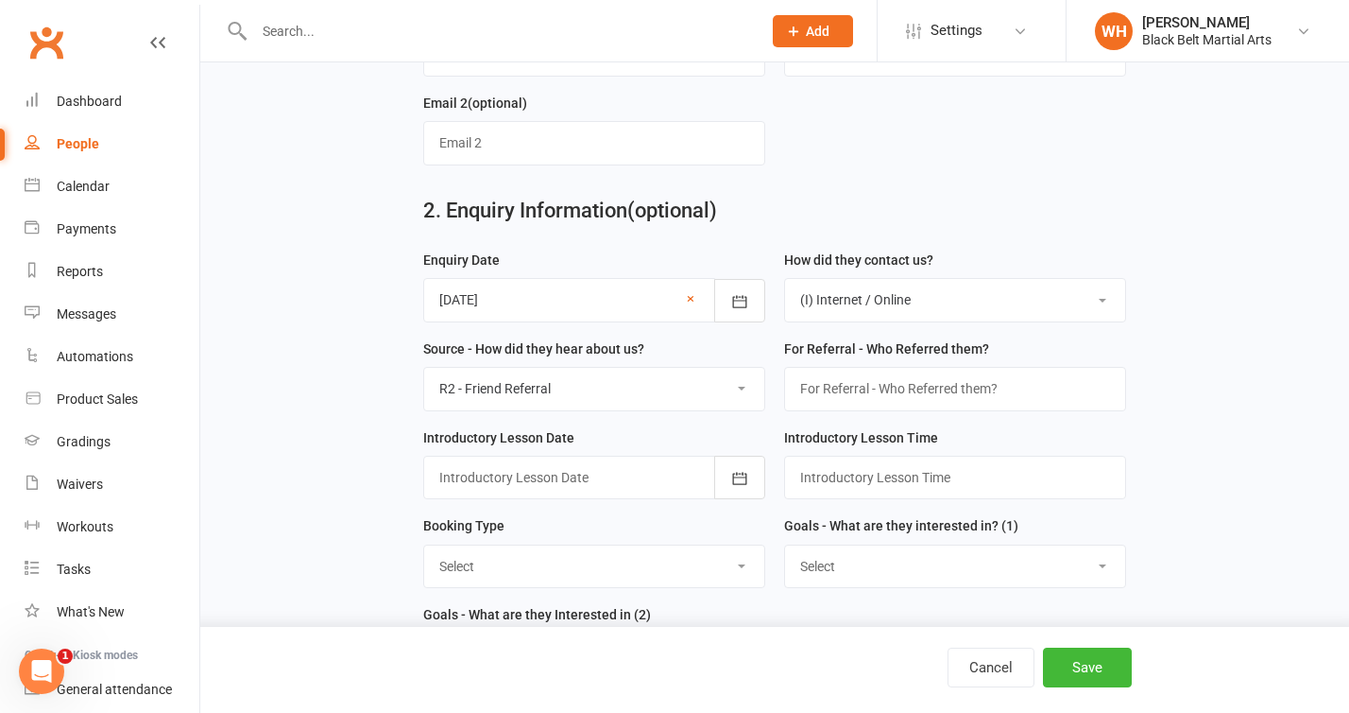
click at [595, 417] on div "Source - How did they hear about us? Select A1 - Direct Mail A2 - Print Media A…" at bounding box center [594, 381] width 361 height 89
click at [603, 402] on select "Select A1 - Direct Mail A2 - Print Media A3 - Flyer A5 - Radio A6 - Sign A7 - T…" at bounding box center [594, 389] width 340 height 42
select select "S1 - Facebook"
click at [424, 371] on select "Select A1 - Direct Mail A2 - Print Media A3 - Flyer A5 - Radio A6 - Sign A7 - T…" at bounding box center [594, 389] width 340 height 42
click at [632, 426] on div "Source - How did they hear about us? Select A1 - Direct Mail A2 - Print Media A…" at bounding box center [594, 381] width 361 height 89
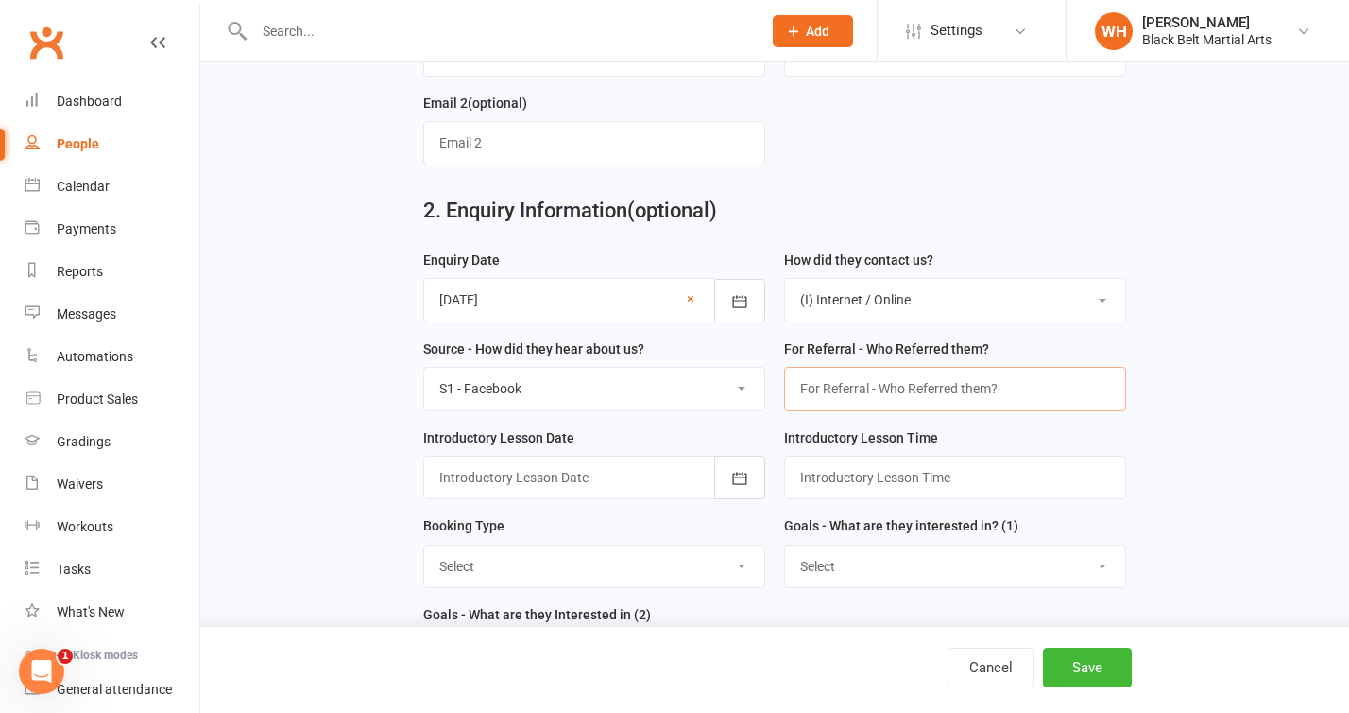
click at [914, 407] on input "text" at bounding box center [955, 388] width 342 height 43
type input "[PERSON_NAME]"
click at [967, 422] on div "For Referral - Who Referred them? [PERSON_NAME]" at bounding box center [955, 381] width 361 height 89
click at [658, 387] on select "Select A1 - Direct Mail A2 - Print Media A3 - Flyer A5 - Radio A6 - Sign A7 - T…" at bounding box center [594, 389] width 340 height 42
select select "R2 - Friend Referral"
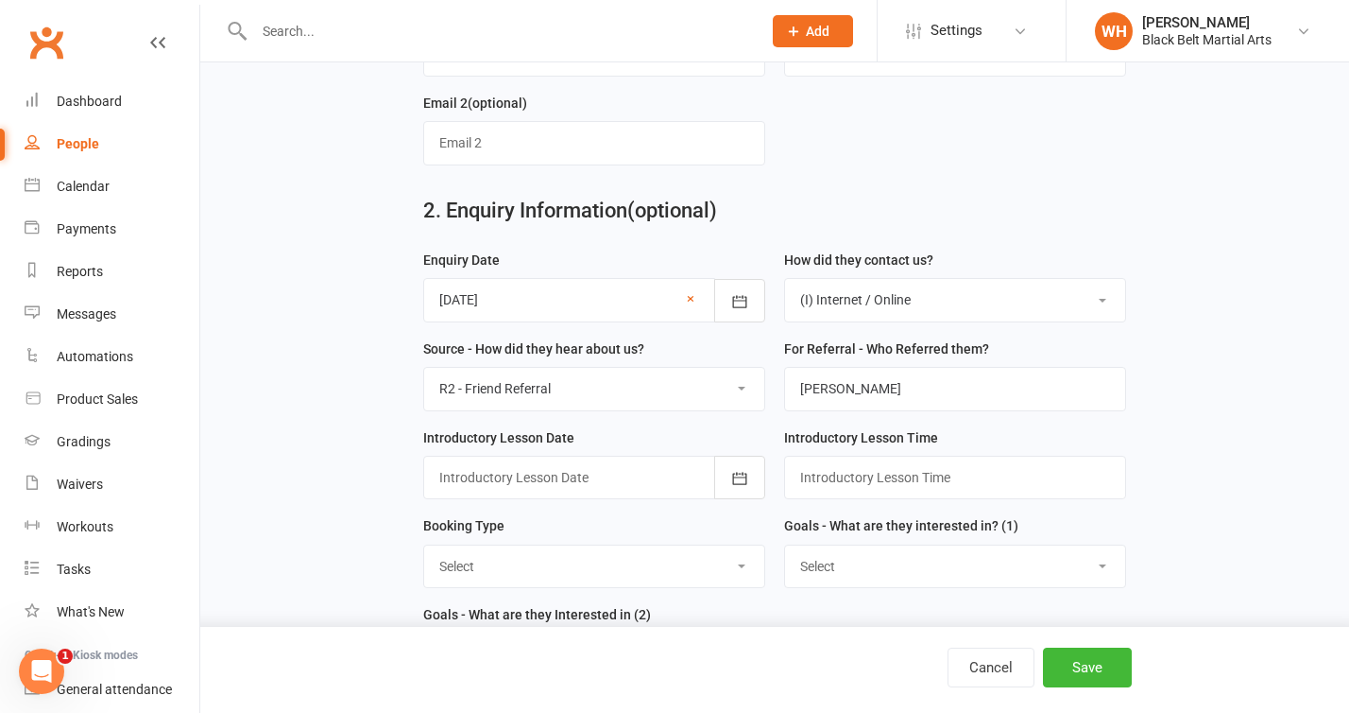
click at [424, 371] on select "Select A1 - Direct Mail A2 - Print Media A3 - Flyer A5 - Radio A6 - Sign A7 - T…" at bounding box center [594, 389] width 340 height 42
click at [1006, 301] on select "Select (T) Phone (I) Internet / Online (W) Walk in (S) School Initiated" at bounding box center [955, 300] width 340 height 42
click at [785, 283] on select "Select (T) Phone (I) Internet / Online (W) Walk in (S) School Initiated" at bounding box center [955, 300] width 340 height 42
click at [999, 337] on div "How did they contact us? Select (T) Phone (I) Internet / Online (W) Walk in (S)…" at bounding box center [955, 293] width 361 height 89
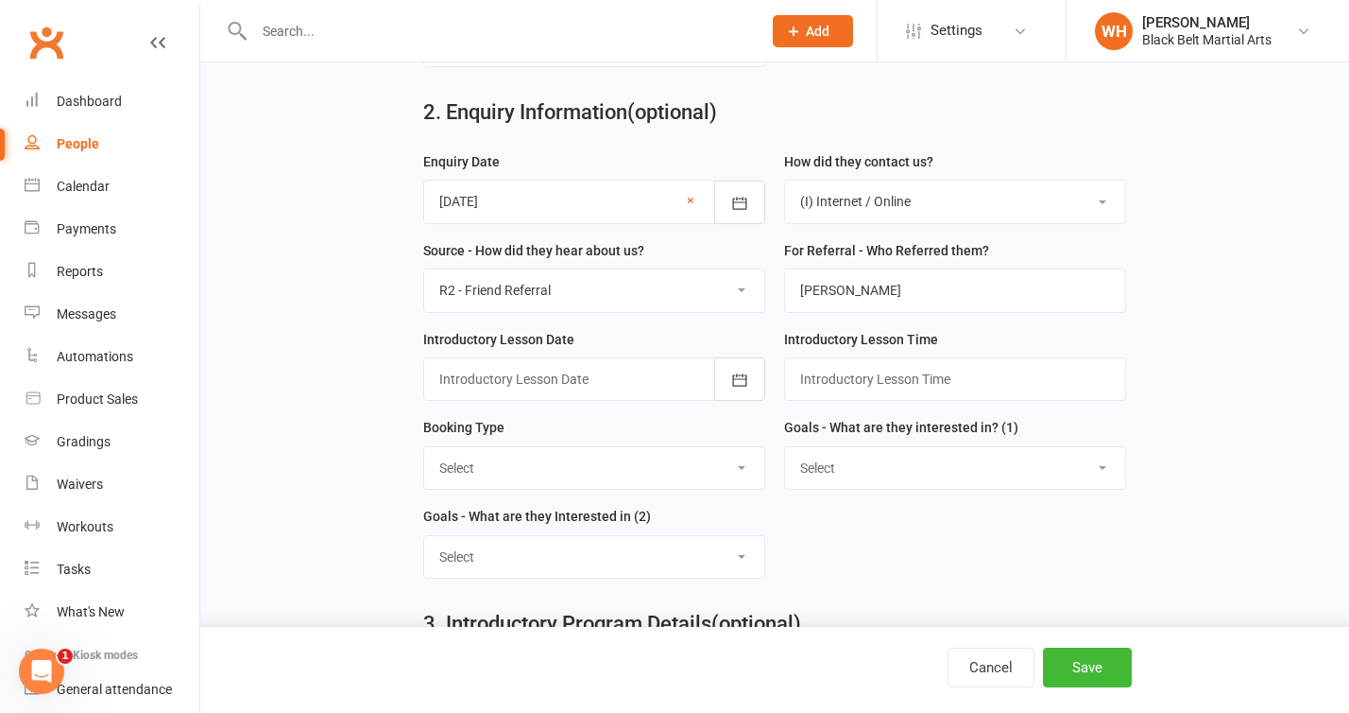
click at [584, 395] on div at bounding box center [594, 378] width 342 height 43
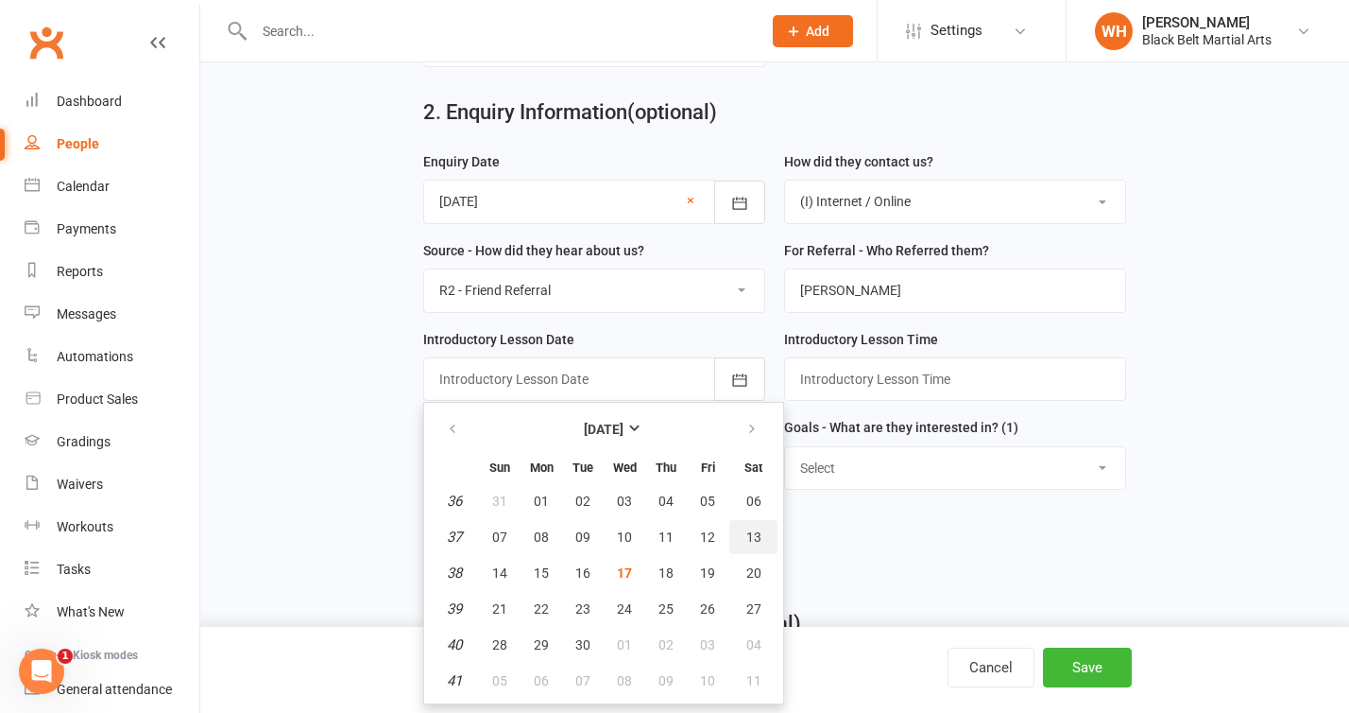
click at [747, 544] on span "13" at bounding box center [754, 536] width 15 height 15
type input "[DATE]"
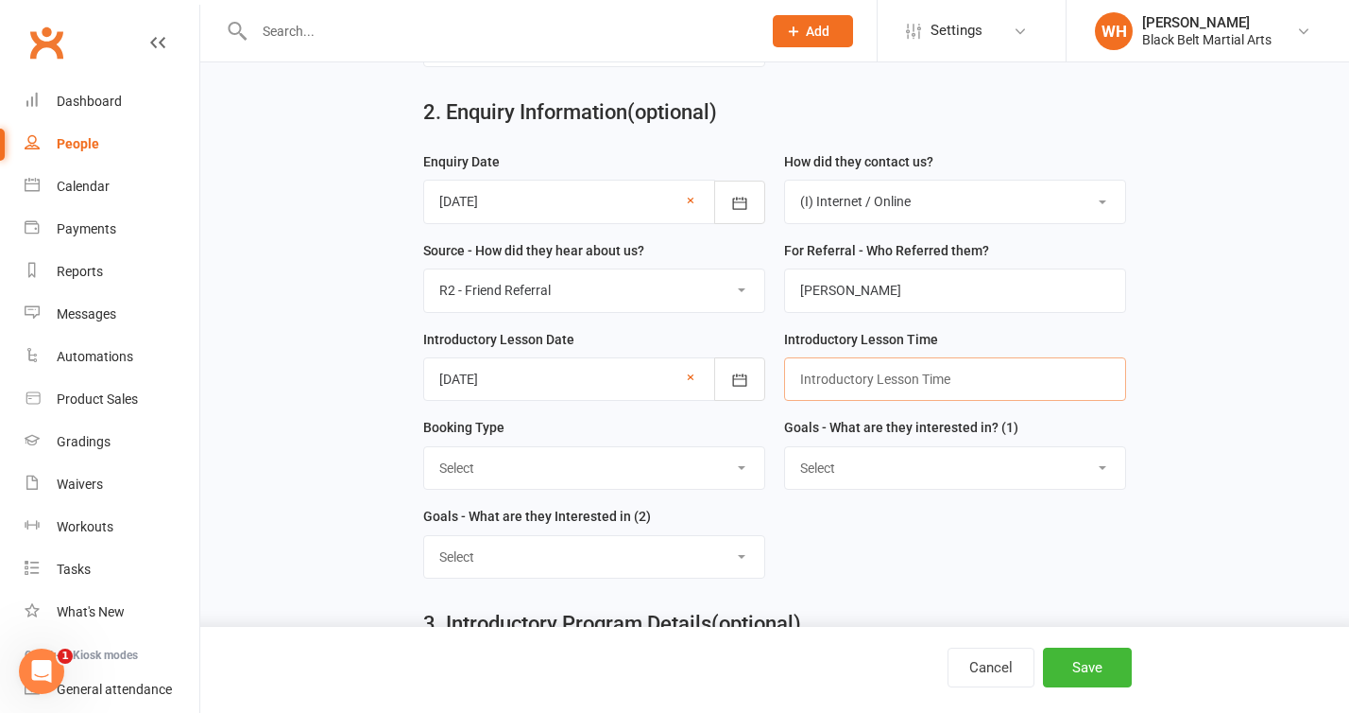
click at [882, 388] on input "text" at bounding box center [955, 378] width 342 height 43
type input "*"
type input "8:20"
click at [684, 480] on select "Select One on One - Karate One on One - Lil Dragons Trial Class - Lil Dragons T…" at bounding box center [594, 468] width 340 height 42
click at [424, 451] on select "Select One on One - Karate One on One - Lil Dragons Trial Class - Lil Dragons T…" at bounding box center [594, 468] width 340 height 42
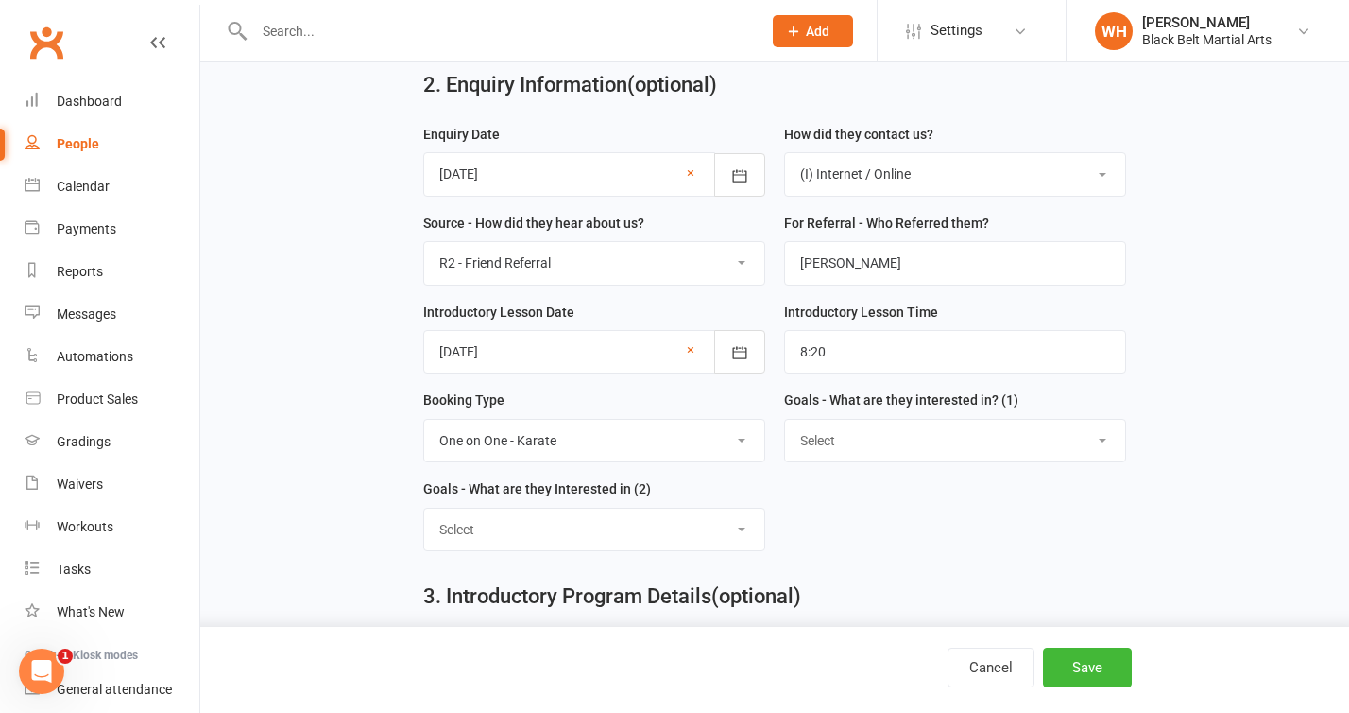
scroll to position [674, 0]
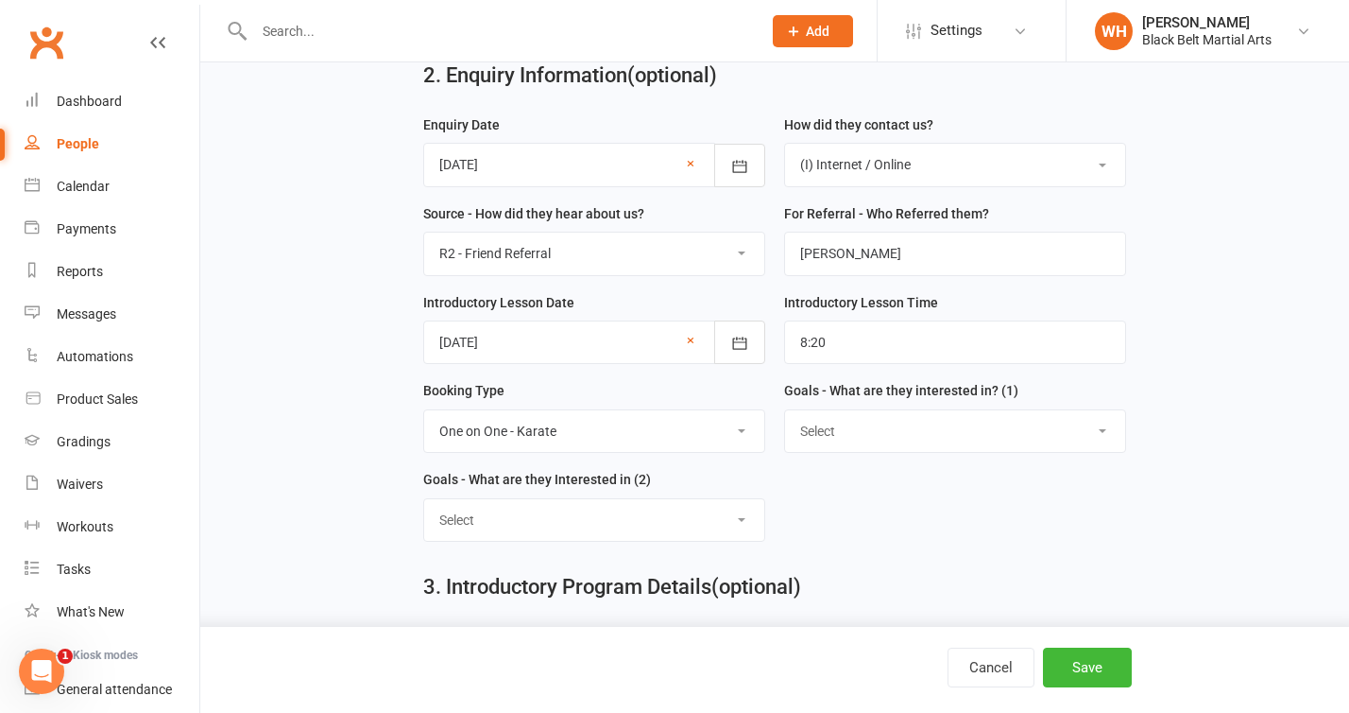
click at [725, 458] on div "Booking Type Select One on One - Karate One on One - Lil Dragons Trial Class - …" at bounding box center [594, 423] width 361 height 89
click at [729, 446] on select "Select One on One - Karate One on One - Lil Dragons Trial Class - Lil Dragons T…" at bounding box center [594, 431] width 340 height 42
click at [424, 414] on select "Select One on One - Karate One on One - Lil Dragons Trial Class - Lil Dragons T…" at bounding box center [594, 431] width 340 height 42
click at [631, 434] on select "Select One on One - Karate One on One - Lil Dragons Trial Class - Lil Dragons T…" at bounding box center [594, 431] width 340 height 42
select select "Trial Class - Tiny Dragons"
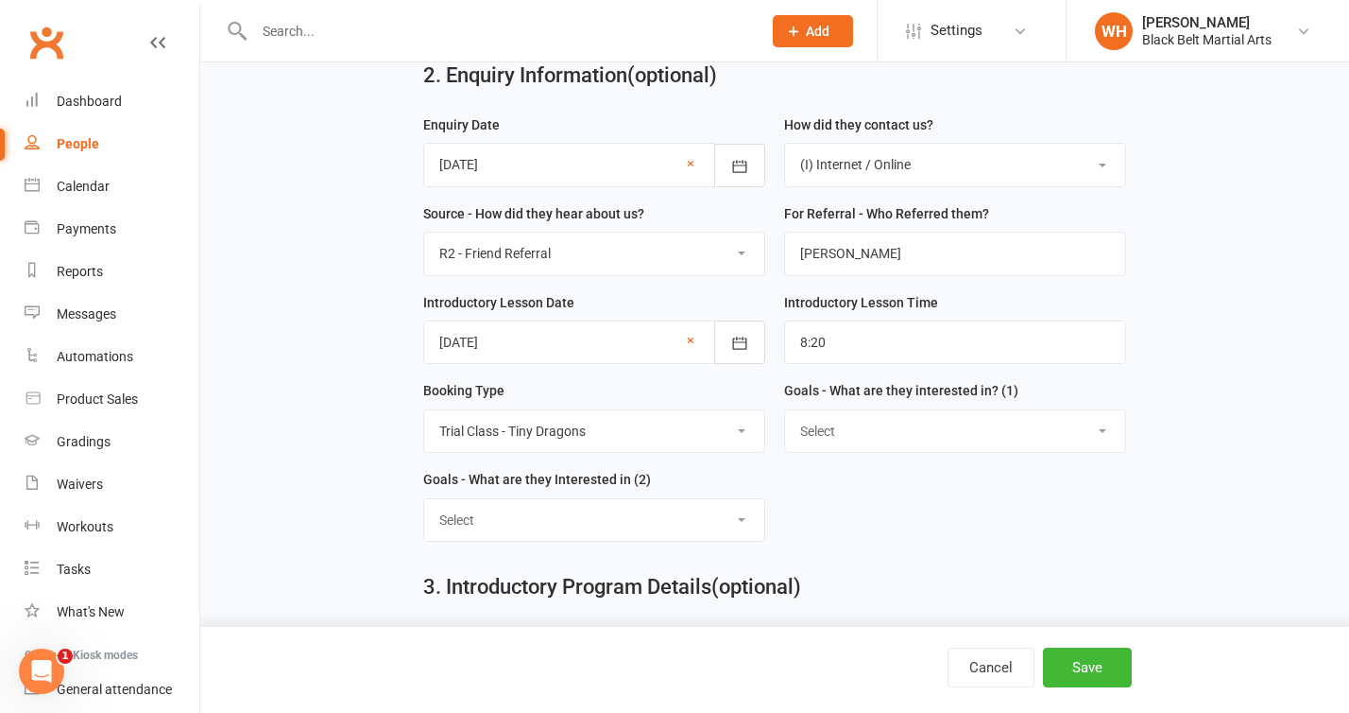
click at [424, 414] on select "Select One on One - Karate One on One - Lil Dragons Trial Class - Lil Dragons T…" at bounding box center [594, 431] width 340 height 42
click at [1000, 442] on select "Select Increased Confidence Better Focus Improved Self Esteem Sporting Ability …" at bounding box center [955, 431] width 340 height 42
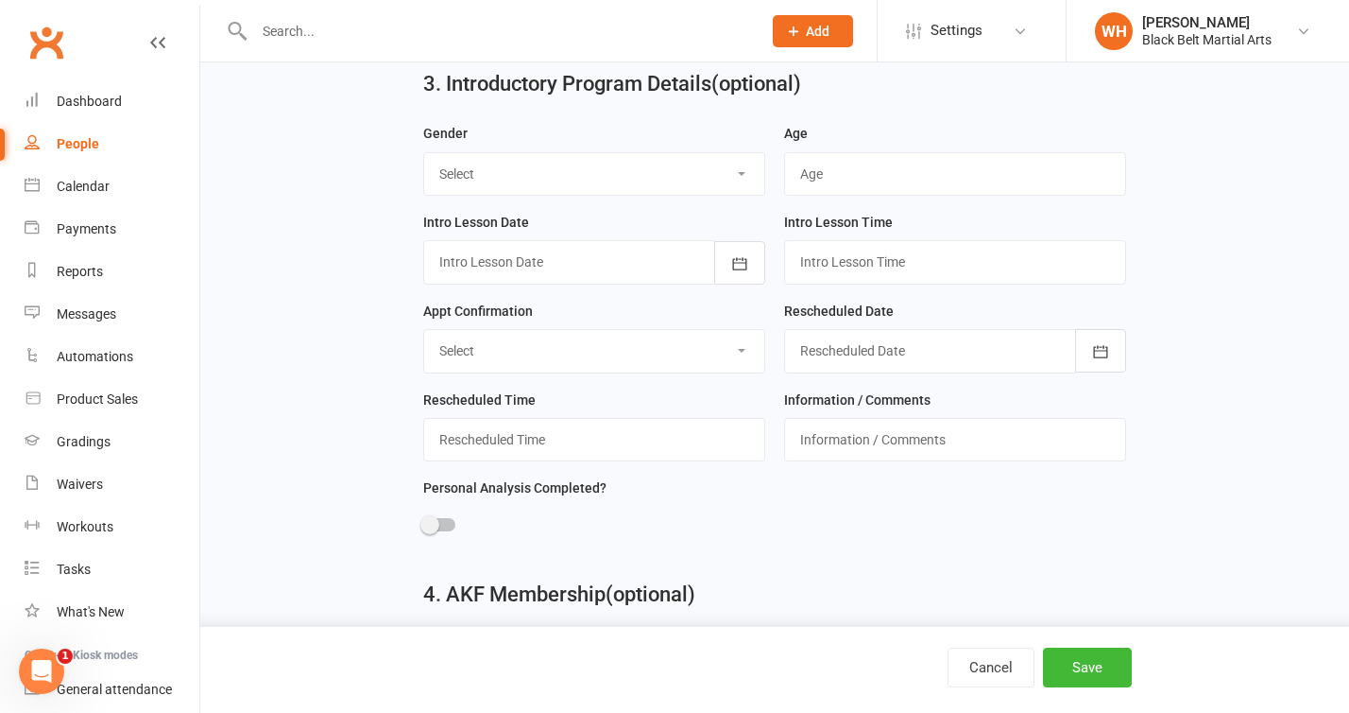
scroll to position [1173, 0]
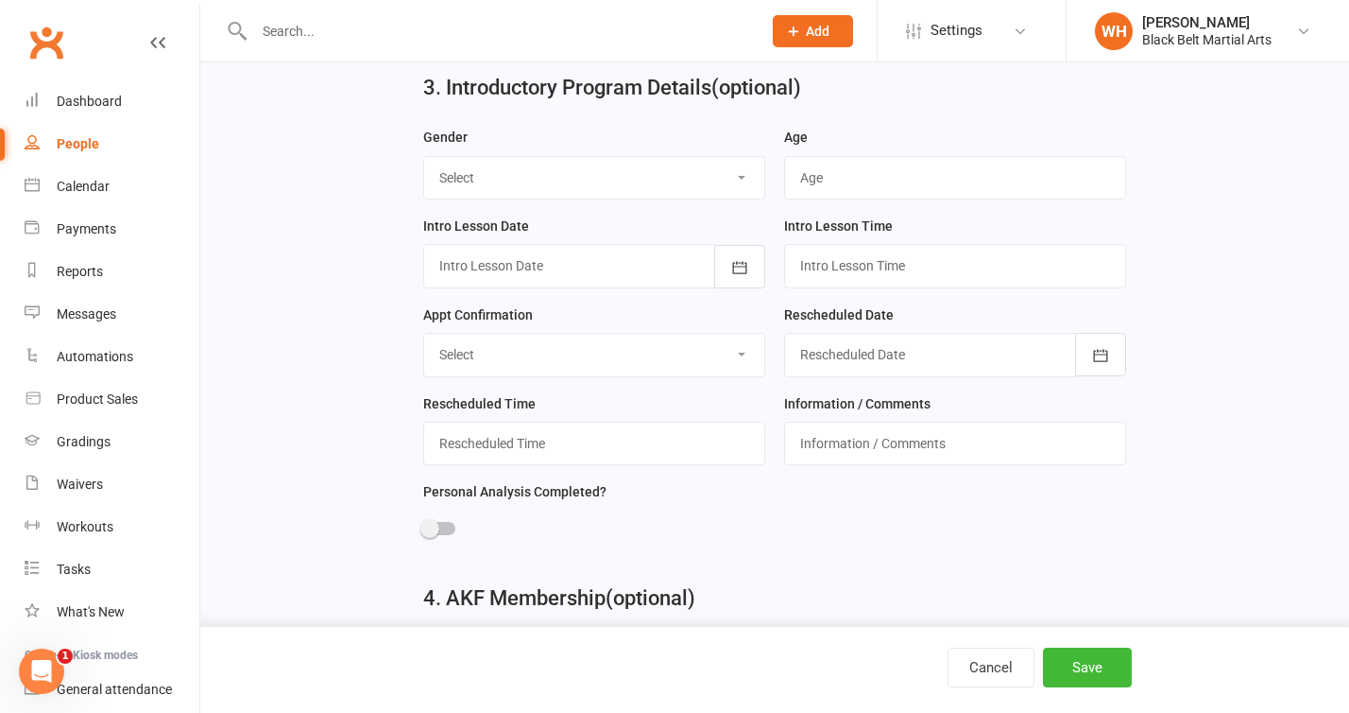
click at [910, 361] on div at bounding box center [955, 354] width 342 height 43
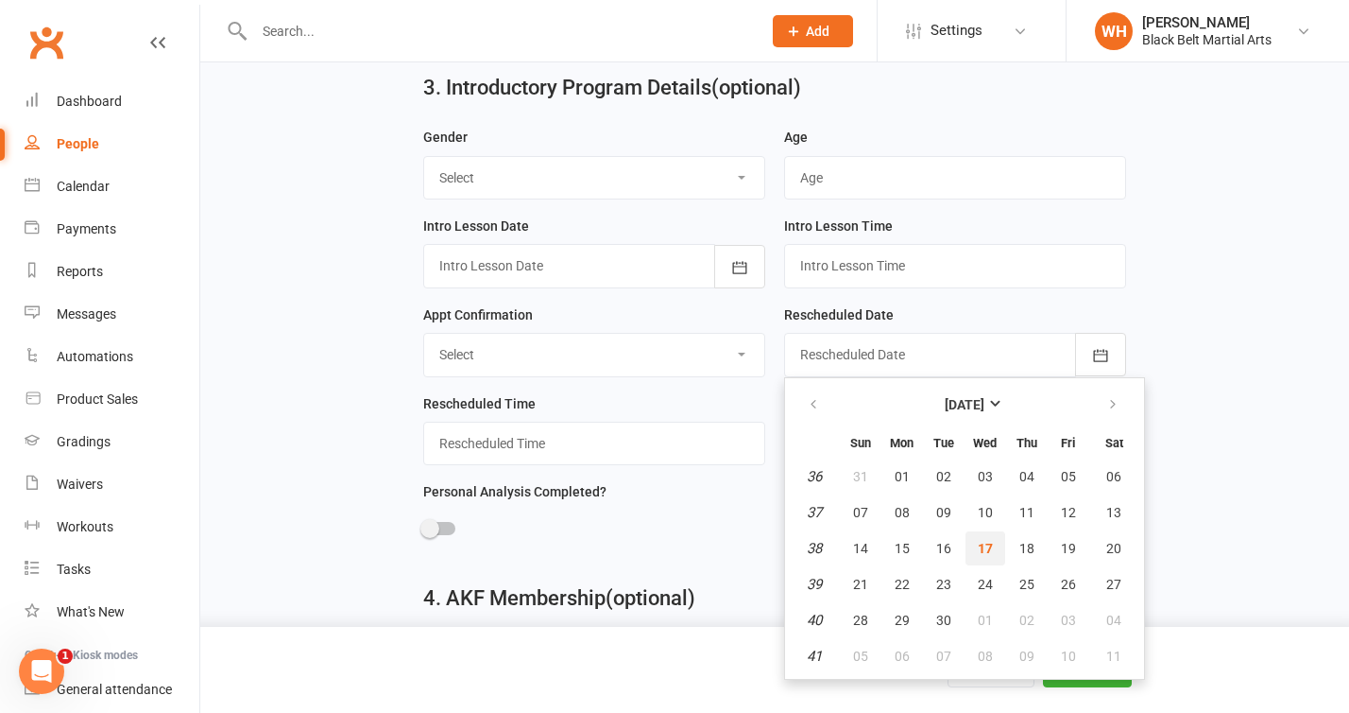
click at [998, 557] on button "17" at bounding box center [986, 548] width 40 height 34
type input "[DATE]"
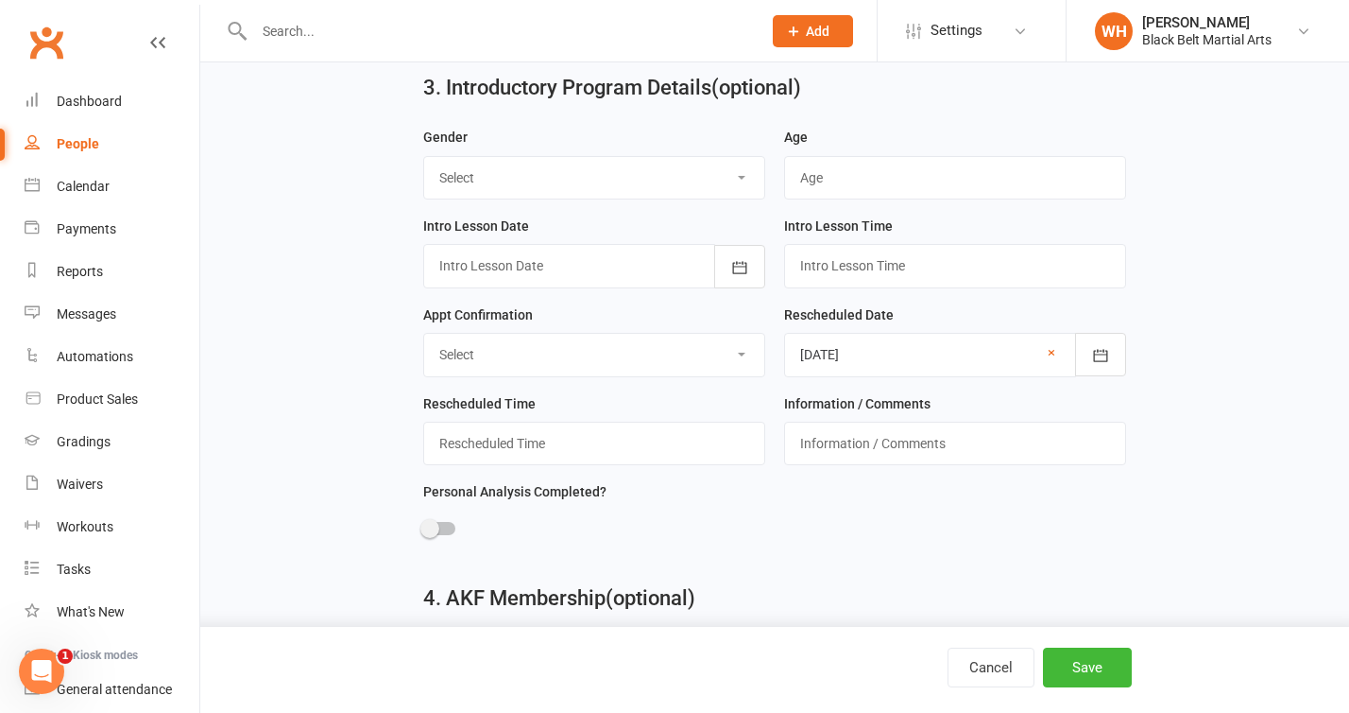
click at [691, 365] on select "Select Confirmed Left Message / Sent Text No Answer Rescheduled Cancelled Did N…" at bounding box center [594, 355] width 340 height 42
select select "Confirmed"
click at [424, 340] on select "Select Confirmed Left Message / Sent Text No Answer Rescheduled Cancelled Did N…" at bounding box center [594, 355] width 340 height 42
click at [635, 274] on div at bounding box center [594, 265] width 342 height 43
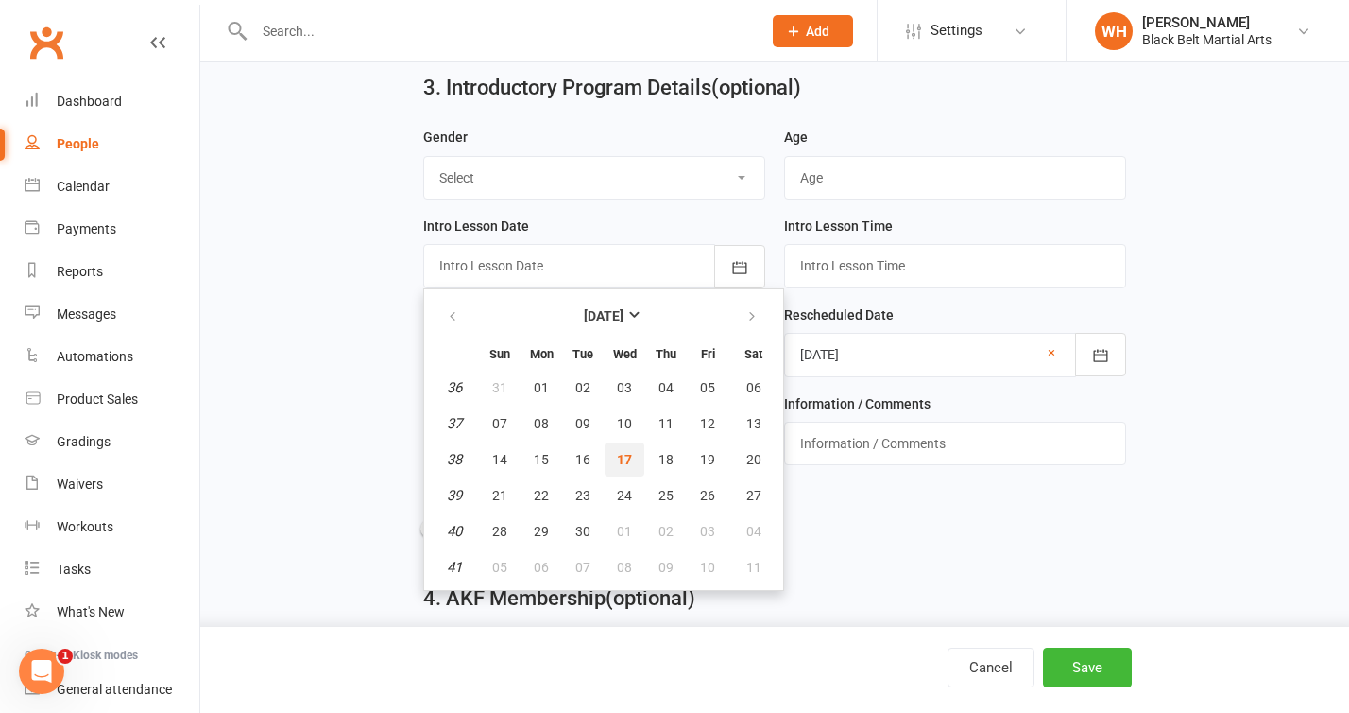
click at [631, 469] on button "17" at bounding box center [625, 459] width 40 height 34
type input "[DATE]"
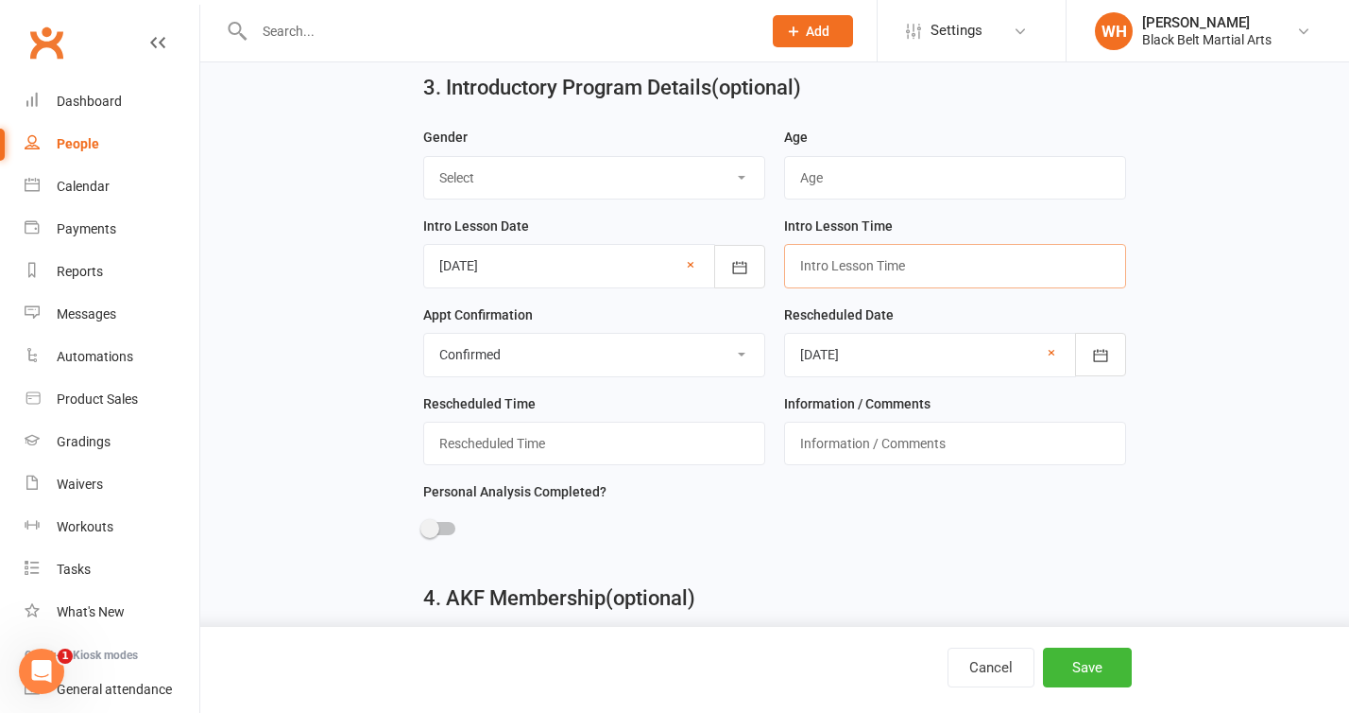
click at [893, 271] on input "text" at bounding box center [955, 265] width 342 height 43
type input "4:10"
